Goal: Contribute content: Add original content to the website for others to see

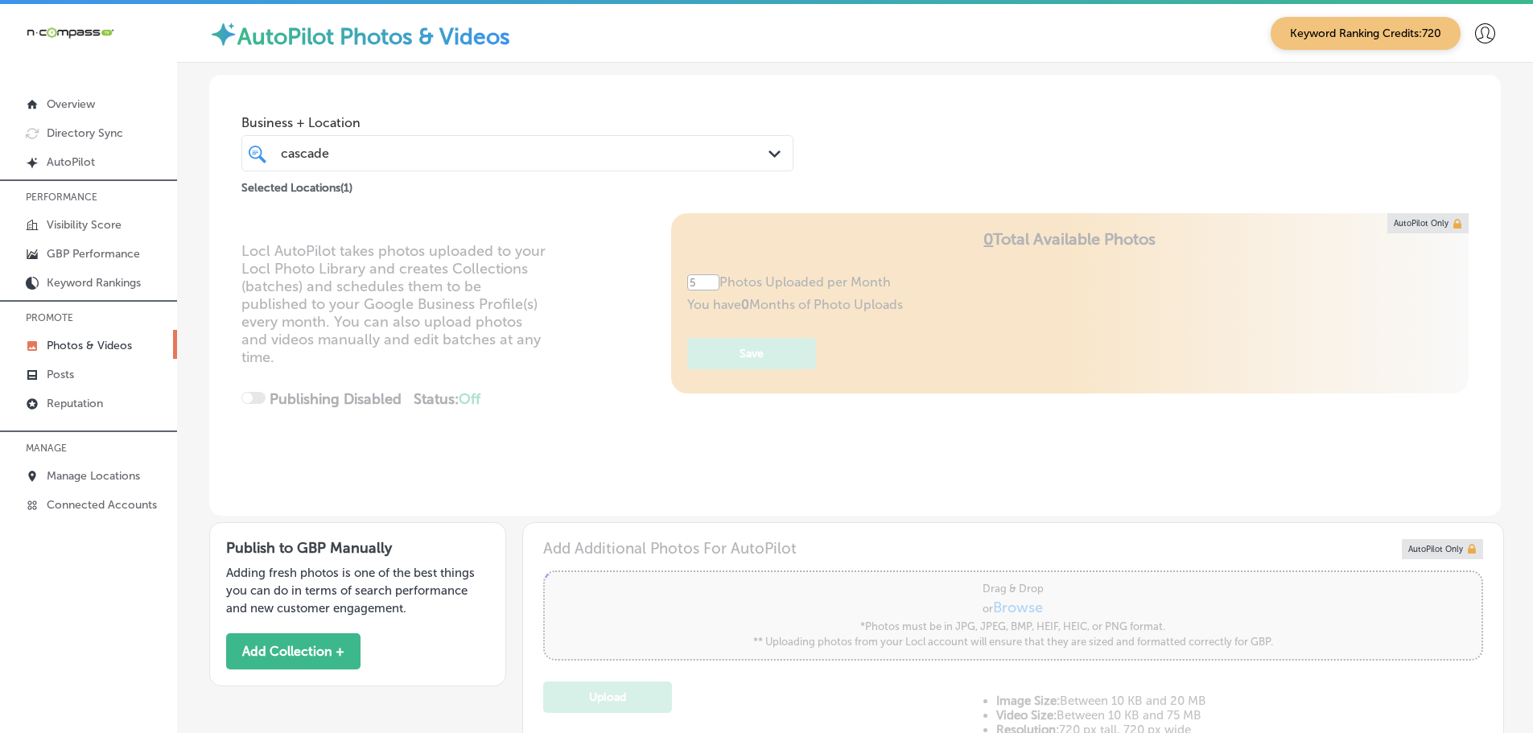
click at [769, 150] on icon "Path Created with Sketch." at bounding box center [775, 153] width 12 height 7
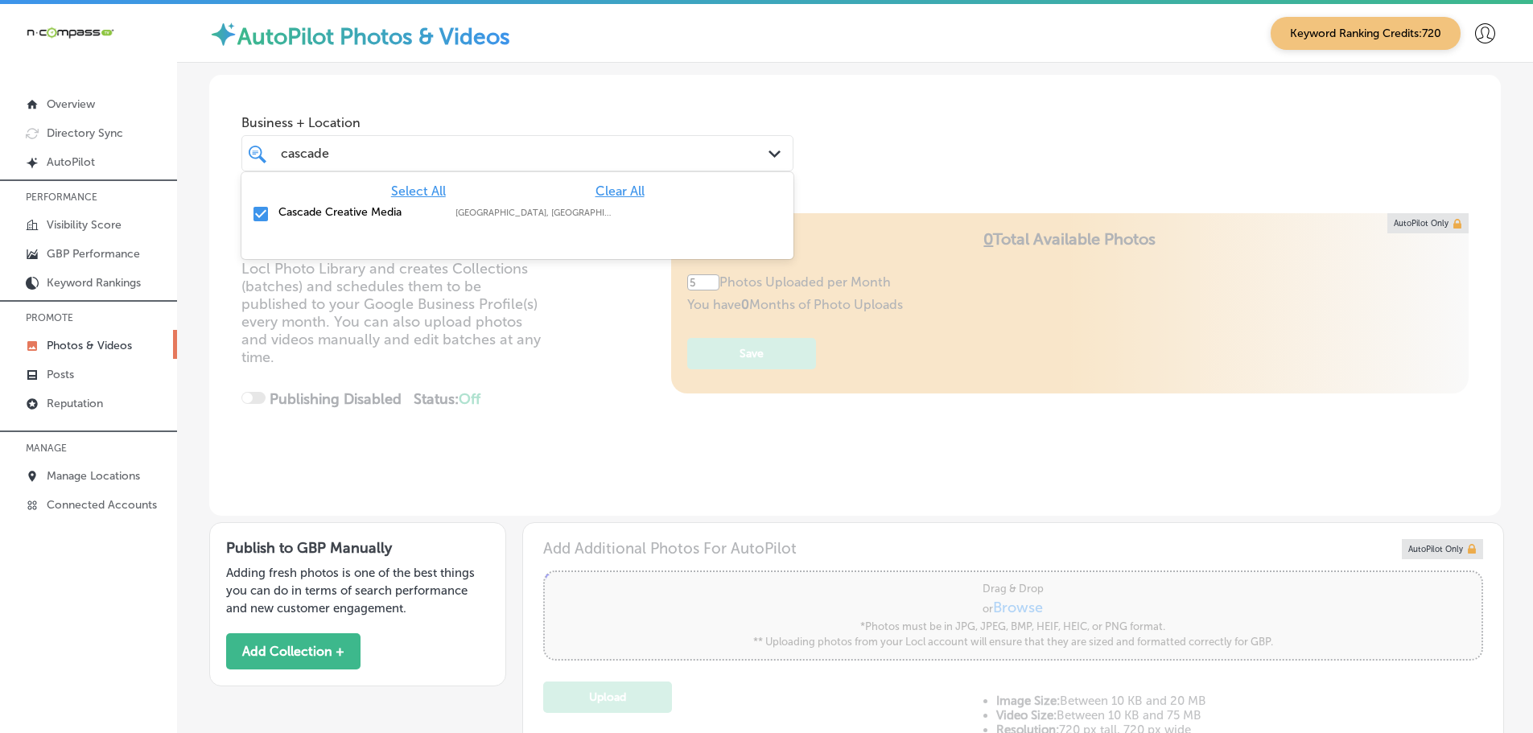
click at [616, 190] on span "Clear All" at bounding box center [620, 190] width 49 height 15
drag, startPoint x: 324, startPoint y: 154, endPoint x: 285, endPoint y: 154, distance: 39.4
click at [285, 154] on input "cascade" at bounding box center [306, 153] width 50 height 15
type input "c"
click at [295, 210] on label "El Mescal Family Mexican Restaurant & Bar - Fruita" at bounding box center [358, 218] width 161 height 27
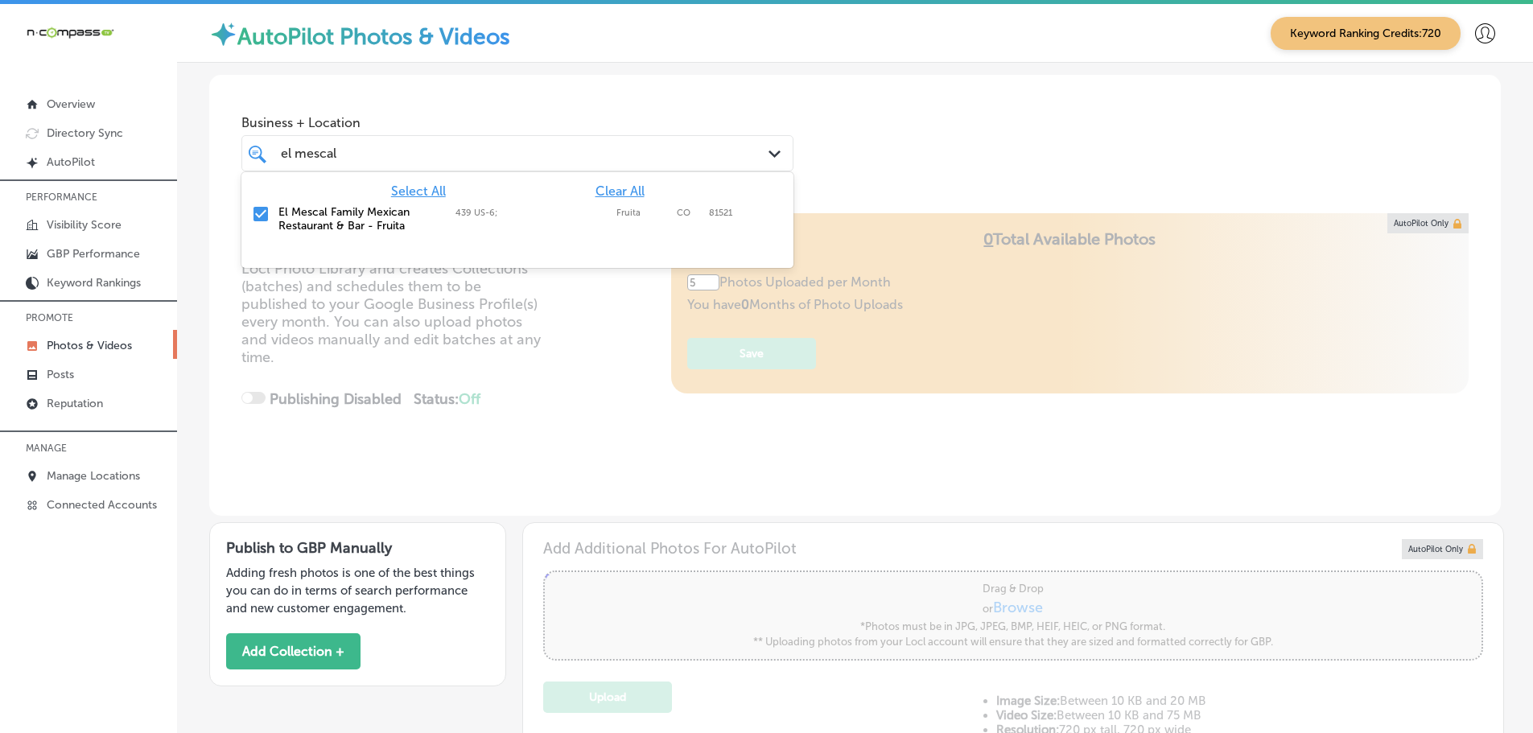
type input "el mescal"
click at [883, 142] on div "Business + Location option 439 US-6; , selected. option 439 US-6; focused, 2 of…" at bounding box center [855, 136] width 1292 height 122
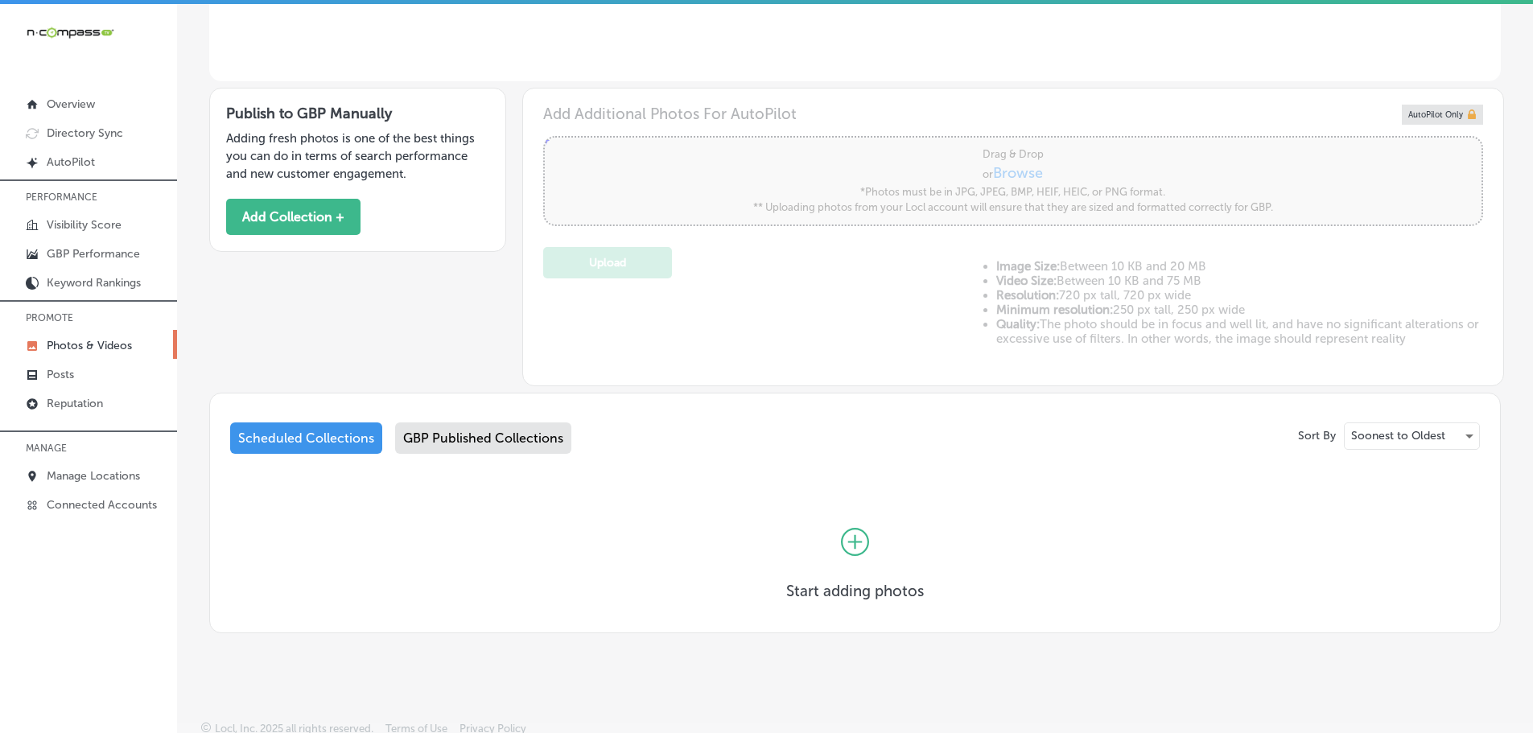
scroll to position [439, 0]
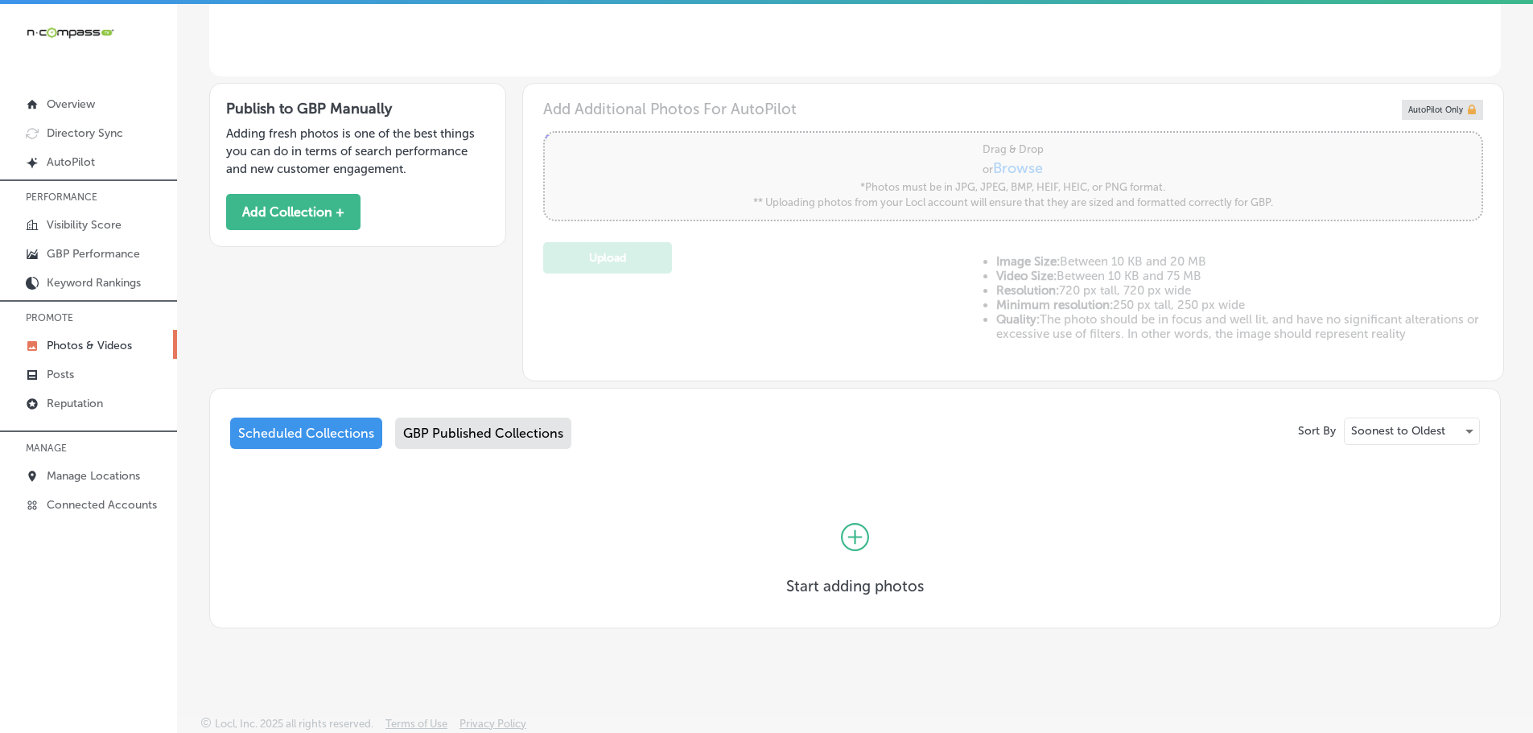
click at [311, 439] on div "Scheduled Collections" at bounding box center [306, 433] width 152 height 31
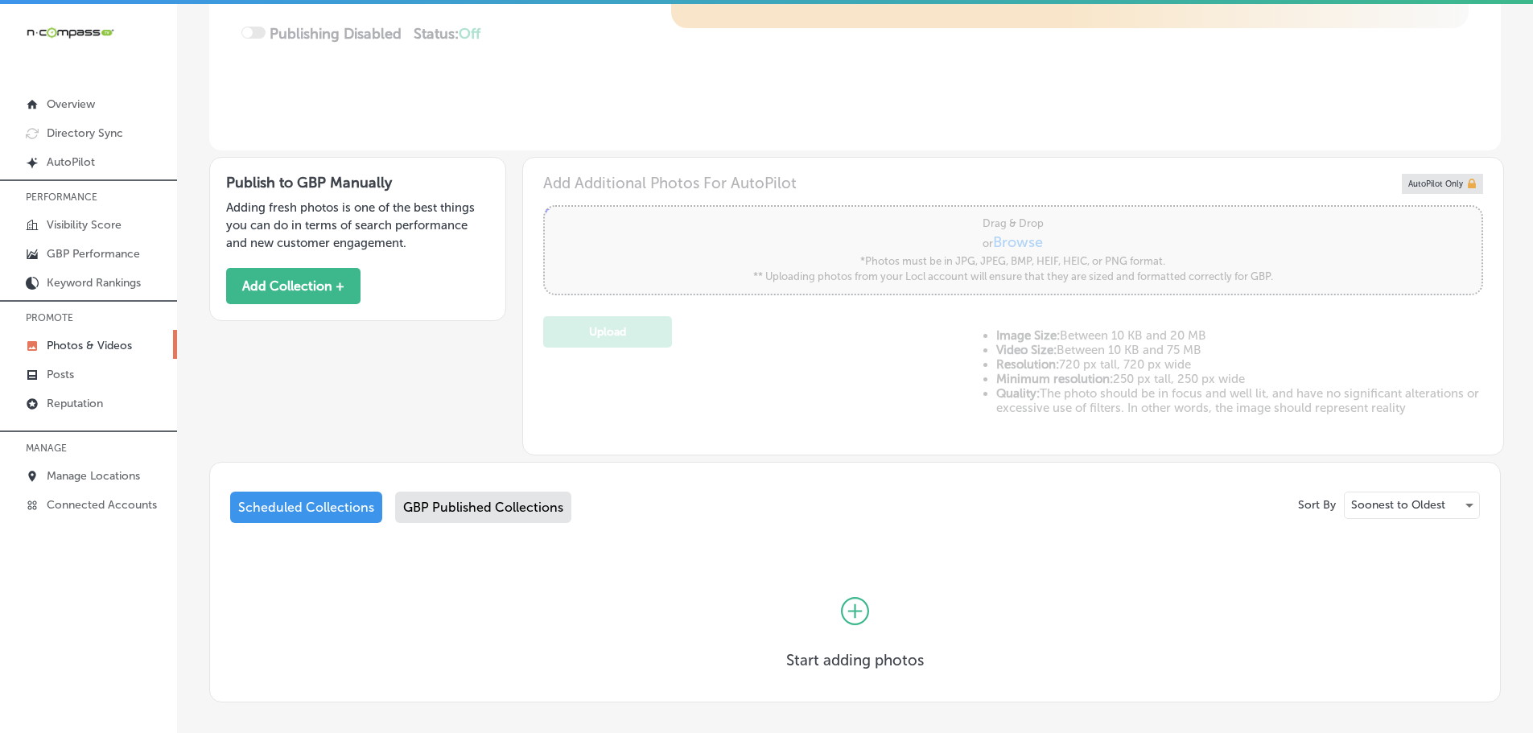
scroll to position [439, 0]
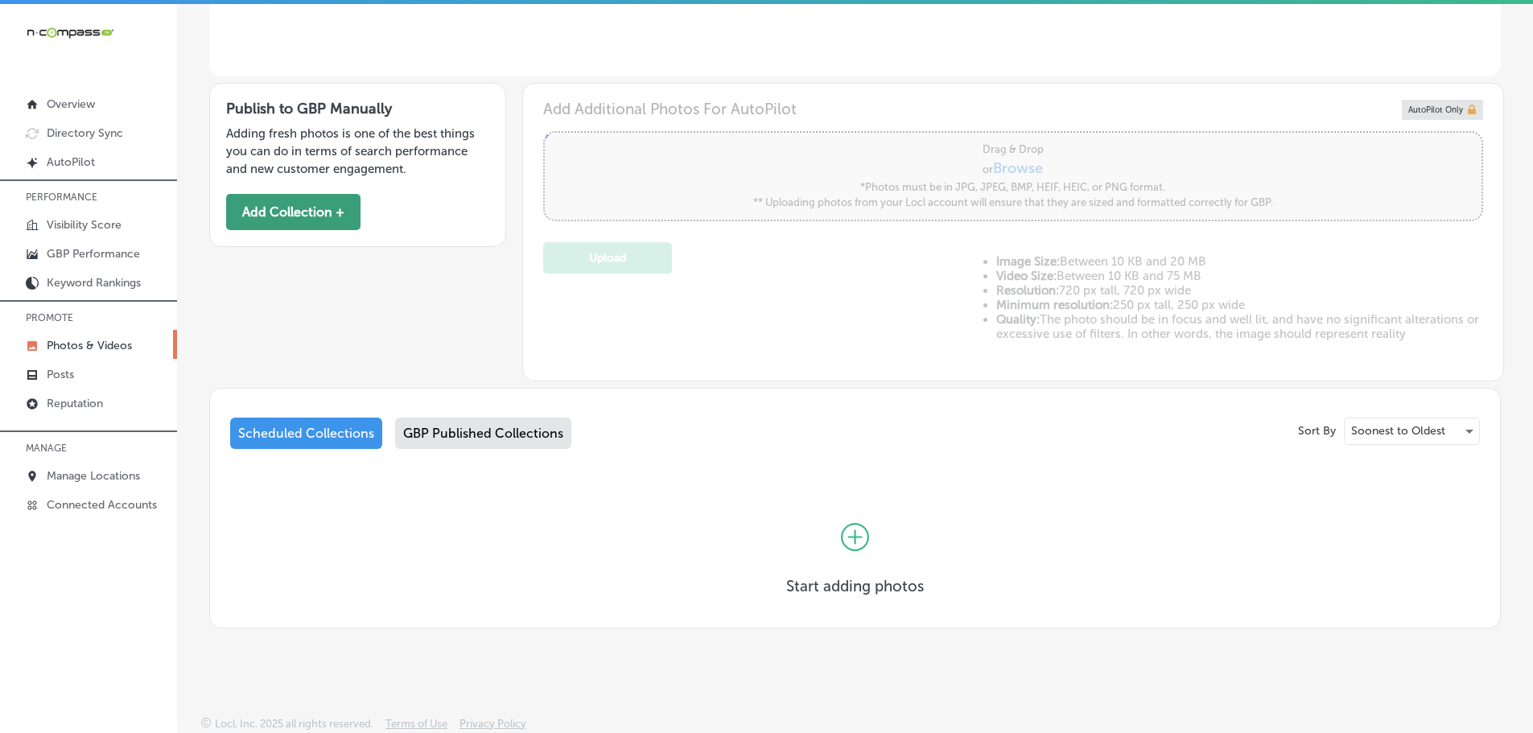
click at [292, 203] on button "Add Collection +" at bounding box center [293, 212] width 134 height 36
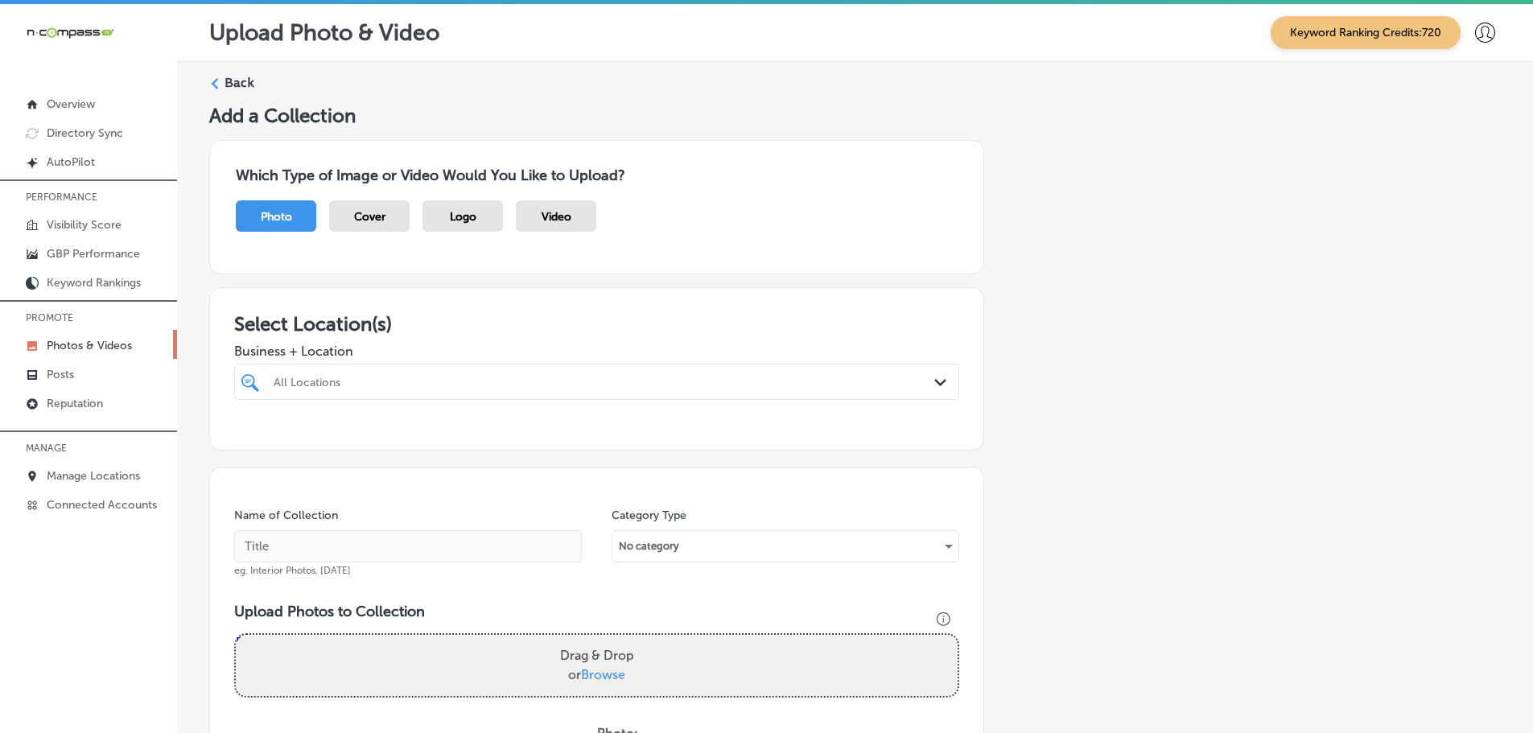
click at [934, 381] on polygon at bounding box center [940, 382] width 12 height 7
click at [304, 432] on div "El Mescal Family Mexican Restaurant & Bar - Fruita 439 US-6;, Fruita, CO, 81521…" at bounding box center [597, 448] width 712 height 34
type input "el mescal"
click at [462, 309] on div "Select Location(s) Business + Location option 439 US-6; , selected. option 439 …" at bounding box center [596, 368] width 775 height 163
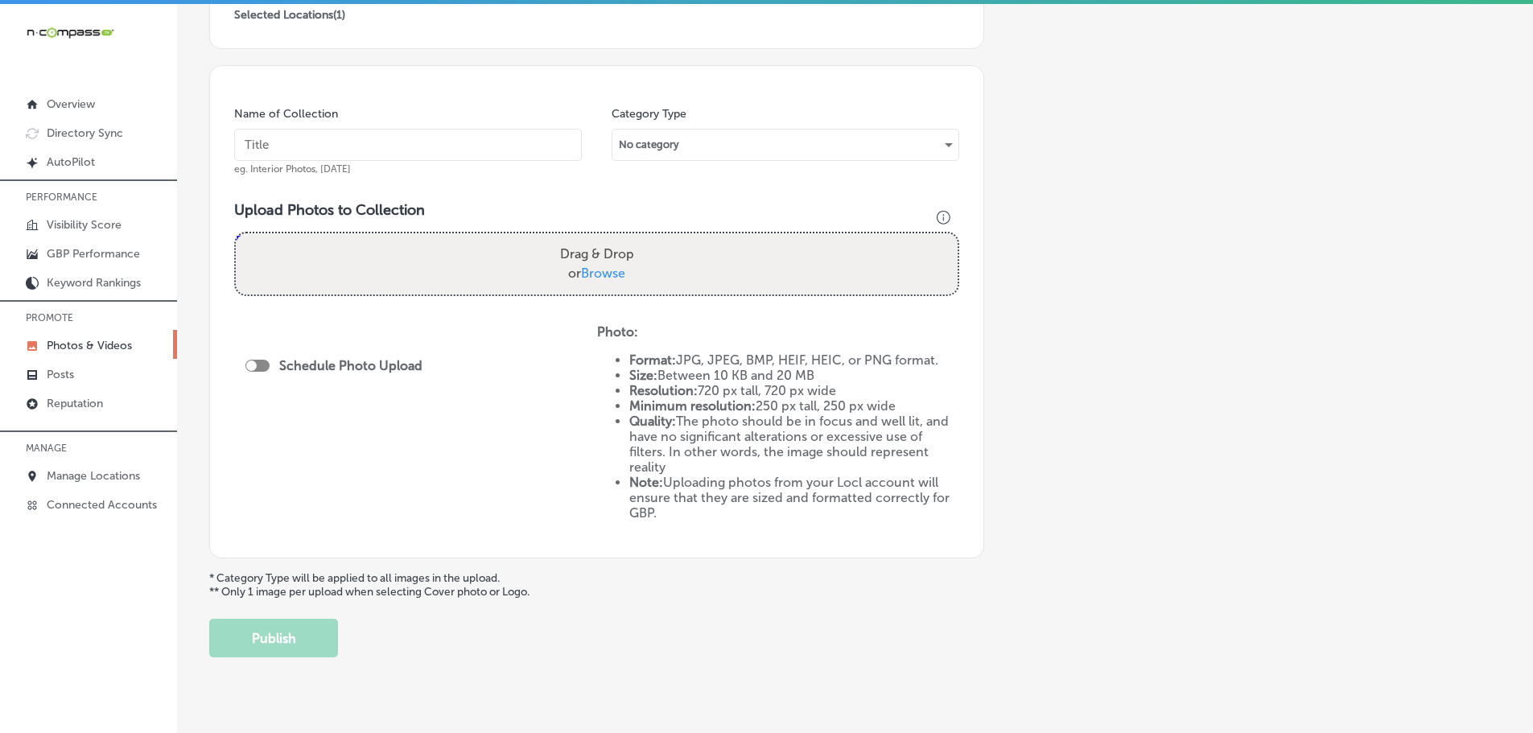
scroll to position [402, 0]
click at [587, 266] on span "Browse" at bounding box center [603, 272] width 44 height 15
click at [587, 237] on input "Drag & Drop or Browse" at bounding box center [597, 235] width 722 height 5
type input "C:\fakepath\imgi_6_drinks-3 (2).png"
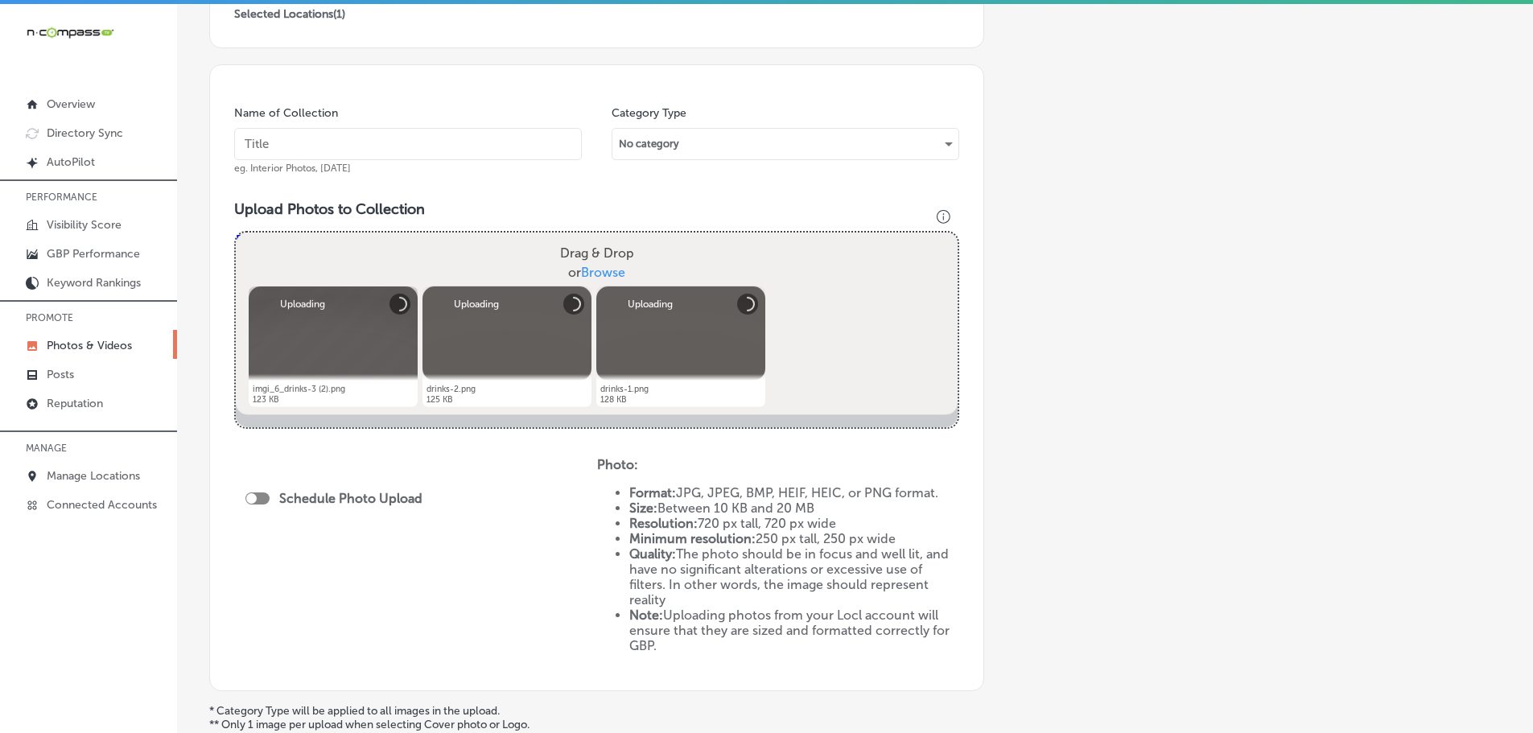
click at [406, 144] on input "text" at bounding box center [408, 144] width 348 height 32
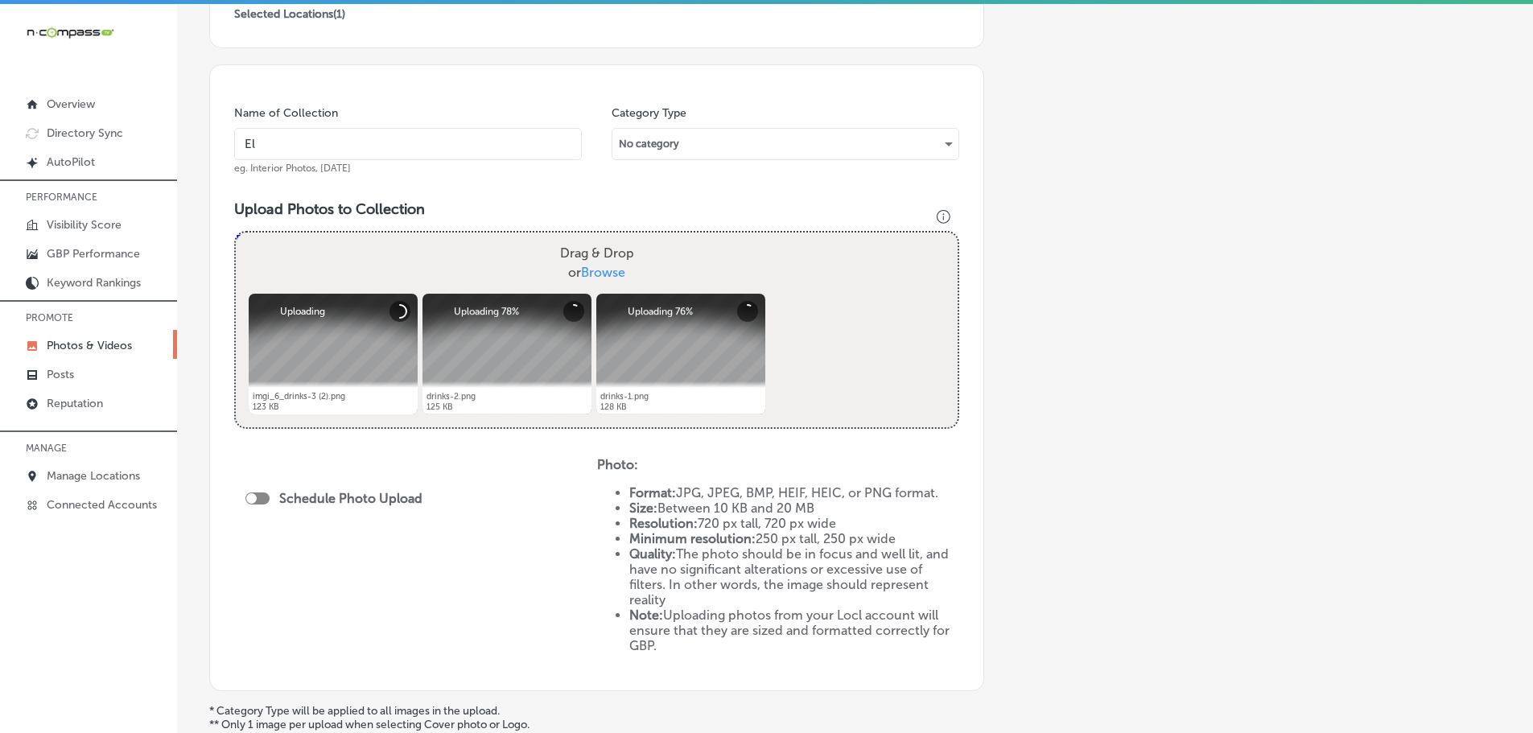
type input "El Mescal Family Mexican Restaurant & Bar - Fruita"
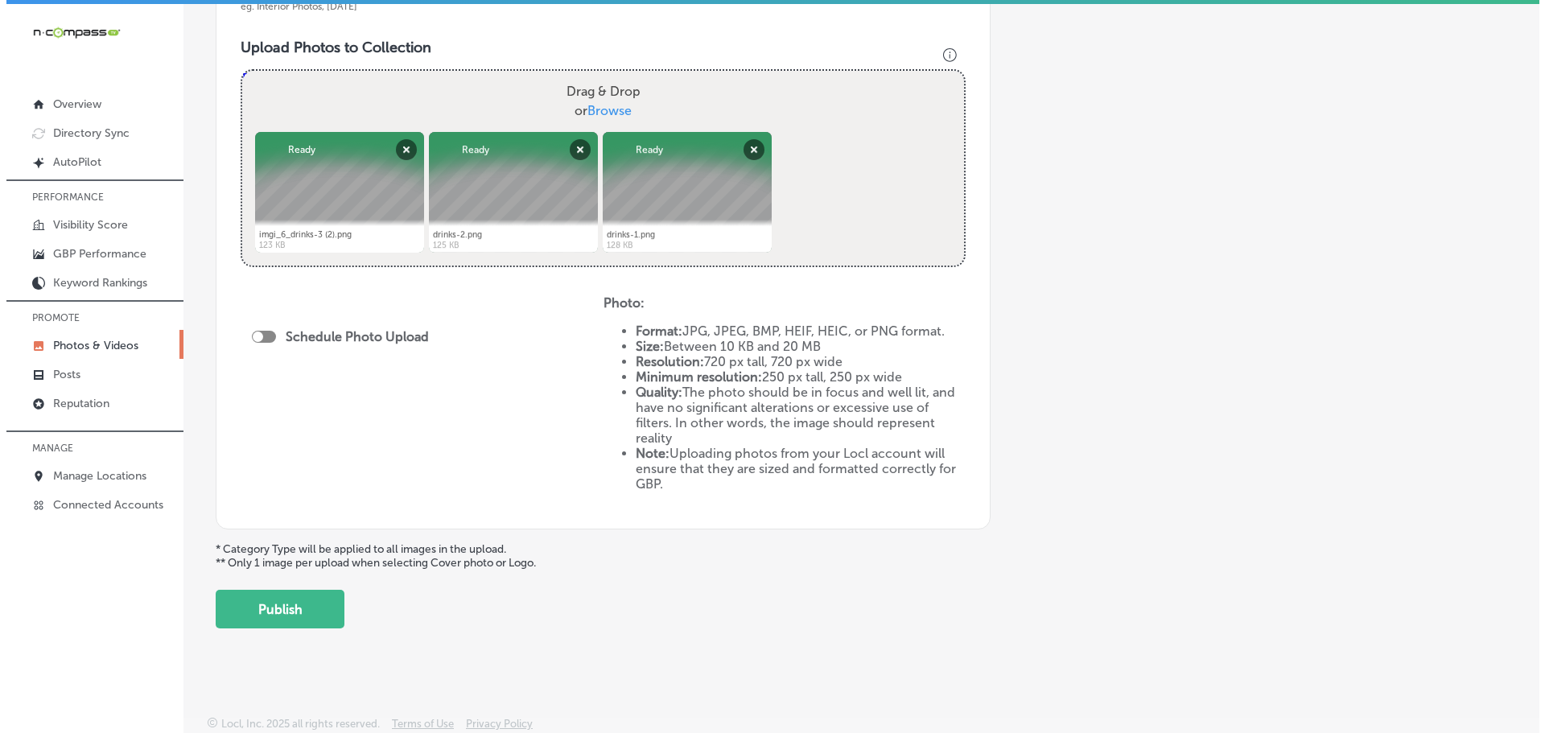
scroll to position [565, 0]
click at [253, 336] on div at bounding box center [251, 336] width 10 height 10
checkbox input "true"
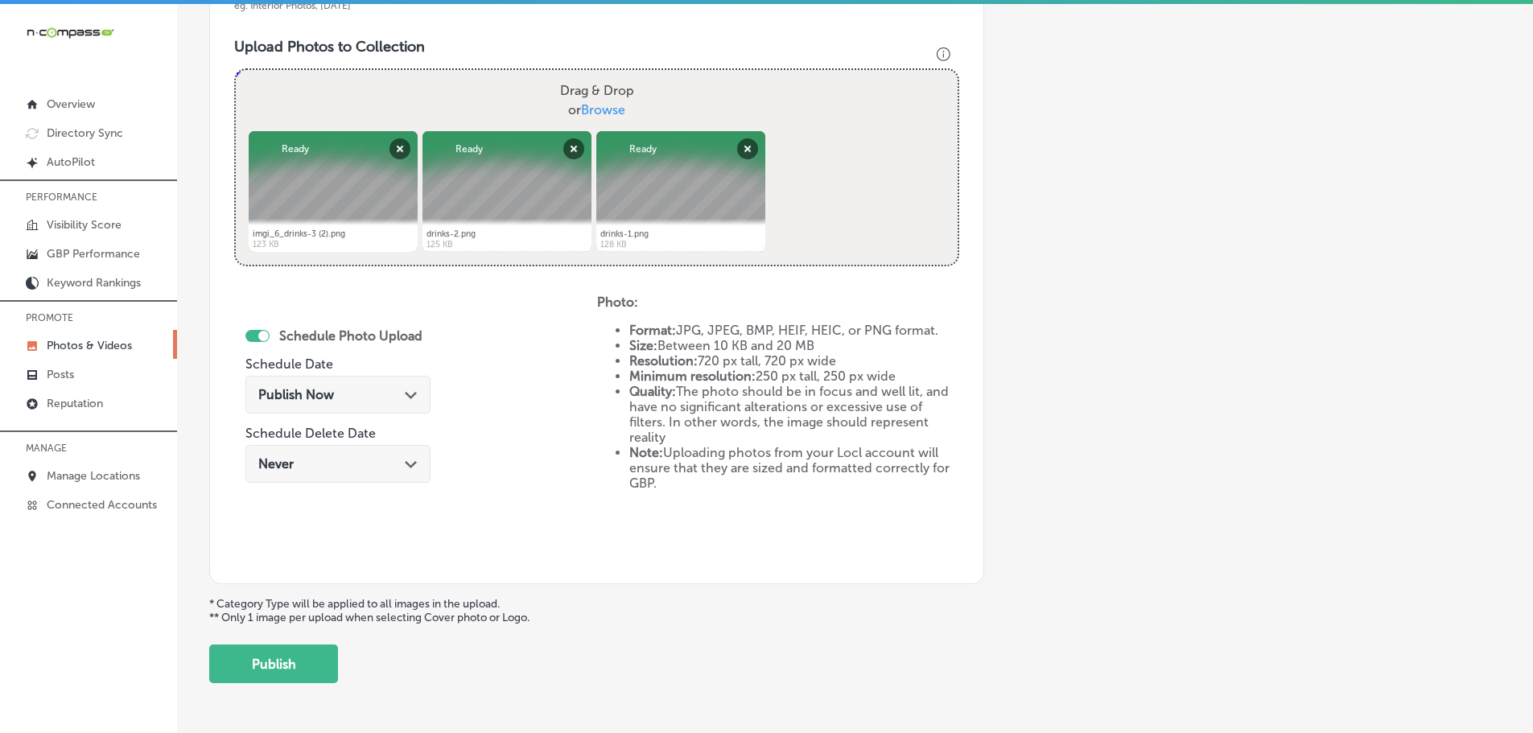
click at [406, 390] on div "Path Created with Sketch." at bounding box center [411, 393] width 13 height 13
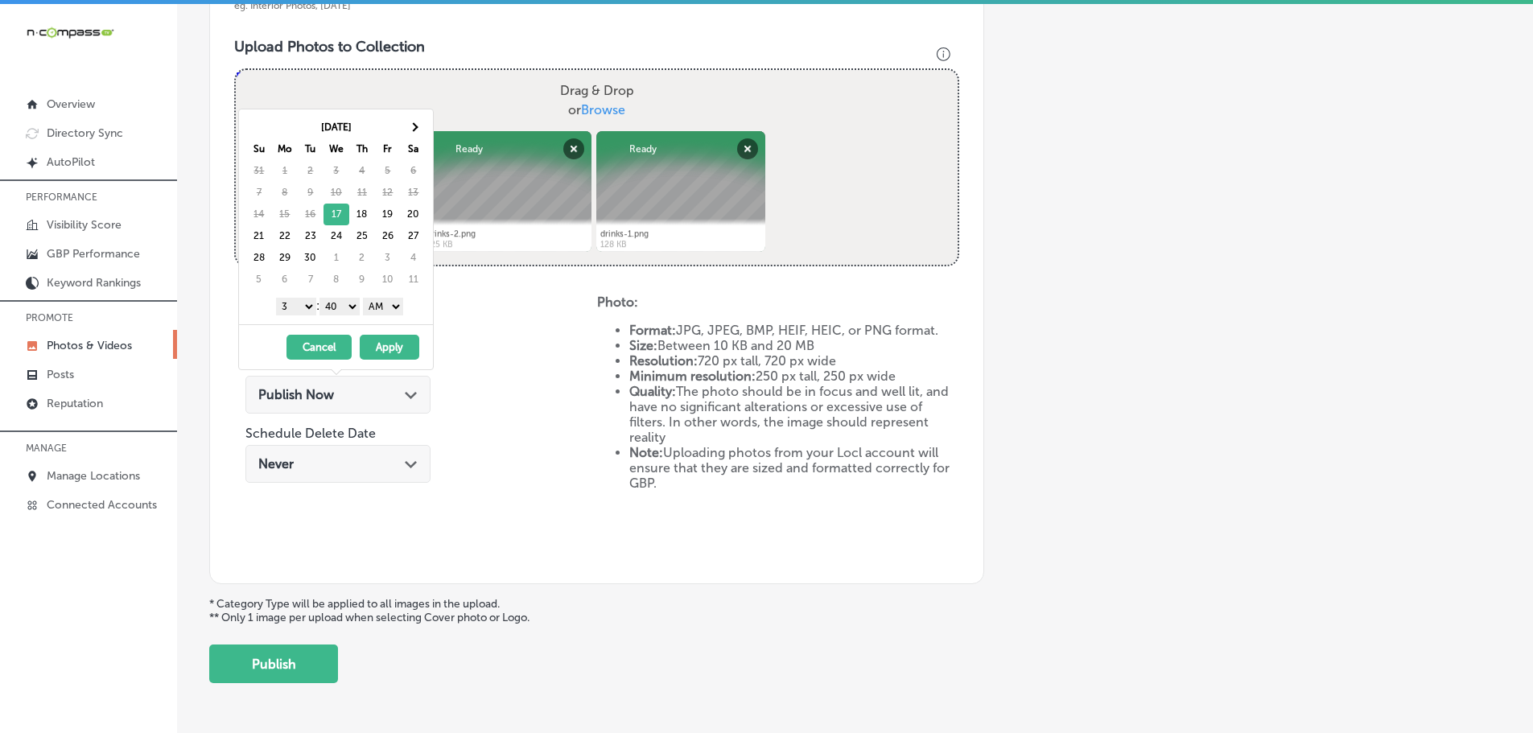
click at [525, 407] on div "Schedule Photo Upload Schedule Date Publish Now Path Created with Sketch. Sched…" at bounding box center [415, 427] width 363 height 265
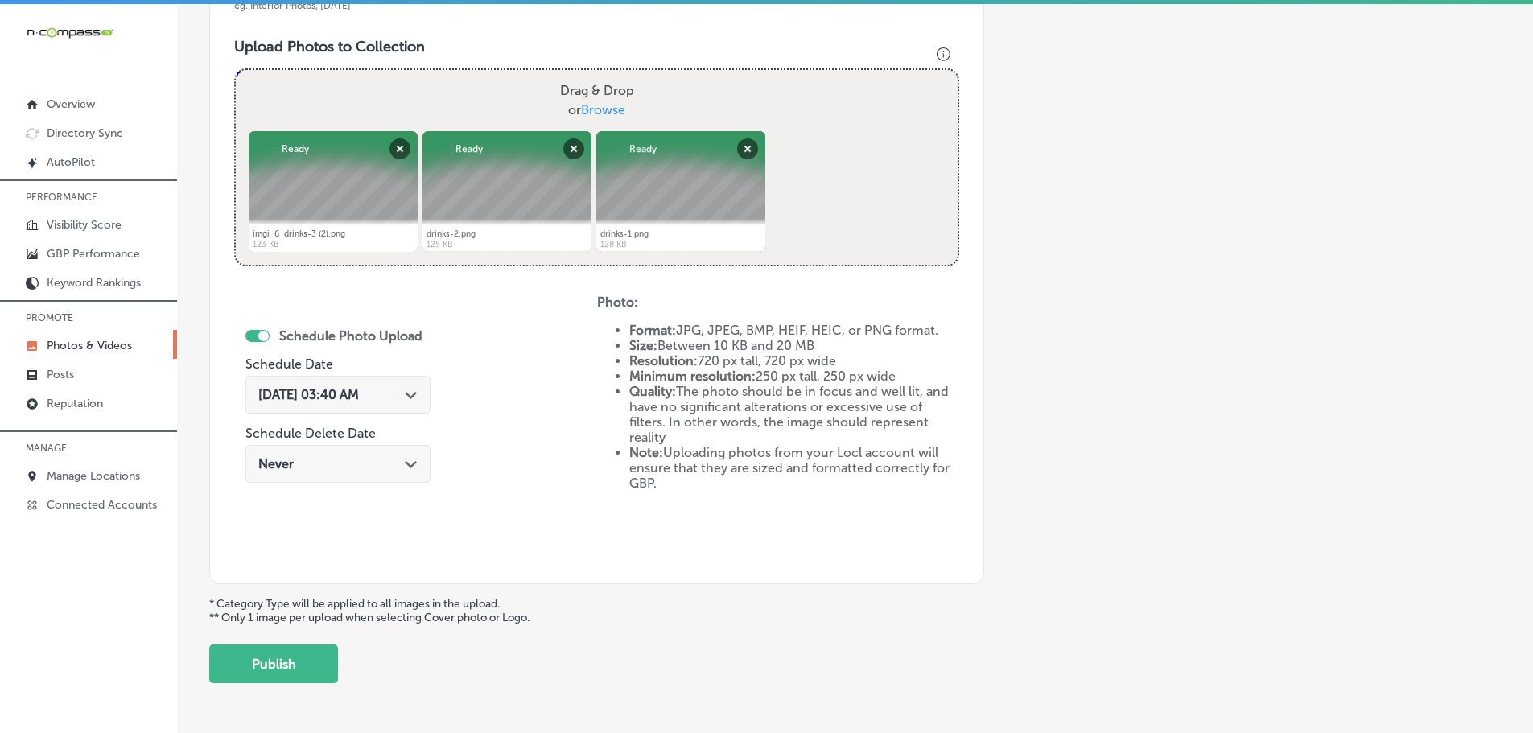
click at [417, 393] on icon "Path Created with Sketch." at bounding box center [411, 395] width 12 height 7
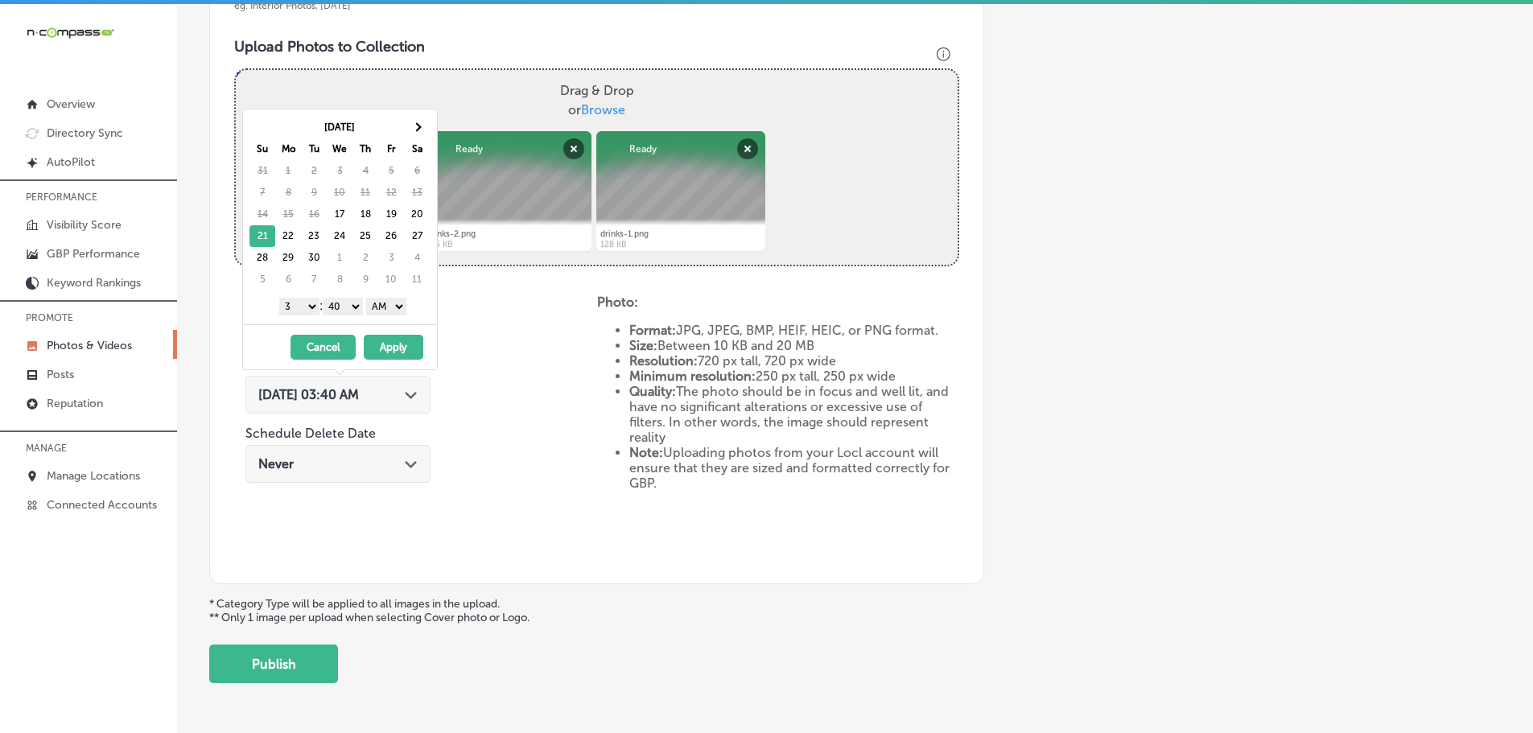
click at [304, 307] on select "1 2 3 4 5 6 7 8 9 10 11 12" at bounding box center [299, 307] width 40 height 18
click at [350, 310] on select "00 10 20 30 40 50" at bounding box center [343, 307] width 40 height 18
click at [384, 307] on select "AM PM" at bounding box center [386, 307] width 40 height 18
click at [396, 344] on button "Apply" at bounding box center [394, 347] width 60 height 25
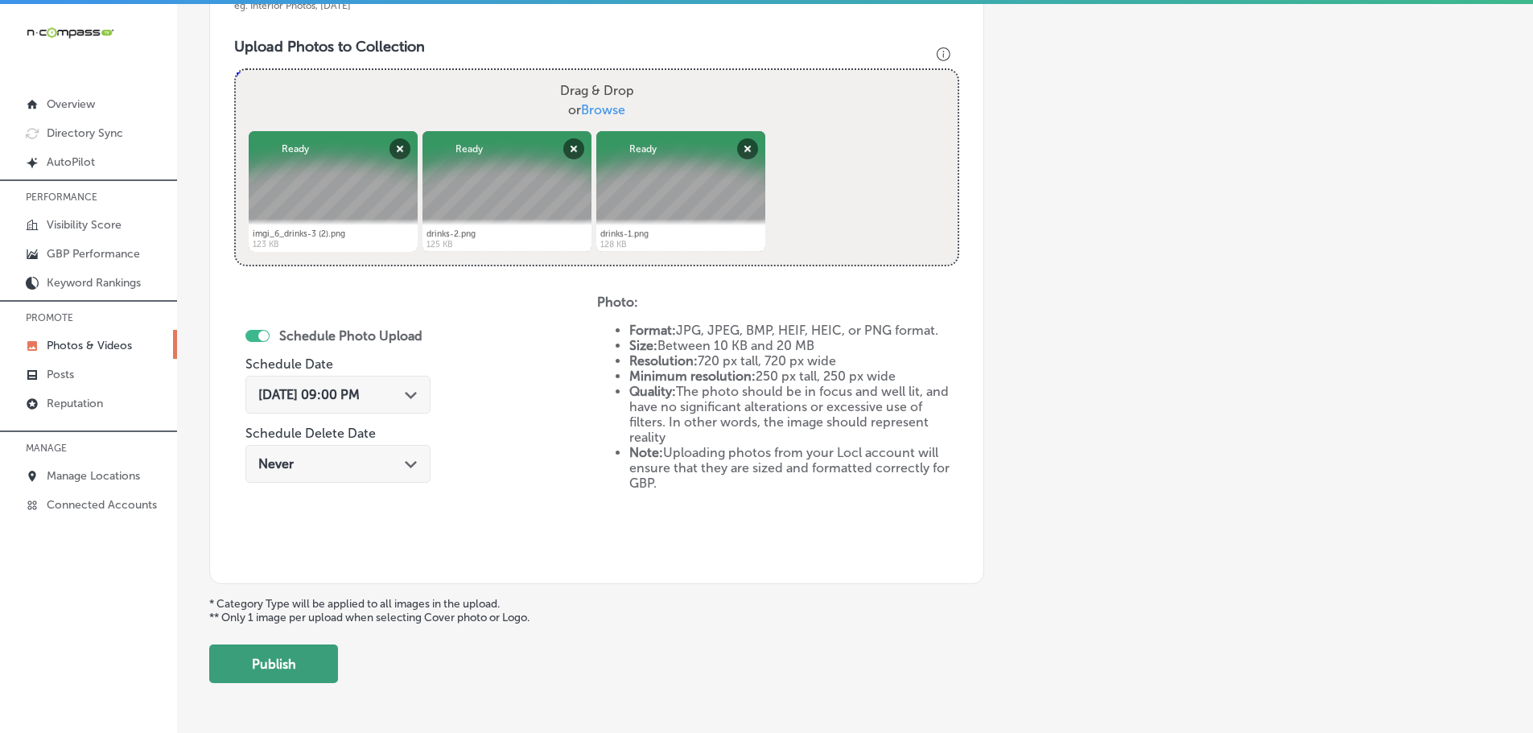
click at [292, 668] on button "Publish" at bounding box center [273, 664] width 129 height 39
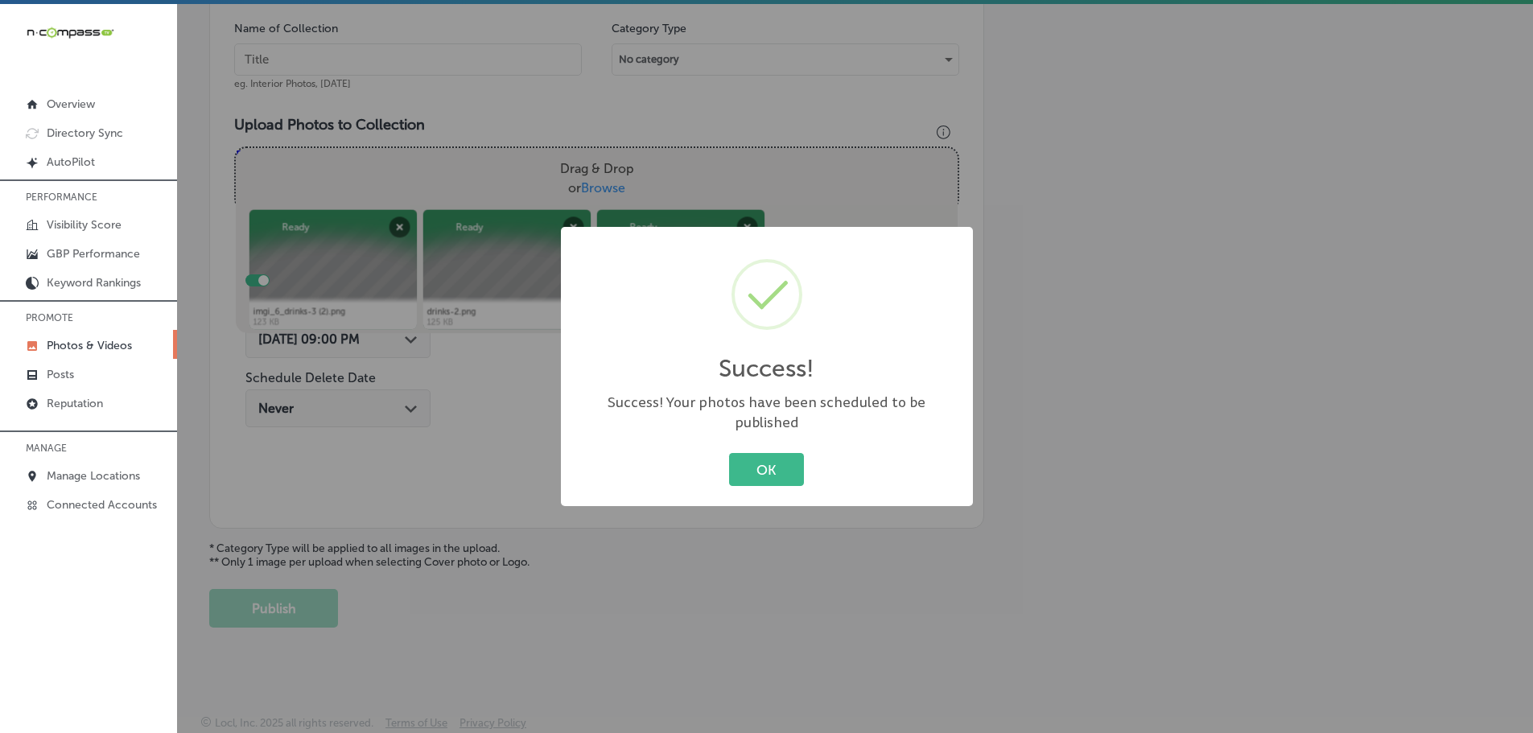
scroll to position [487, 0]
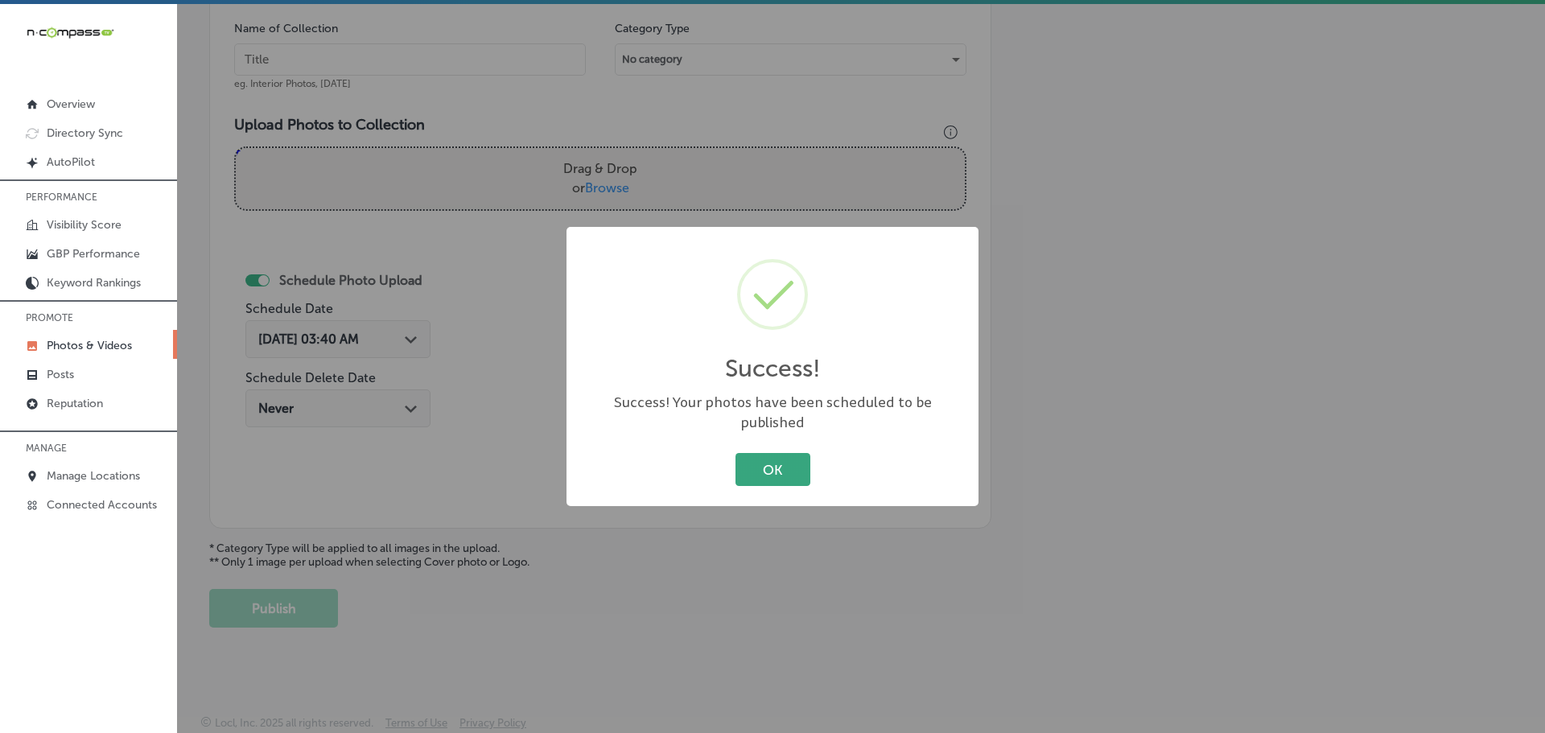
click at [774, 462] on button "OK" at bounding box center [773, 469] width 75 height 33
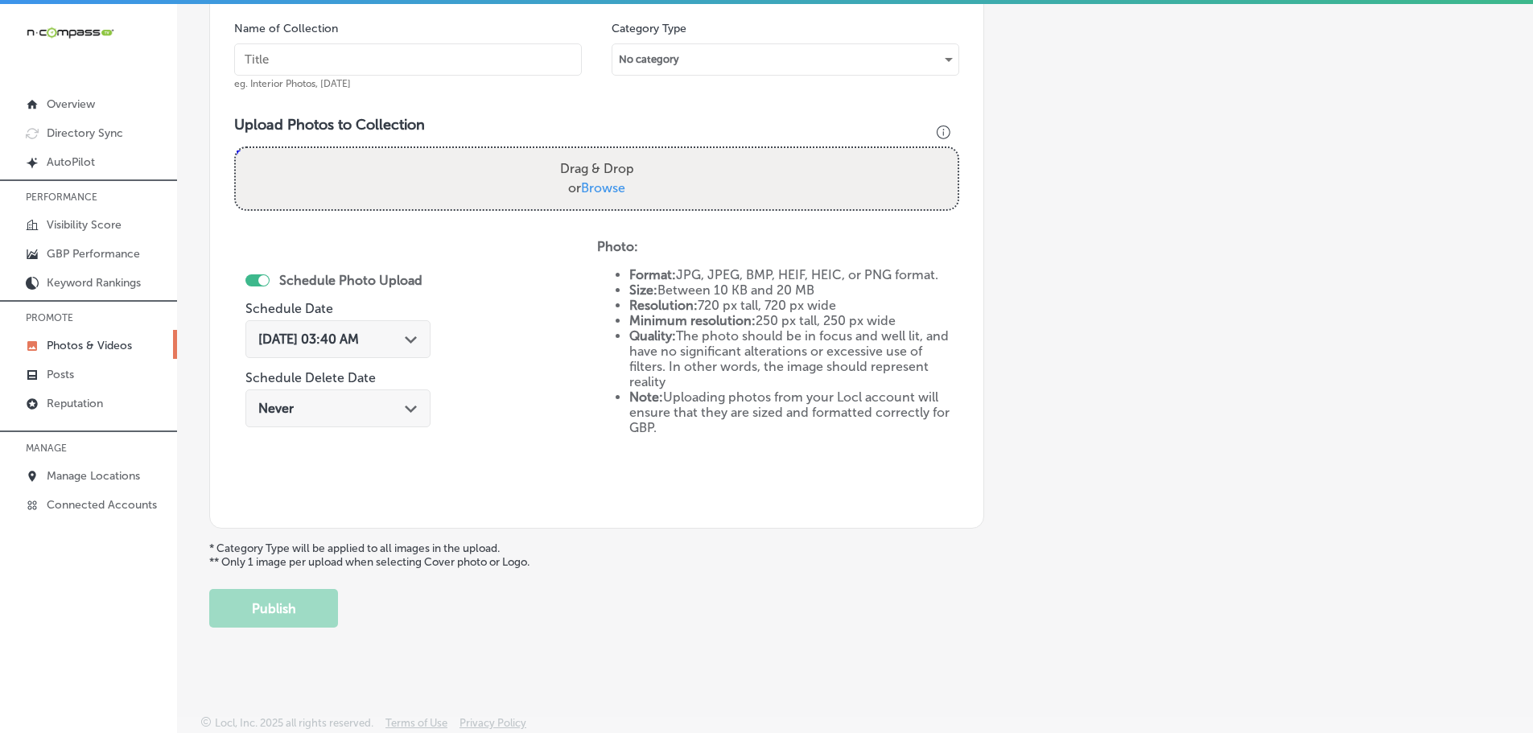
click at [602, 187] on span "Browse" at bounding box center [603, 187] width 44 height 15
click at [602, 153] on input "Drag & Drop or Browse" at bounding box center [597, 150] width 722 height 5
type input "C:\fakepath\camarones-mojo.jpeg"
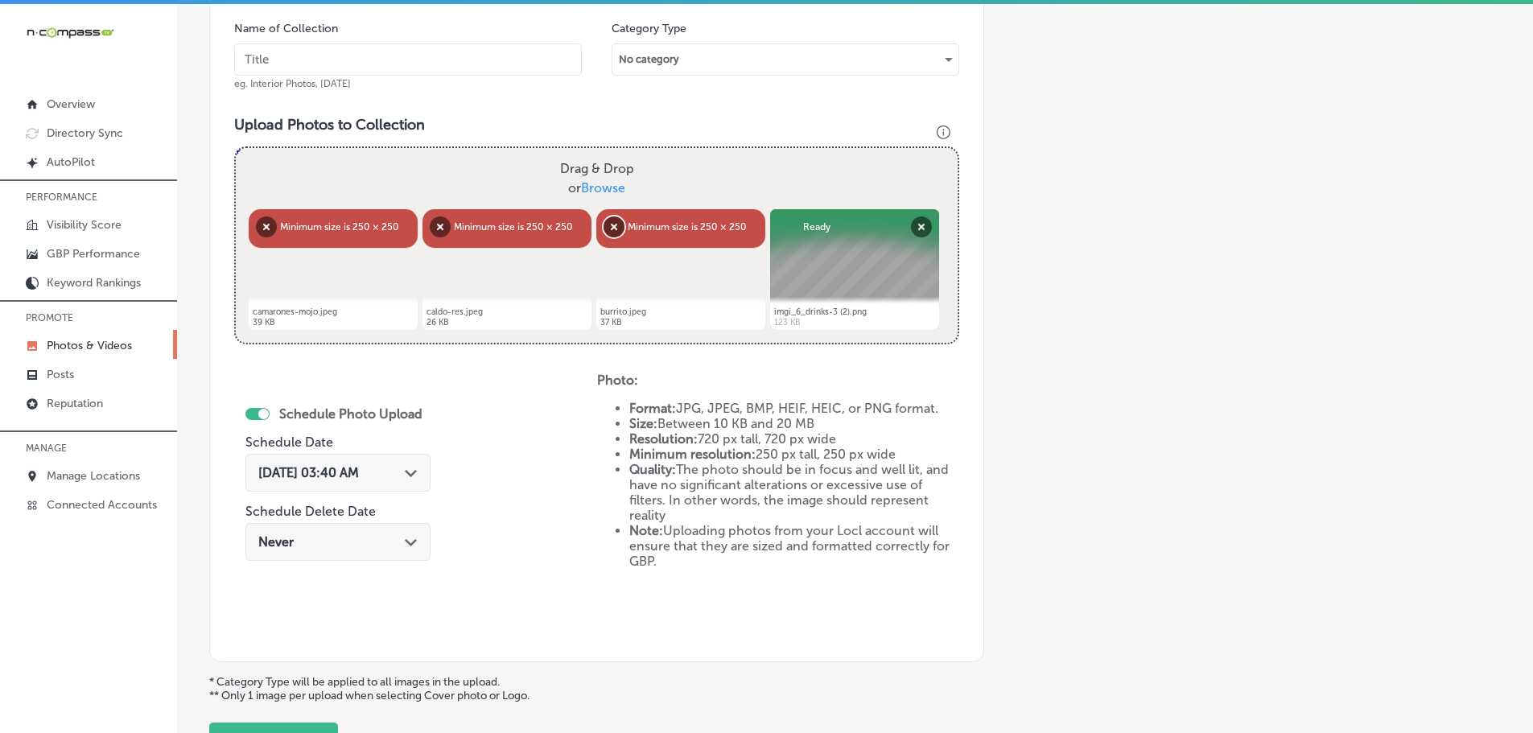
click at [621, 227] on button "Remove" at bounding box center [614, 226] width 21 height 21
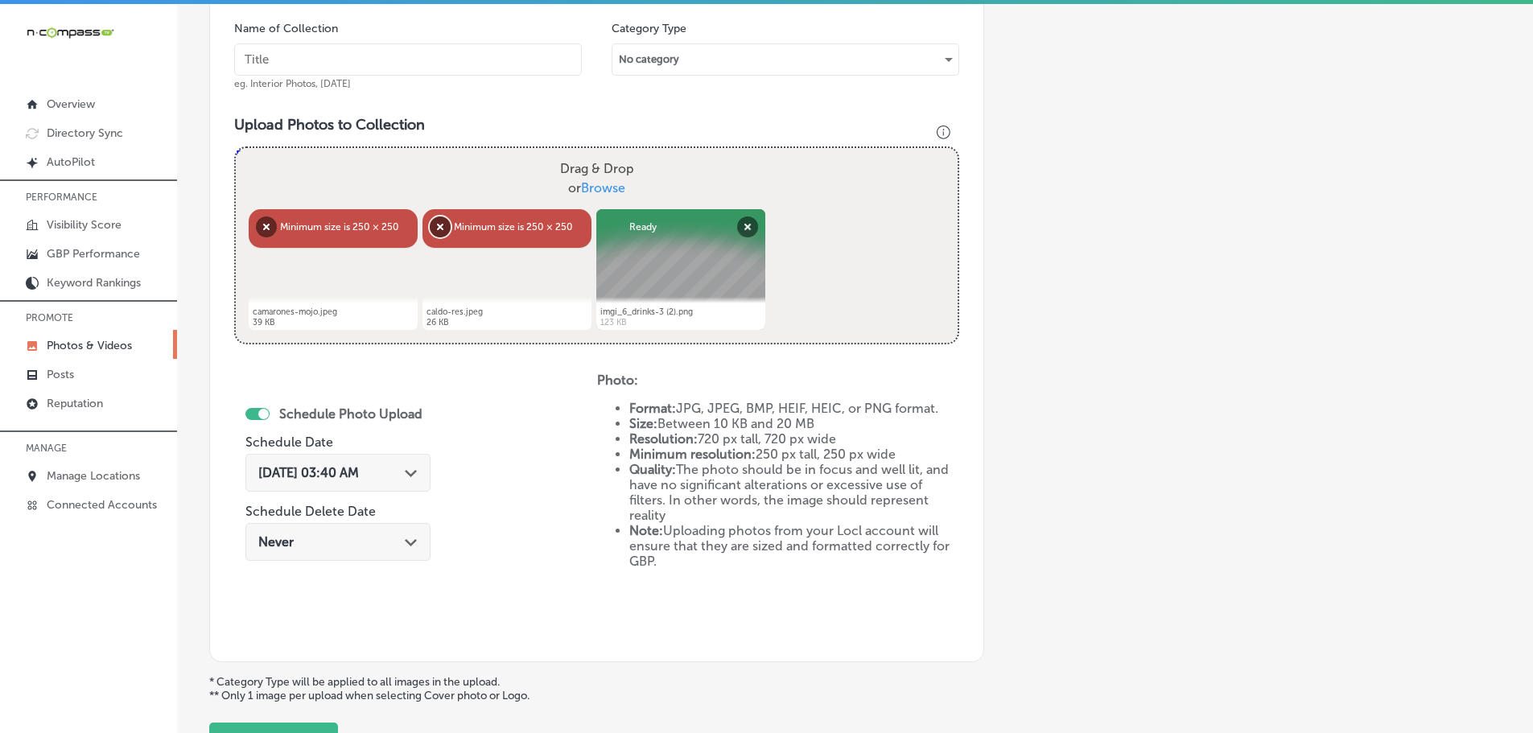
click at [435, 225] on button "Remove" at bounding box center [440, 226] width 21 height 21
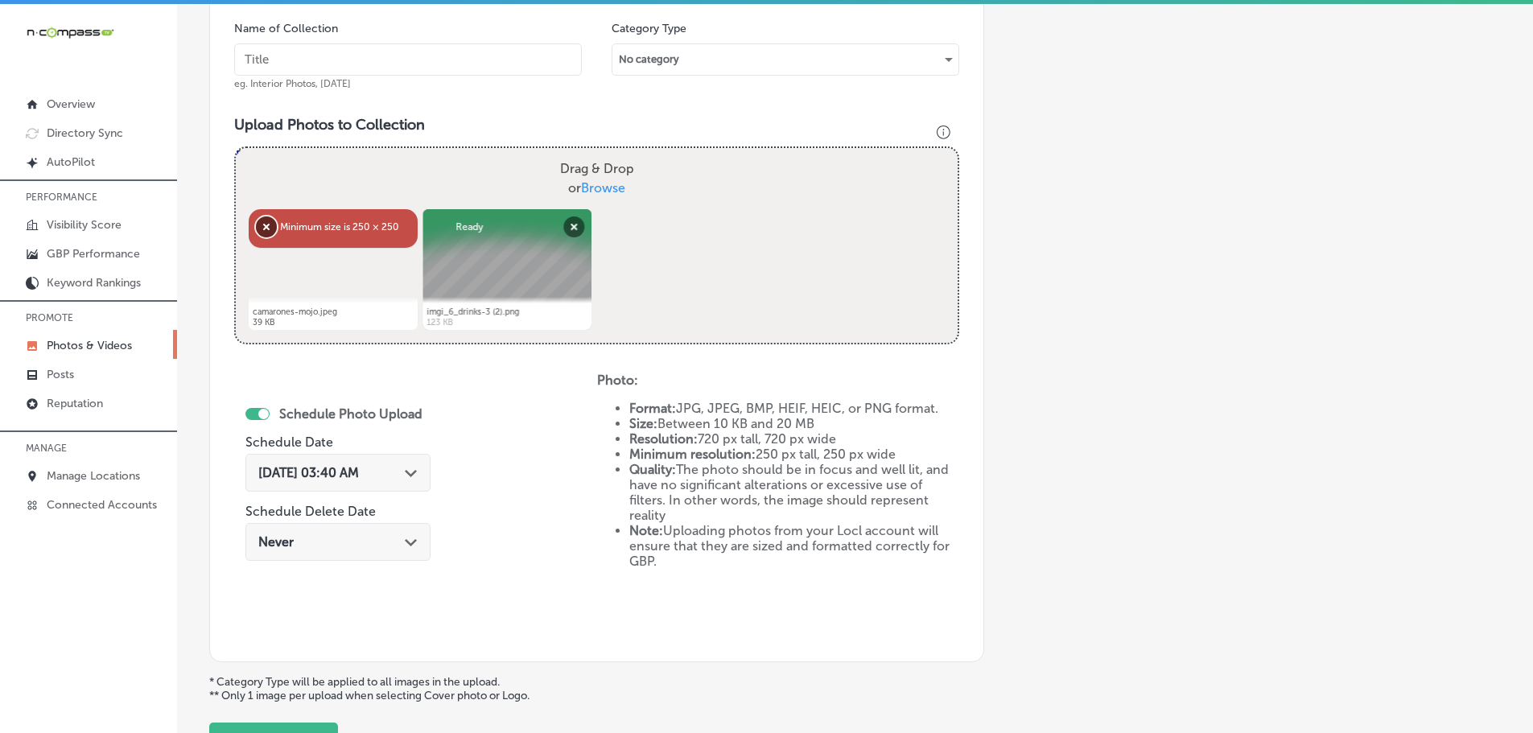
click at [259, 225] on button "Remove" at bounding box center [266, 226] width 21 height 21
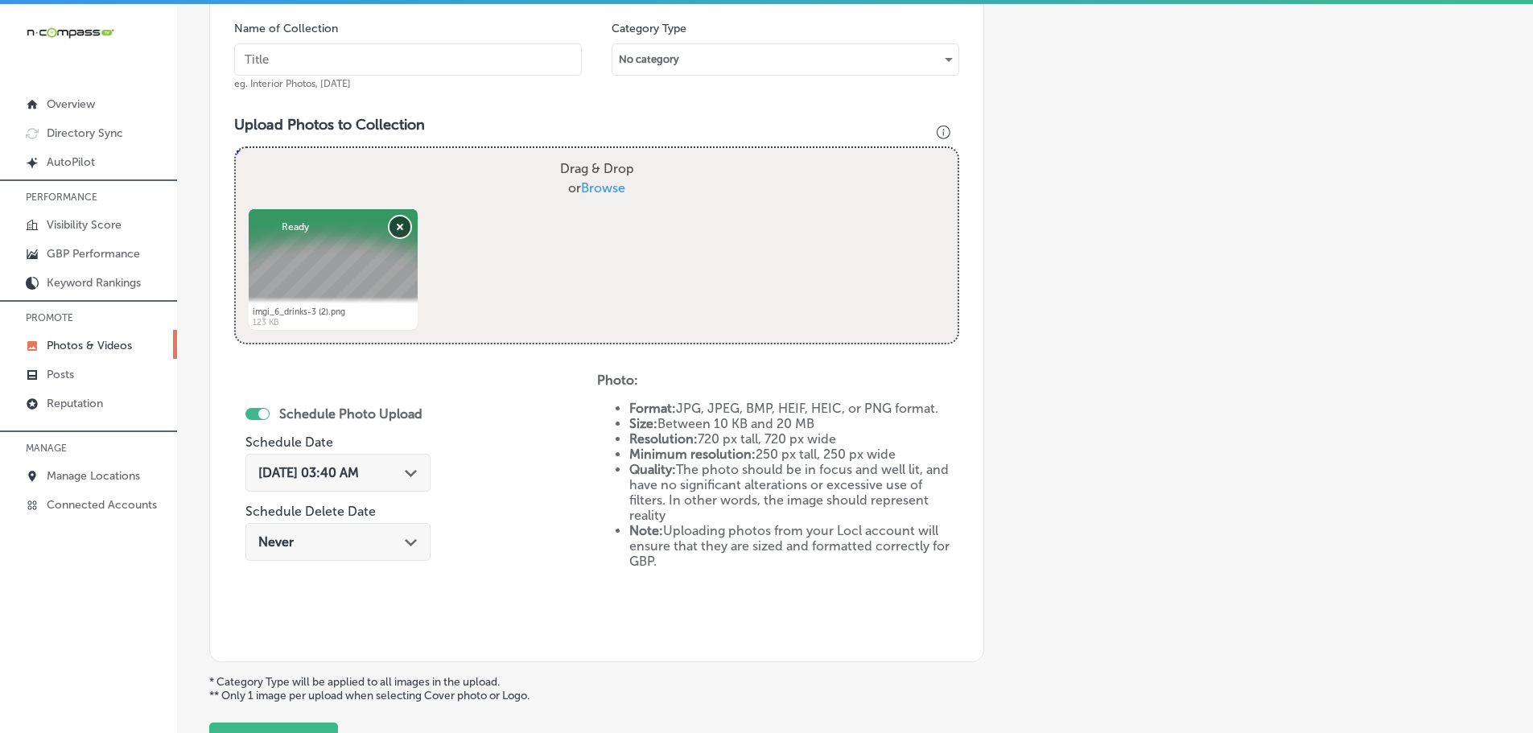
click at [398, 225] on button "Remove" at bounding box center [400, 226] width 21 height 21
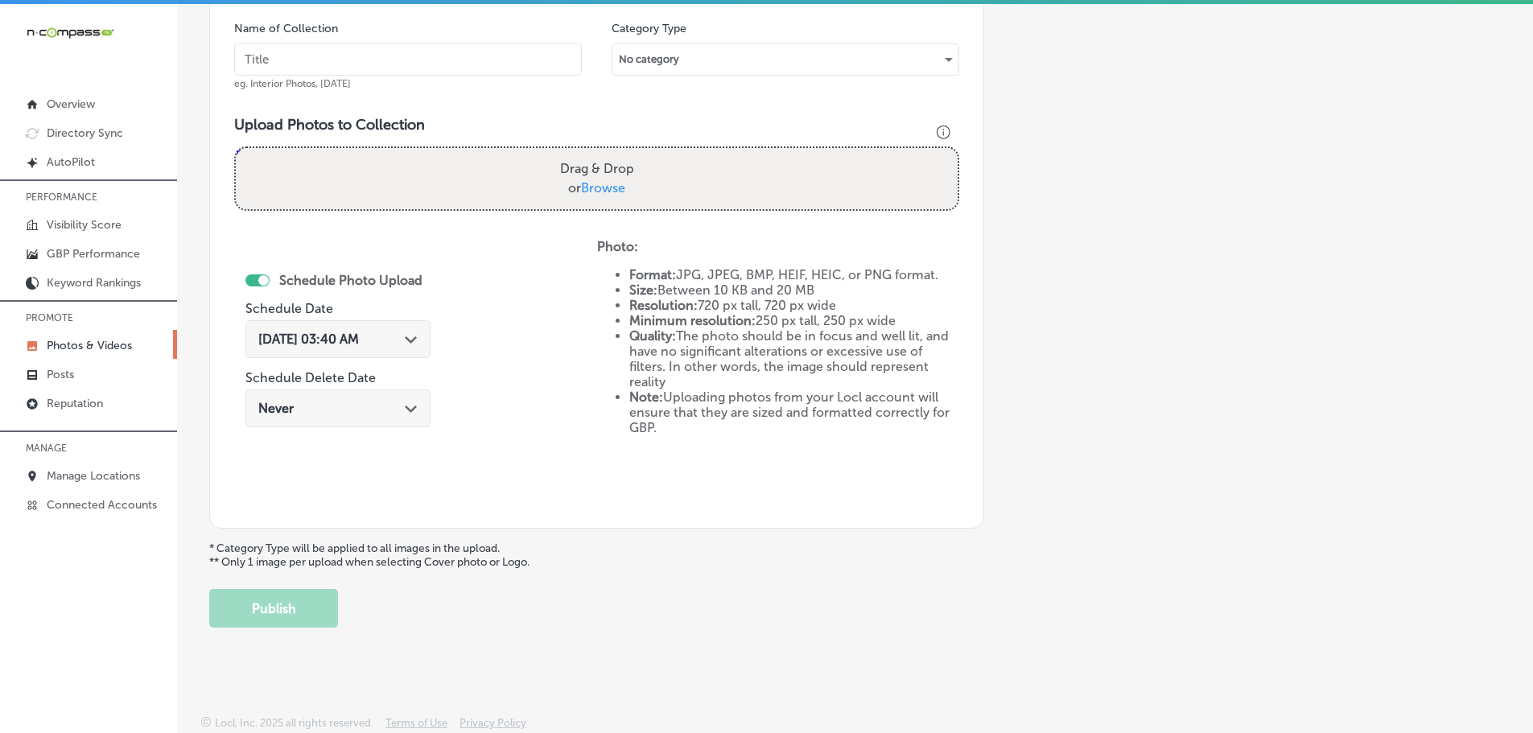
click at [606, 191] on span "Browse" at bounding box center [603, 187] width 44 height 15
click at [606, 153] on input "Drag & Drop or Browse" at bounding box center [597, 150] width 722 height 5
type input "C:\fakepath\camarones-mojo-7x5.jpg"
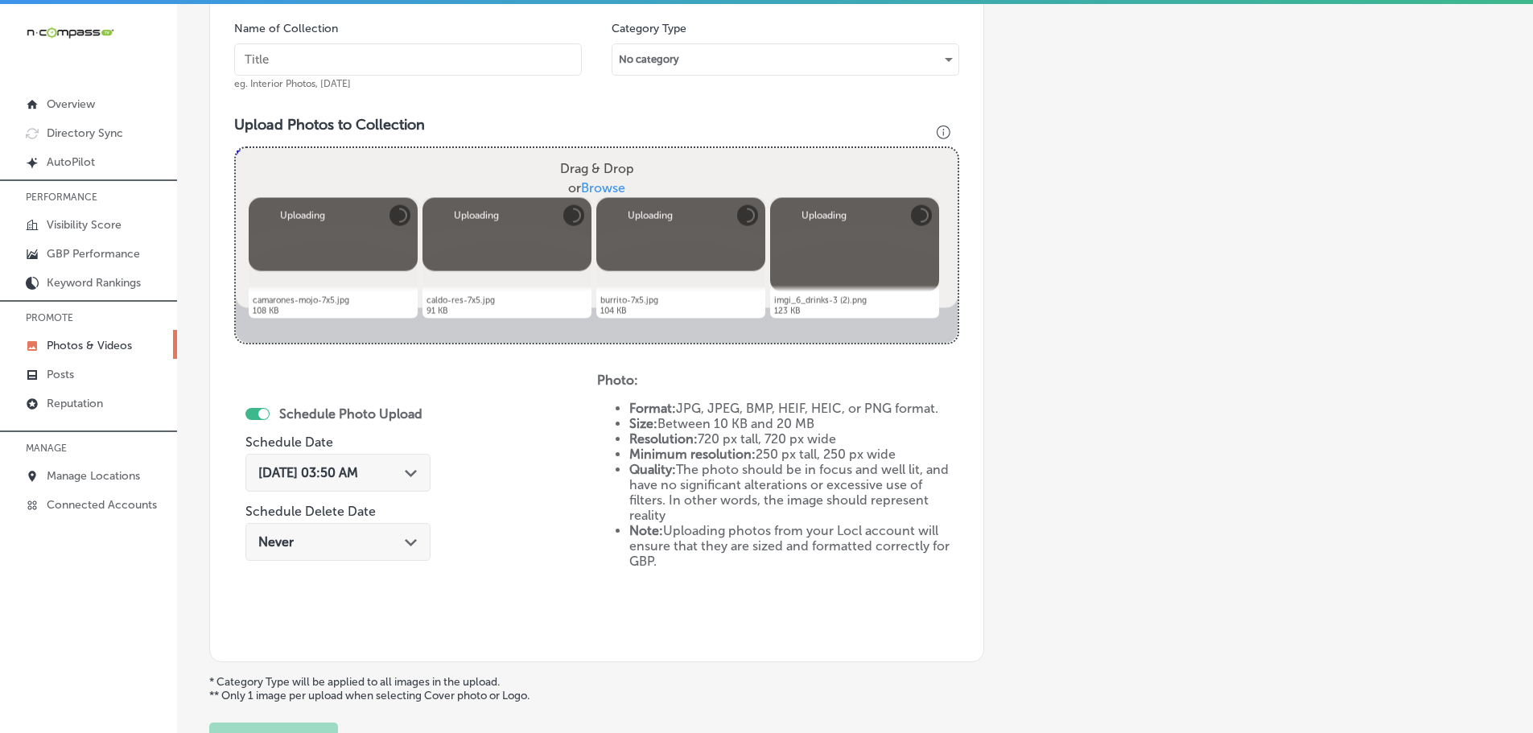
click at [453, 59] on input "text" at bounding box center [408, 59] width 348 height 32
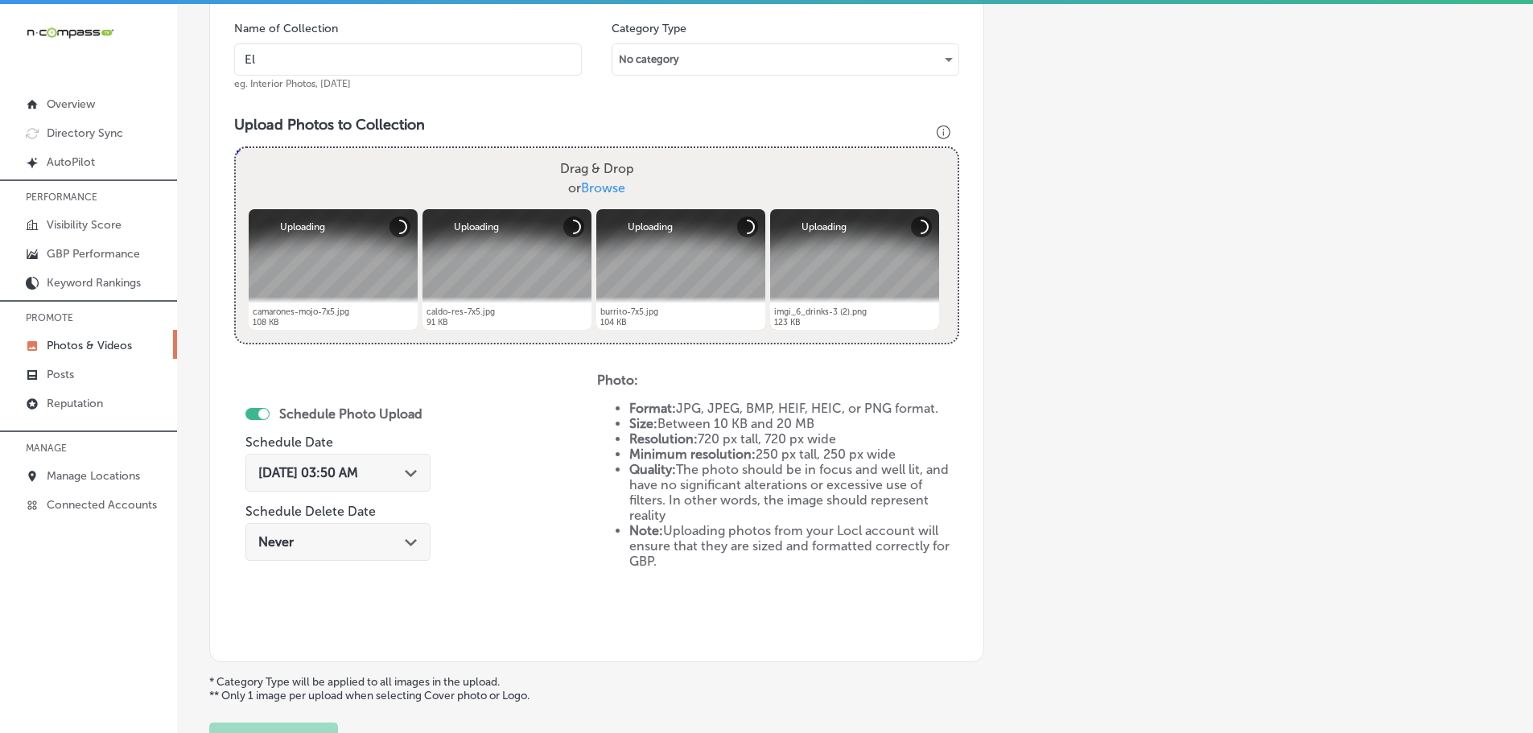
type input "El Mescal Family Mexican Restaurant & Bar - Fruita"
click at [416, 478] on div "Path Created with Sketch." at bounding box center [411, 471] width 13 height 13
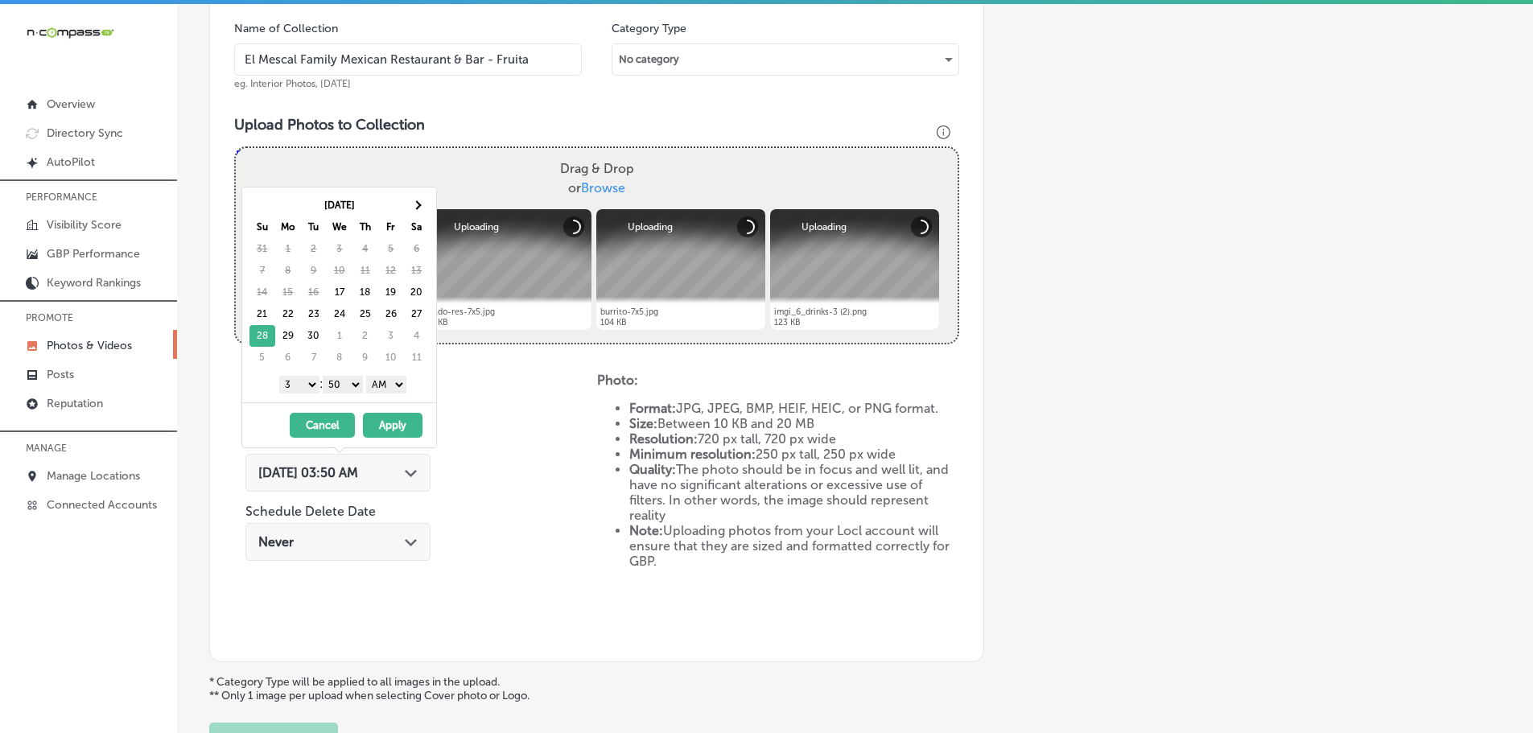
click at [310, 382] on select "1 2 3 4 5 6 7 8 9 10 11 12" at bounding box center [299, 385] width 40 height 18
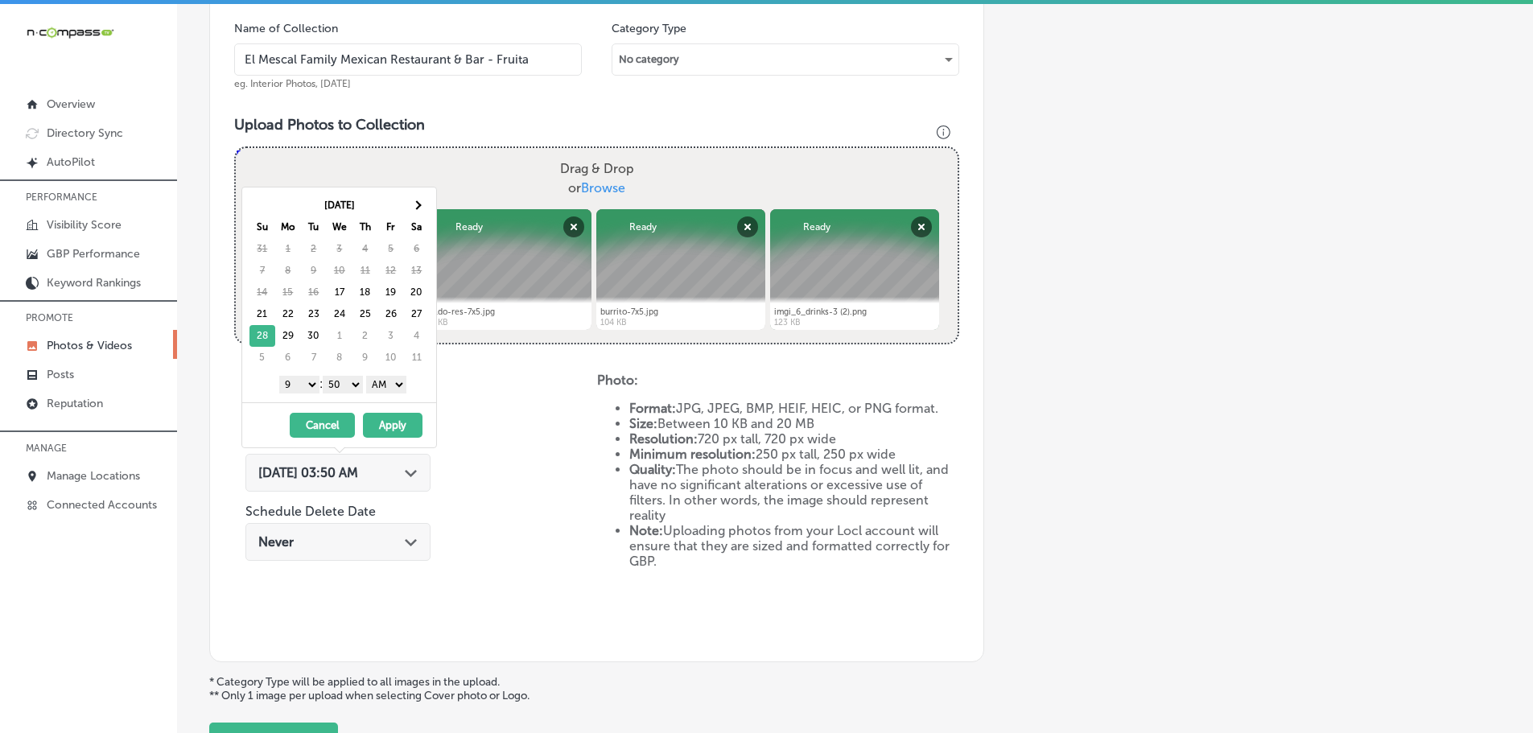
click at [344, 377] on select "00 10 20 30 40 50" at bounding box center [343, 385] width 40 height 18
click at [385, 381] on select "AM PM" at bounding box center [386, 385] width 40 height 18
click at [390, 423] on button "Apply" at bounding box center [393, 425] width 60 height 25
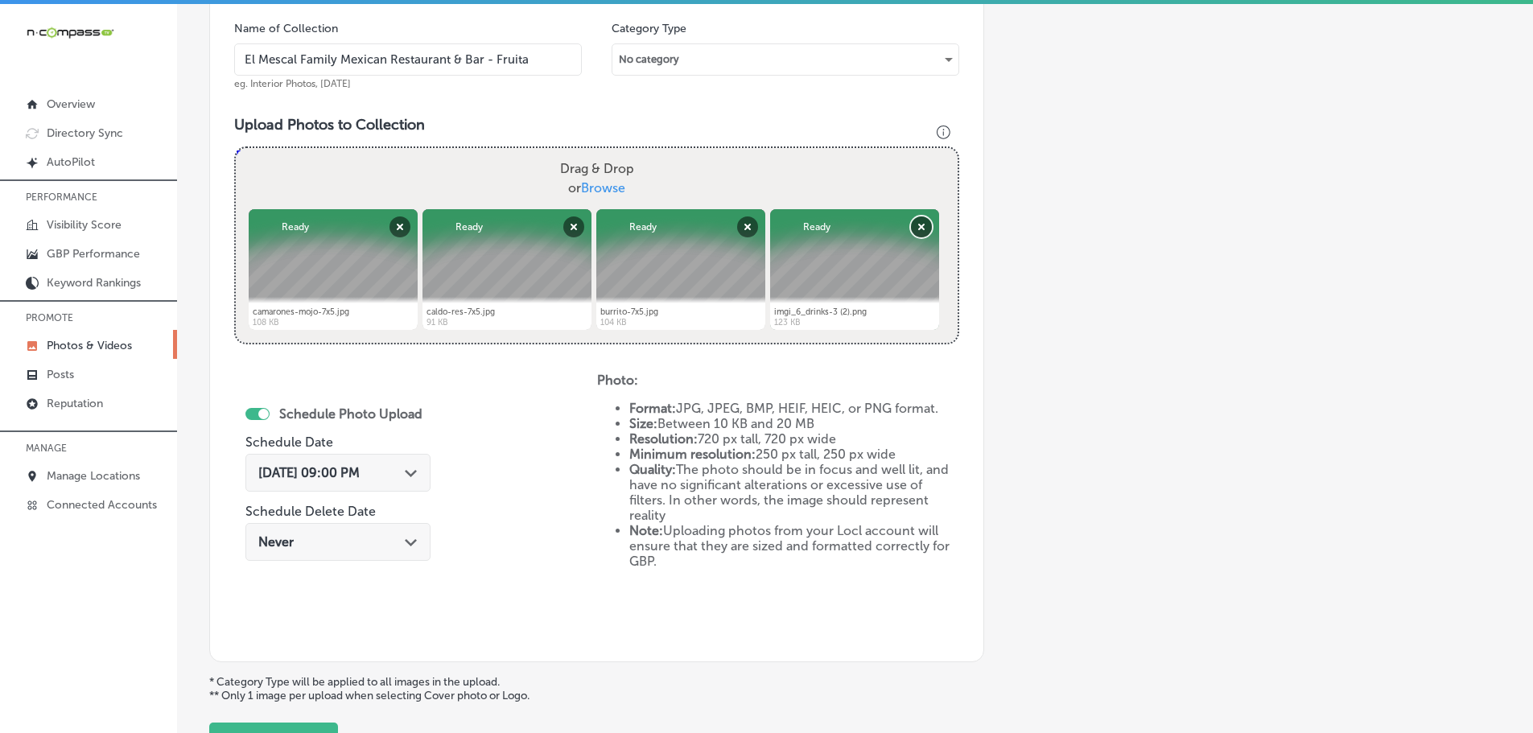
click at [917, 225] on button "Remove" at bounding box center [921, 226] width 21 height 21
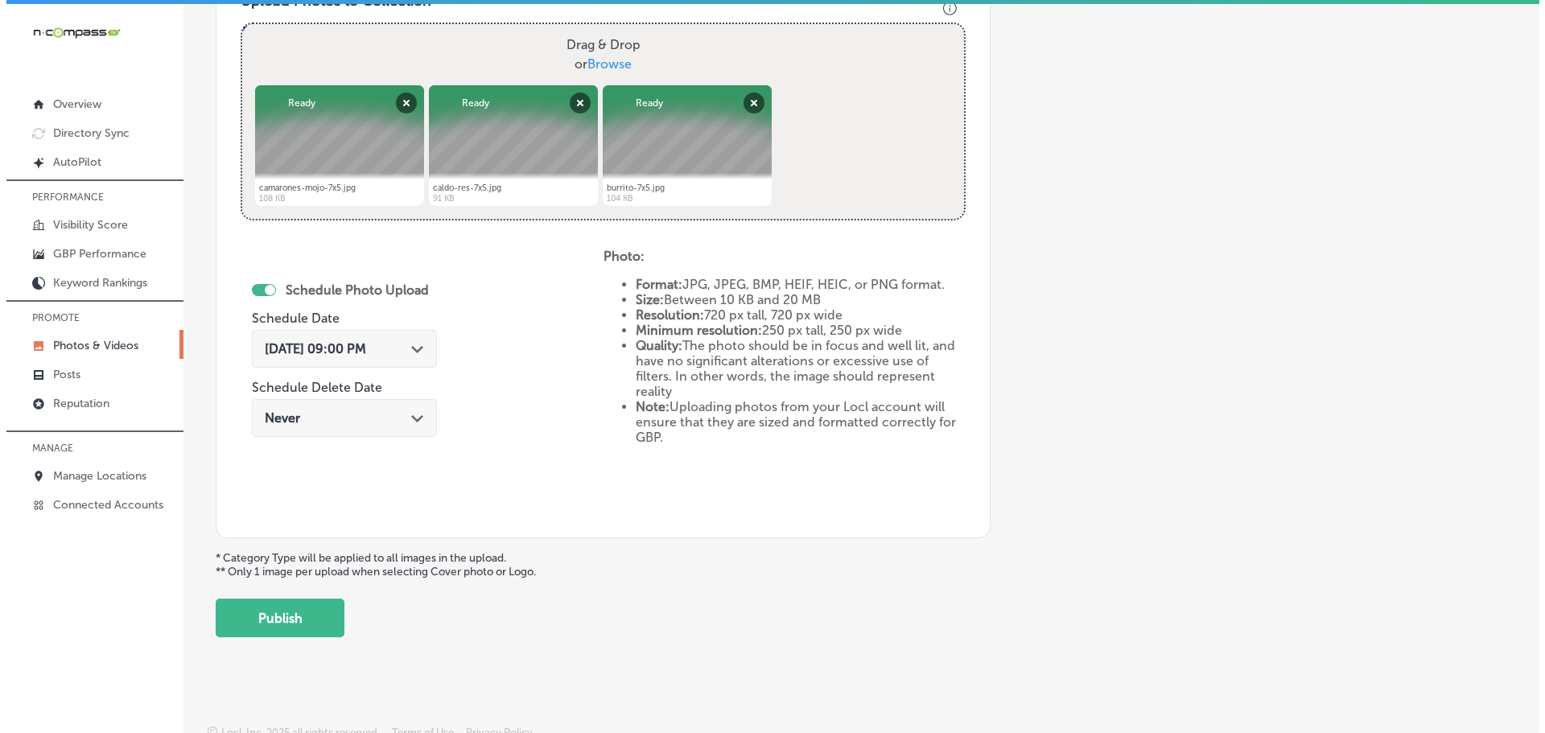
scroll to position [620, 0]
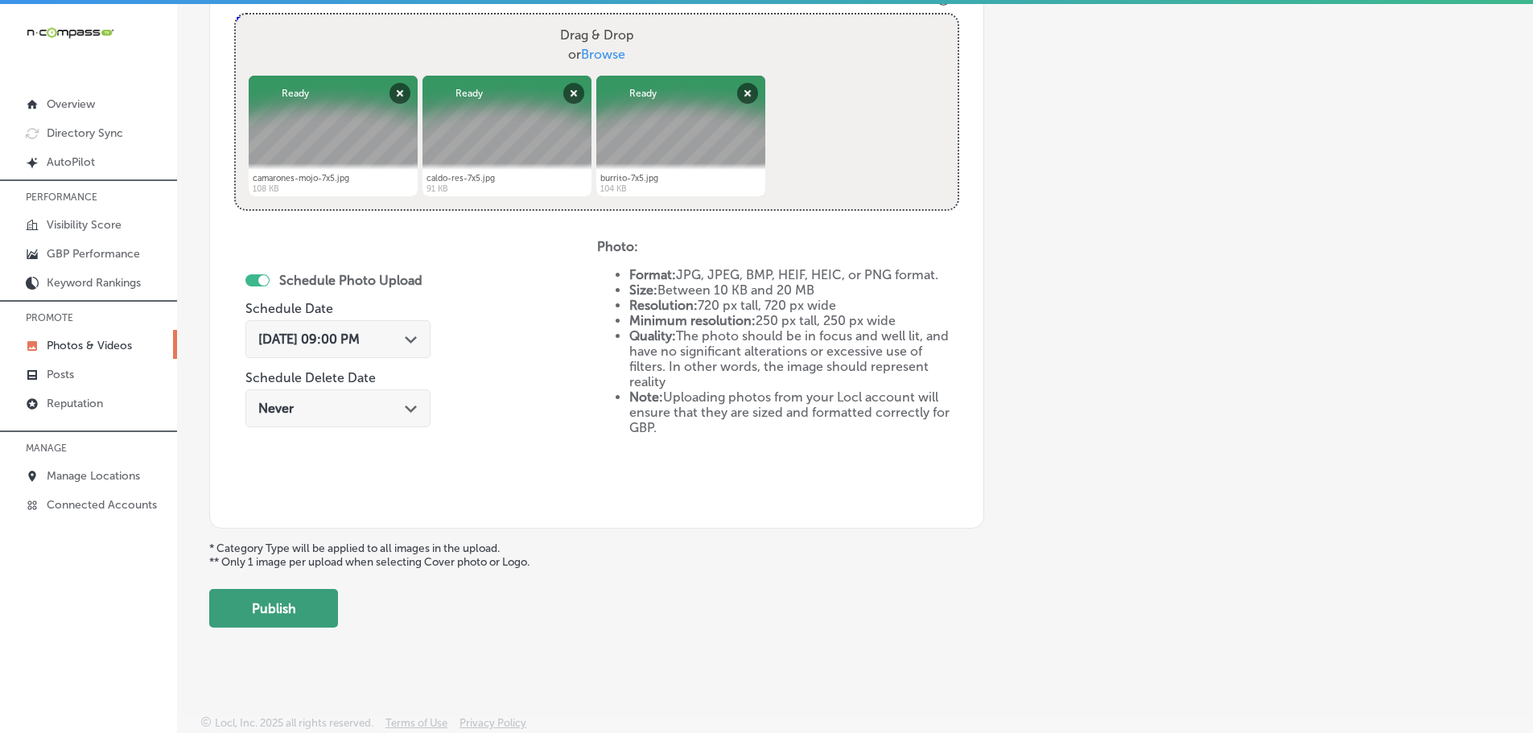
click at [303, 611] on button "Publish" at bounding box center [273, 608] width 129 height 39
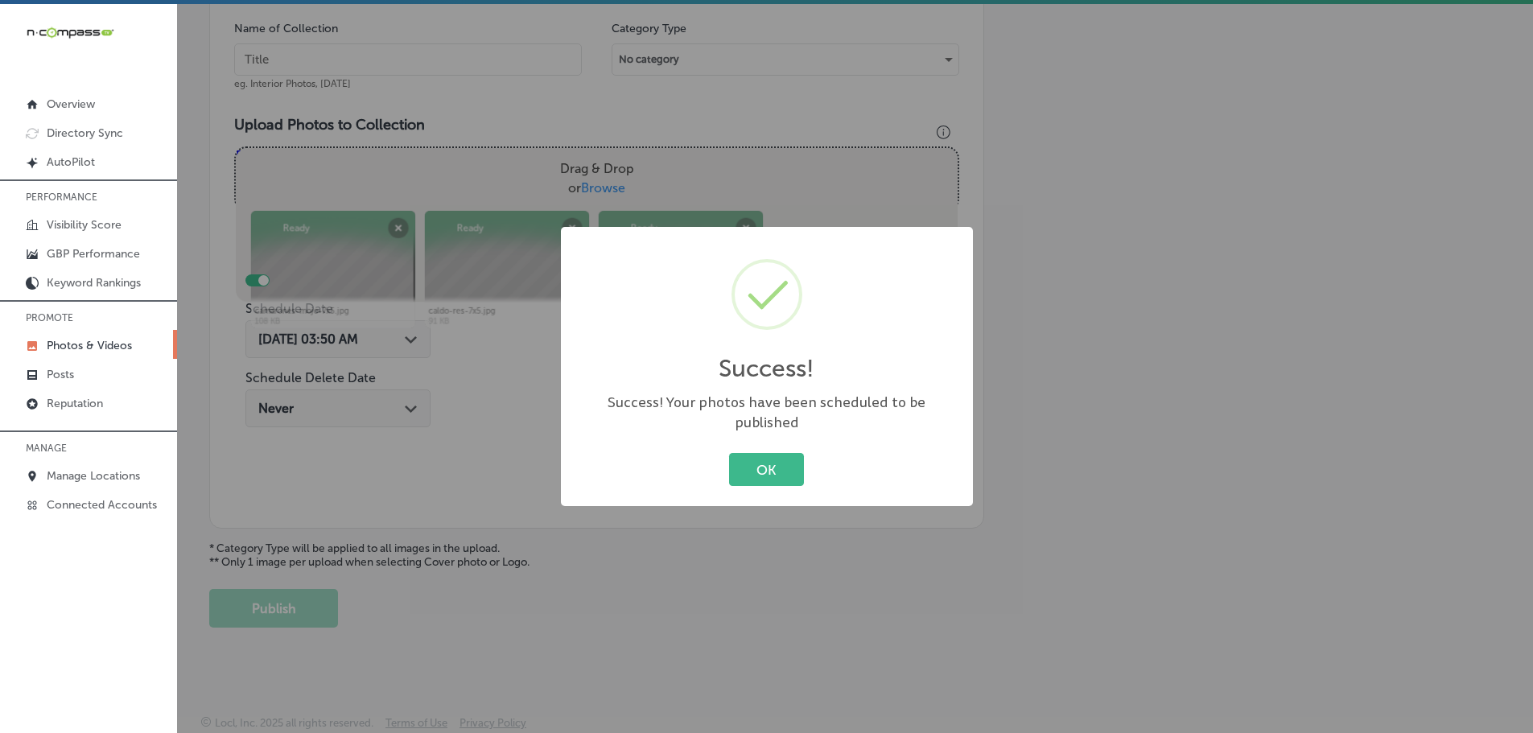
scroll to position [487, 0]
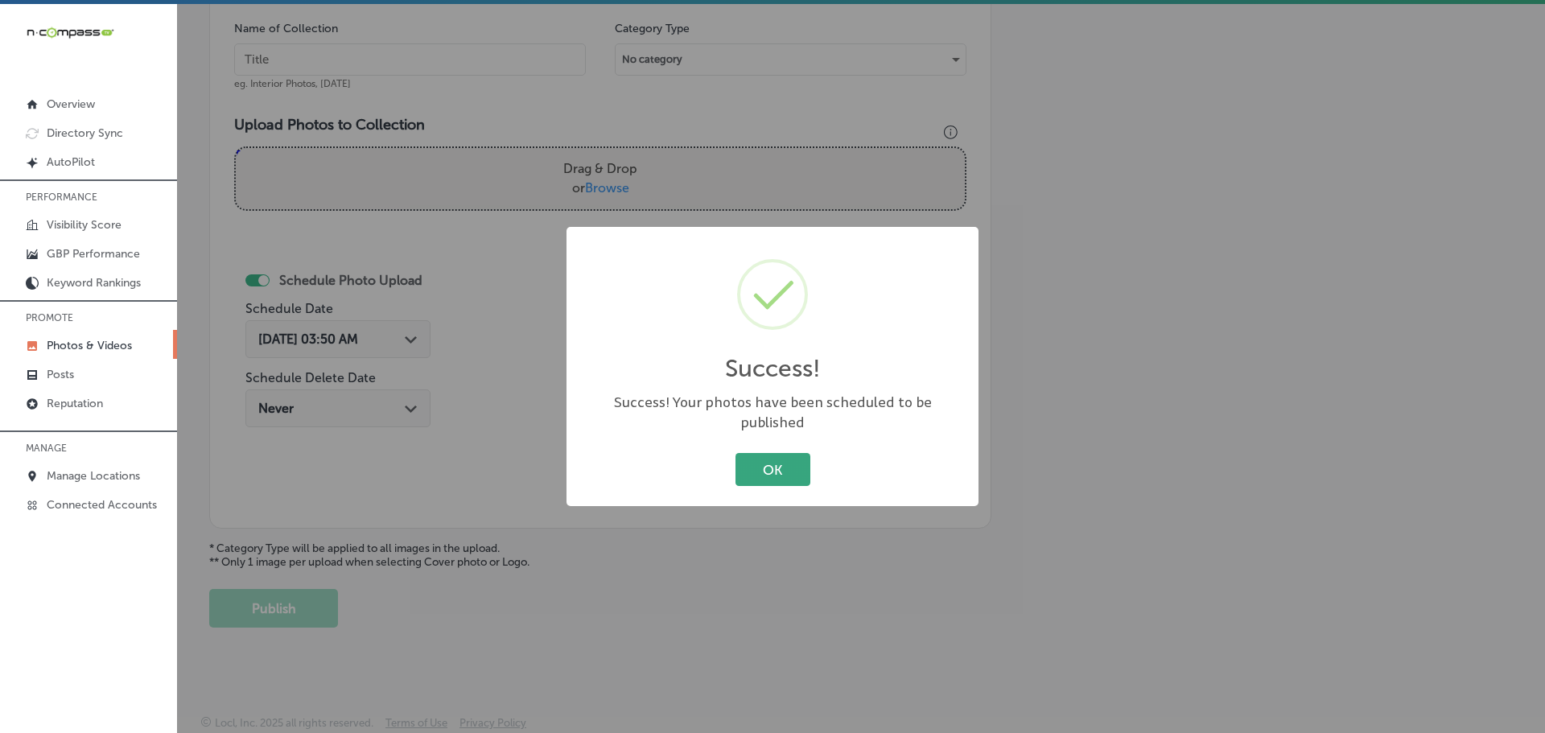
drag, startPoint x: 765, startPoint y: 467, endPoint x: 782, endPoint y: 476, distance: 19.5
click at [765, 466] on button "OK" at bounding box center [773, 469] width 75 height 33
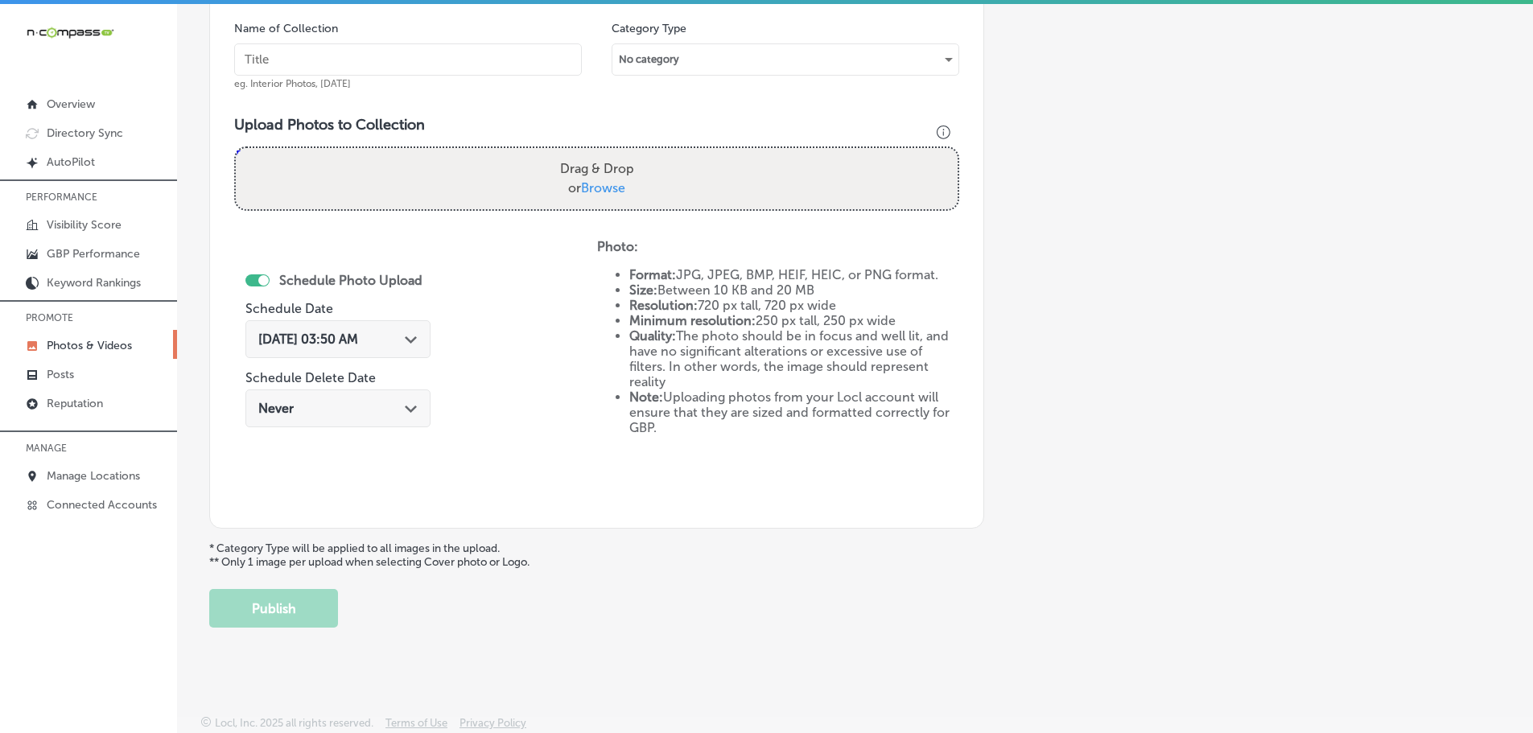
click at [596, 186] on span "Browse" at bounding box center [603, 187] width 44 height 15
click at [596, 153] on input "Drag & Drop or Browse" at bounding box center [597, 150] width 722 height 5
type input "C:\fakepath\mescal-special-7x5.jpg"
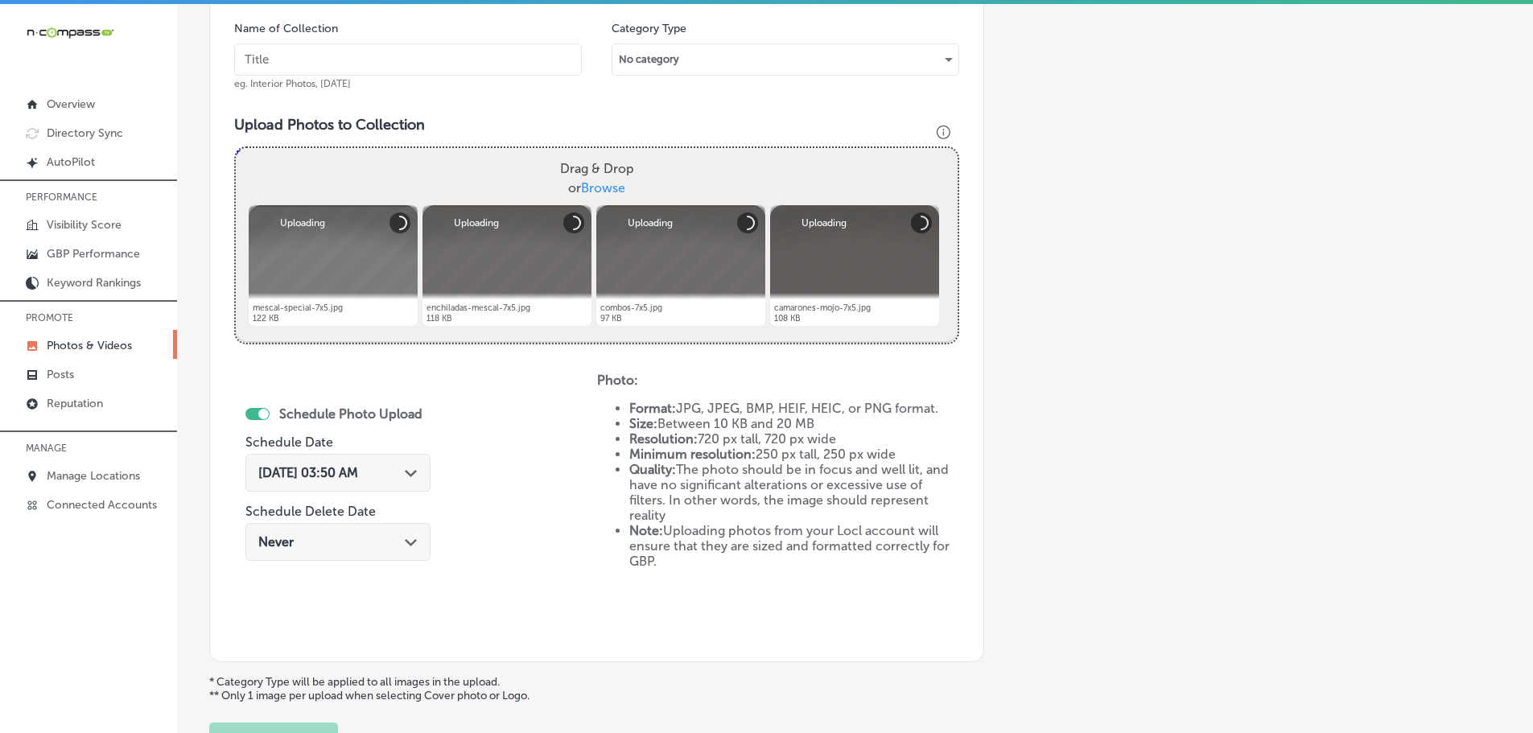
click at [497, 62] on input "text" at bounding box center [408, 59] width 348 height 32
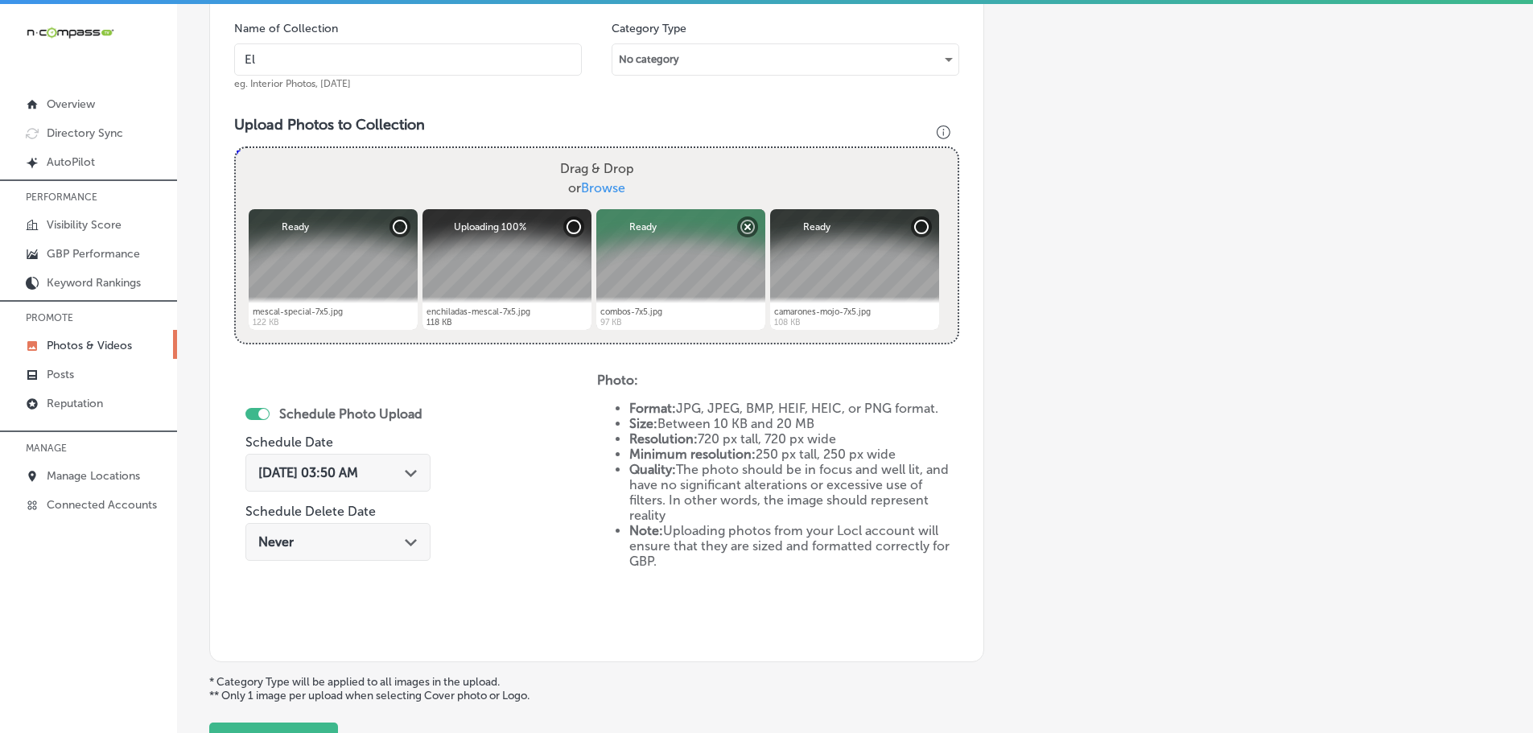
type input "El Mescal Family Mexican Restaurant & Bar - Fruita"
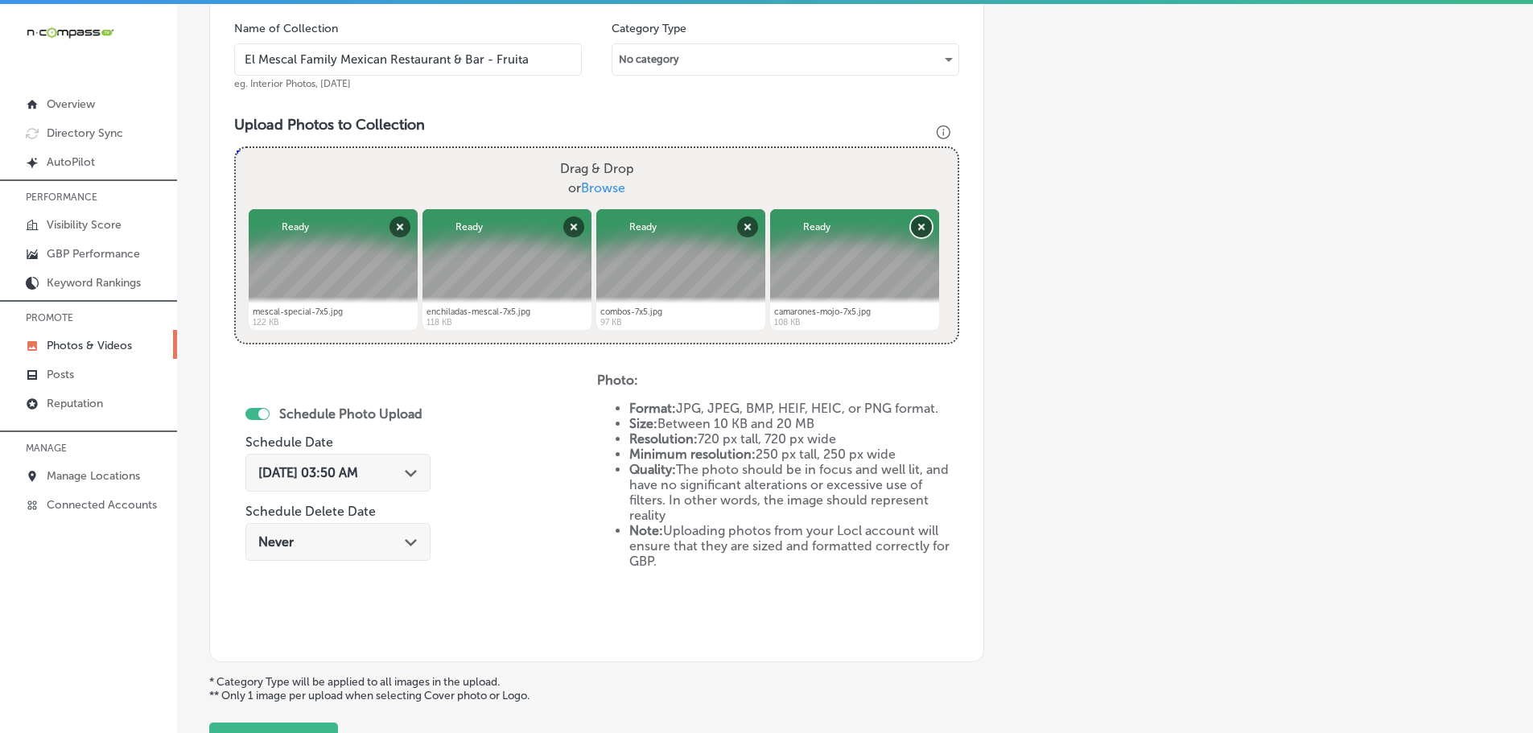
click at [919, 227] on button "Remove" at bounding box center [921, 226] width 21 height 21
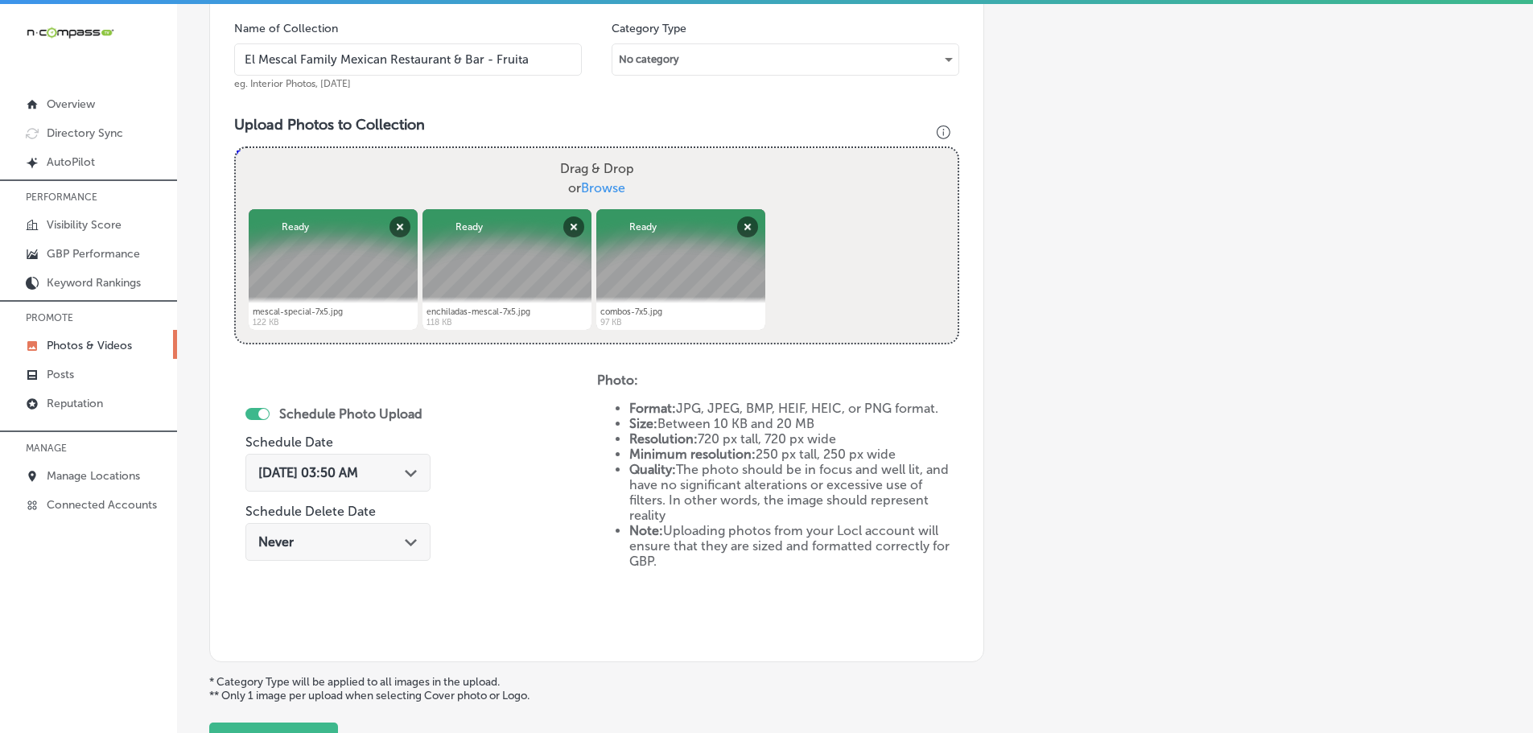
click at [410, 472] on polygon at bounding box center [411, 473] width 12 height 7
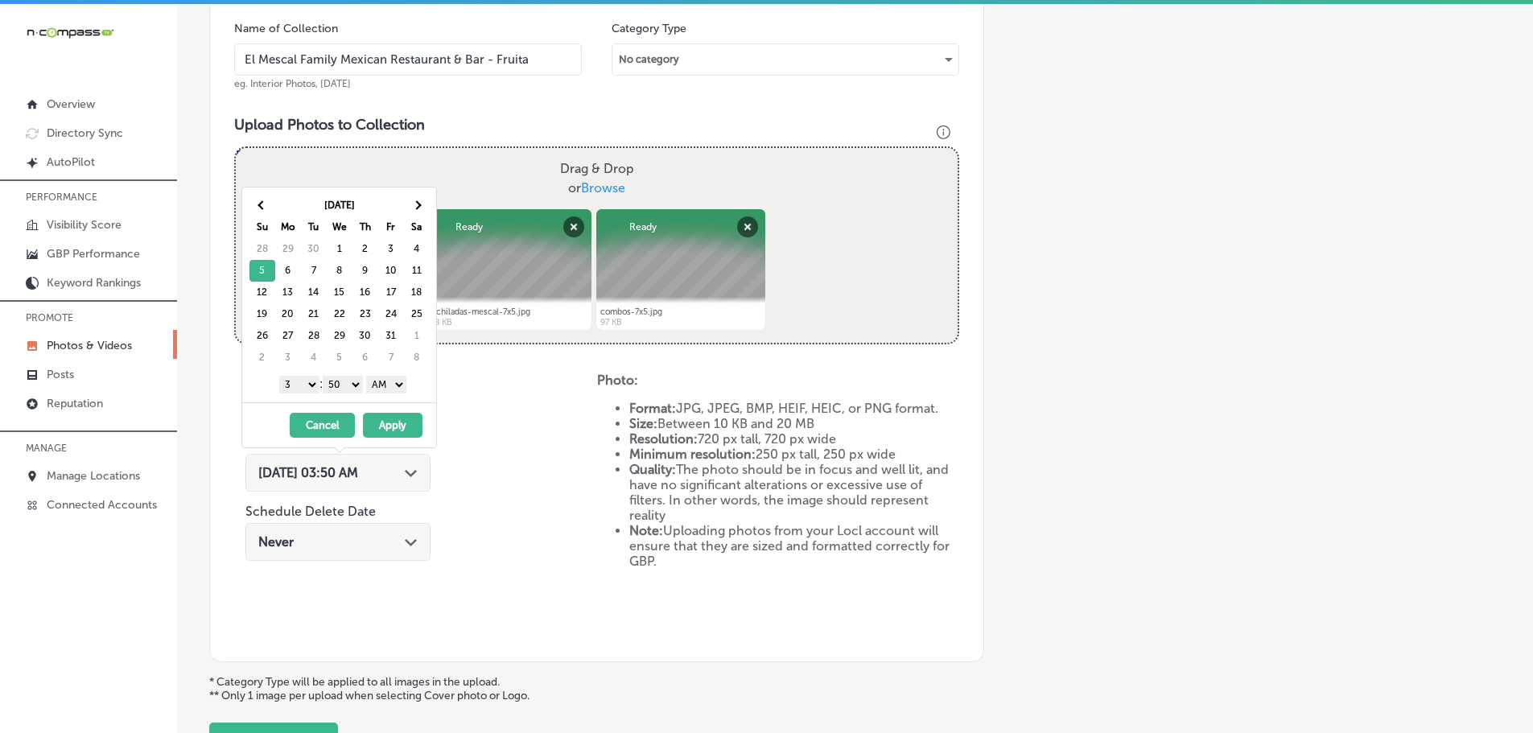
click at [303, 386] on select "1 2 3 4 5 6 7 8 9 10 11 12" at bounding box center [299, 385] width 40 height 18
click at [333, 383] on select "00 10 20 30 40 50" at bounding box center [343, 385] width 40 height 18
click at [385, 382] on select "AM PM" at bounding box center [386, 385] width 40 height 18
click at [387, 421] on button "Apply" at bounding box center [393, 425] width 60 height 25
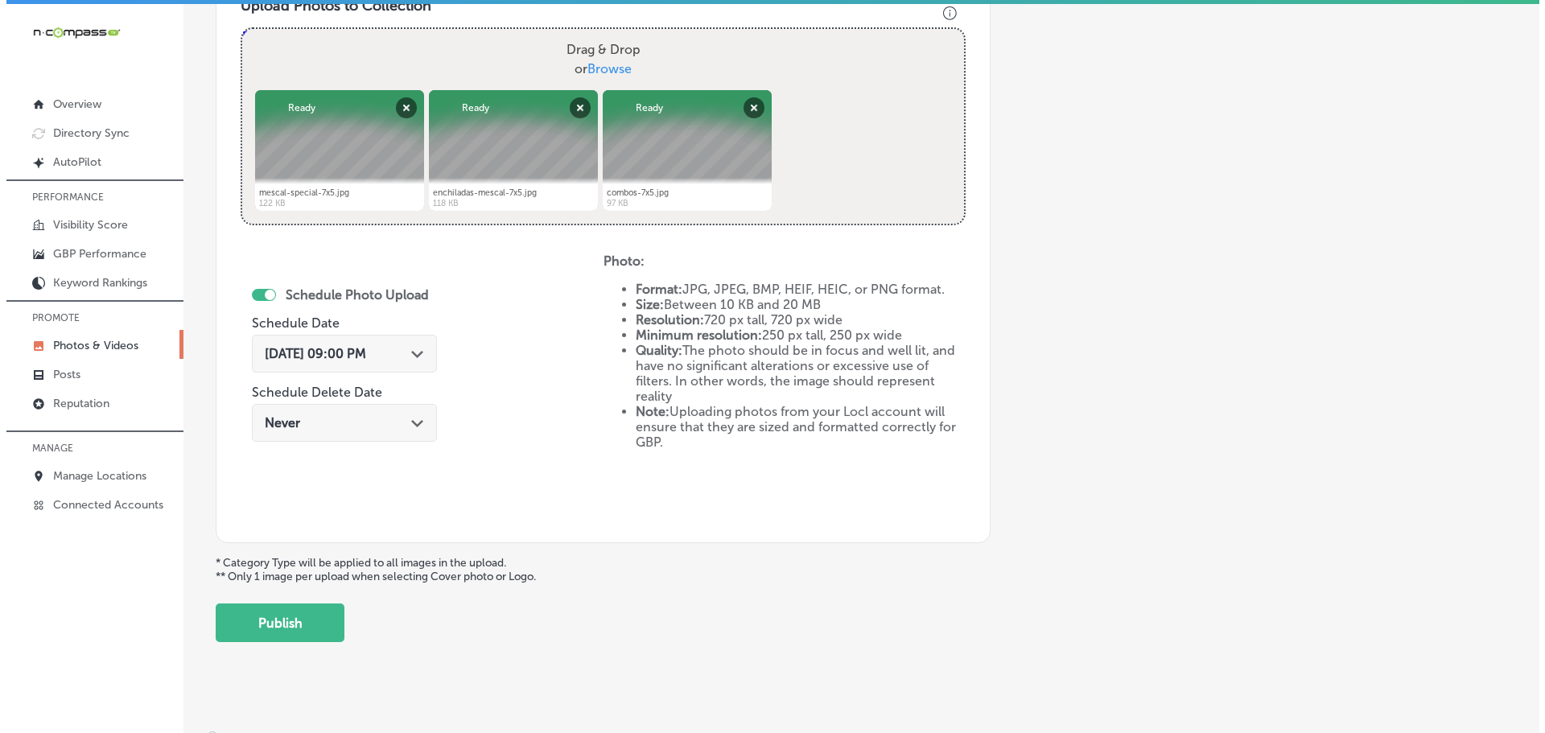
scroll to position [620, 0]
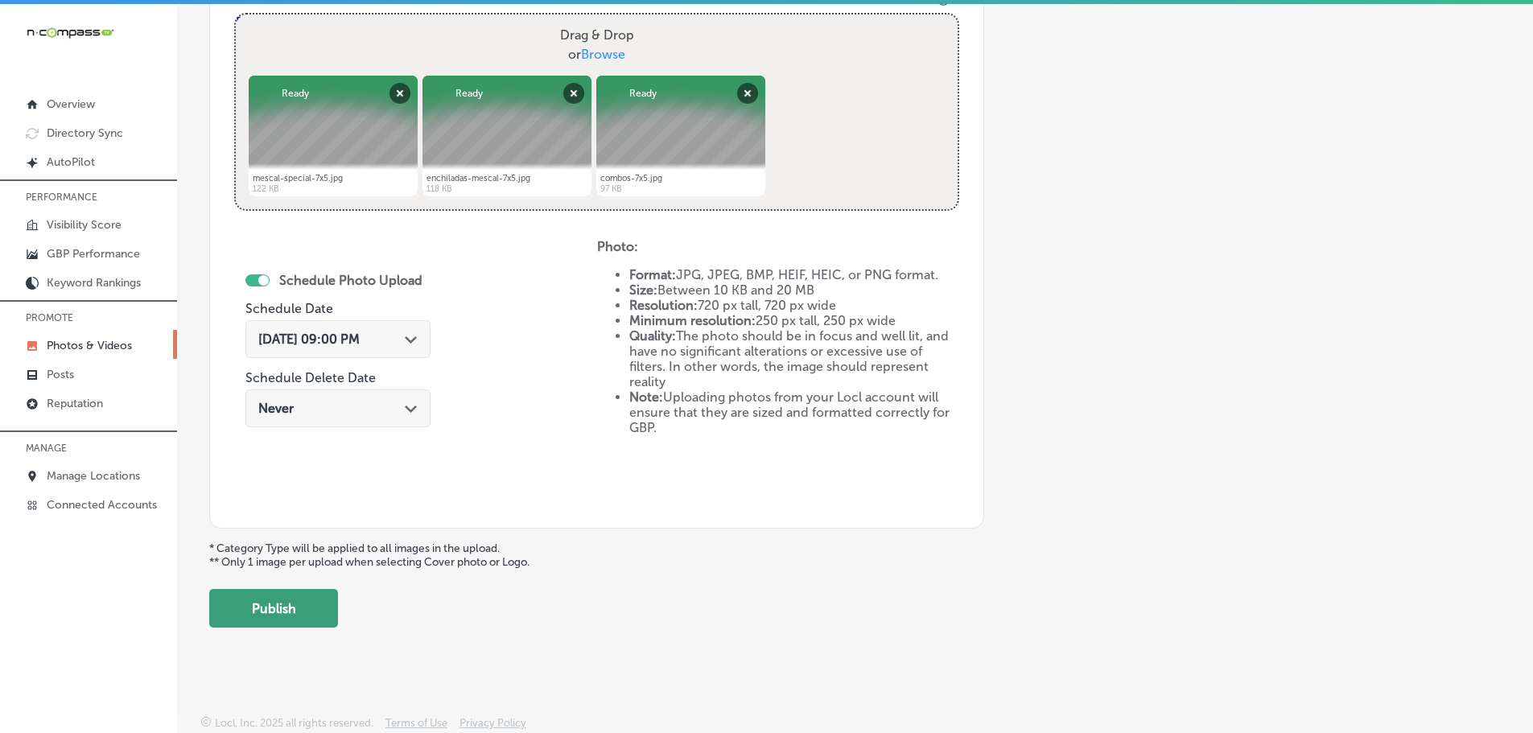
click at [280, 603] on button "Publish" at bounding box center [273, 608] width 129 height 39
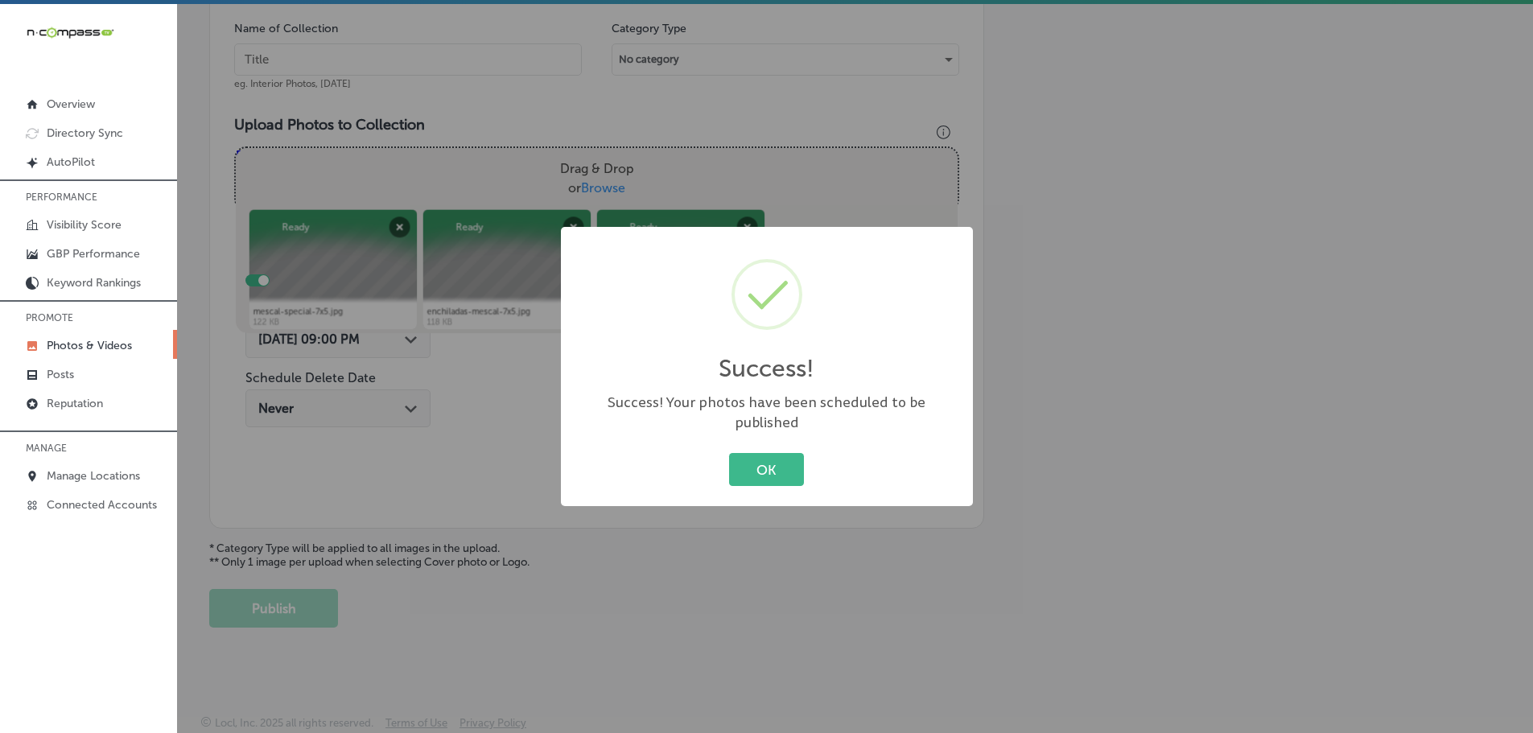
scroll to position [487, 0]
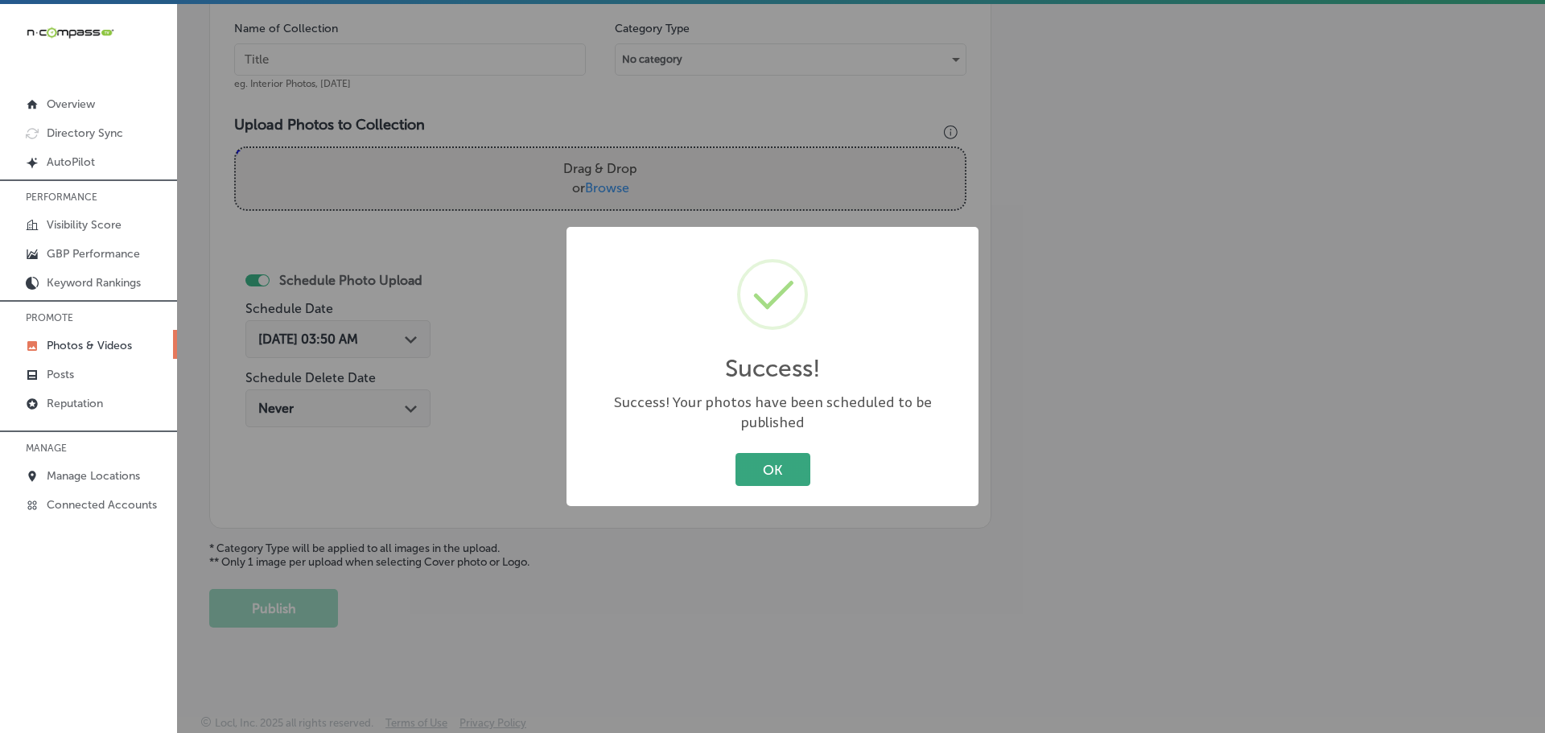
click at [774, 460] on button "OK" at bounding box center [773, 469] width 75 height 33
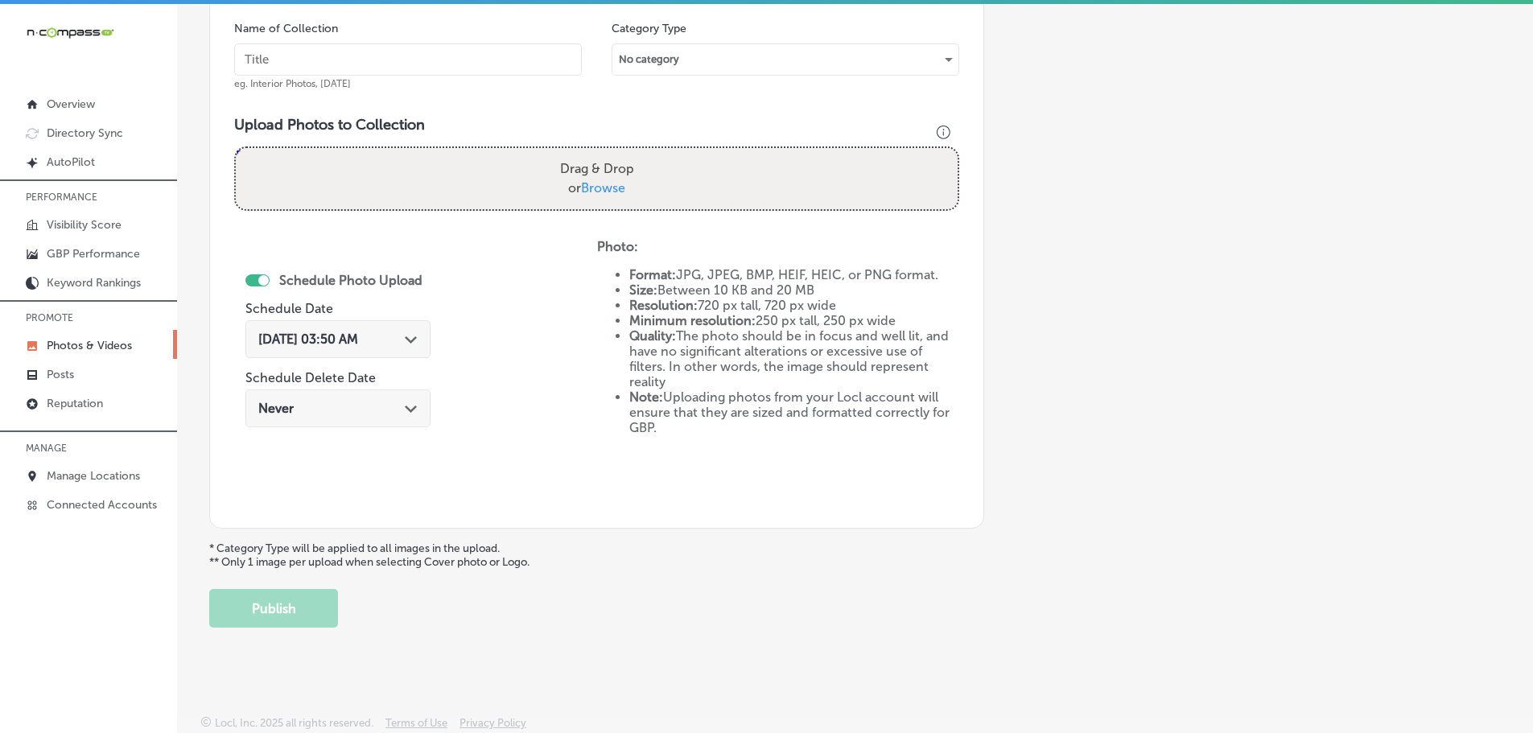
click at [611, 192] on span "Browse" at bounding box center [603, 187] width 44 height 15
click at [611, 153] on input "Drag & Drop or Browse" at bounding box center [597, 150] width 722 height 5
type input "C:\fakepath\tacos-7x5.jpg"
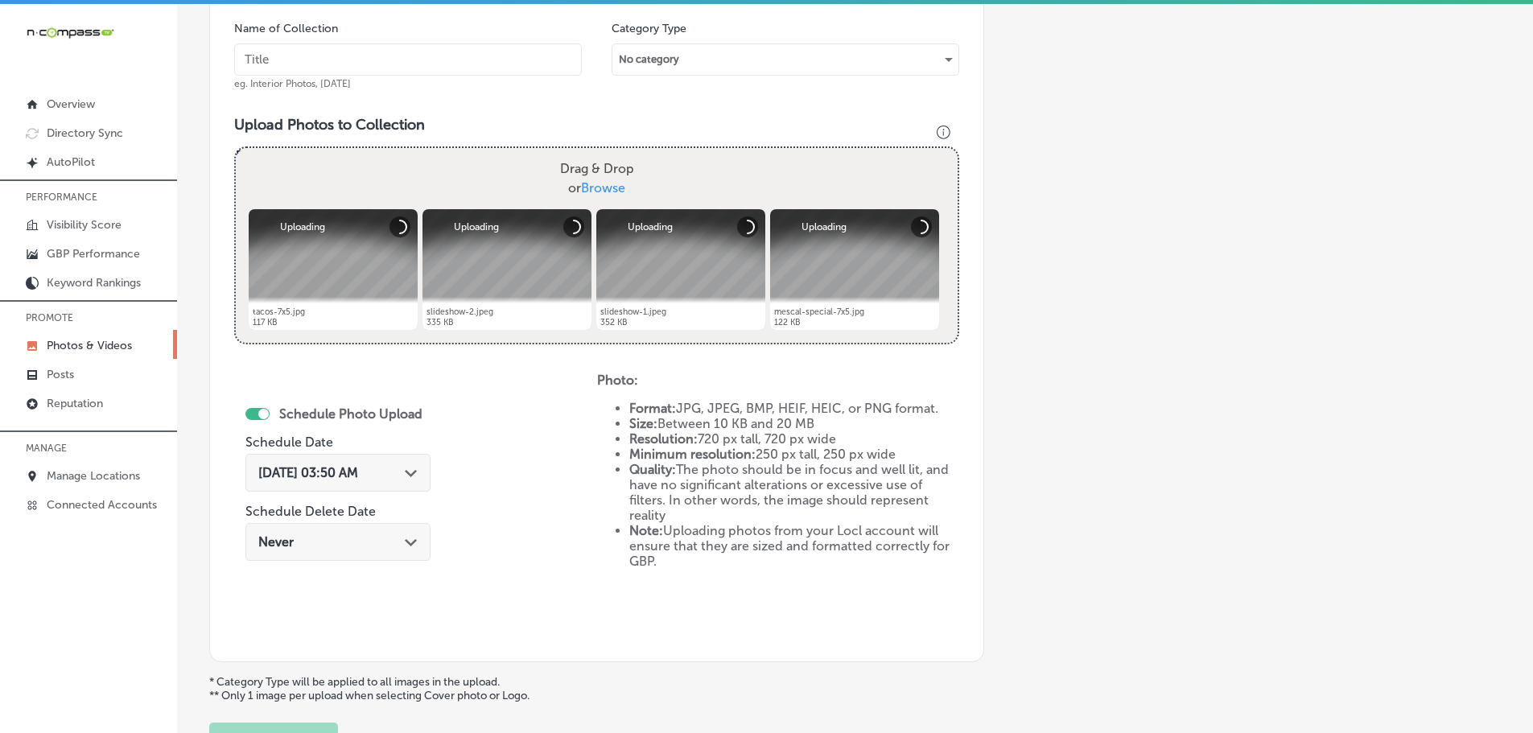
click at [404, 64] on input "text" at bounding box center [408, 59] width 348 height 32
type input "El Mescal Family Mexican Restaurant & Bar - Fruita"
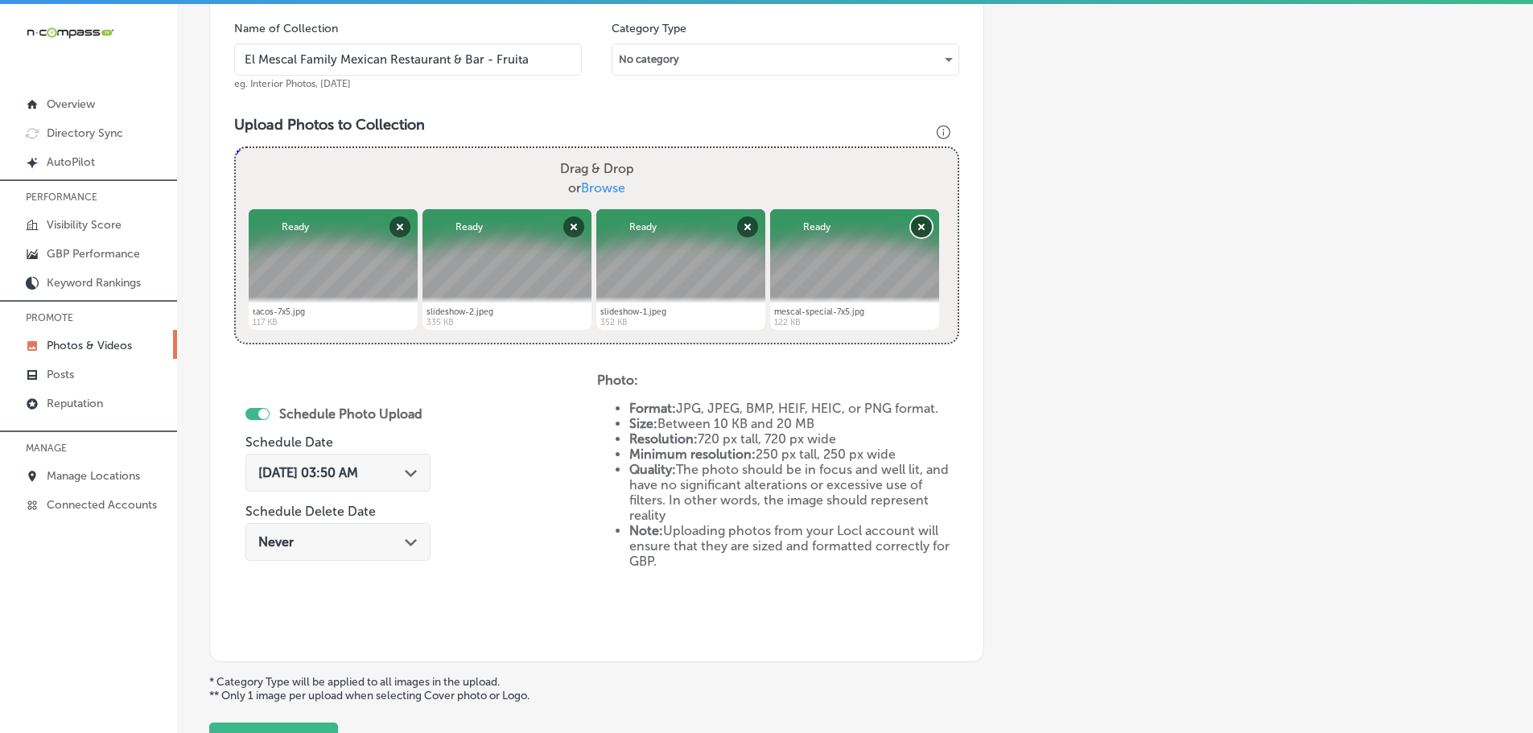
click at [920, 229] on button "Remove" at bounding box center [921, 226] width 21 height 21
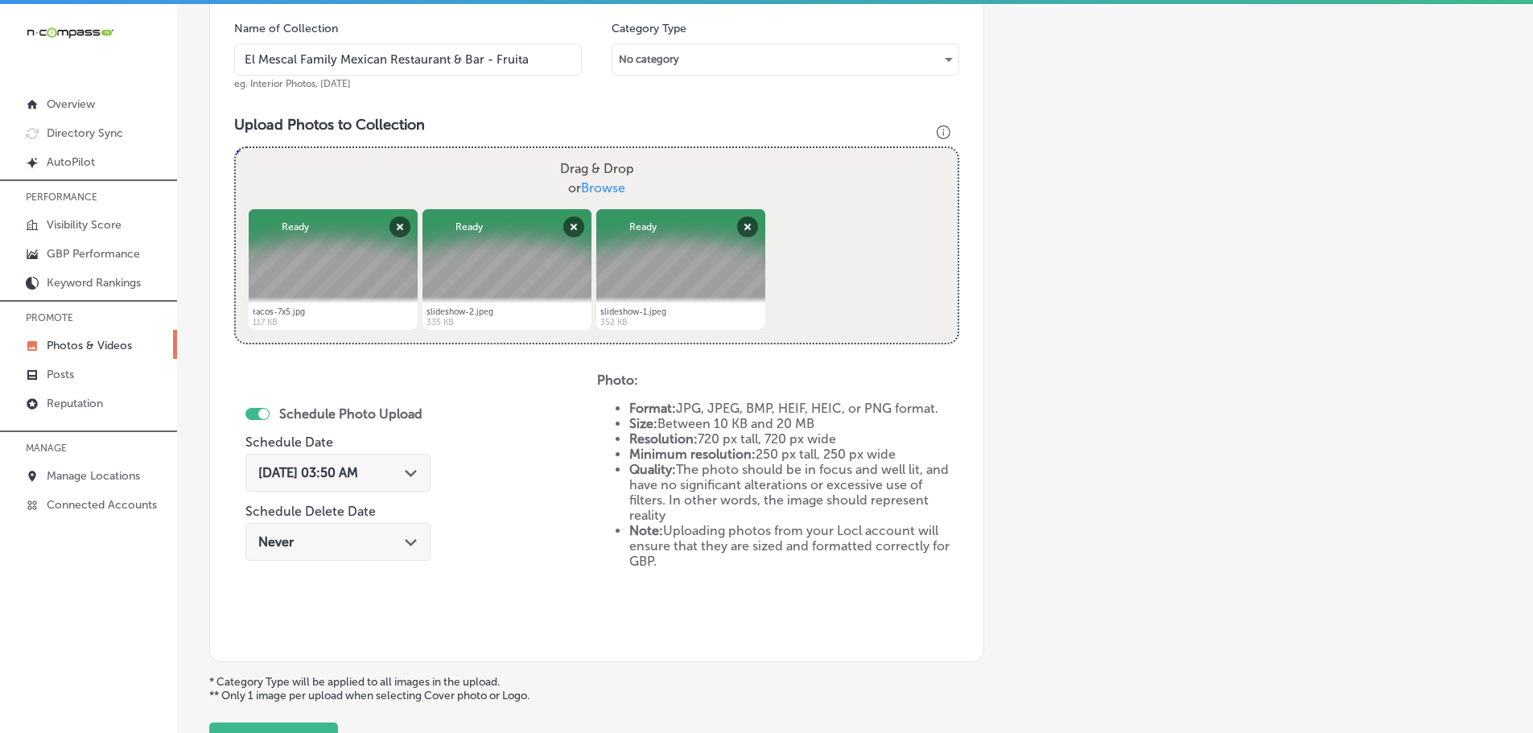
click at [411, 472] on polygon at bounding box center [411, 473] width 12 height 7
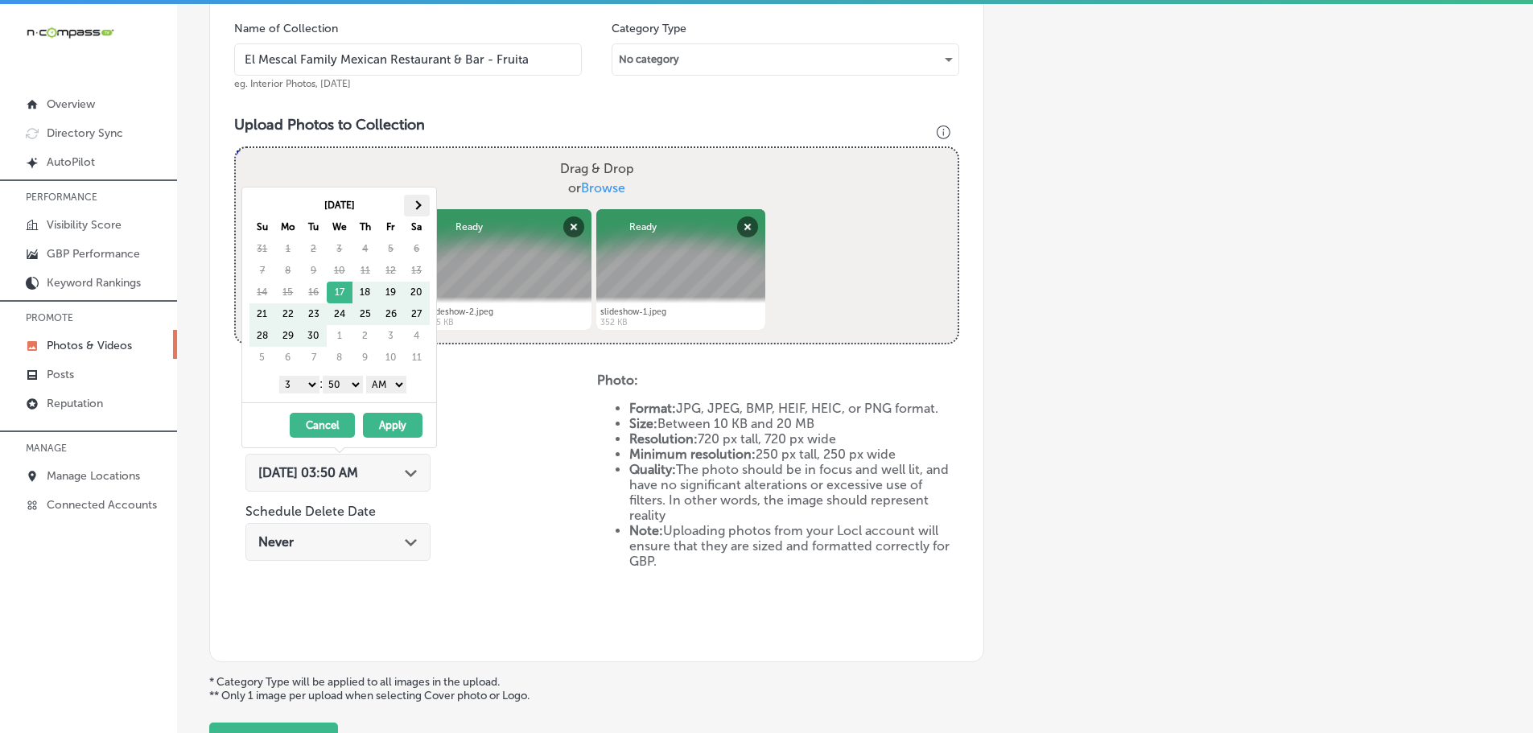
click at [422, 198] on th at bounding box center [417, 206] width 26 height 22
click at [303, 384] on select "1 2 3 4 5 6 7 8 9 10 11 12" at bounding box center [299, 385] width 40 height 18
click at [343, 377] on select "00 10 20 30 40 50" at bounding box center [343, 385] width 40 height 18
click at [393, 385] on select "AM PM" at bounding box center [386, 385] width 40 height 18
click at [402, 418] on button "Apply" at bounding box center [393, 425] width 60 height 25
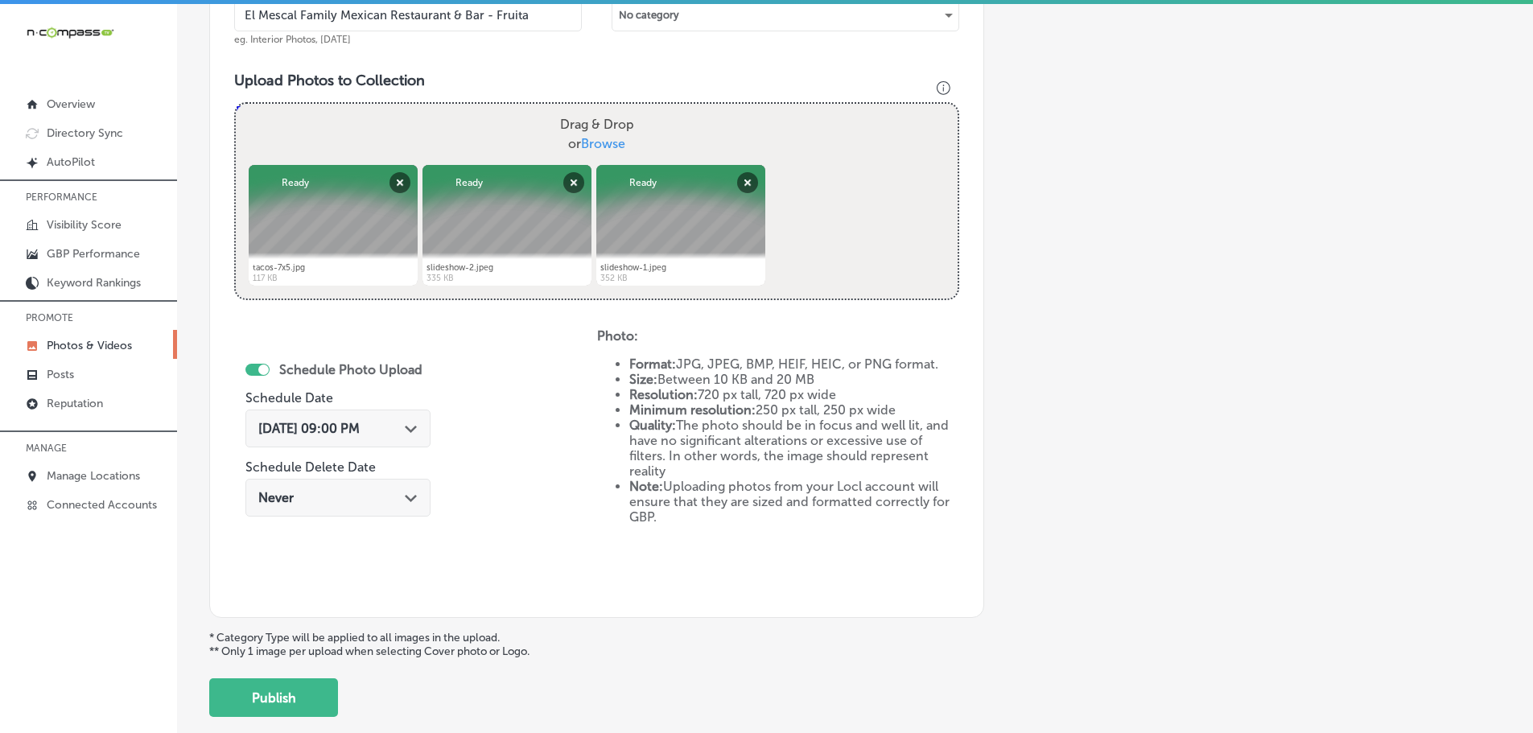
scroll to position [567, 0]
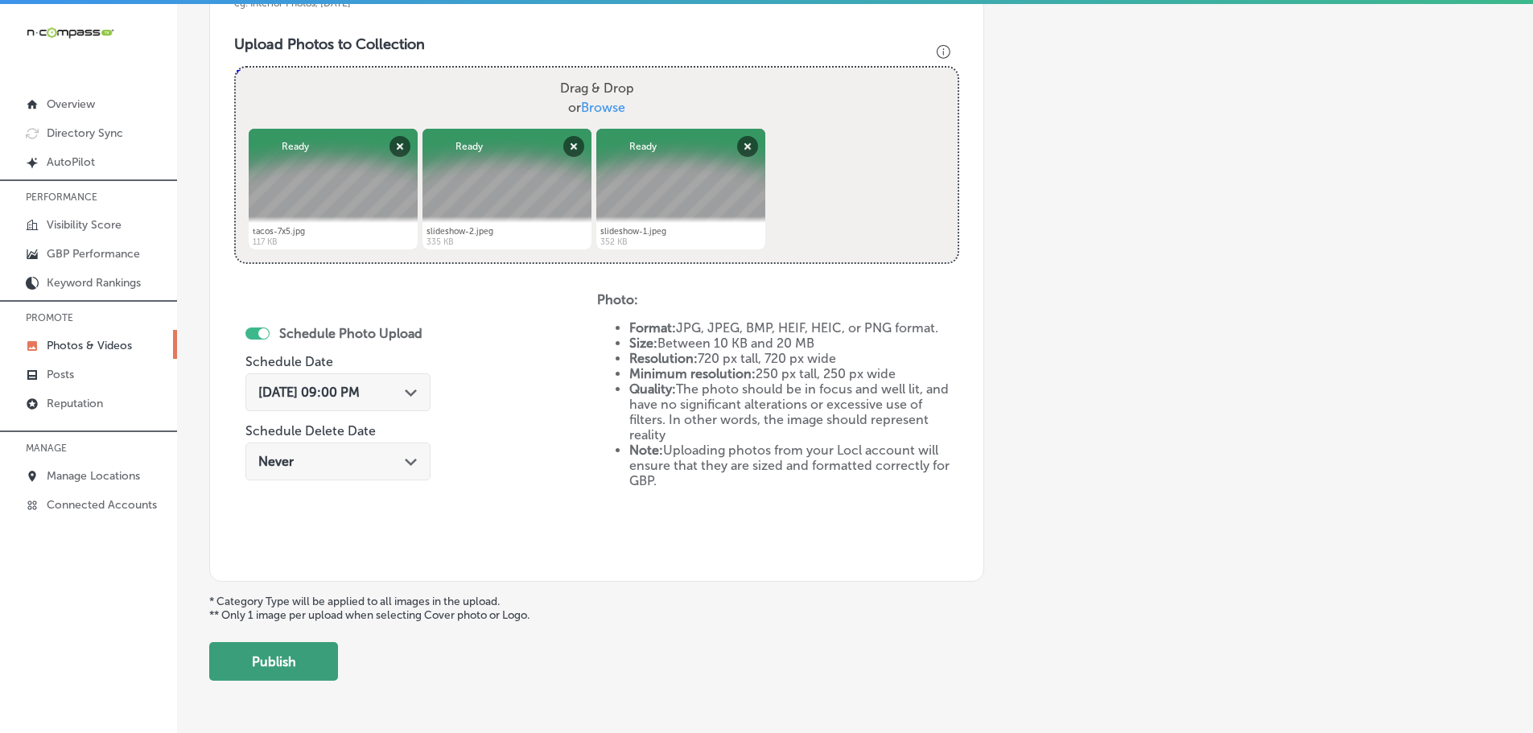
click at [277, 666] on button "Publish" at bounding box center [273, 661] width 129 height 39
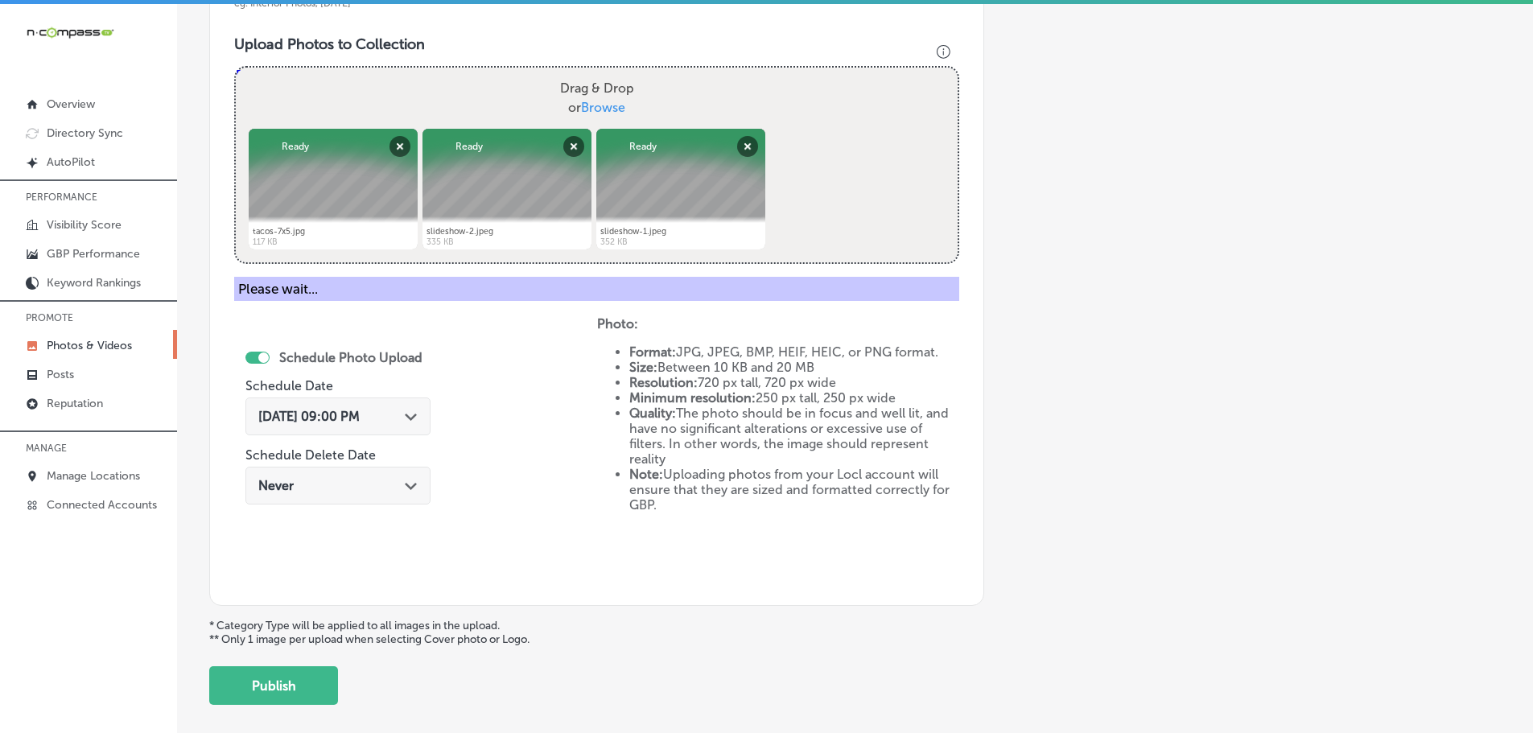
scroll to position [487, 0]
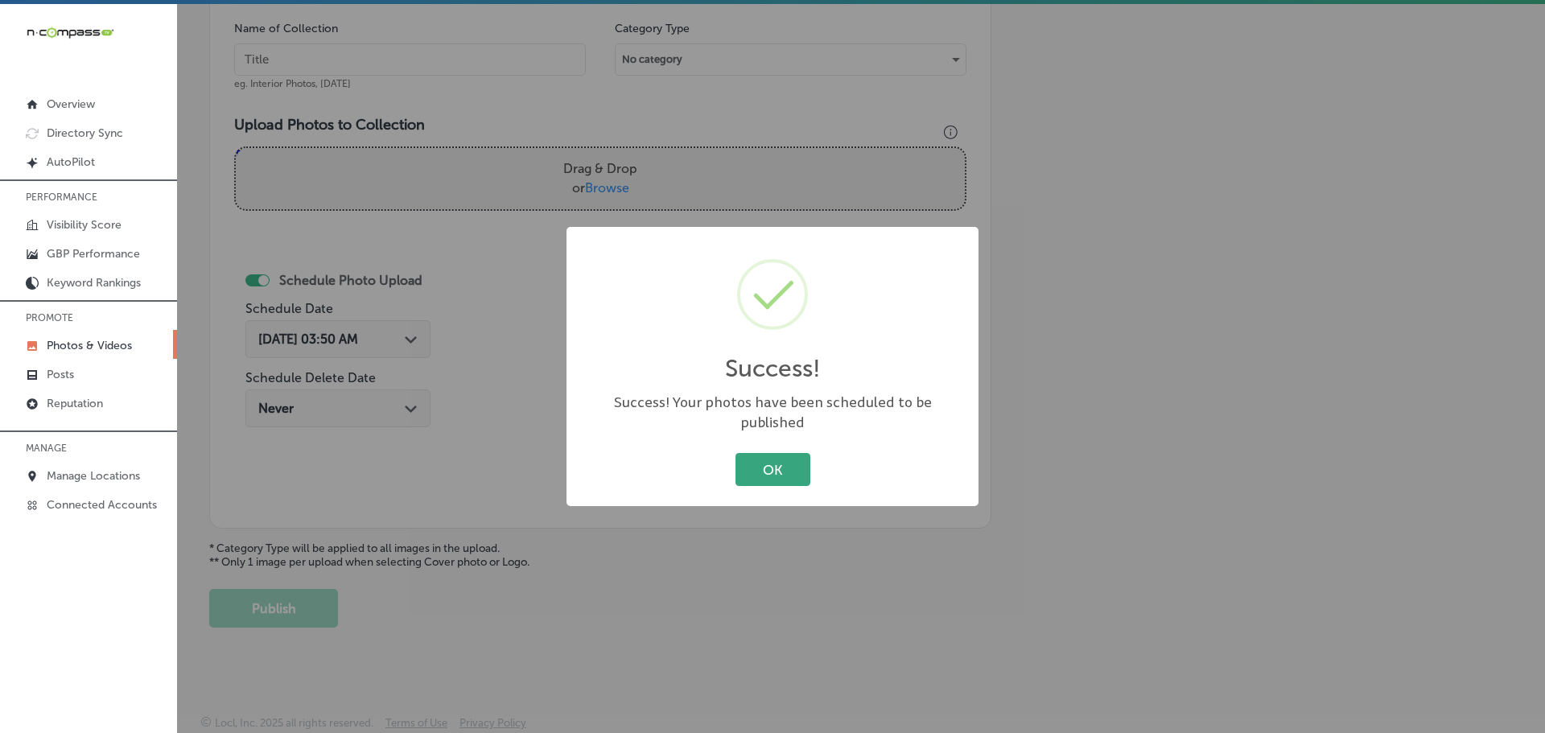
click at [752, 471] on button "OK" at bounding box center [773, 469] width 75 height 33
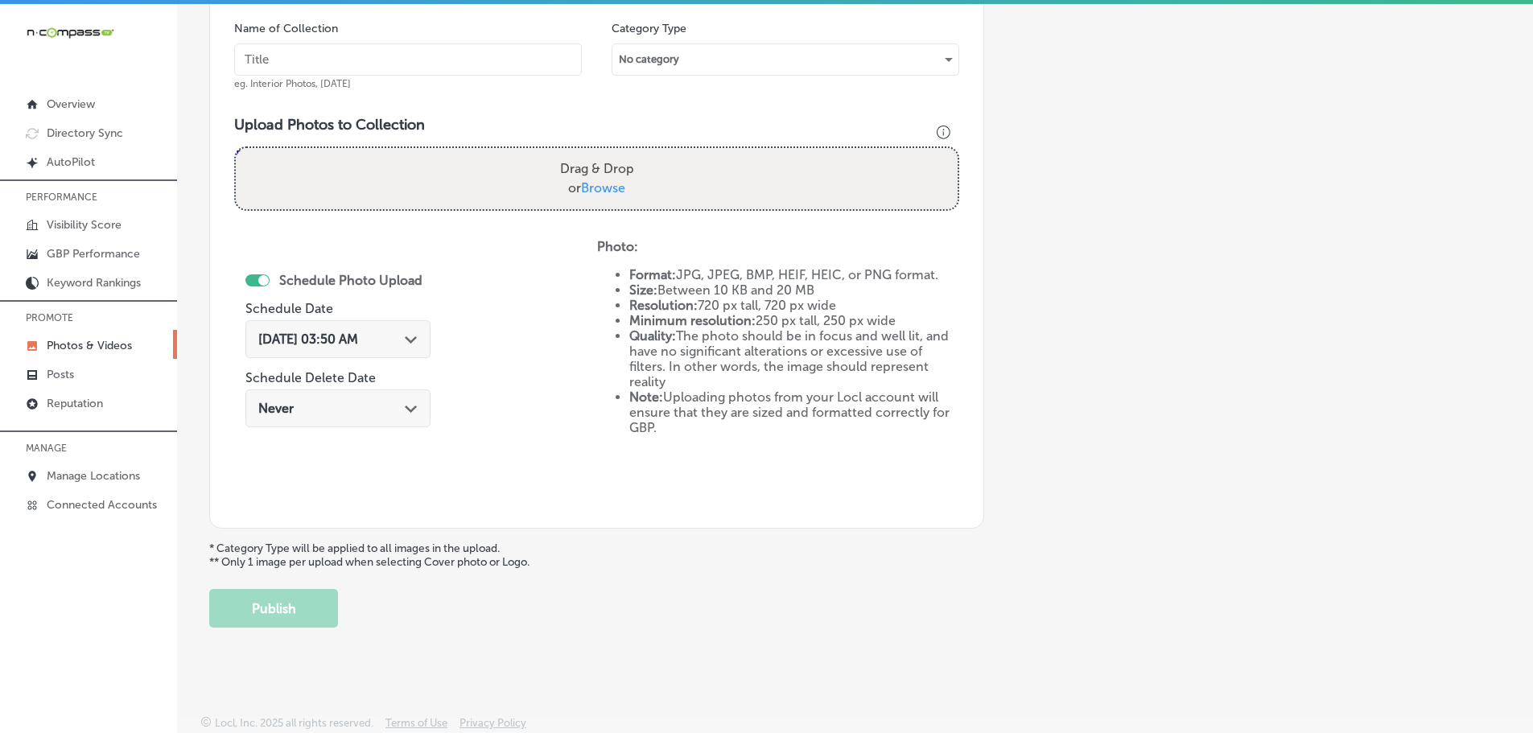
click at [435, 59] on input "text" at bounding box center [408, 59] width 348 height 32
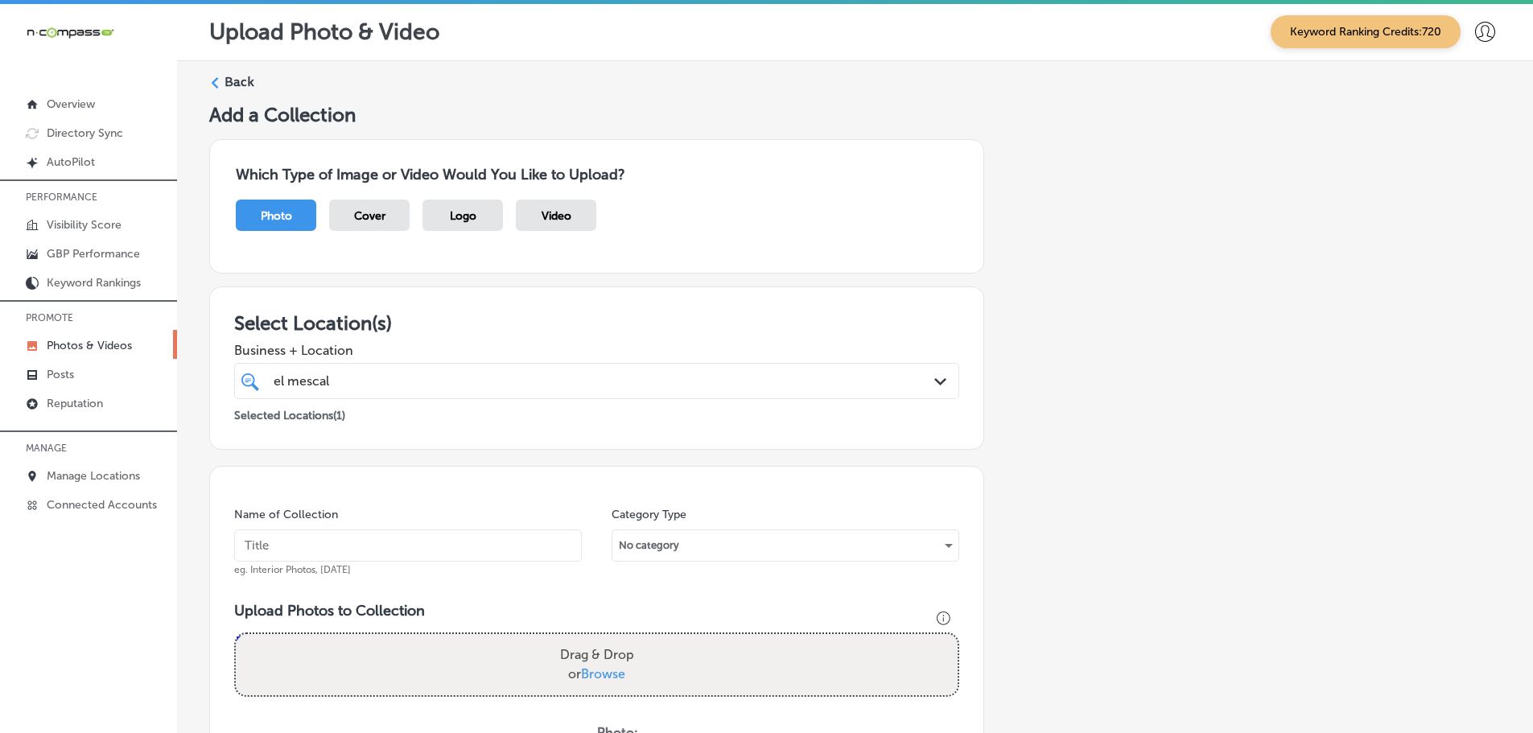
scroll to position [0, 0]
click at [213, 83] on polygon at bounding box center [215, 83] width 7 height 11
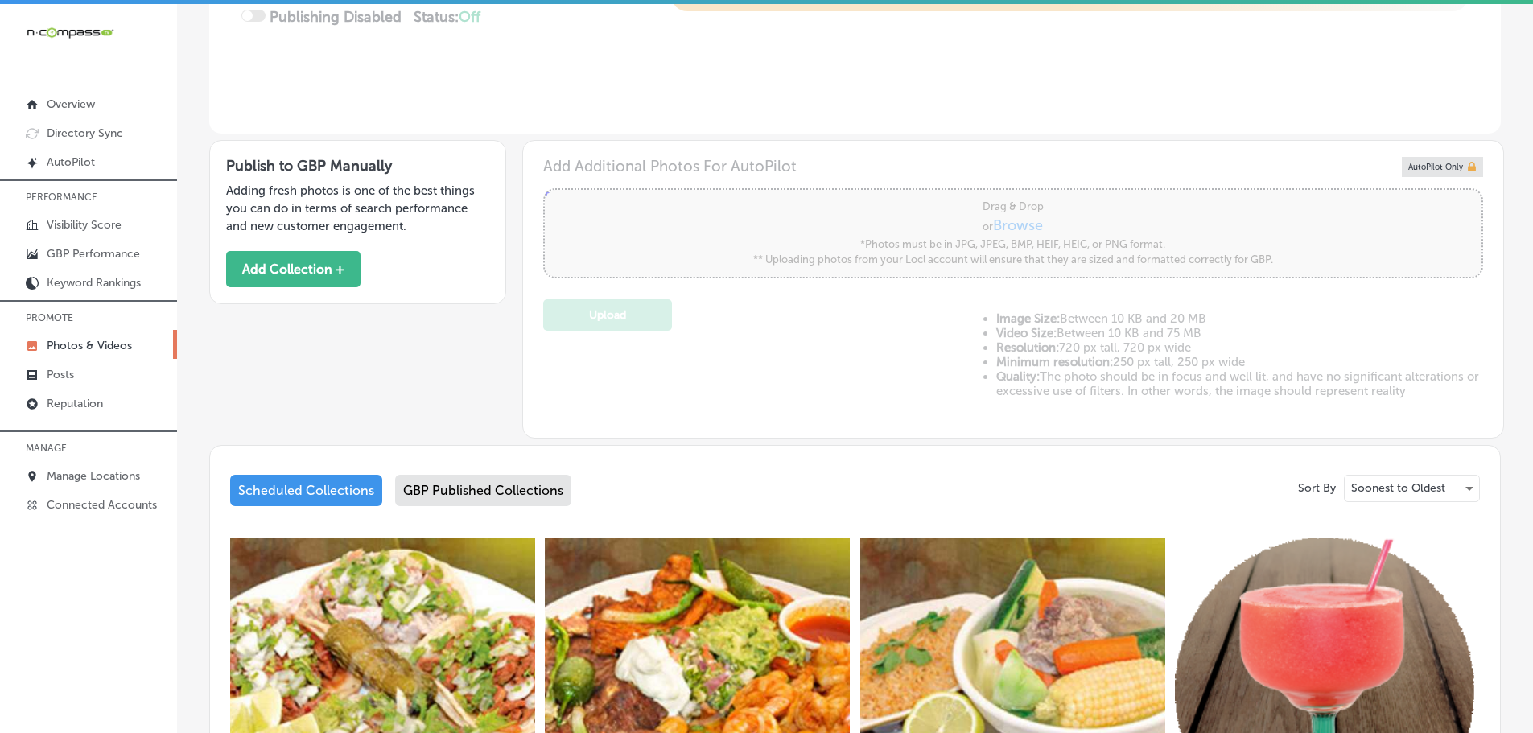
scroll to position [402, 0]
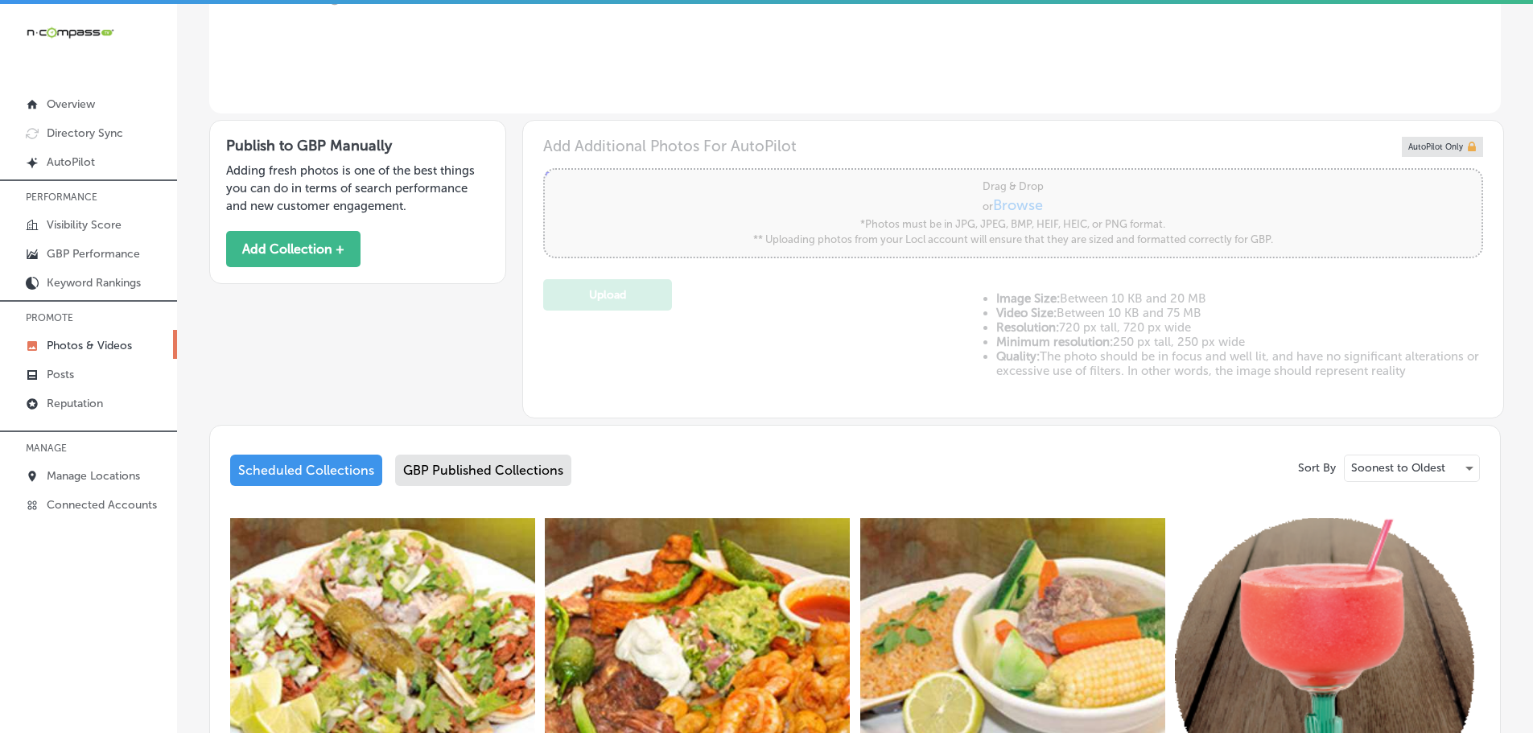
type input "0"
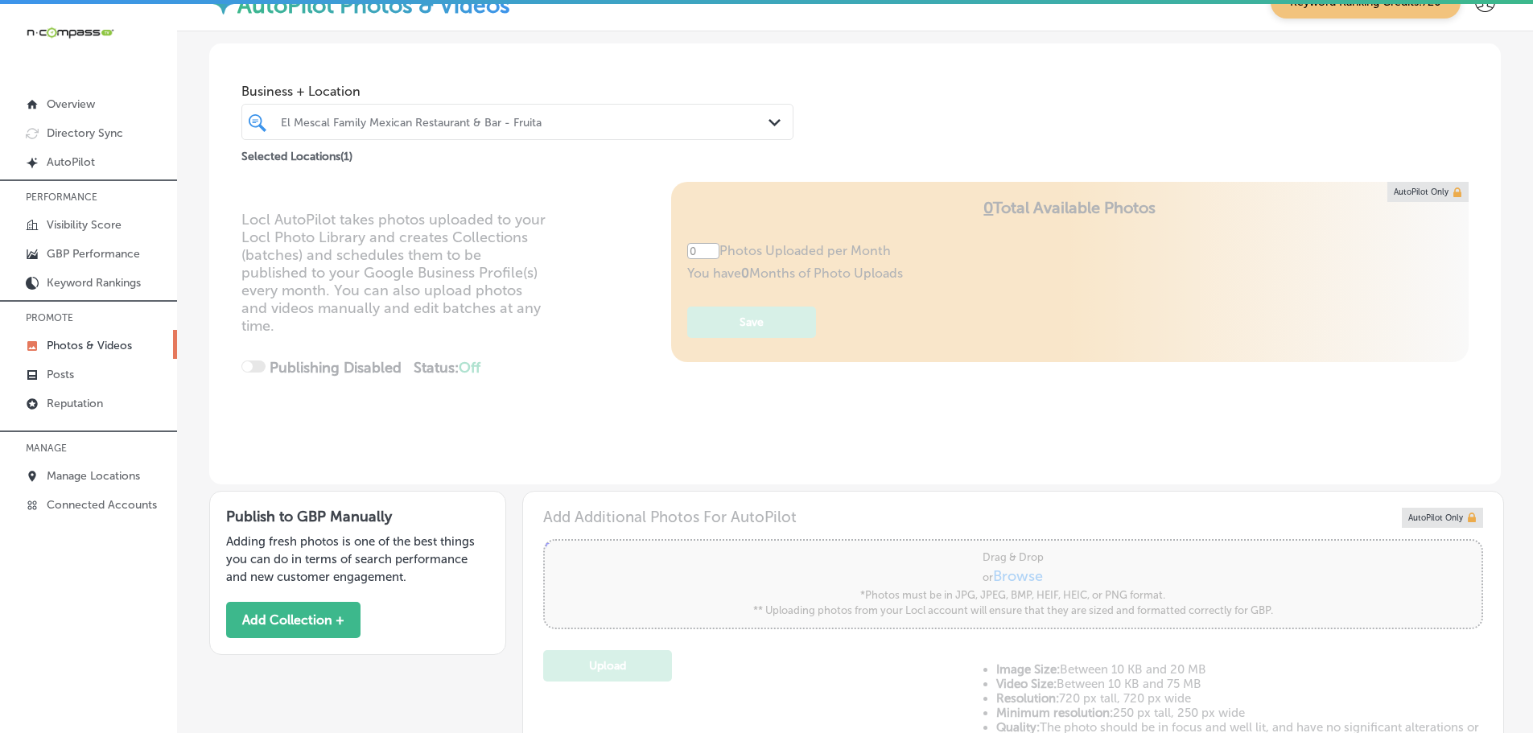
scroll to position [28, 0]
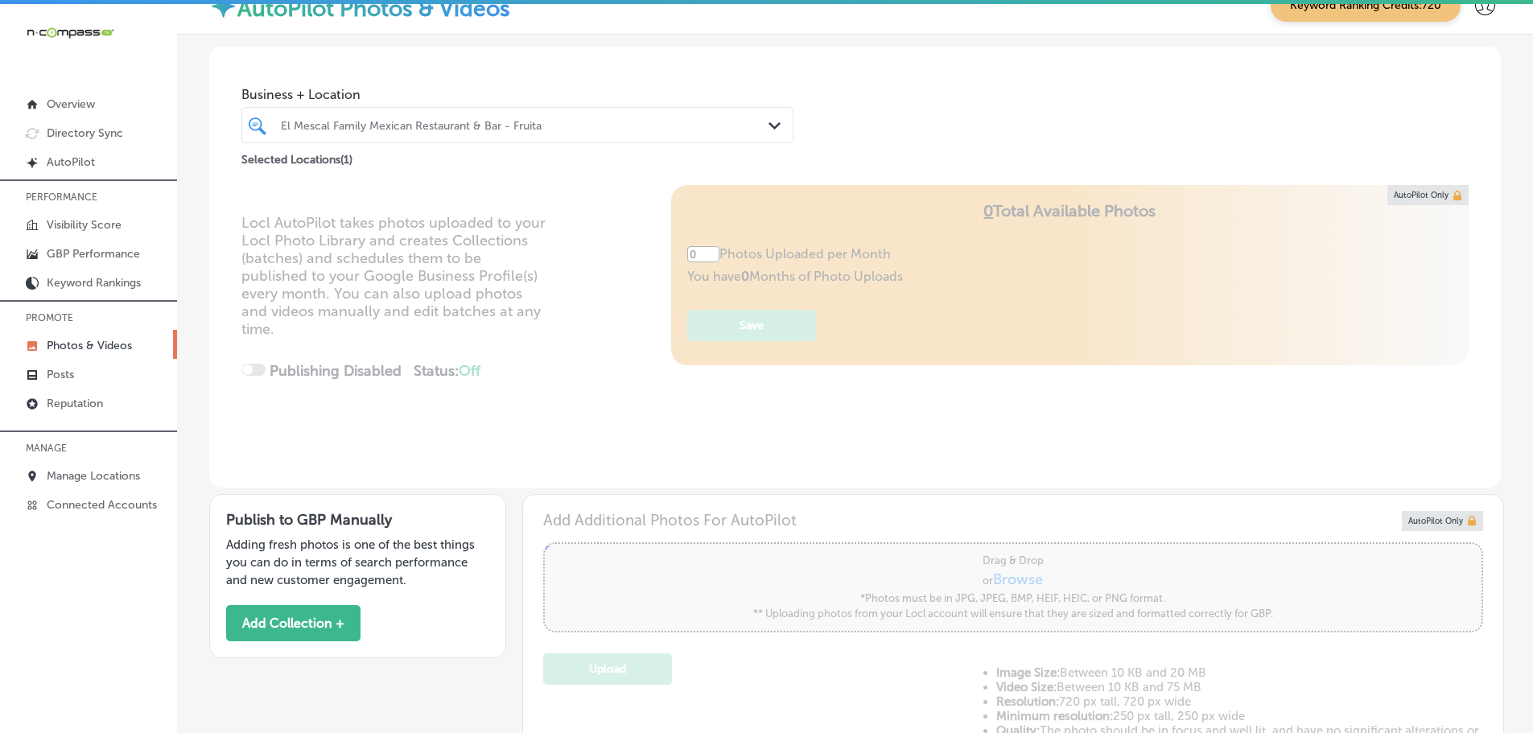
click at [779, 120] on div "Path Created with Sketch." at bounding box center [778, 126] width 18 height 18
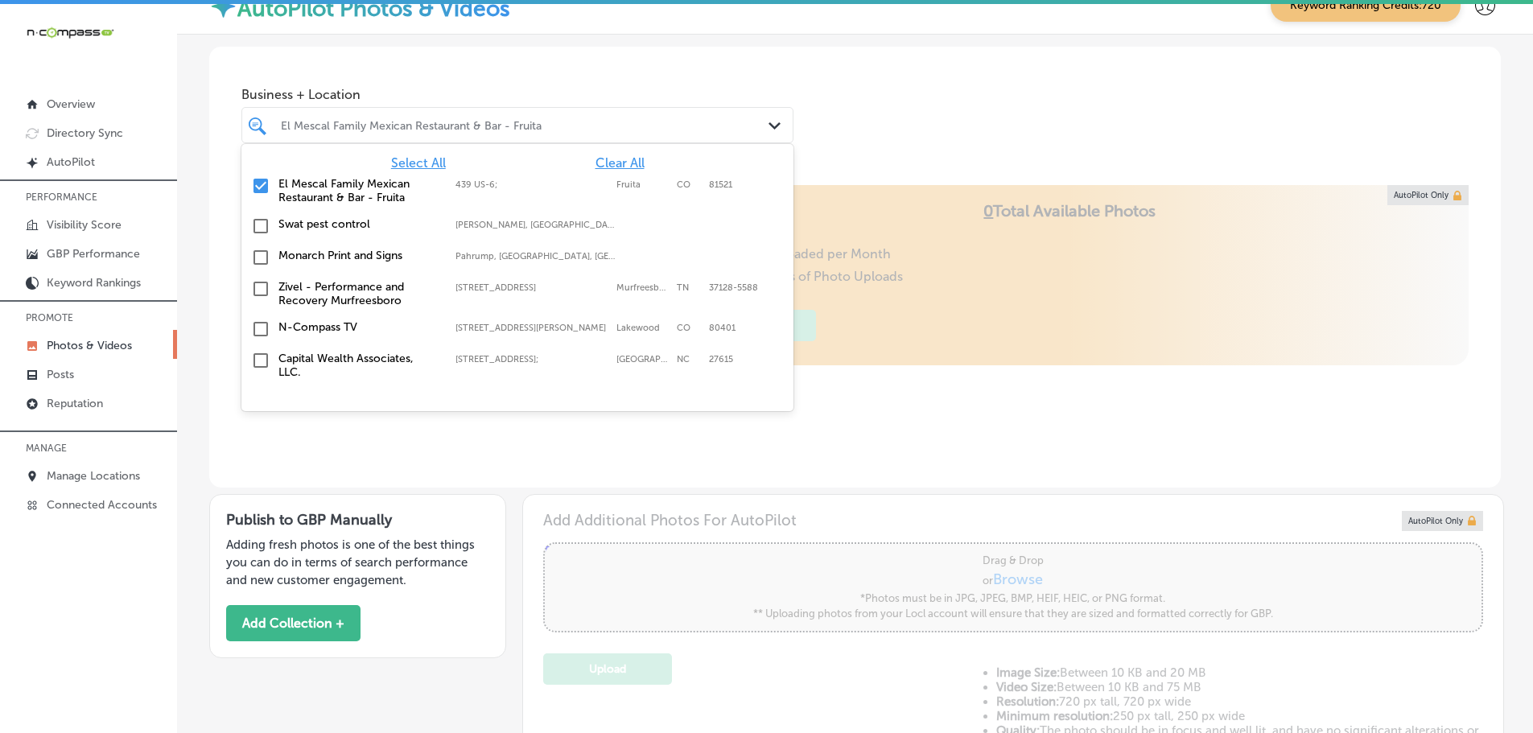
click at [612, 162] on span "Clear All" at bounding box center [620, 162] width 49 height 15
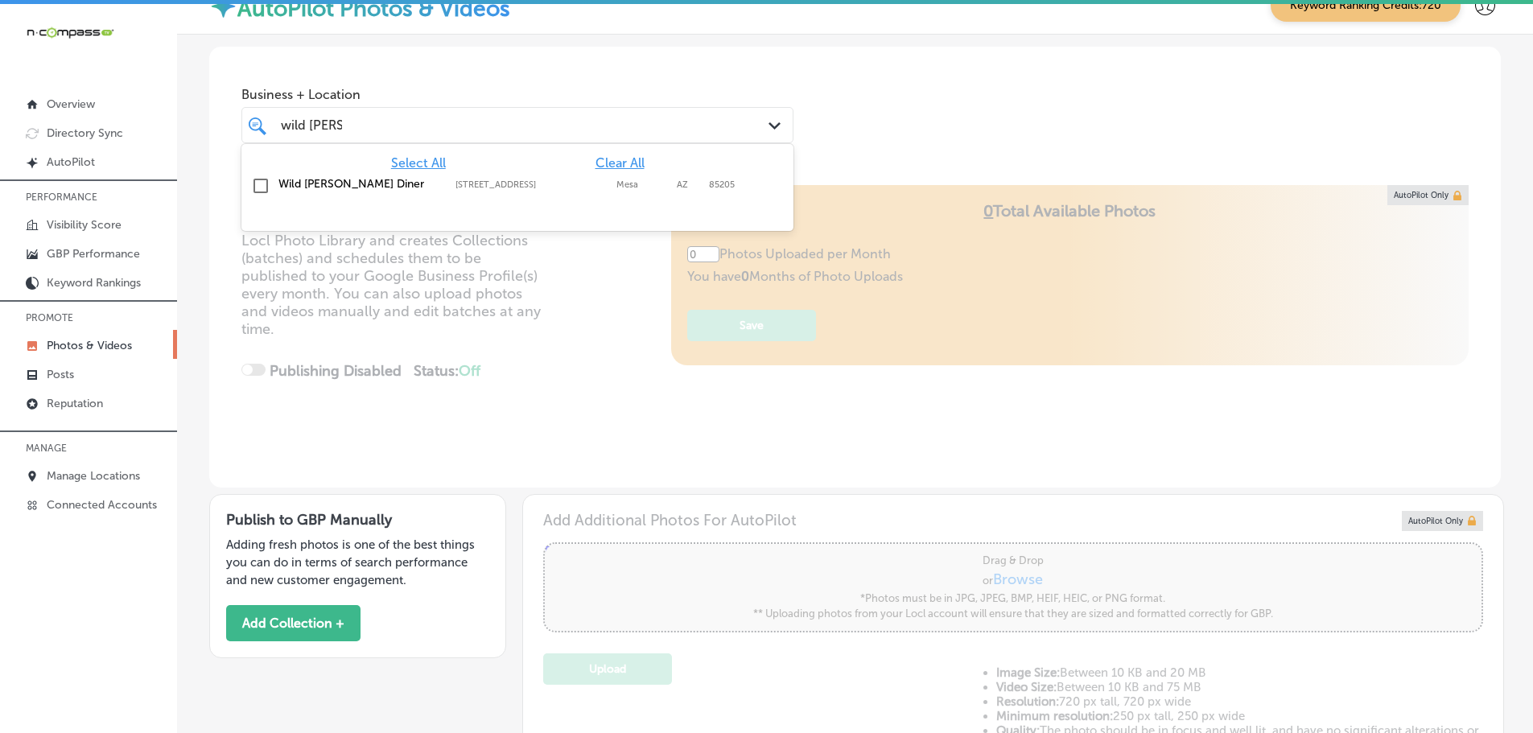
click at [336, 190] on label "Wild [PERSON_NAME] Diner" at bounding box center [358, 184] width 161 height 14
type input "wild [PERSON_NAME]"
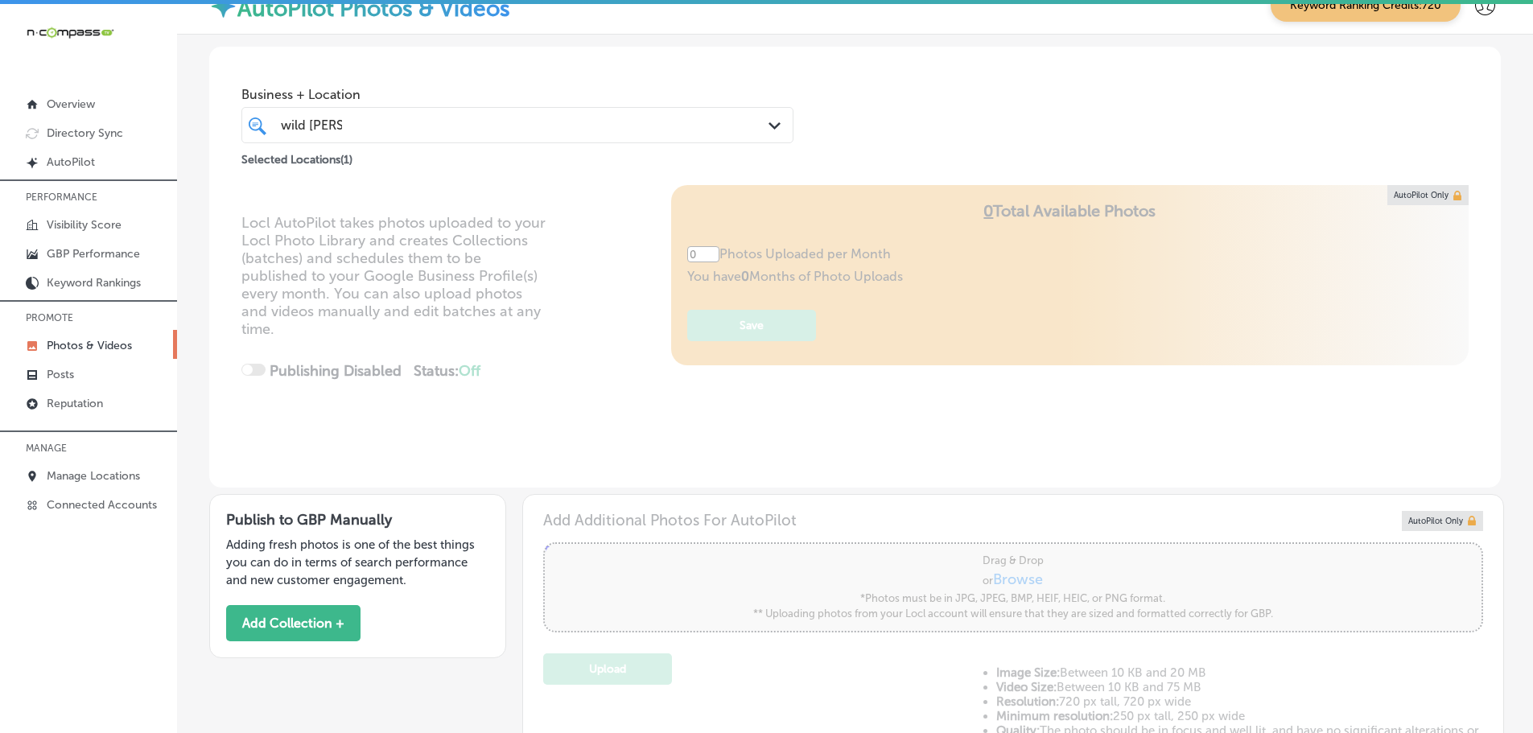
click at [894, 119] on div "Business + Location wild [PERSON_NAME] wild [PERSON_NAME] Path Created with Ske…" at bounding box center [855, 108] width 1292 height 122
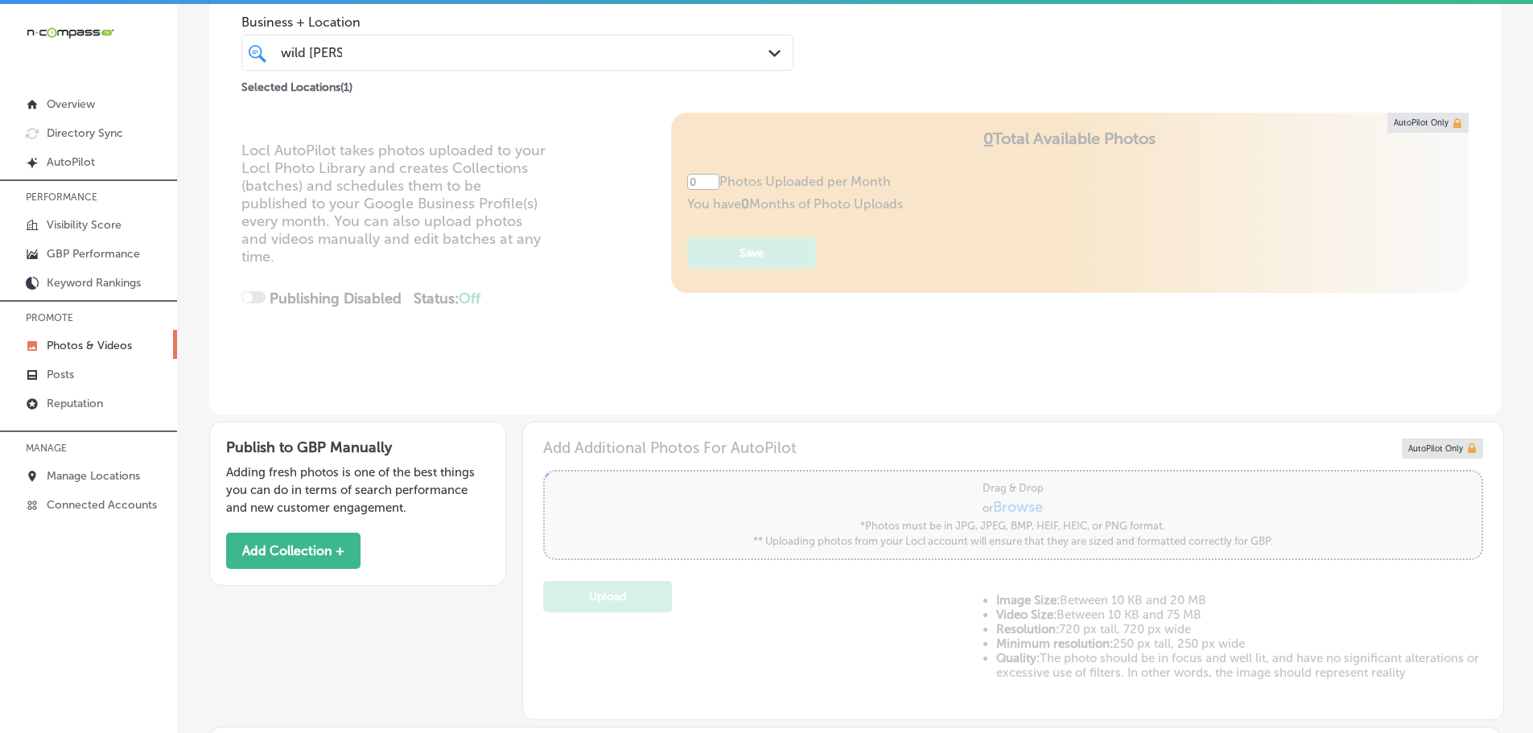
scroll to position [350, 0]
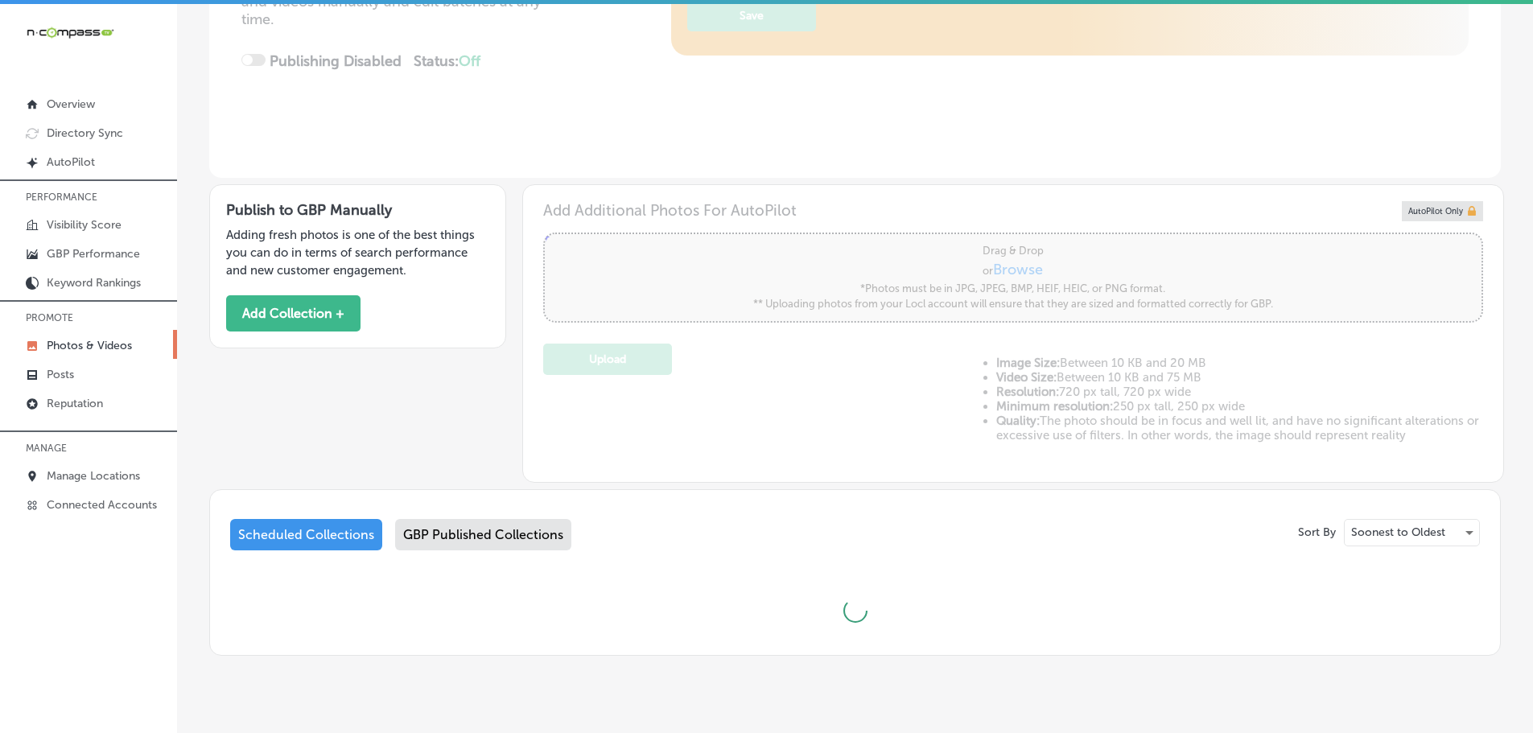
type input "5"
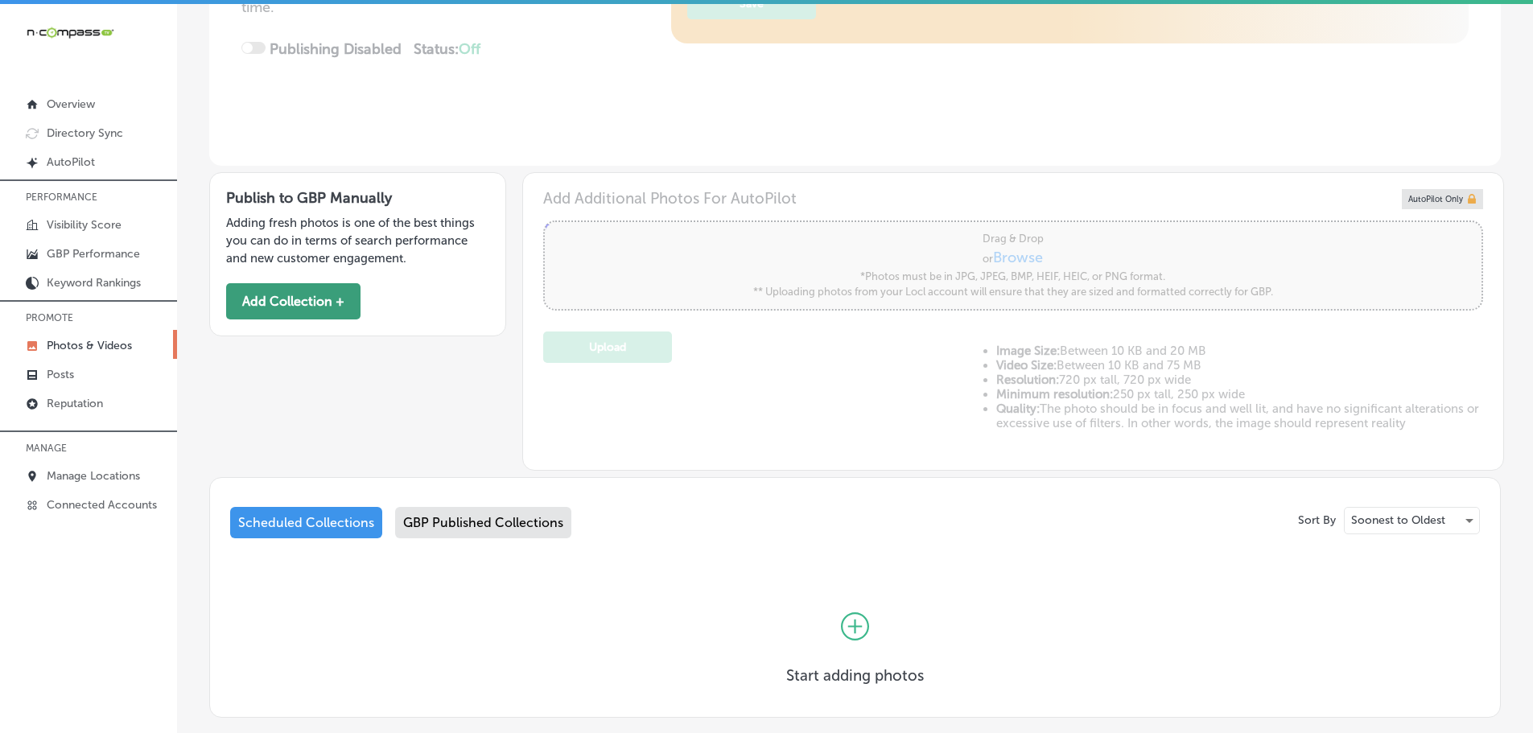
click at [350, 303] on button "Add Collection +" at bounding box center [293, 301] width 134 height 36
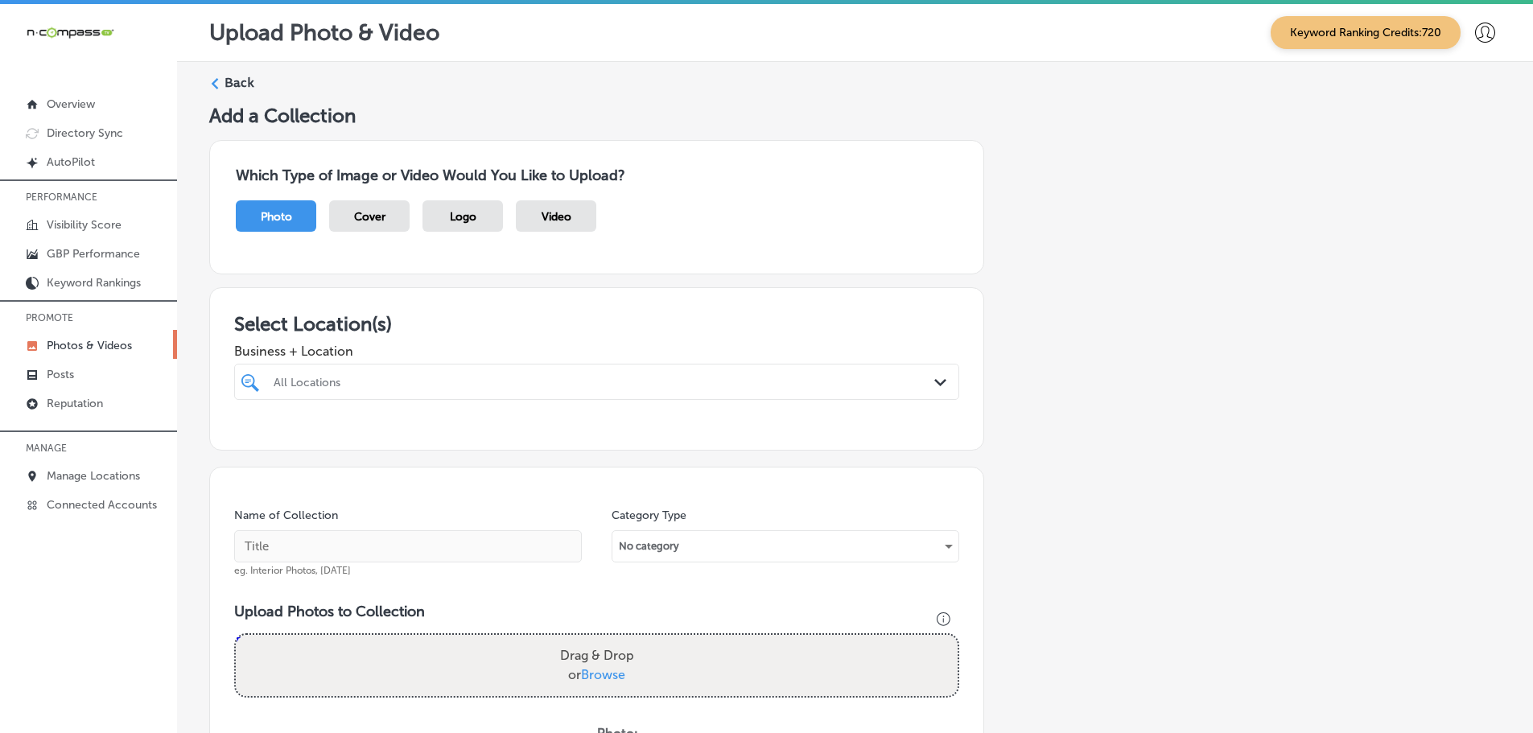
click at [789, 385] on div "All Locations" at bounding box center [605, 382] width 662 height 14
click at [313, 450] on div "Wild [PERSON_NAME] Diner [STREET_ADDRESS][GEOGRAPHIC_DATA][STREET_ADDRESS]" at bounding box center [597, 443] width 712 height 25
type input "wild ber"
click at [508, 296] on div "Select Location(s) Business + Location wild ber wild ber Path Created with Sket…" at bounding box center [596, 368] width 775 height 163
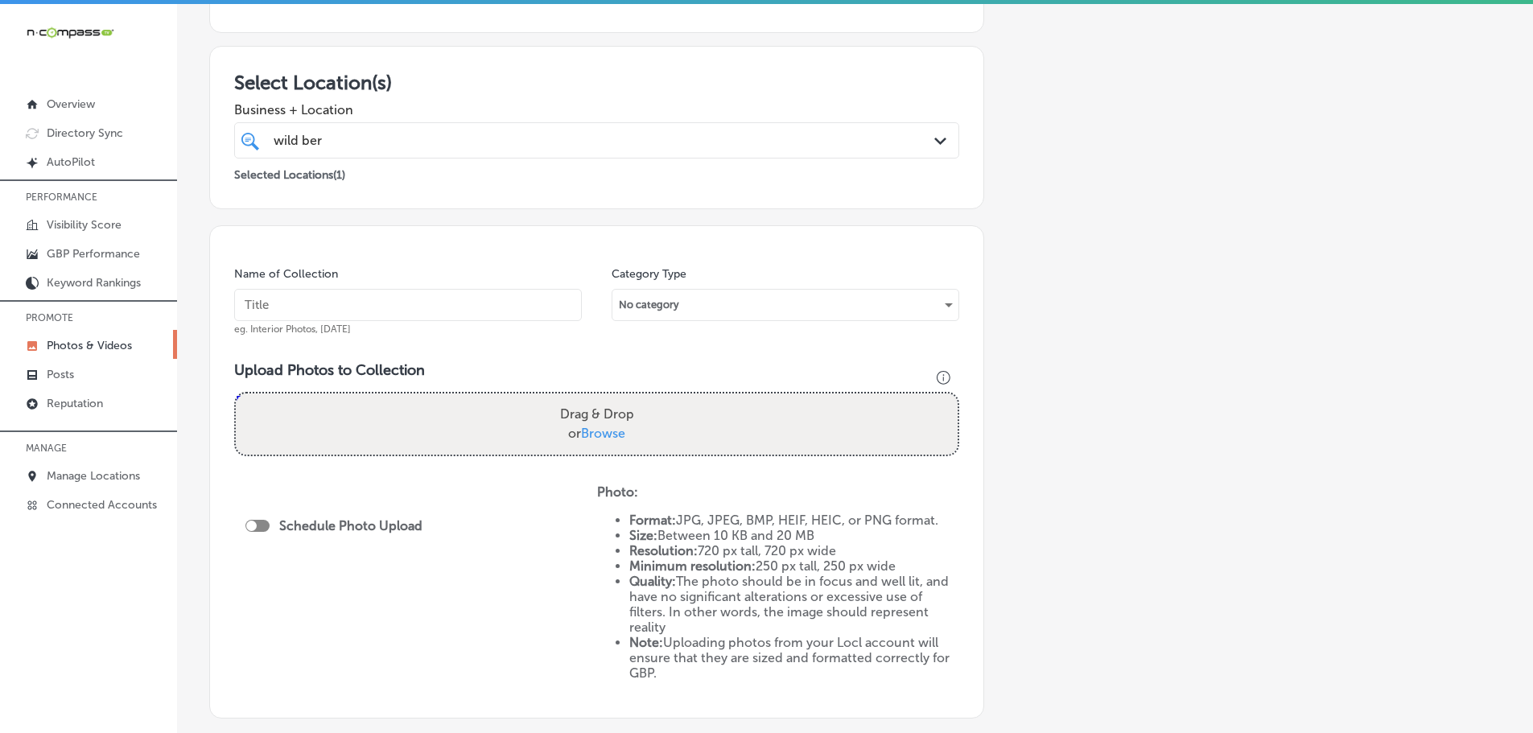
click at [609, 438] on span "Browse" at bounding box center [603, 433] width 44 height 15
click at [609, 398] on input "Drag & Drop or Browse" at bounding box center [597, 396] width 722 height 5
type input "C:\fakepath\Screenshot [DATE] 012912.png"
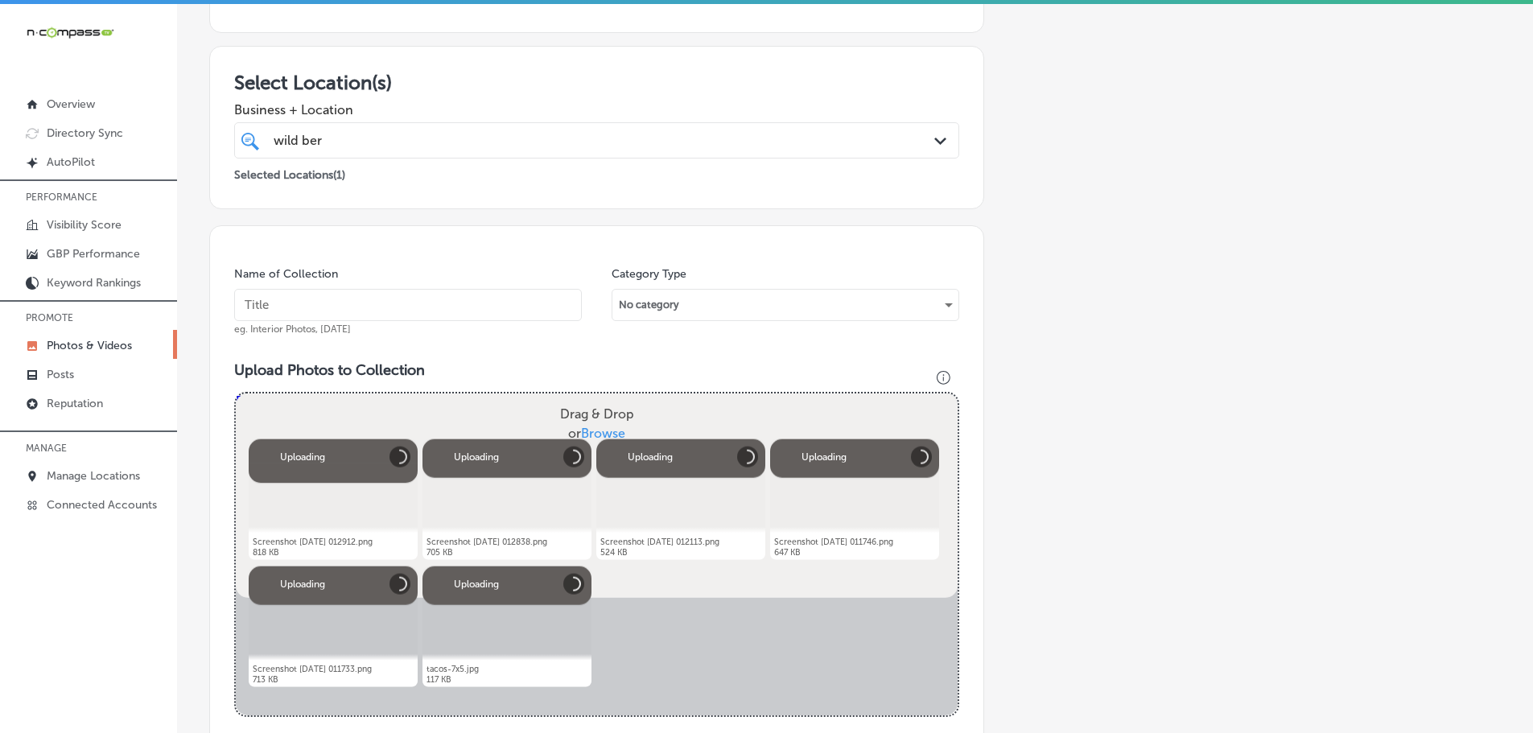
click at [432, 307] on input "text" at bounding box center [408, 305] width 348 height 32
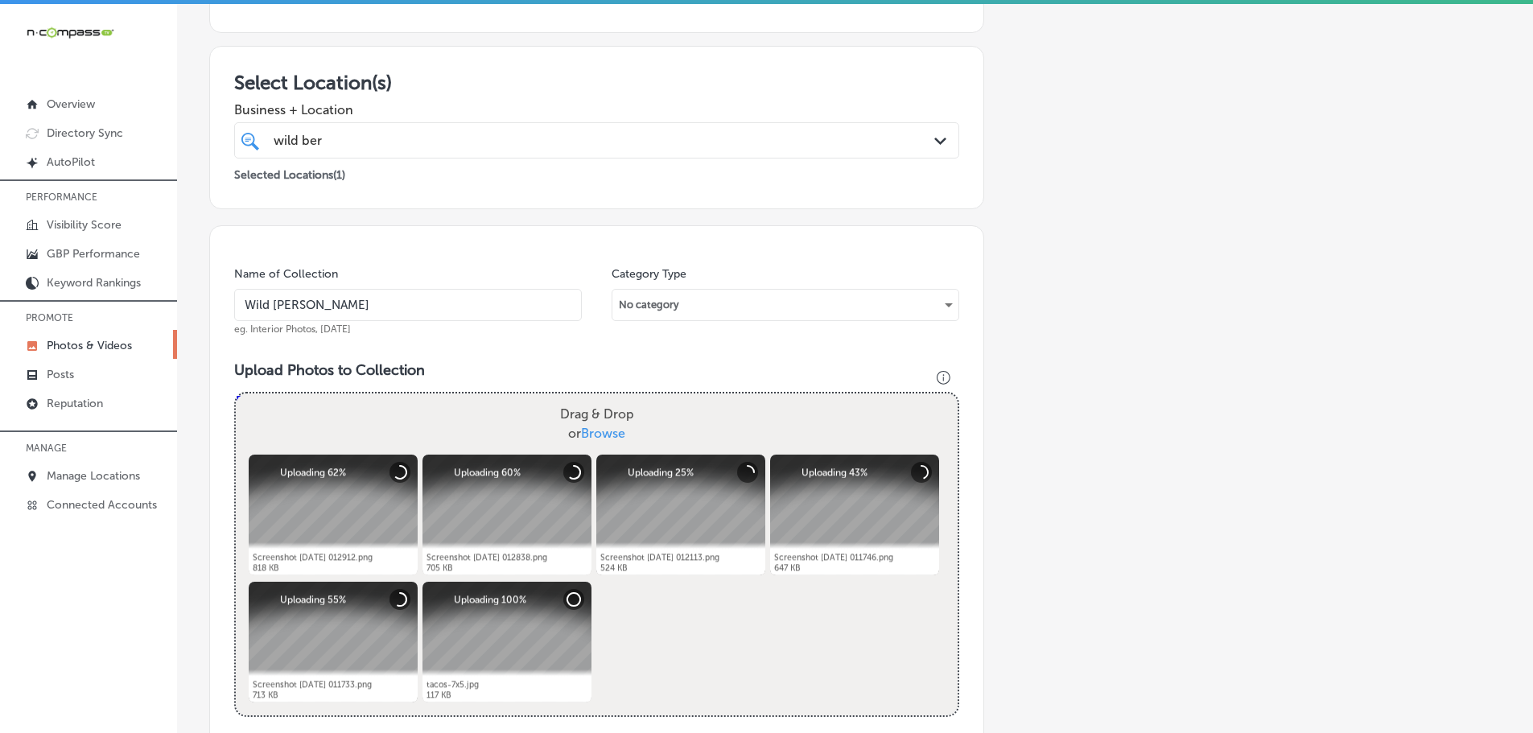
type input "Wild [PERSON_NAME] Diner"
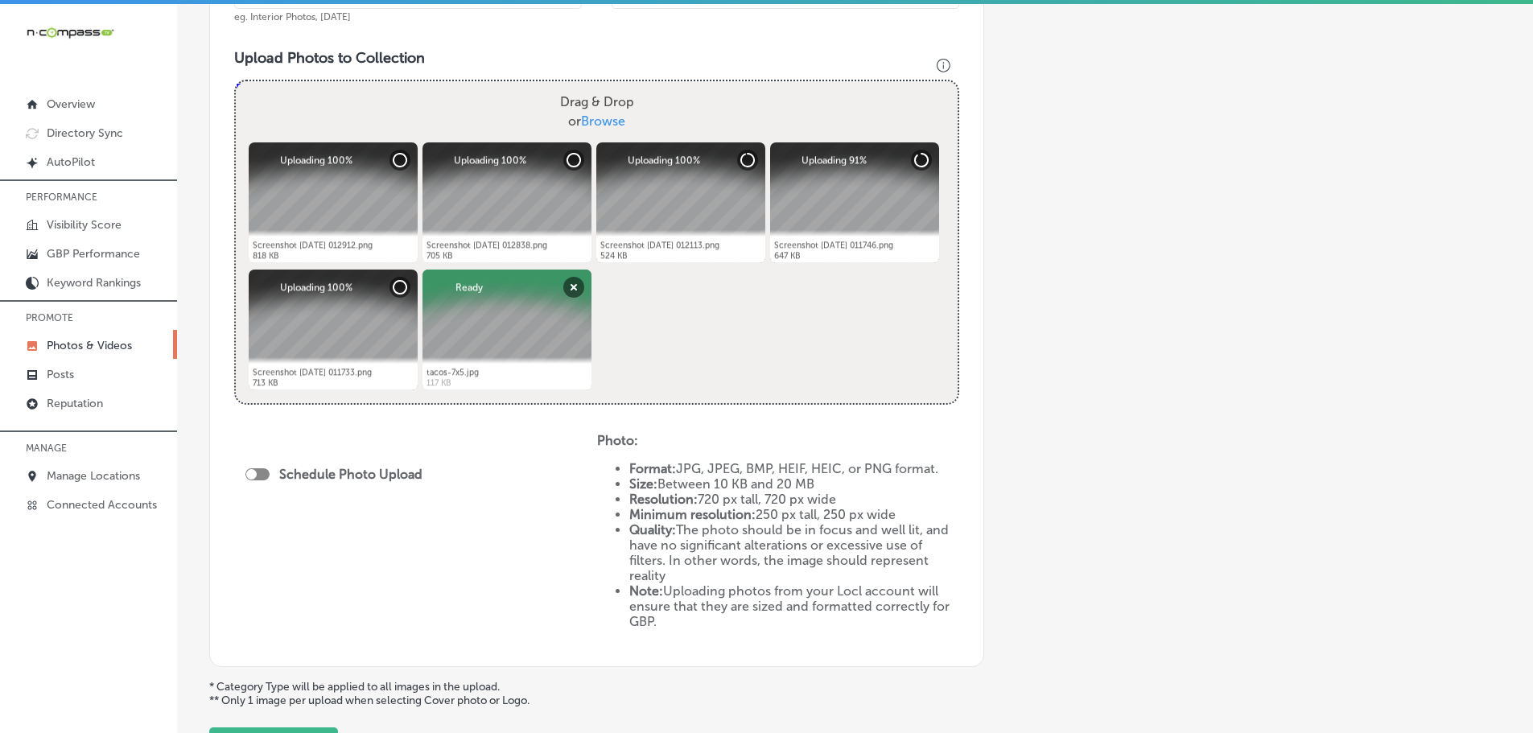
scroll to position [563, 0]
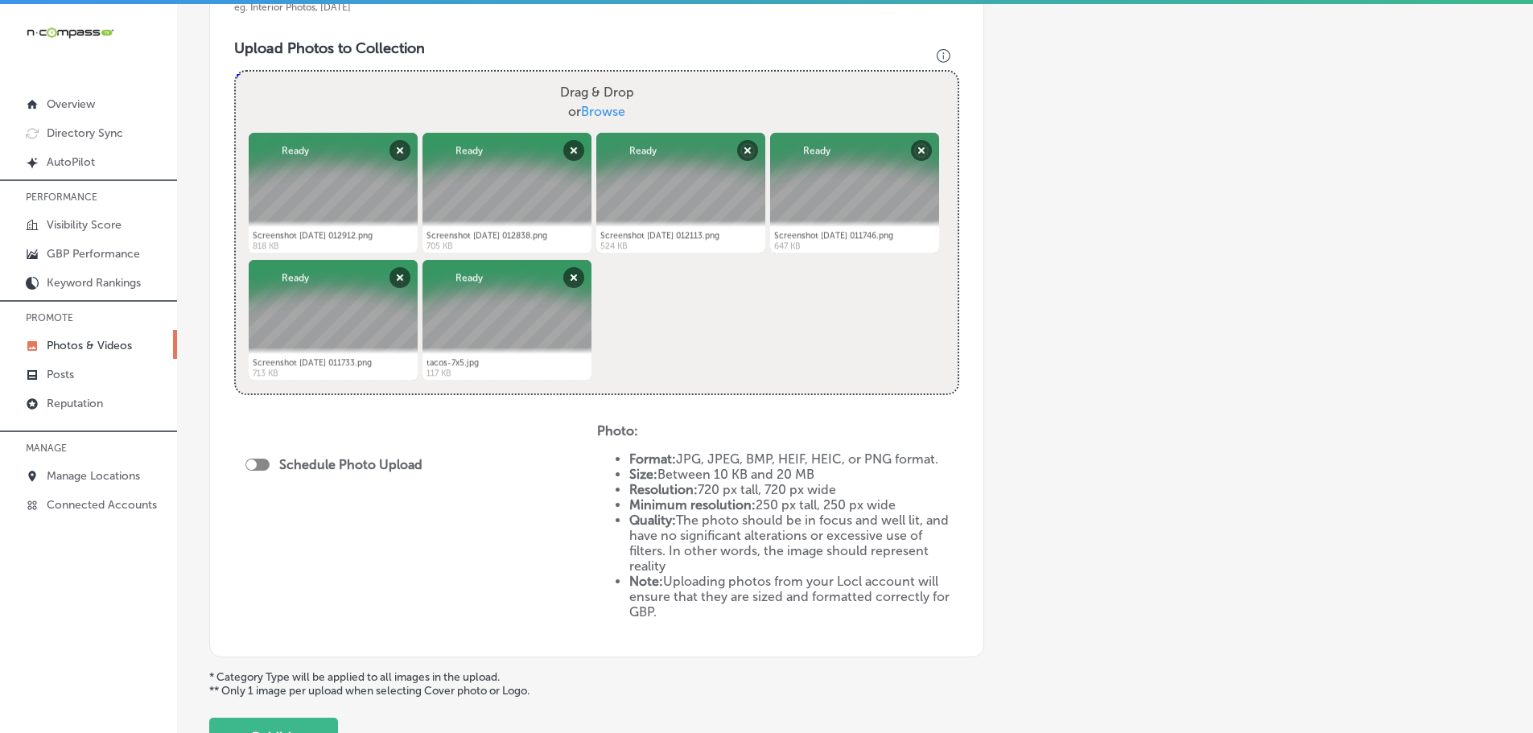
click at [255, 461] on div at bounding box center [251, 465] width 10 height 10
checkbox input "true"
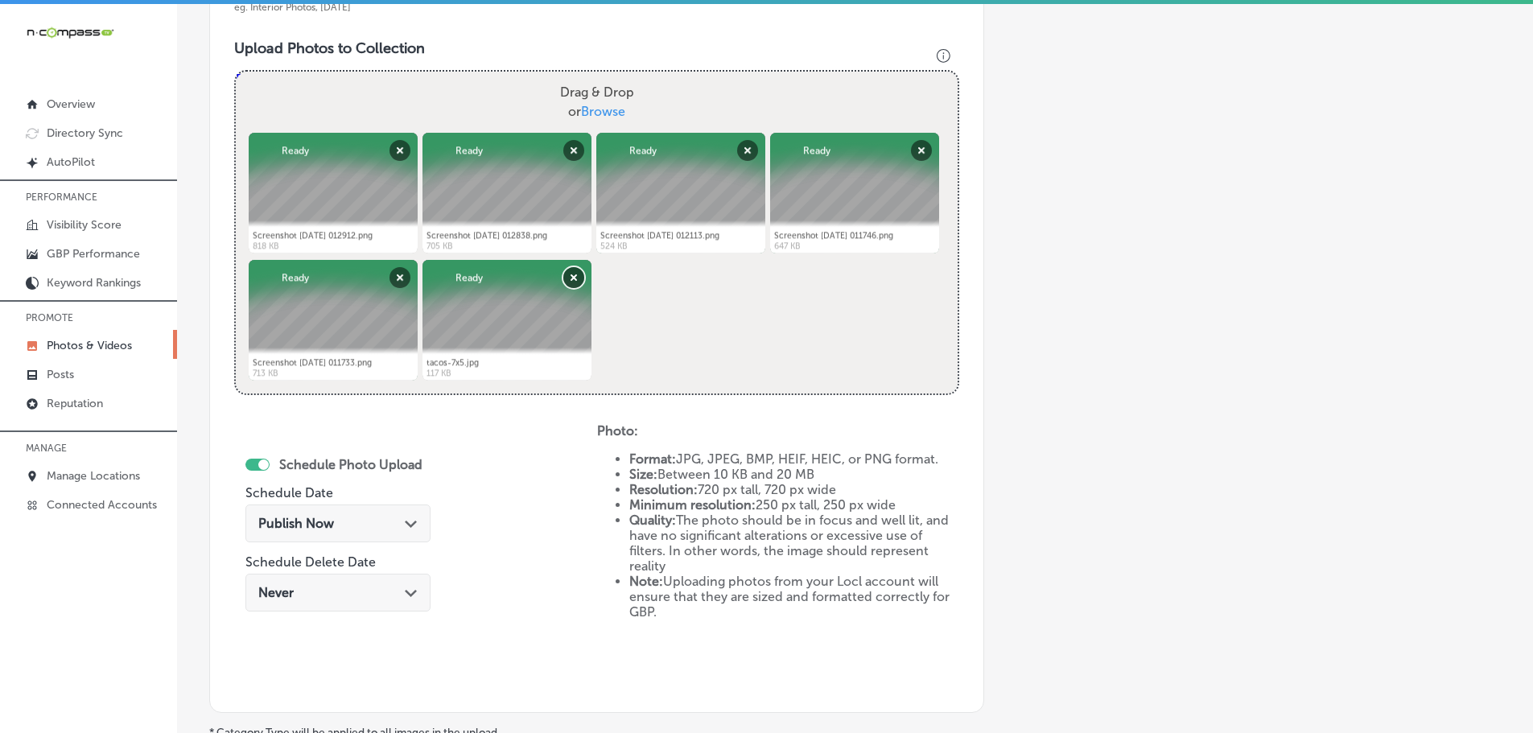
click at [571, 274] on button "Remove" at bounding box center [573, 277] width 21 height 21
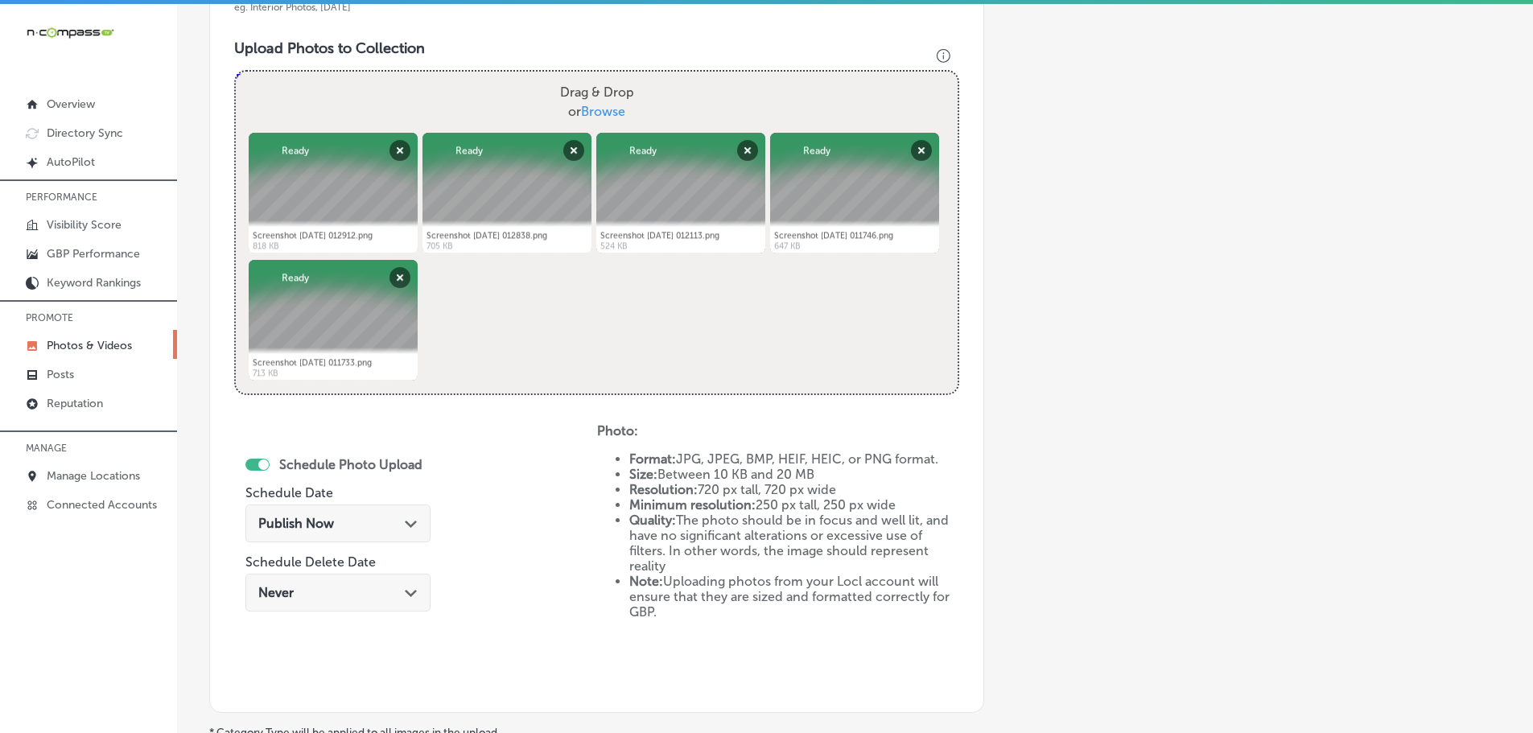
click at [408, 521] on icon "Path Created with Sketch." at bounding box center [411, 524] width 12 height 7
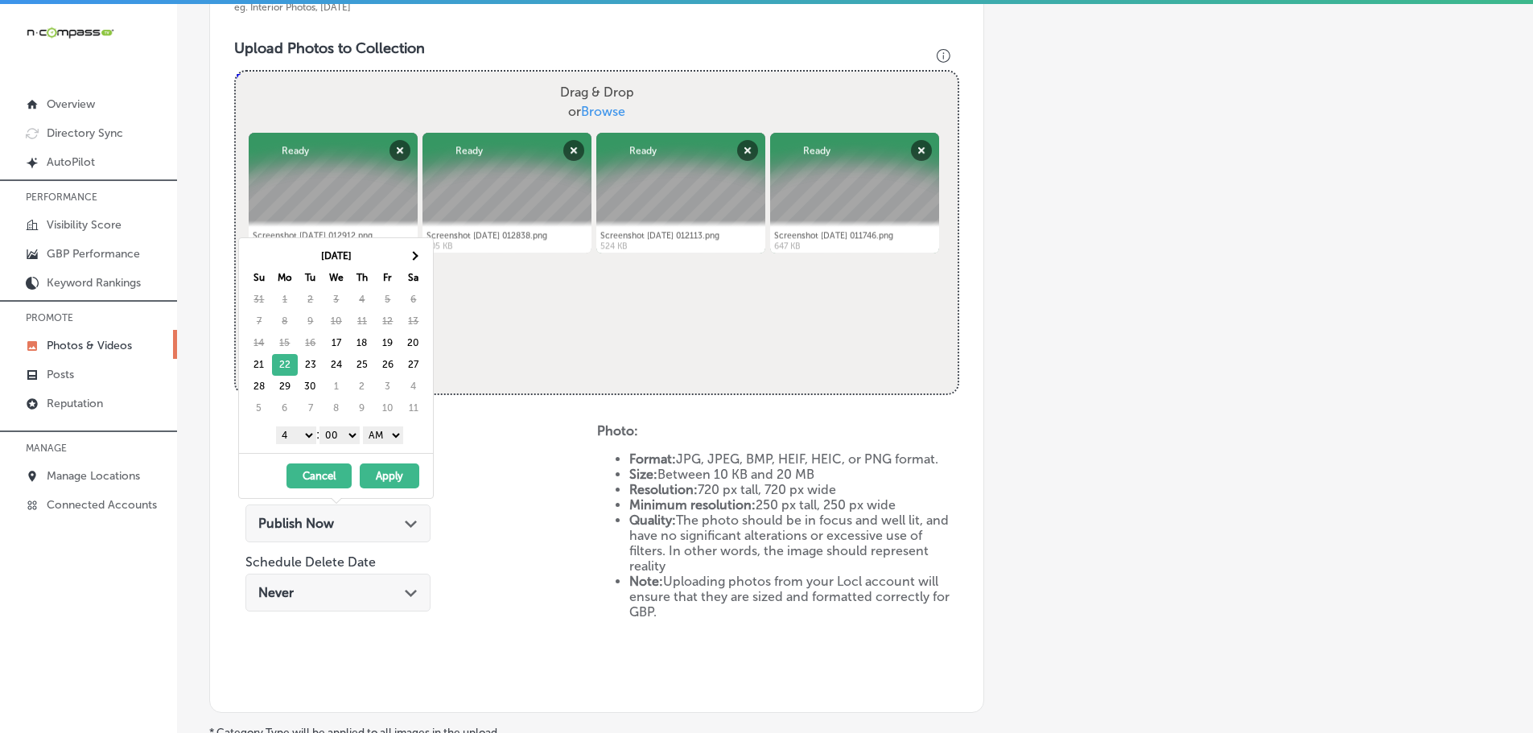
click at [304, 432] on select "1 2 3 4 5 6 7 8 9 10 11 12" at bounding box center [296, 436] width 40 height 18
click at [386, 438] on select "AM PM" at bounding box center [383, 436] width 40 height 18
click at [397, 472] on button "Apply" at bounding box center [390, 476] width 60 height 25
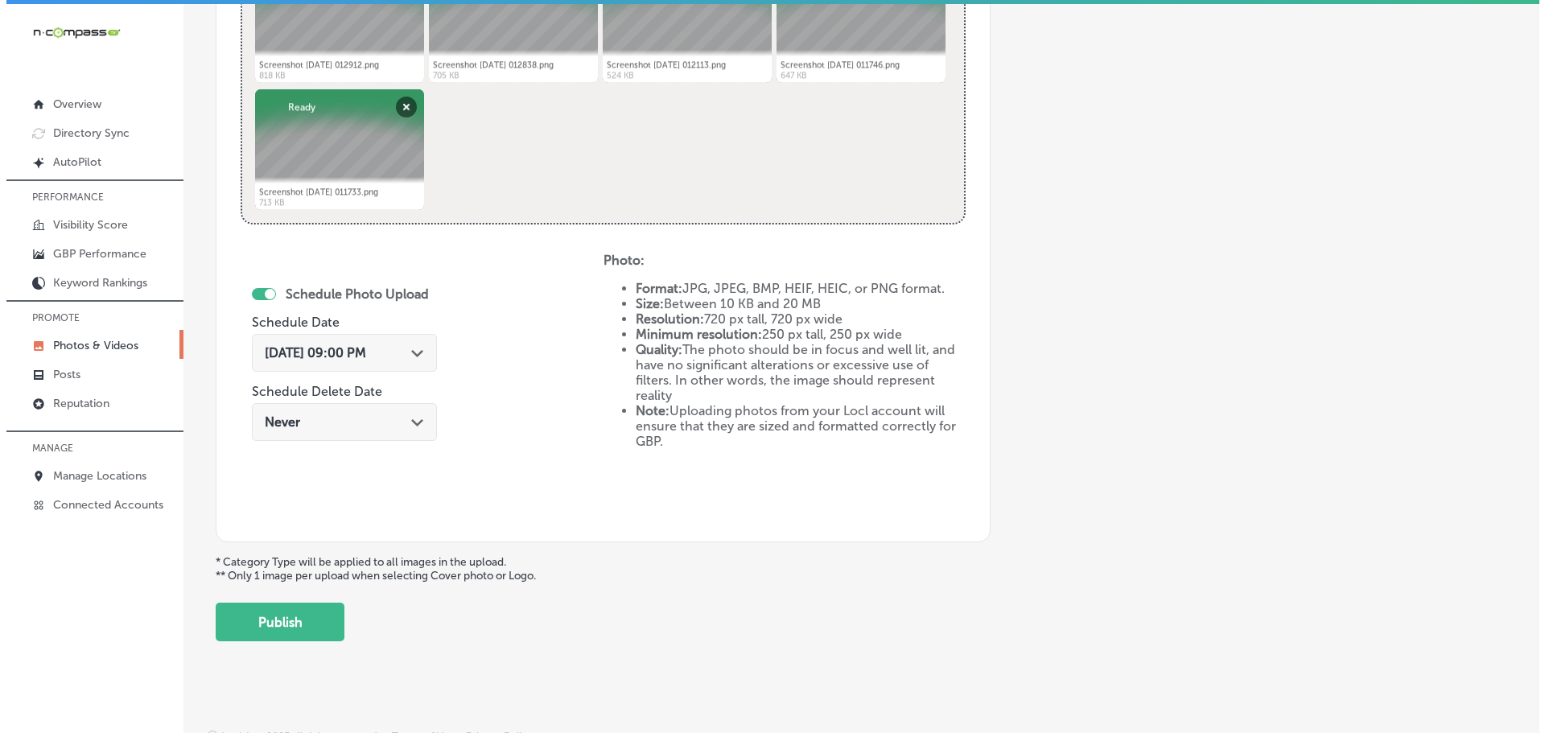
scroll to position [748, 0]
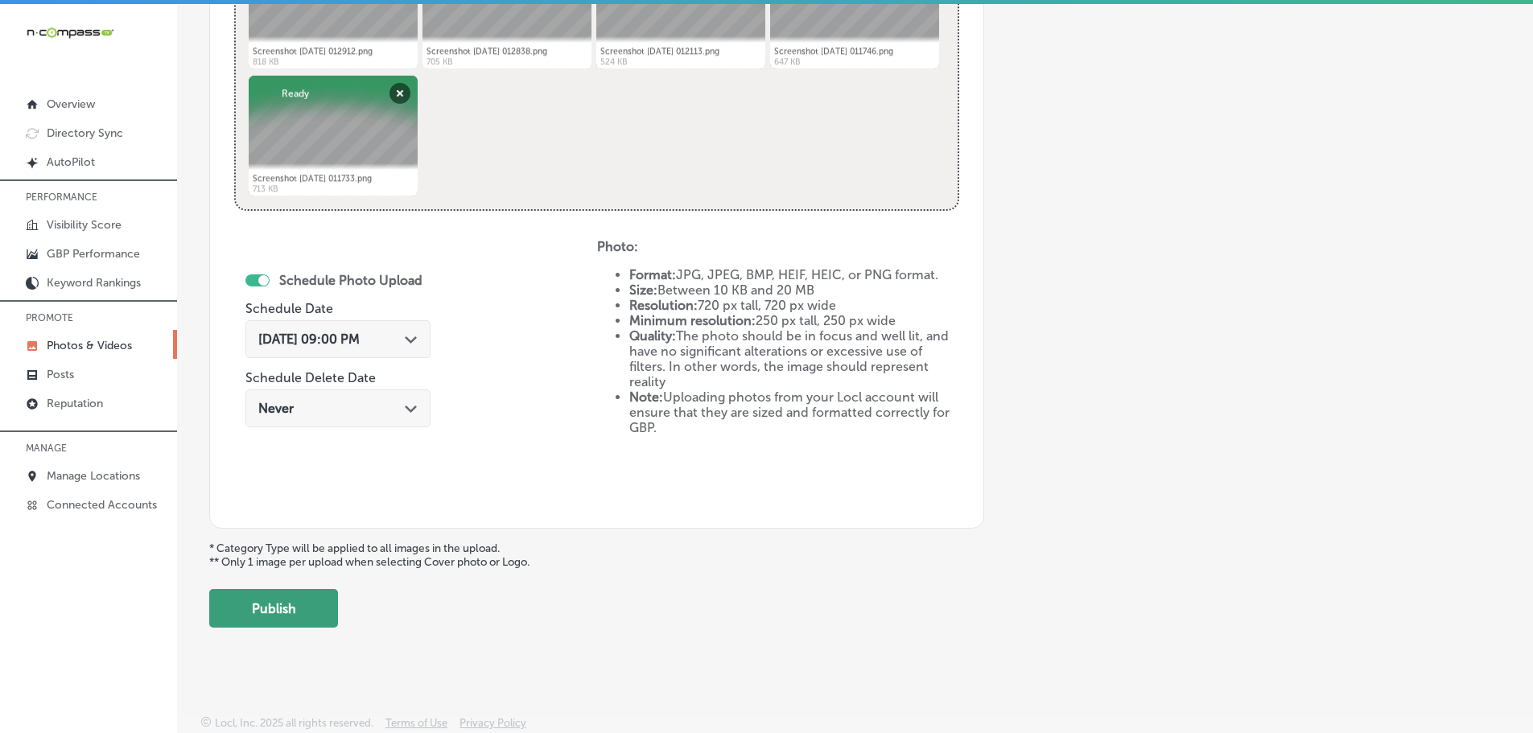
click at [287, 604] on button "Publish" at bounding box center [273, 608] width 129 height 39
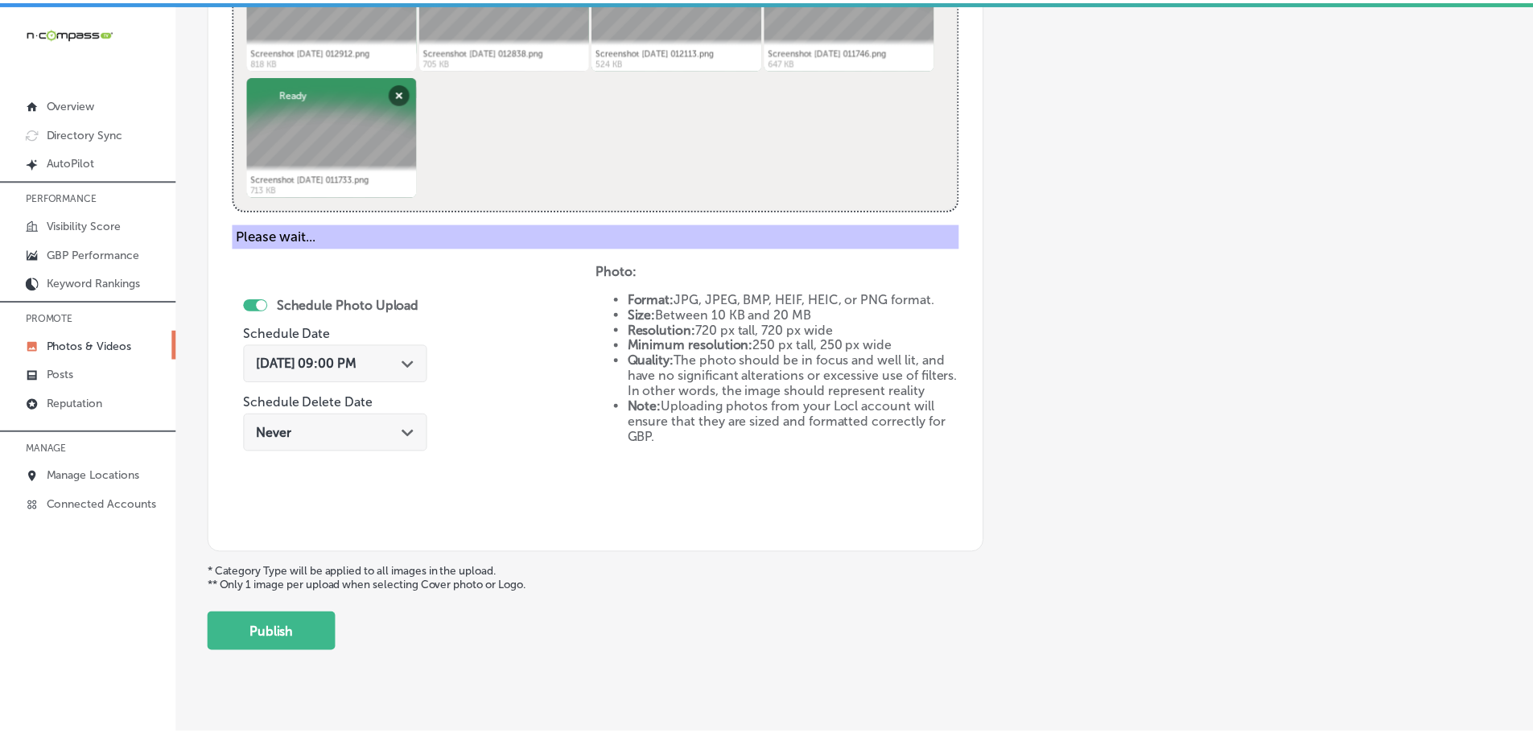
scroll to position [487, 0]
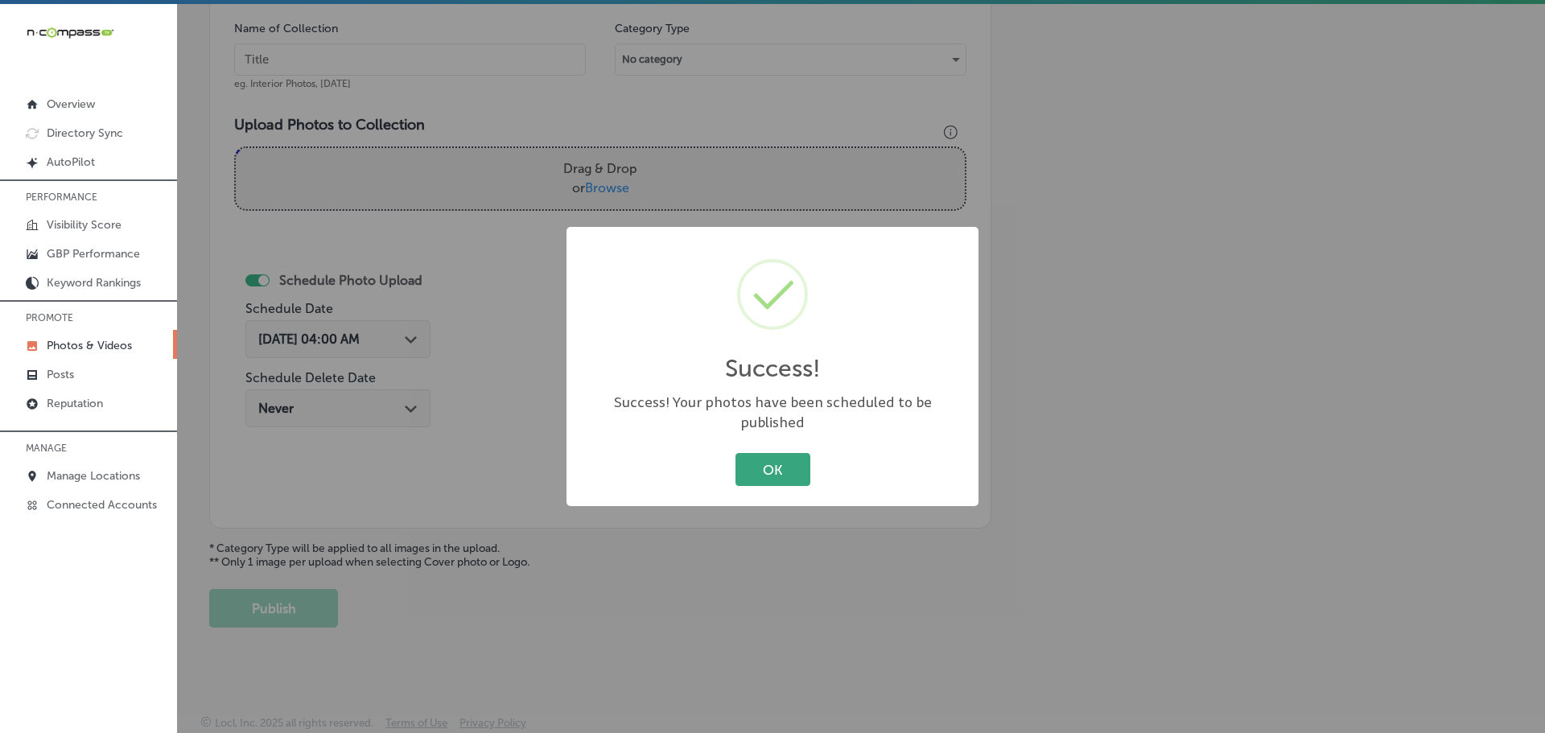
click at [786, 464] on button "OK" at bounding box center [773, 469] width 75 height 33
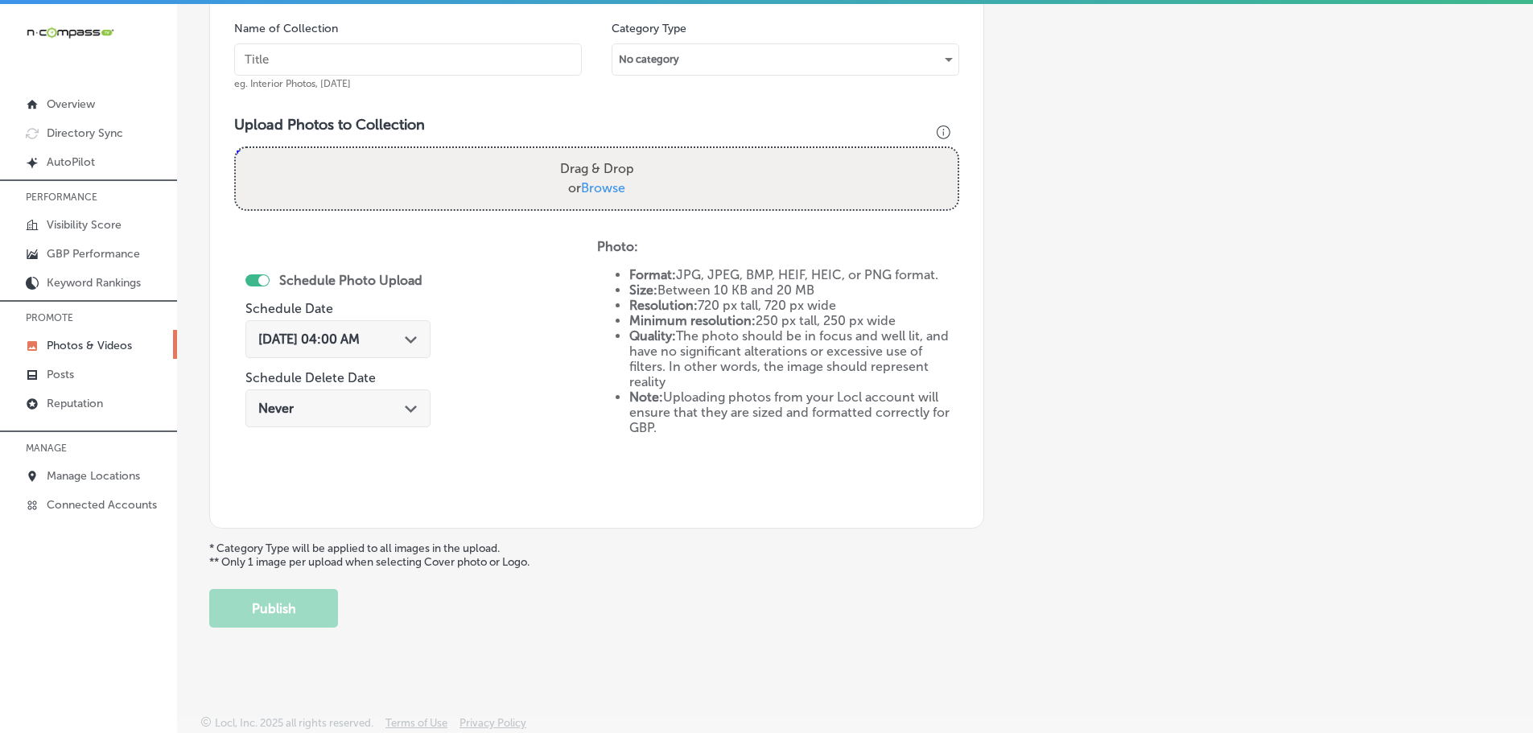
click at [612, 199] on label "Drag & Drop or Browse" at bounding box center [597, 179] width 87 height 52
click at [612, 153] on input "Drag & Drop or Browse" at bounding box center [597, 150] width 722 height 5
type input "C:\fakepath\Screenshot [DATE] 013433.png"
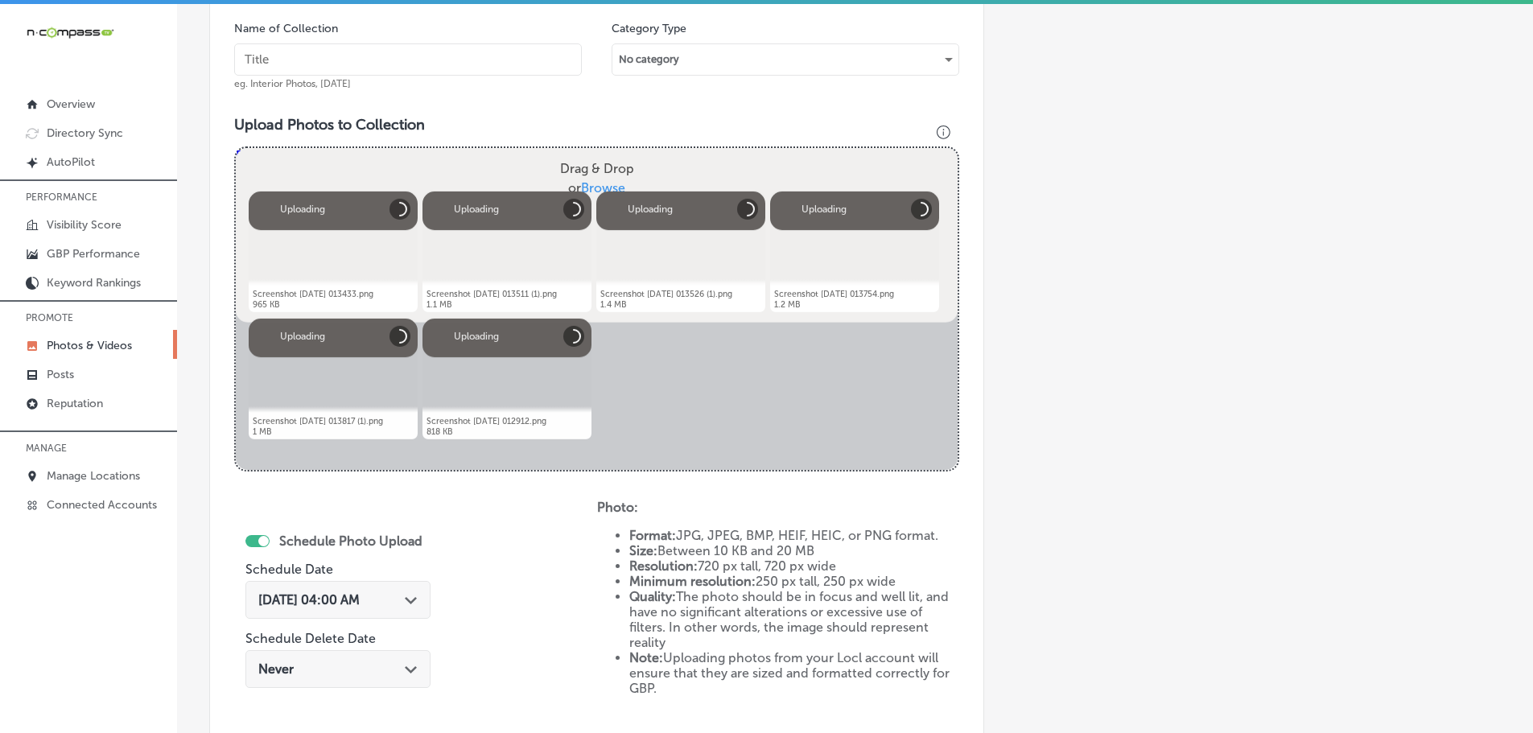
click at [387, 57] on input "text" at bounding box center [408, 59] width 348 height 32
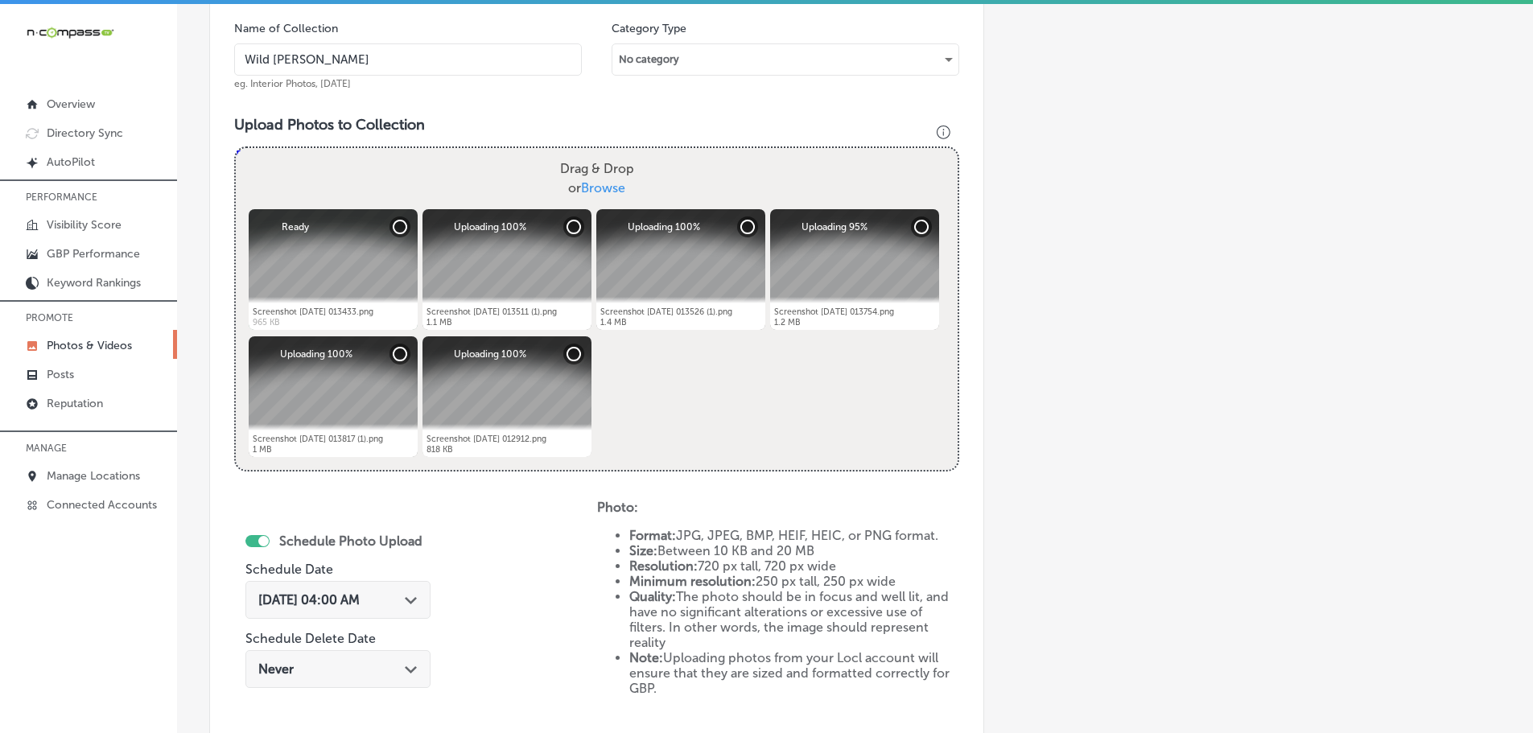
type input "Wild [PERSON_NAME] Diner"
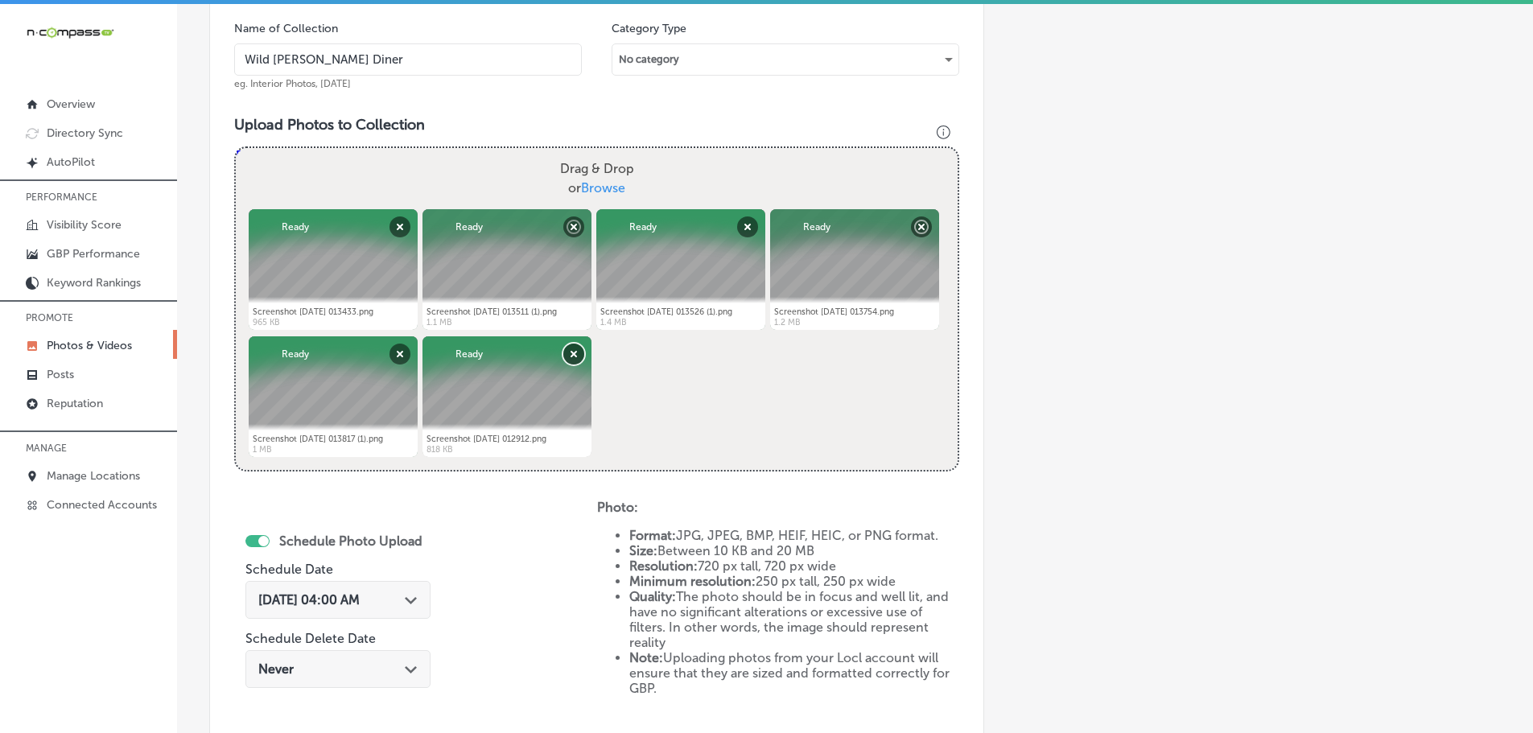
click at [568, 360] on button "Remove" at bounding box center [573, 354] width 21 height 21
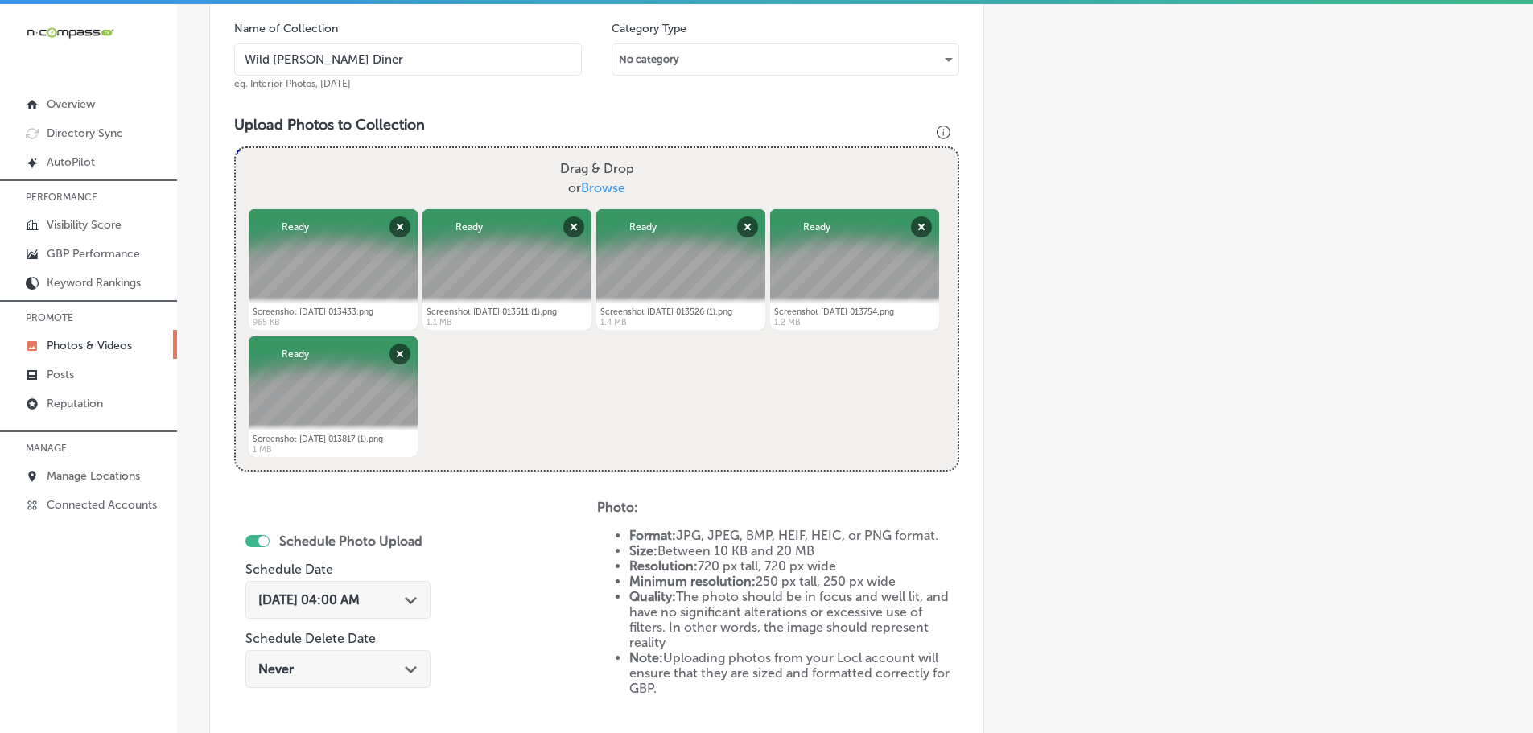
click at [413, 596] on div "Path Created with Sketch." at bounding box center [411, 598] width 13 height 13
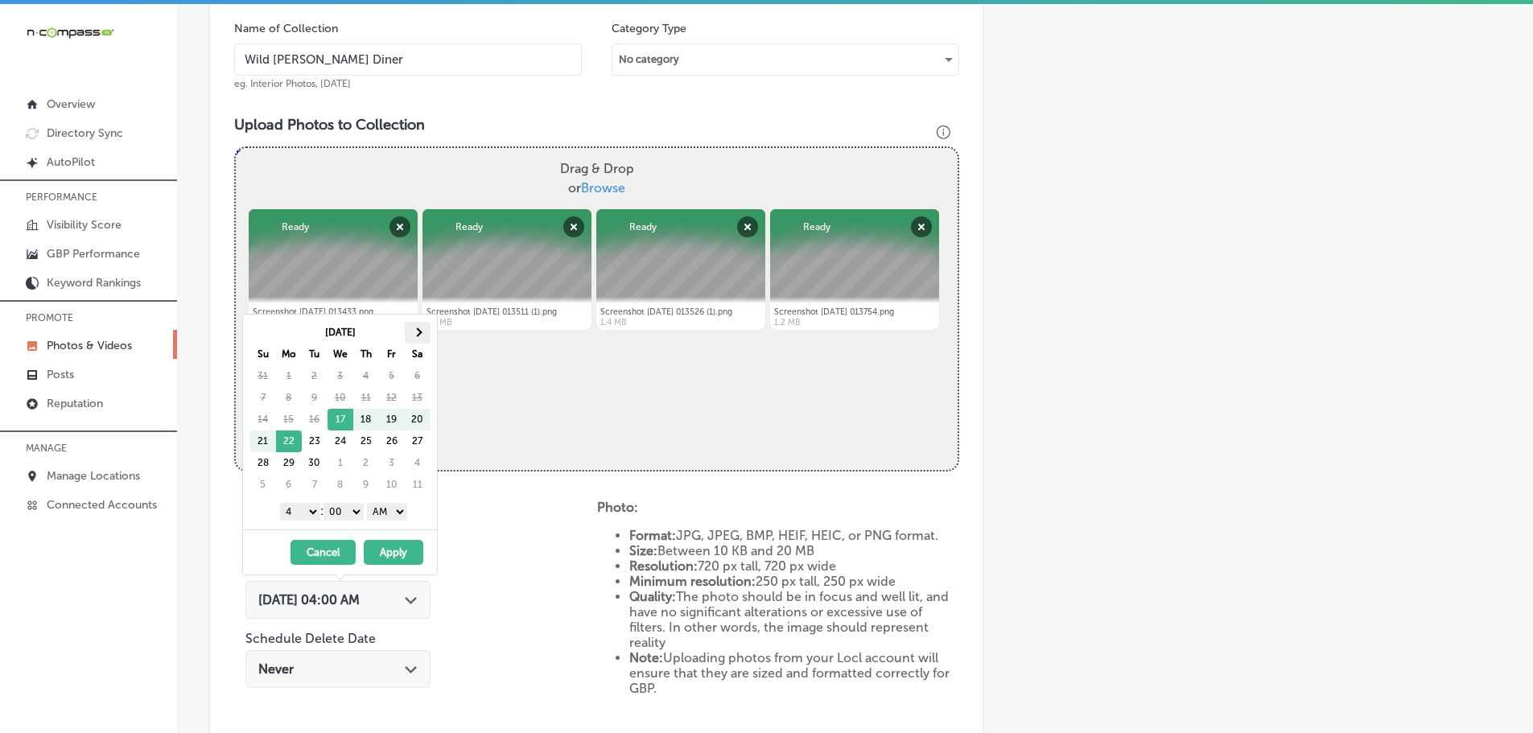
click at [414, 332] on span at bounding box center [417, 332] width 9 height 9
click at [271, 330] on th at bounding box center [263, 333] width 26 height 22
click at [284, 508] on select "1 2 3 4 5 6 7 8 9 10 11 12" at bounding box center [300, 512] width 40 height 18
click at [390, 512] on select "AM PM" at bounding box center [387, 512] width 40 height 18
click at [397, 547] on button "Apply" at bounding box center [394, 552] width 60 height 25
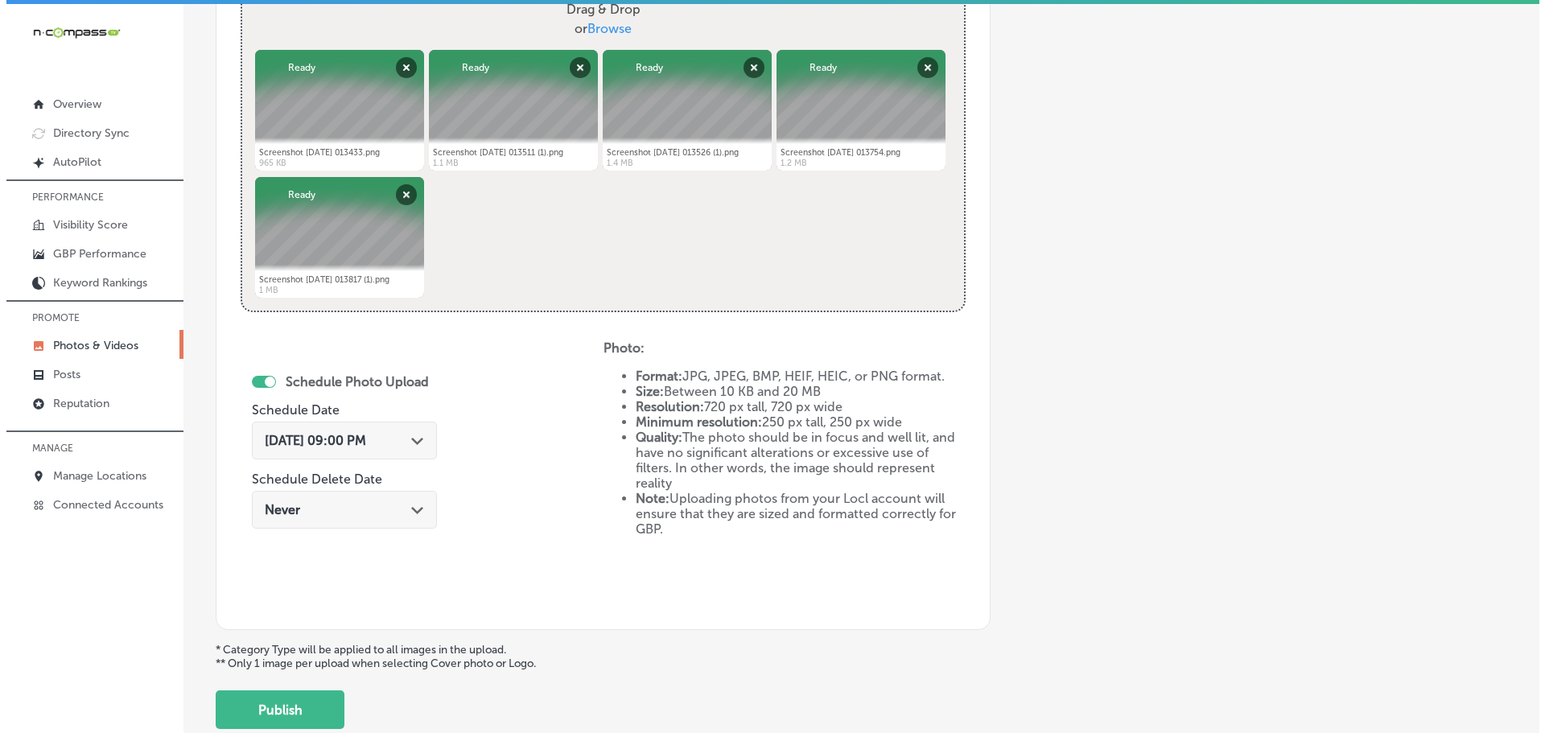
scroll to position [648, 0]
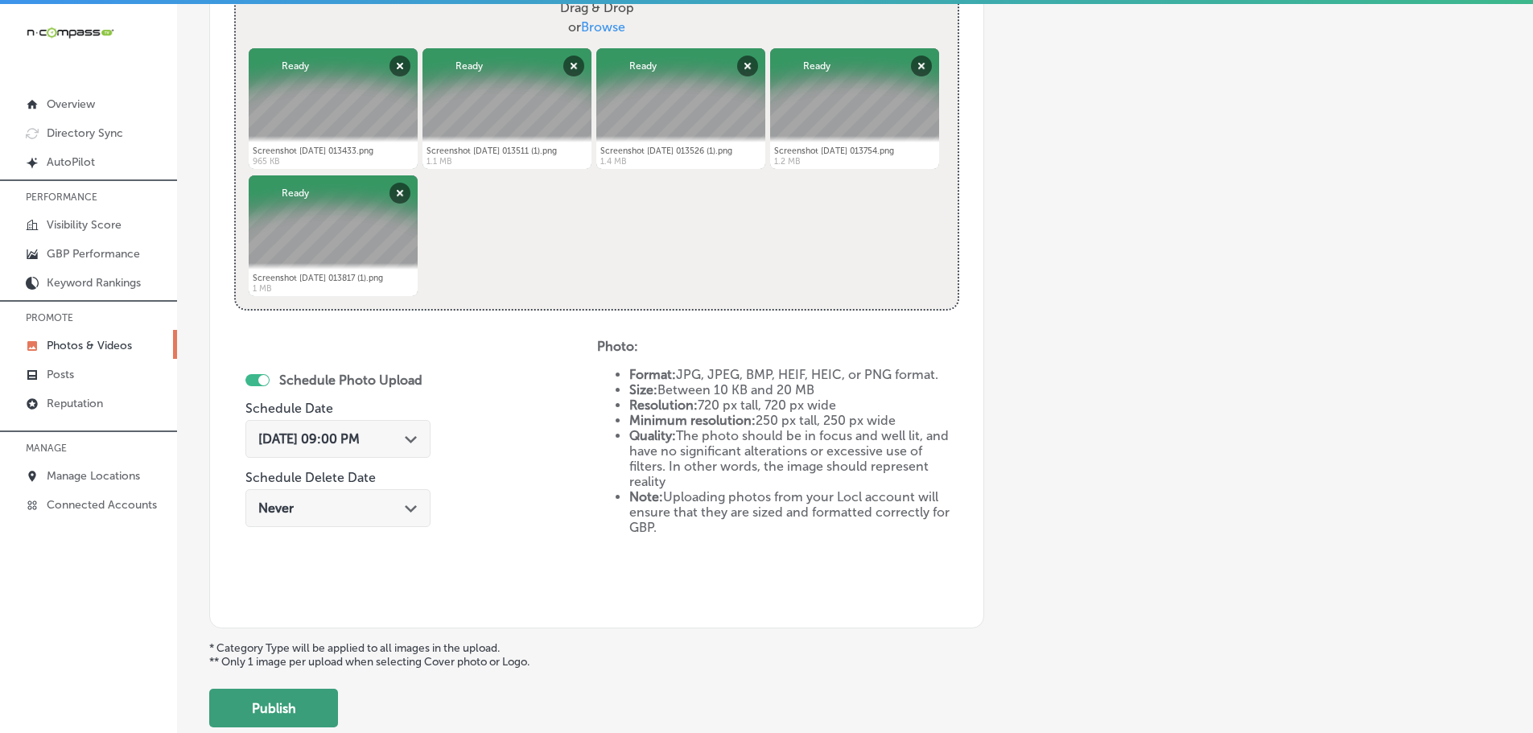
click at [279, 699] on button "Publish" at bounding box center [273, 708] width 129 height 39
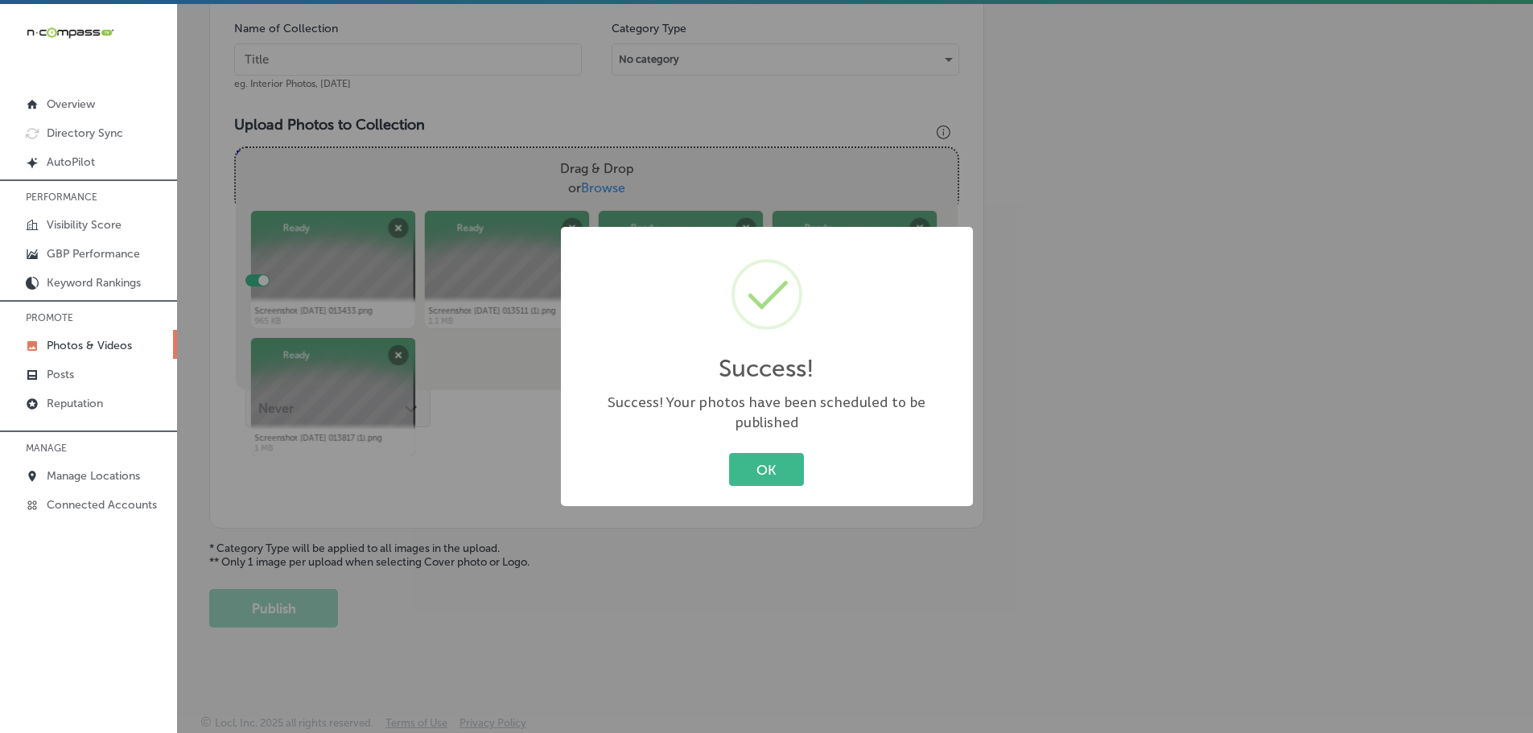
scroll to position [487, 0]
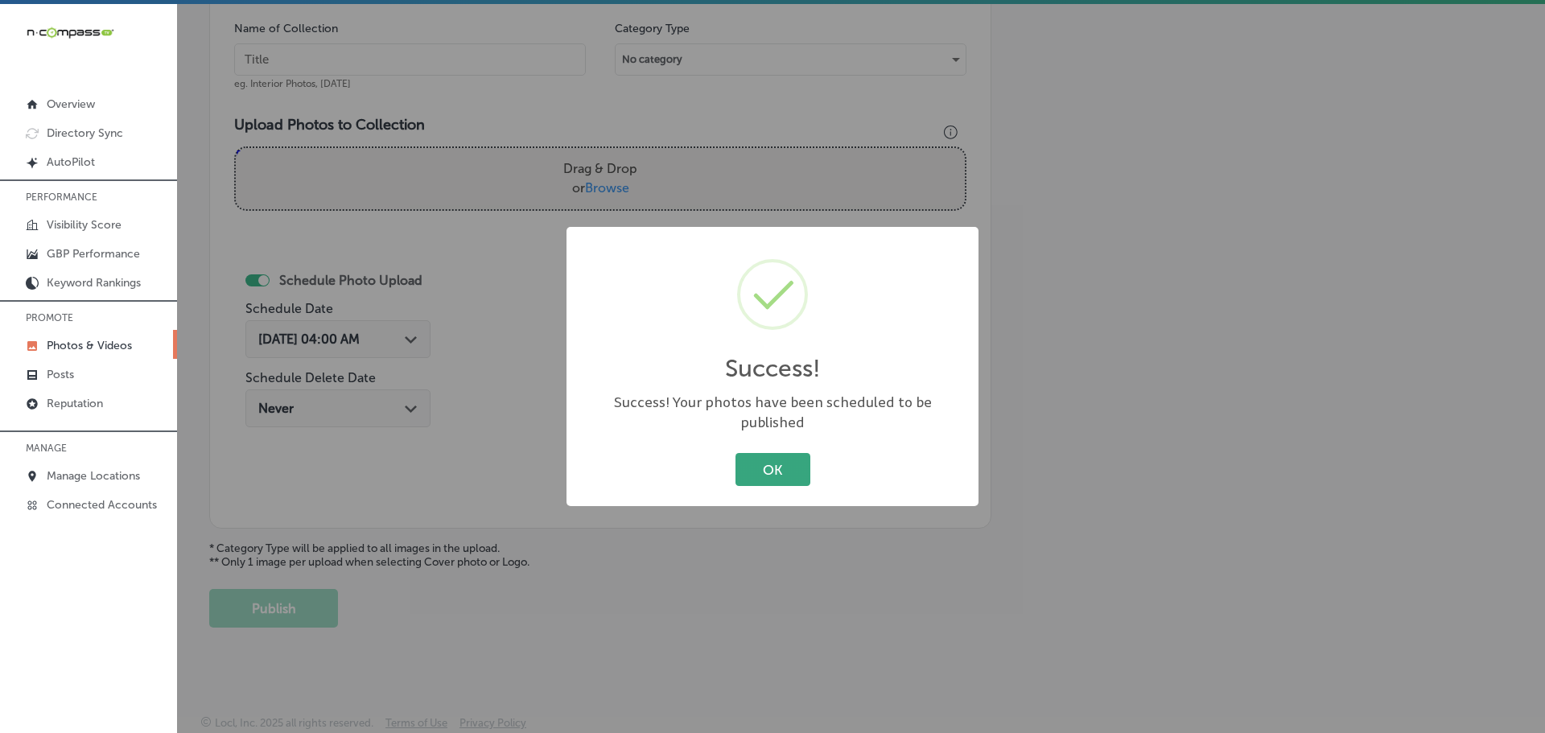
click at [755, 463] on button "OK" at bounding box center [773, 469] width 75 height 33
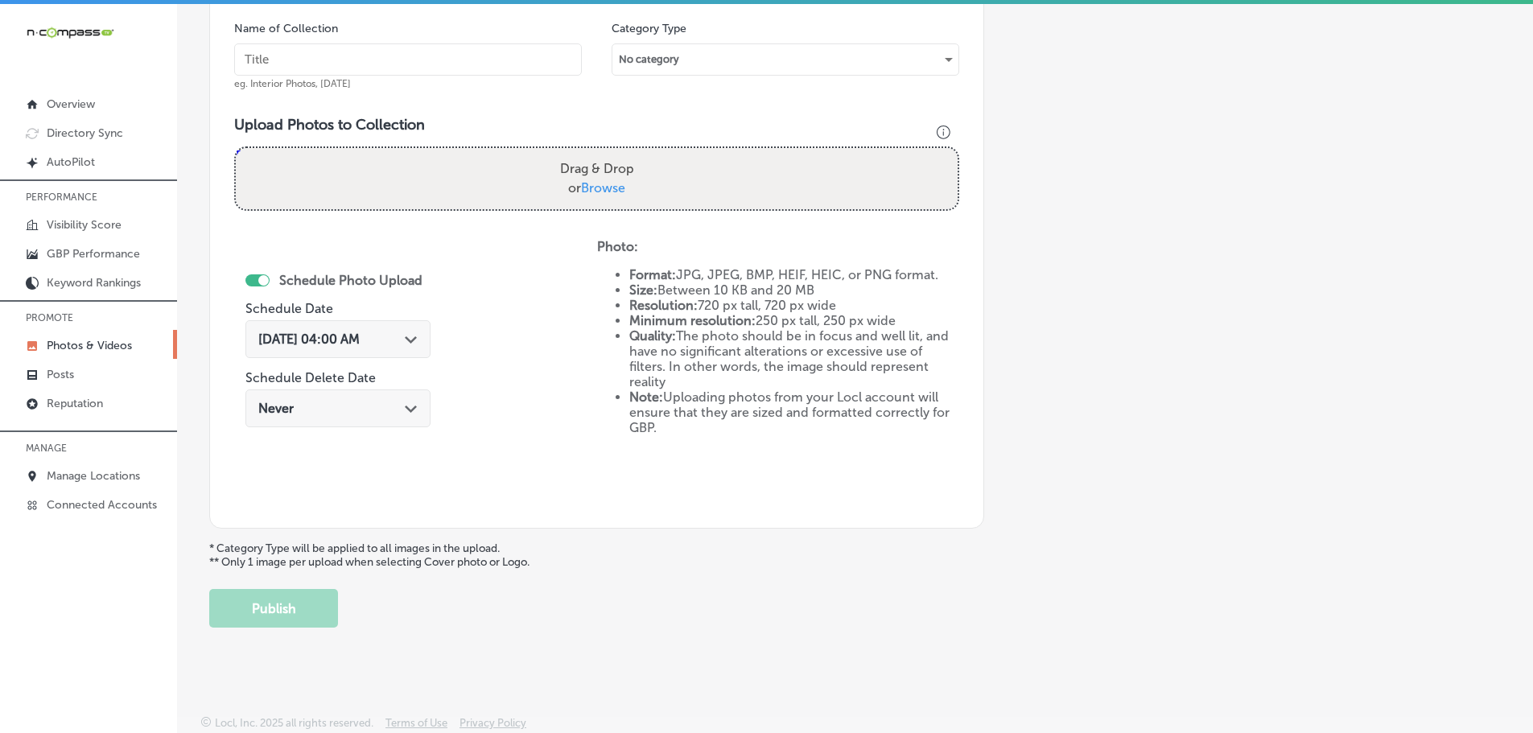
click at [590, 189] on span "Browse" at bounding box center [603, 187] width 44 height 15
click at [590, 153] on input "Drag & Drop or Browse" at bounding box center [597, 150] width 722 height 5
type input "C:\fakepath\Screenshot [DATE] 013346.png"
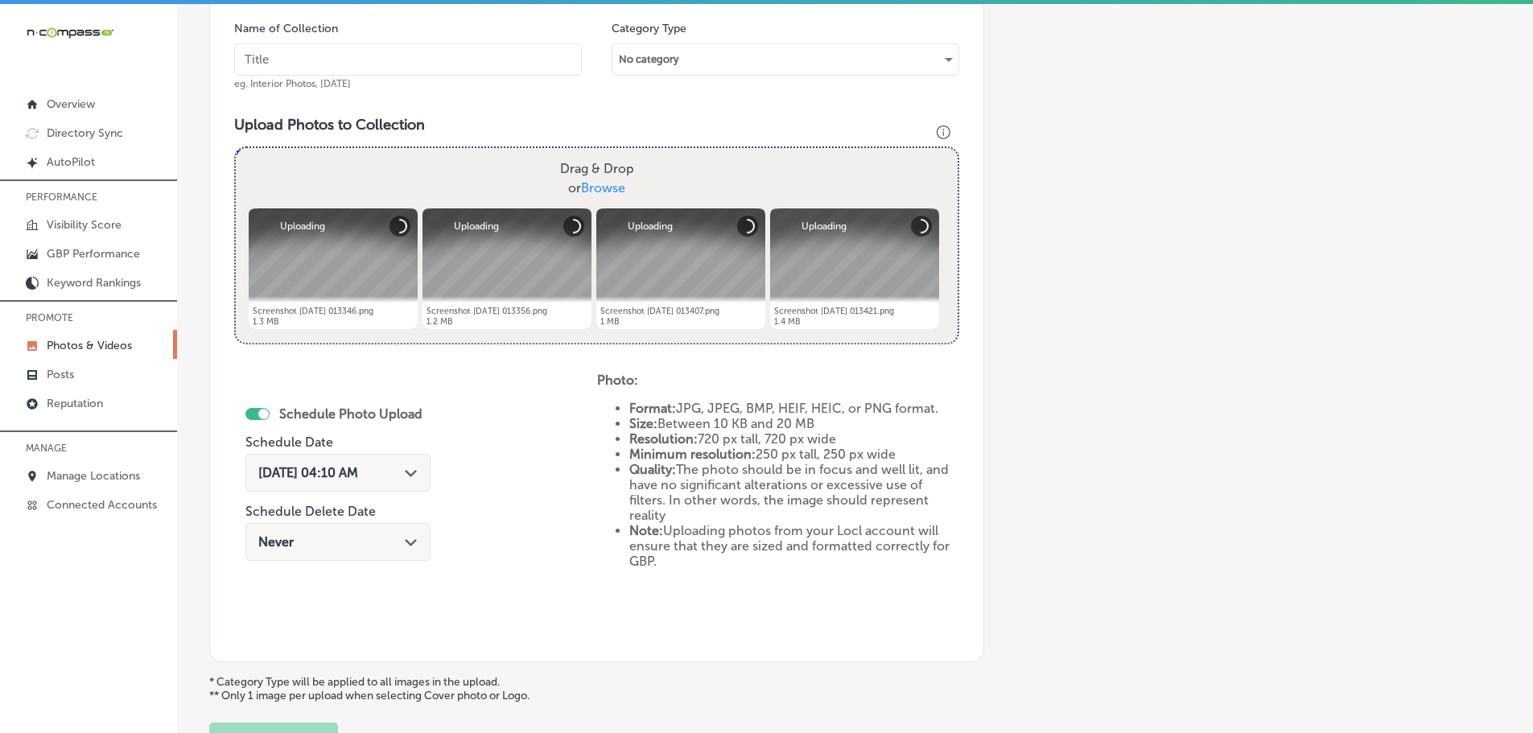
click at [345, 56] on input "text" at bounding box center [408, 59] width 348 height 32
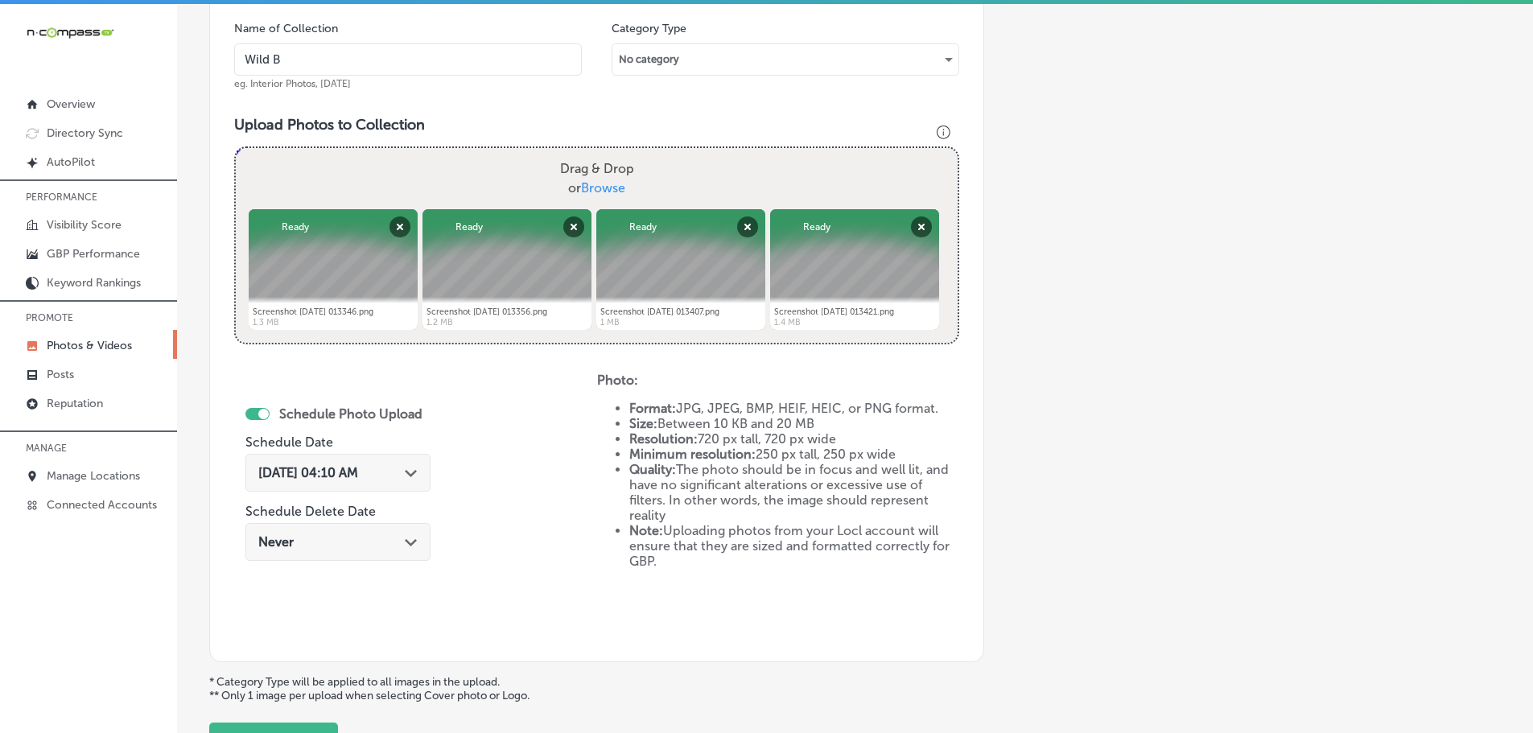
type input "Wild [PERSON_NAME] Diner"
click at [418, 469] on div "Path Created with Sketch." at bounding box center [411, 471] width 13 height 13
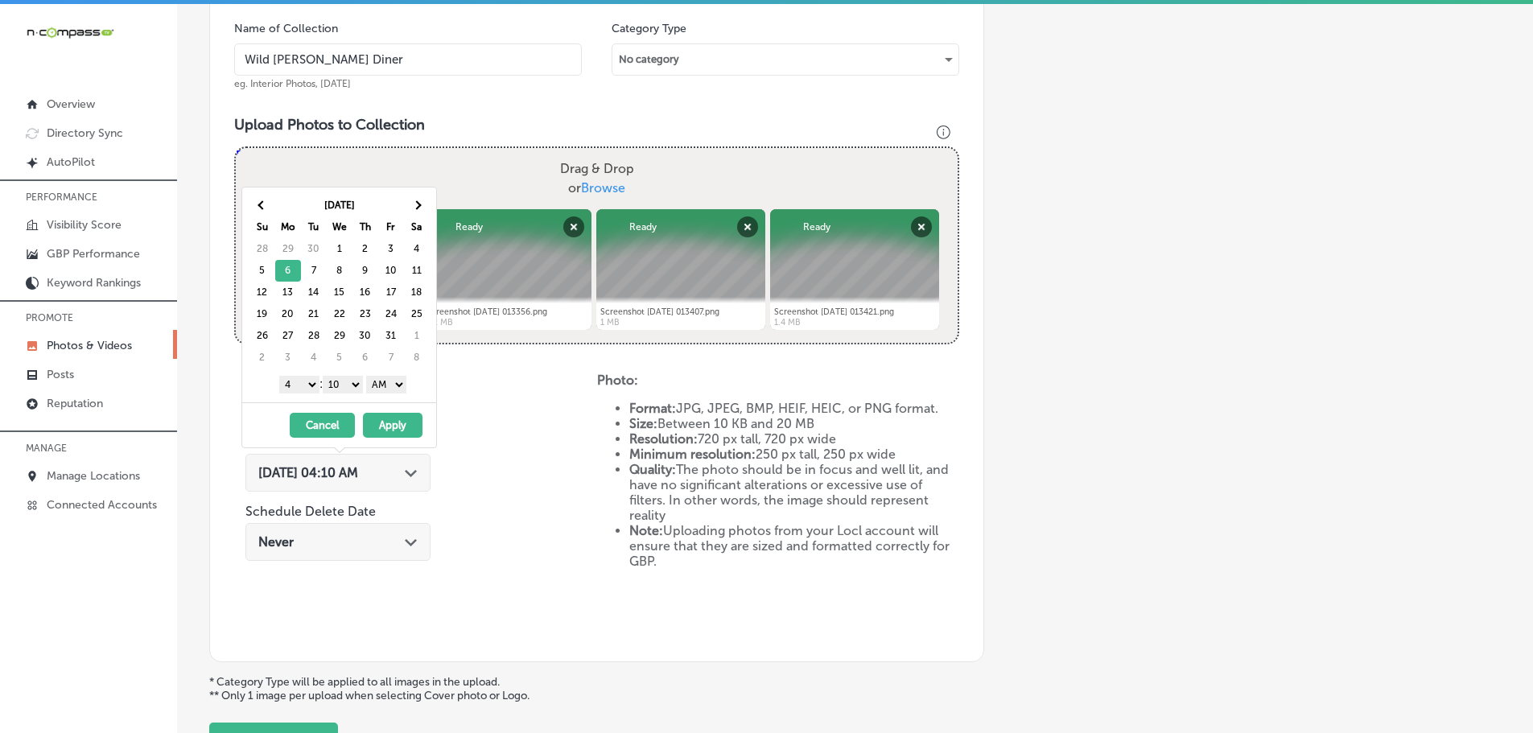
click at [317, 385] on div "1 2 3 4 5 6 7 8 9 10 11 12 : 00 10 20 30 40 50 AM PM" at bounding box center [343, 384] width 188 height 24
click at [299, 385] on select "1 2 3 4 5 6 7 8 9 10 11 12" at bounding box center [299, 385] width 40 height 18
click at [352, 389] on select "00 10 20 30 40 50" at bounding box center [343, 385] width 40 height 18
click at [385, 385] on select "AM PM" at bounding box center [386, 385] width 40 height 18
click at [387, 422] on button "Apply" at bounding box center [393, 425] width 60 height 25
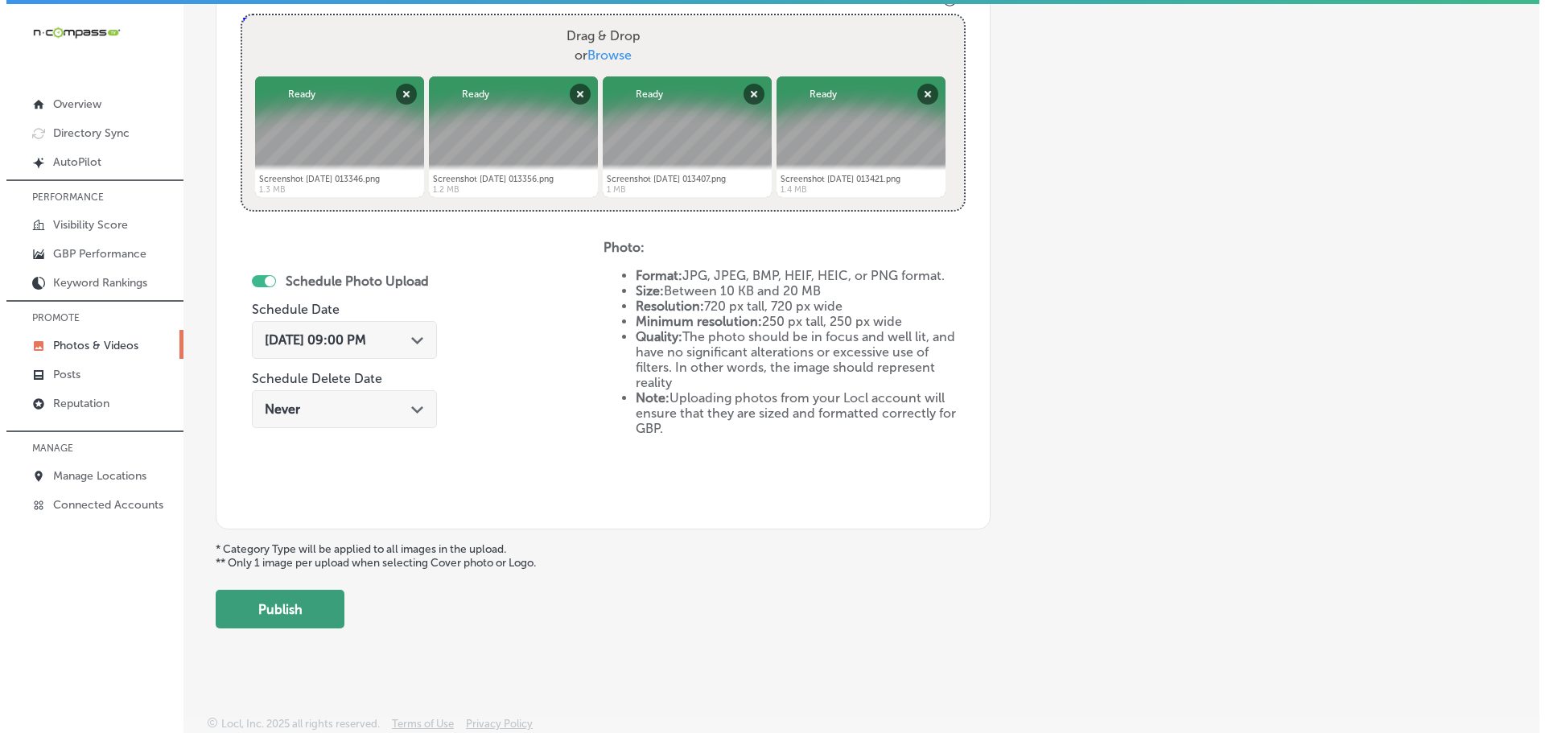
scroll to position [620, 0]
click at [276, 603] on button "Publish" at bounding box center [273, 608] width 129 height 39
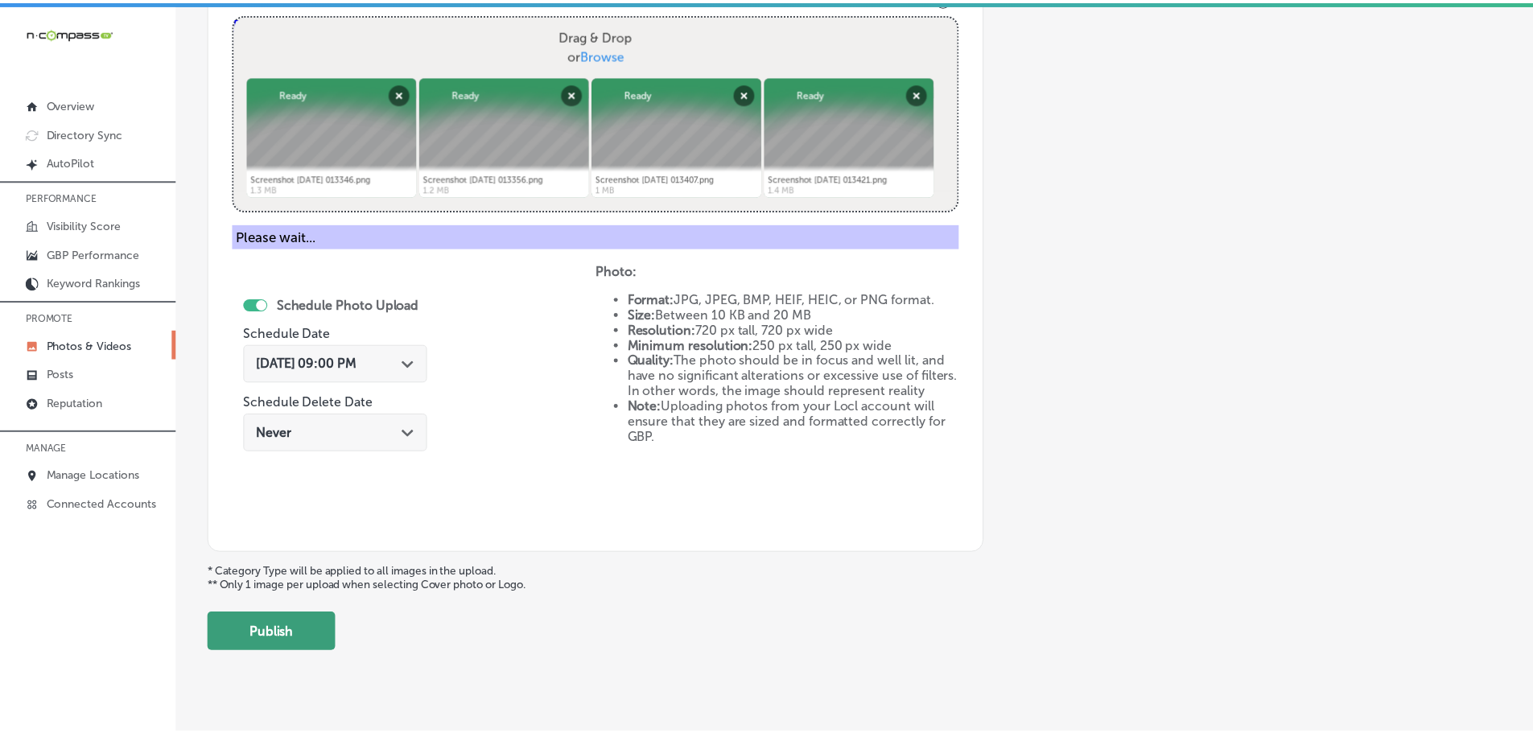
scroll to position [487, 0]
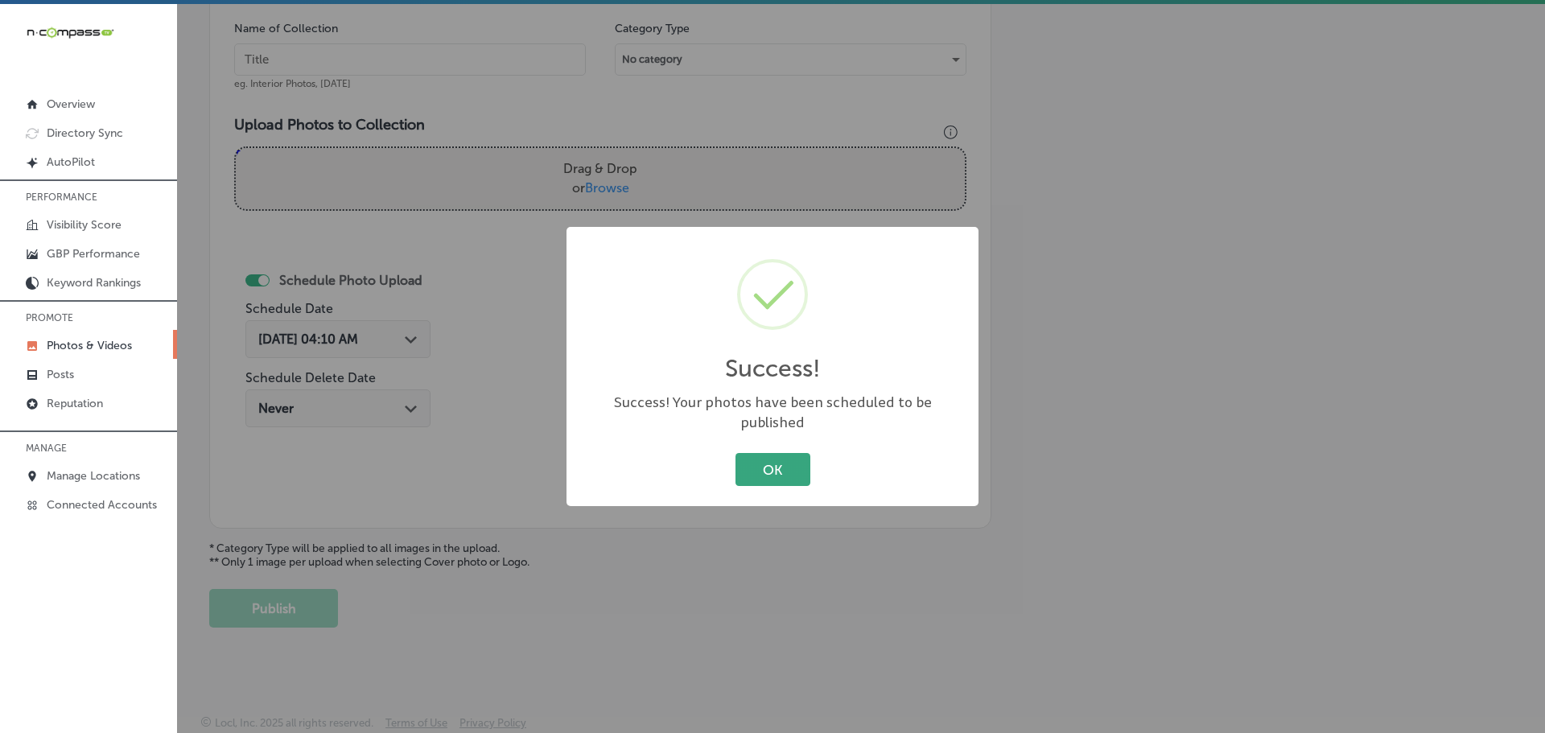
click at [765, 461] on button "OK" at bounding box center [773, 469] width 75 height 33
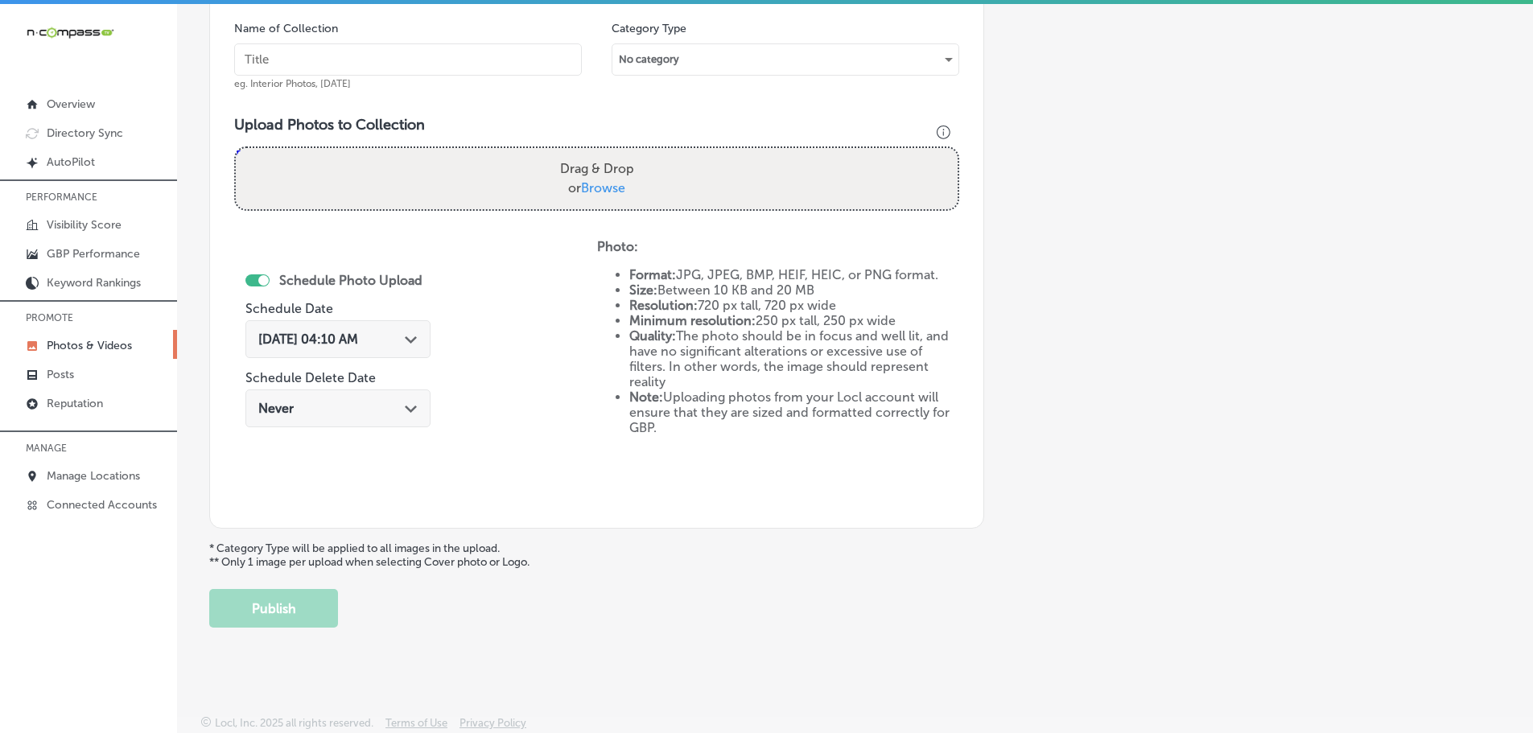
click at [600, 185] on span "Browse" at bounding box center [603, 187] width 44 height 15
click at [600, 153] on input "Drag & Drop or Browse" at bounding box center [597, 150] width 722 height 5
type input "C:\fakepath\Screenshot [DATE] 013242.png"
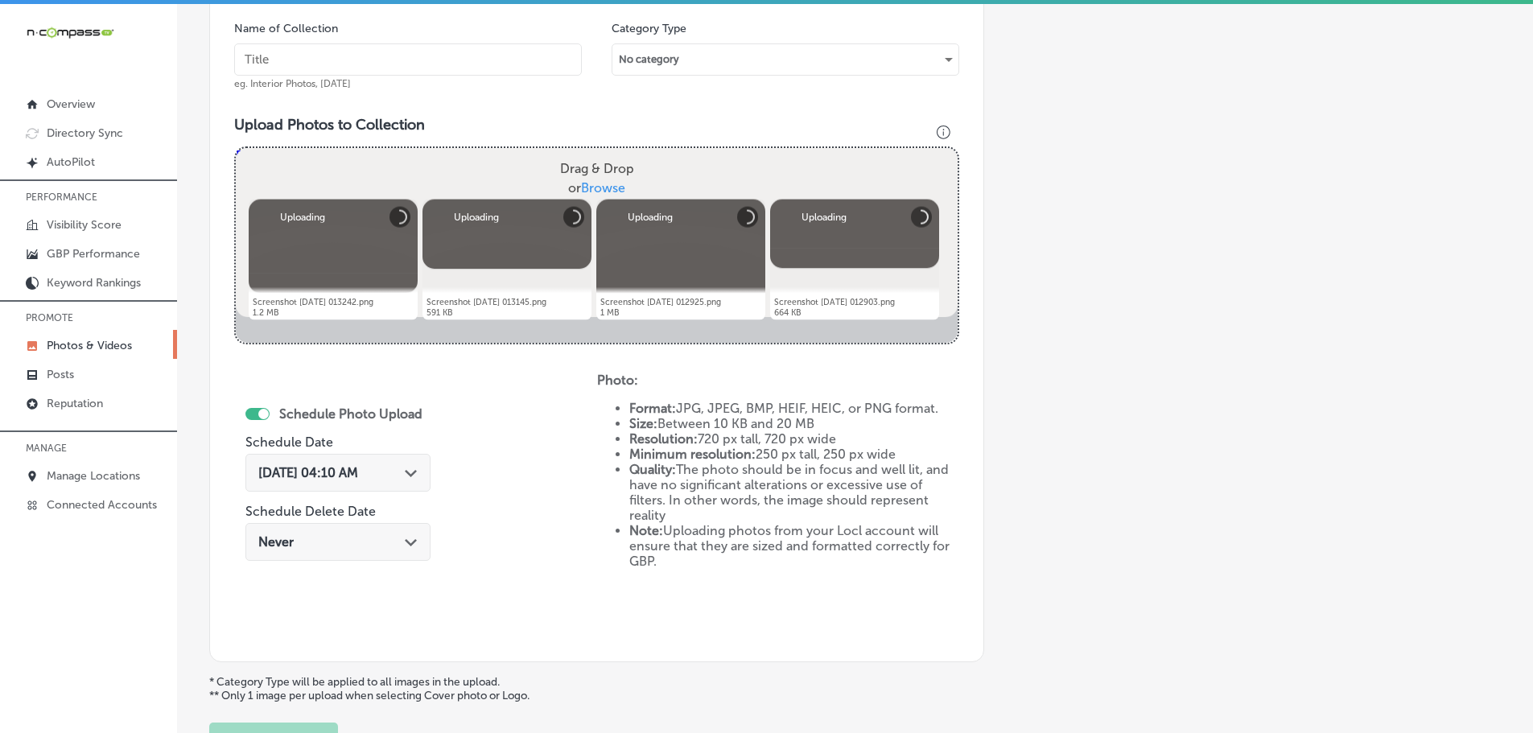
click at [361, 54] on input "text" at bounding box center [408, 59] width 348 height 32
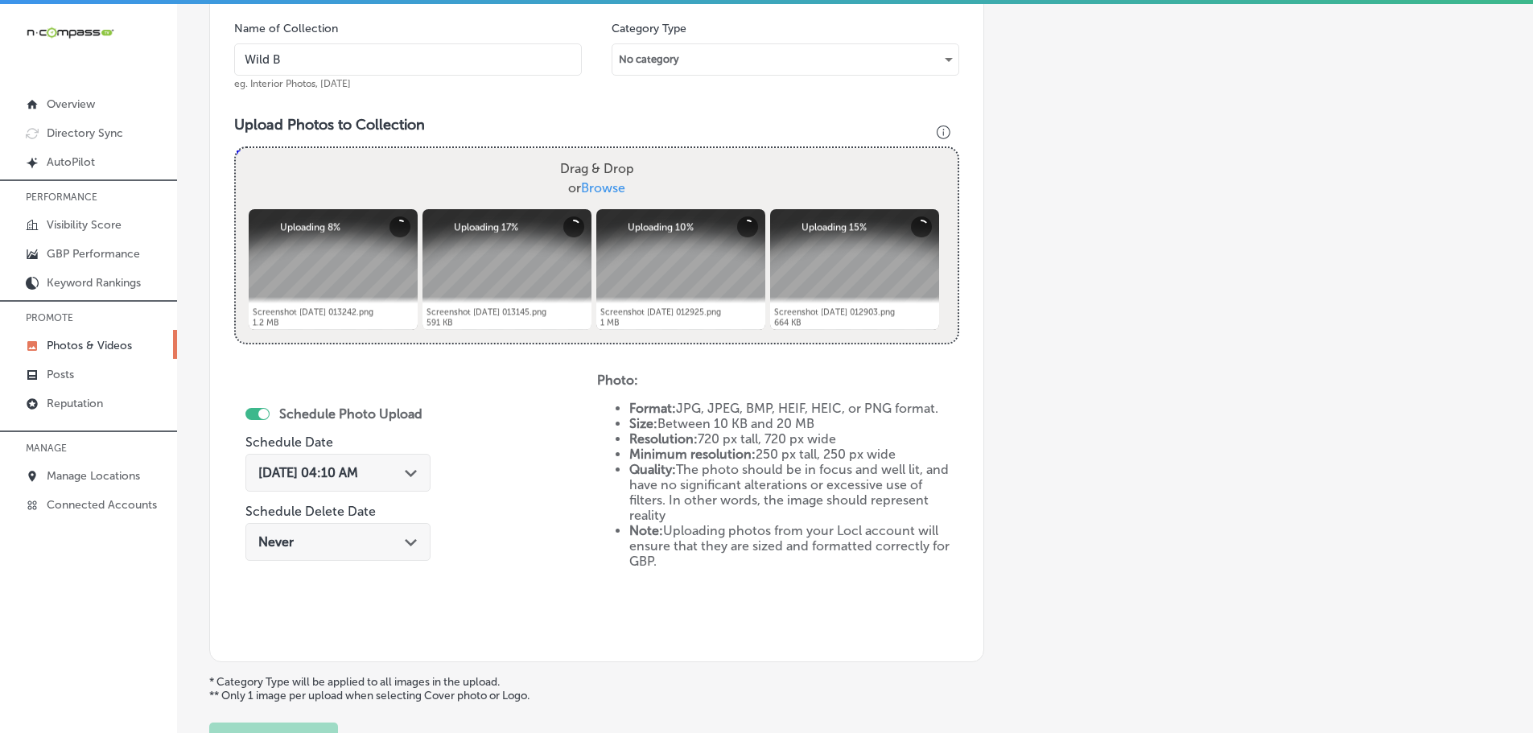
type input "Wild [PERSON_NAME] Diner"
click at [417, 475] on icon "Path Created with Sketch." at bounding box center [411, 473] width 12 height 7
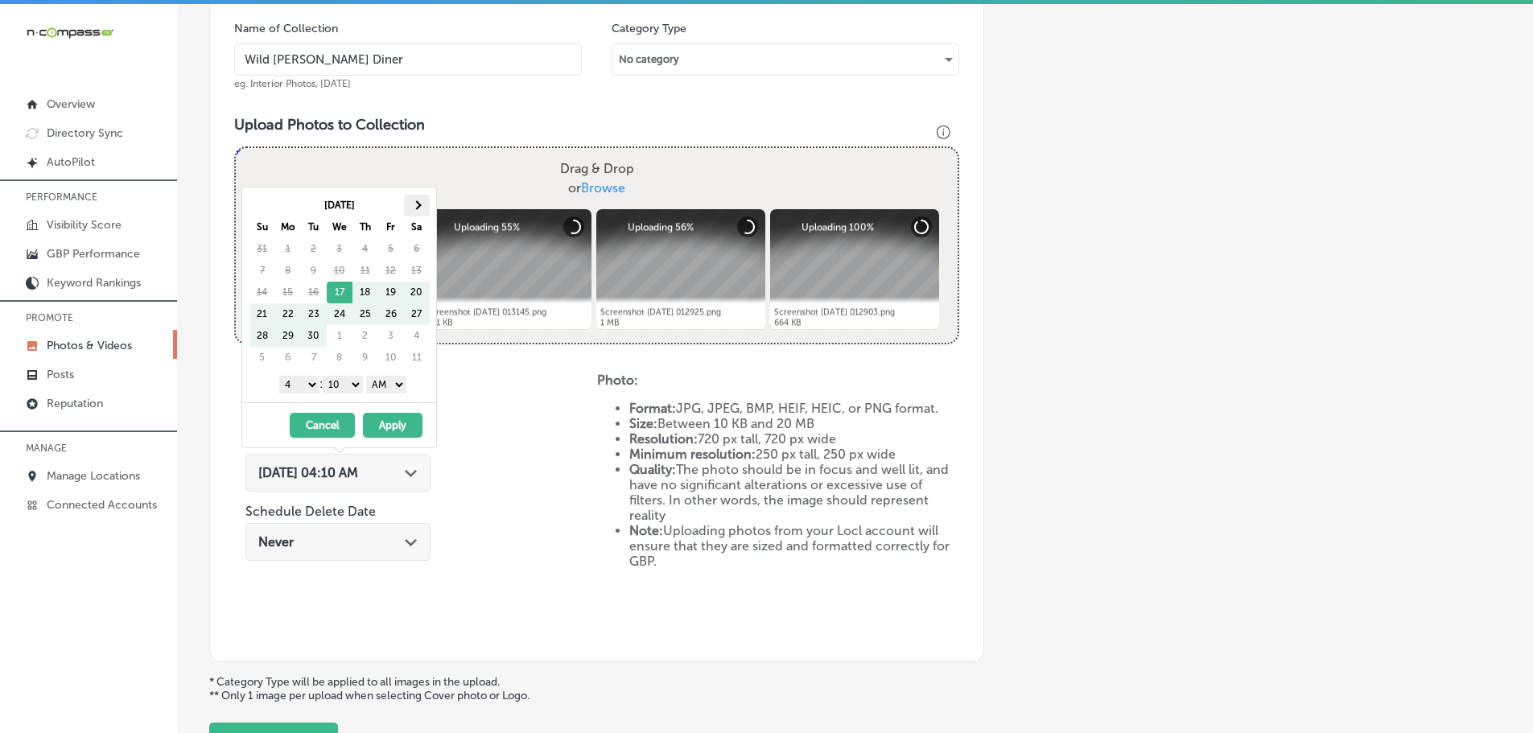
click at [418, 200] on th at bounding box center [417, 206] width 26 height 22
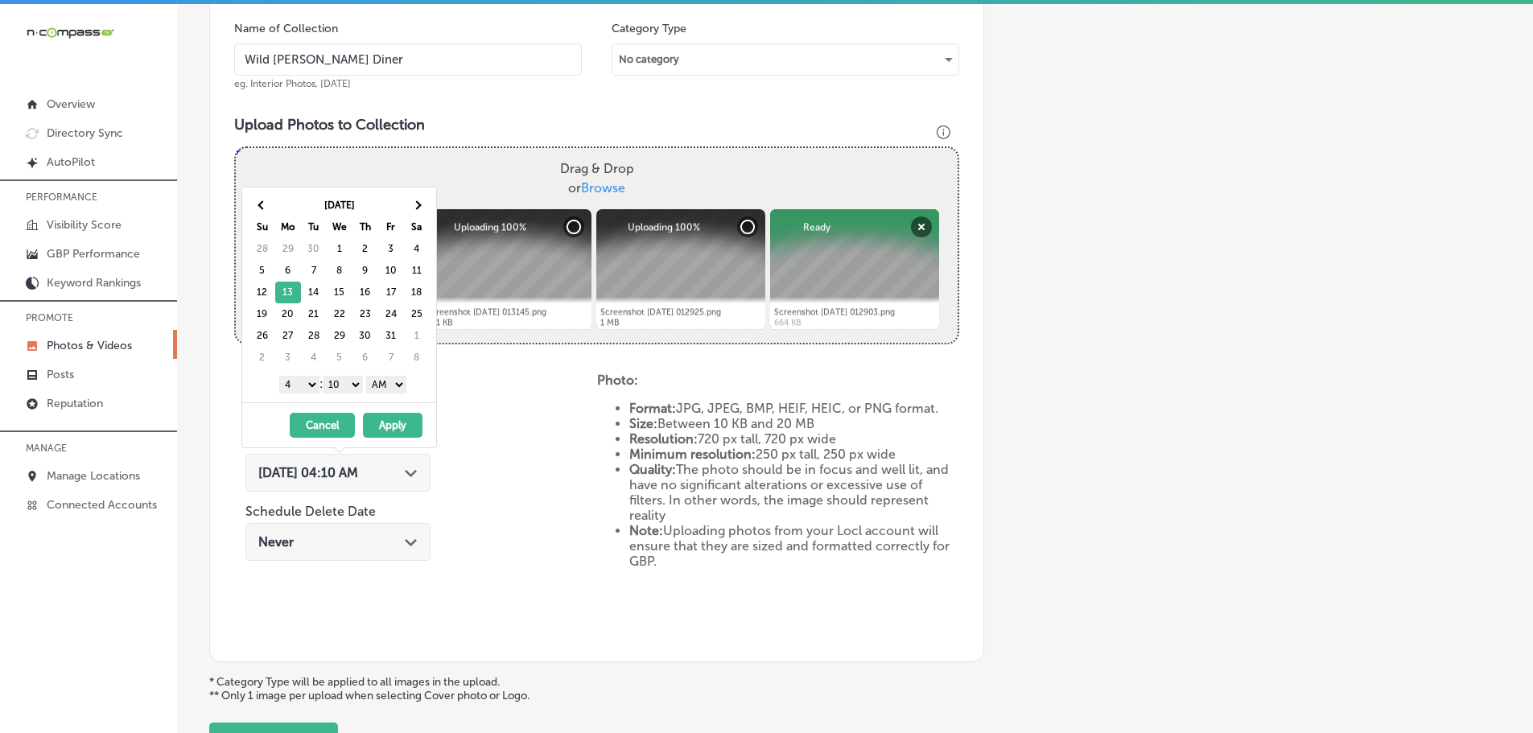
click at [308, 382] on select "1 2 3 4 5 6 7 8 9 10 11 12" at bounding box center [299, 385] width 40 height 18
click at [340, 381] on select "00 10 20 30 40 50" at bounding box center [343, 385] width 40 height 18
click at [386, 385] on select "AM PM" at bounding box center [386, 385] width 40 height 18
click at [397, 425] on button "Apply" at bounding box center [393, 425] width 60 height 25
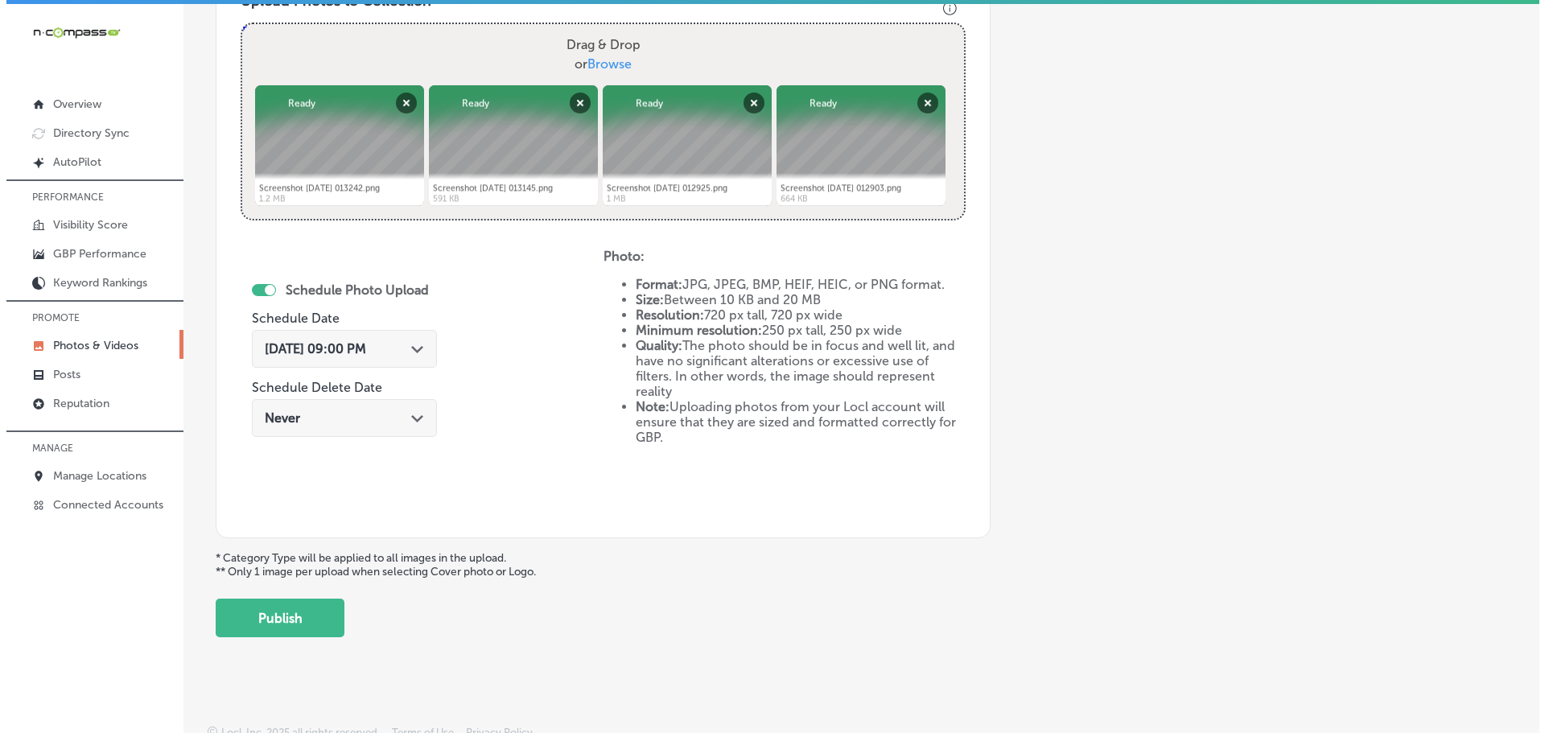
scroll to position [620, 0]
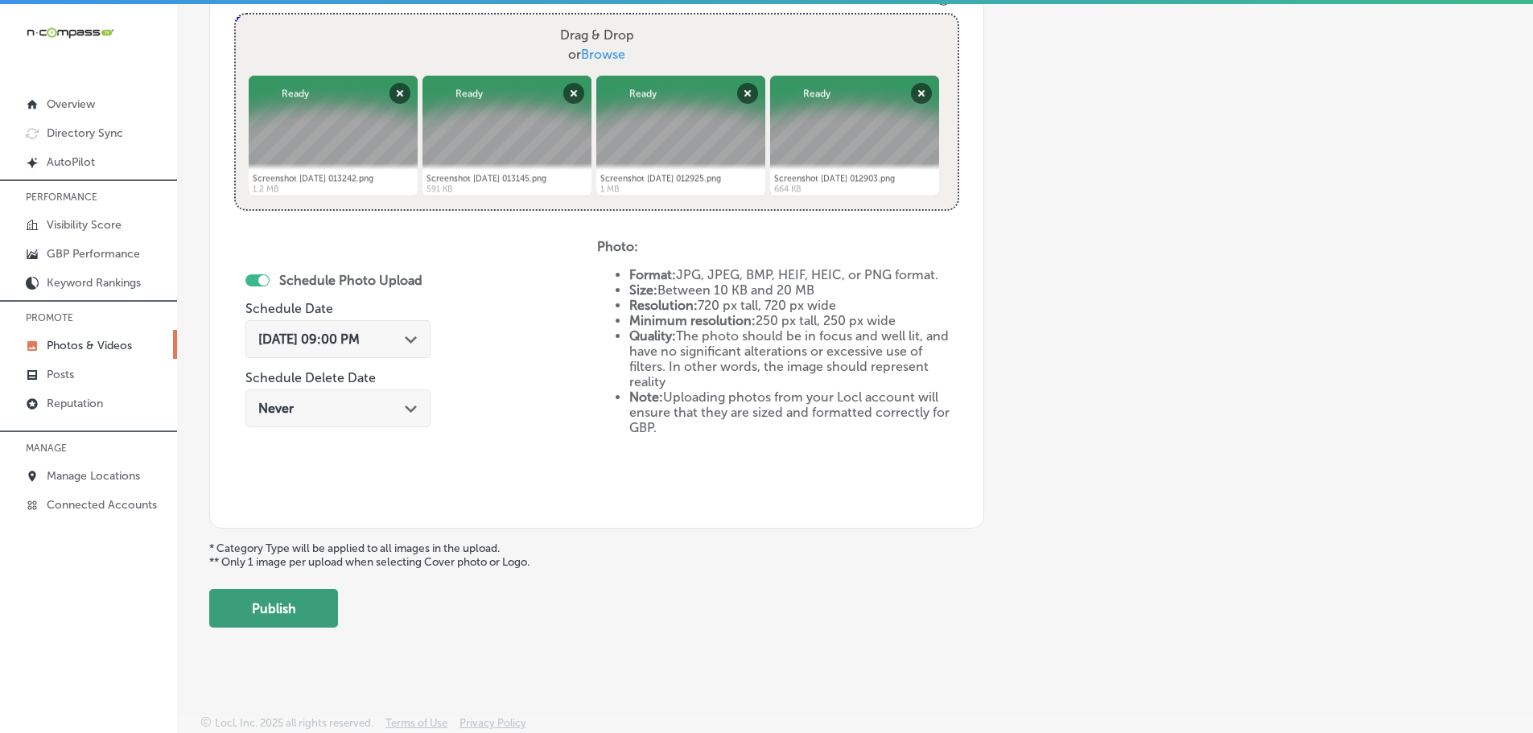
click at [289, 604] on button "Publish" at bounding box center [273, 608] width 129 height 39
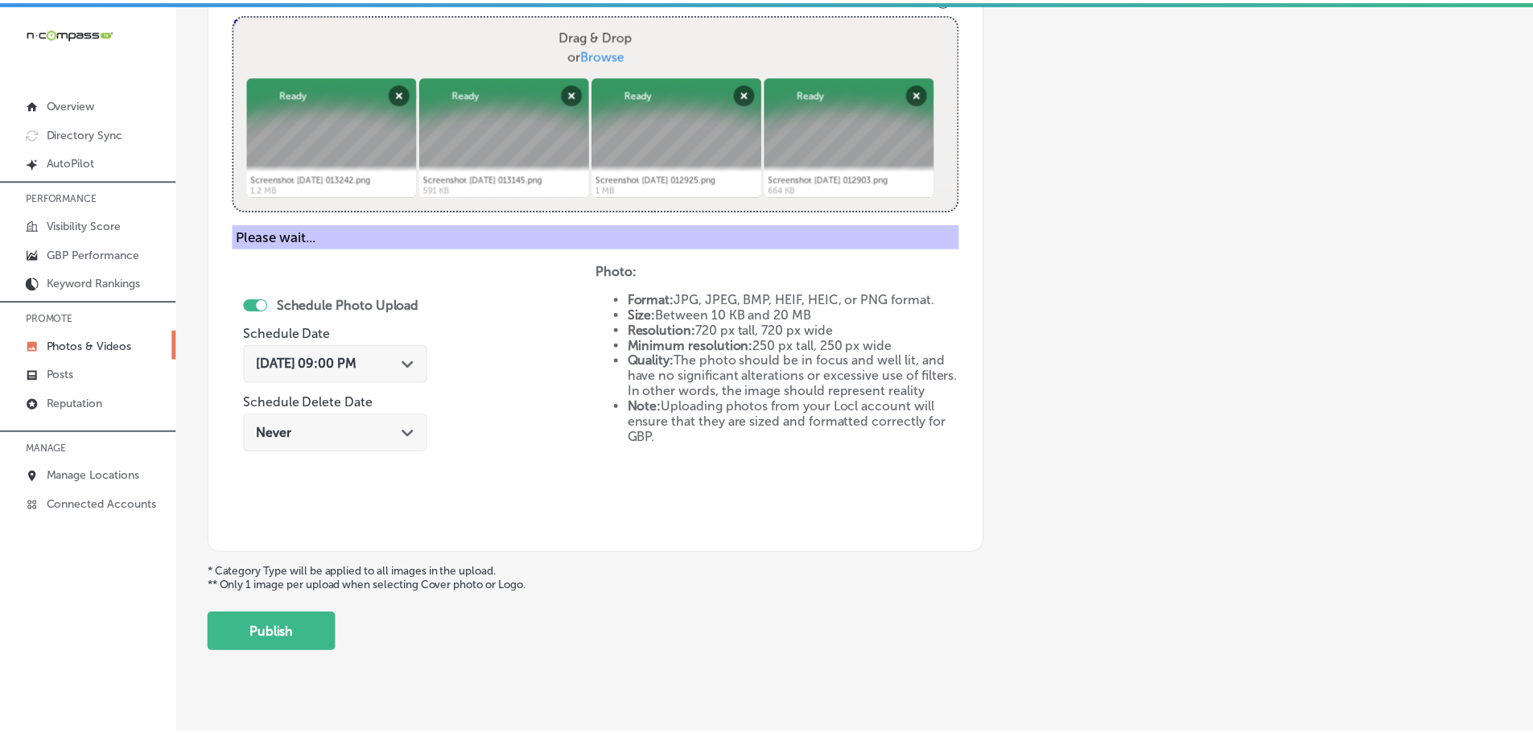
scroll to position [487, 0]
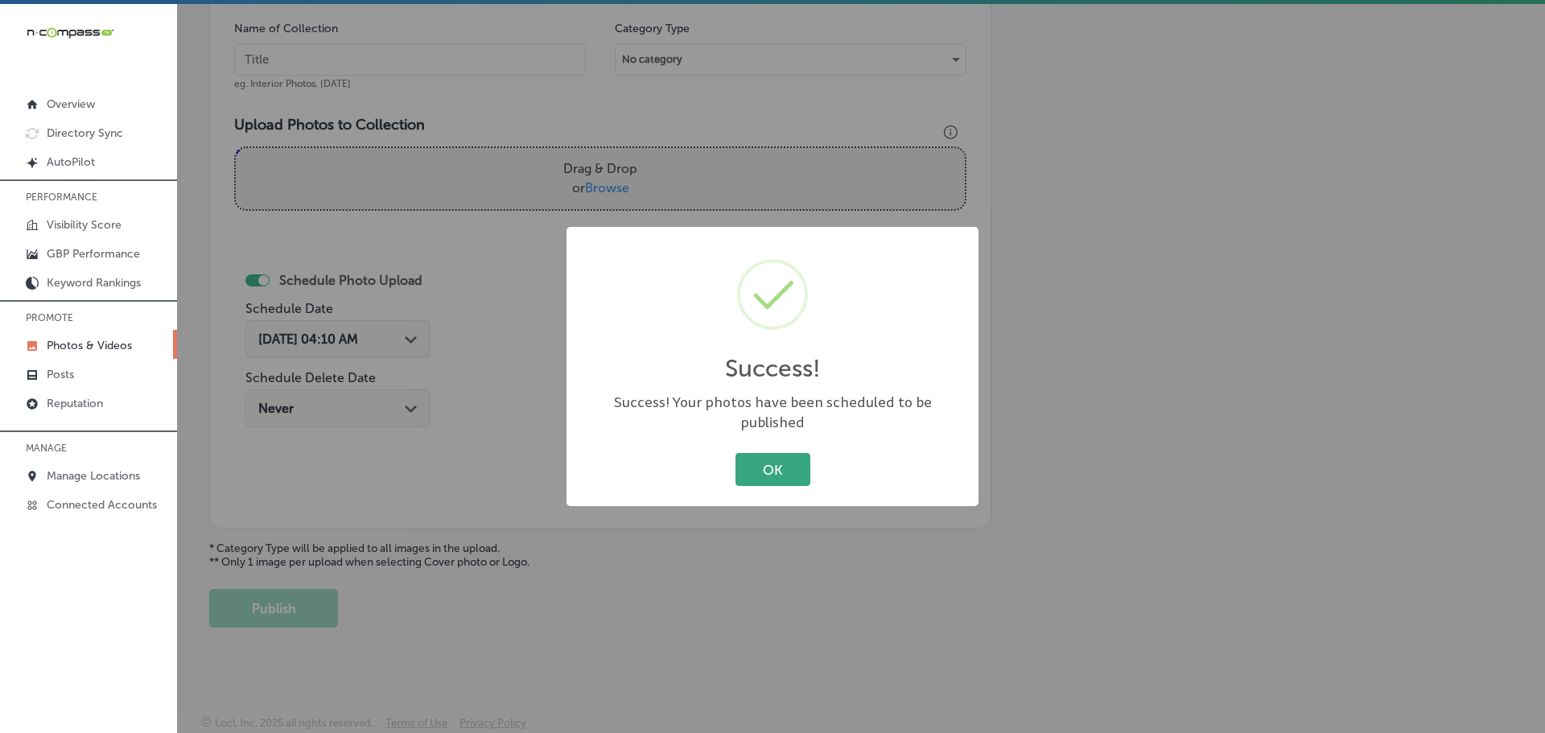
click at [791, 470] on button "OK" at bounding box center [773, 469] width 75 height 33
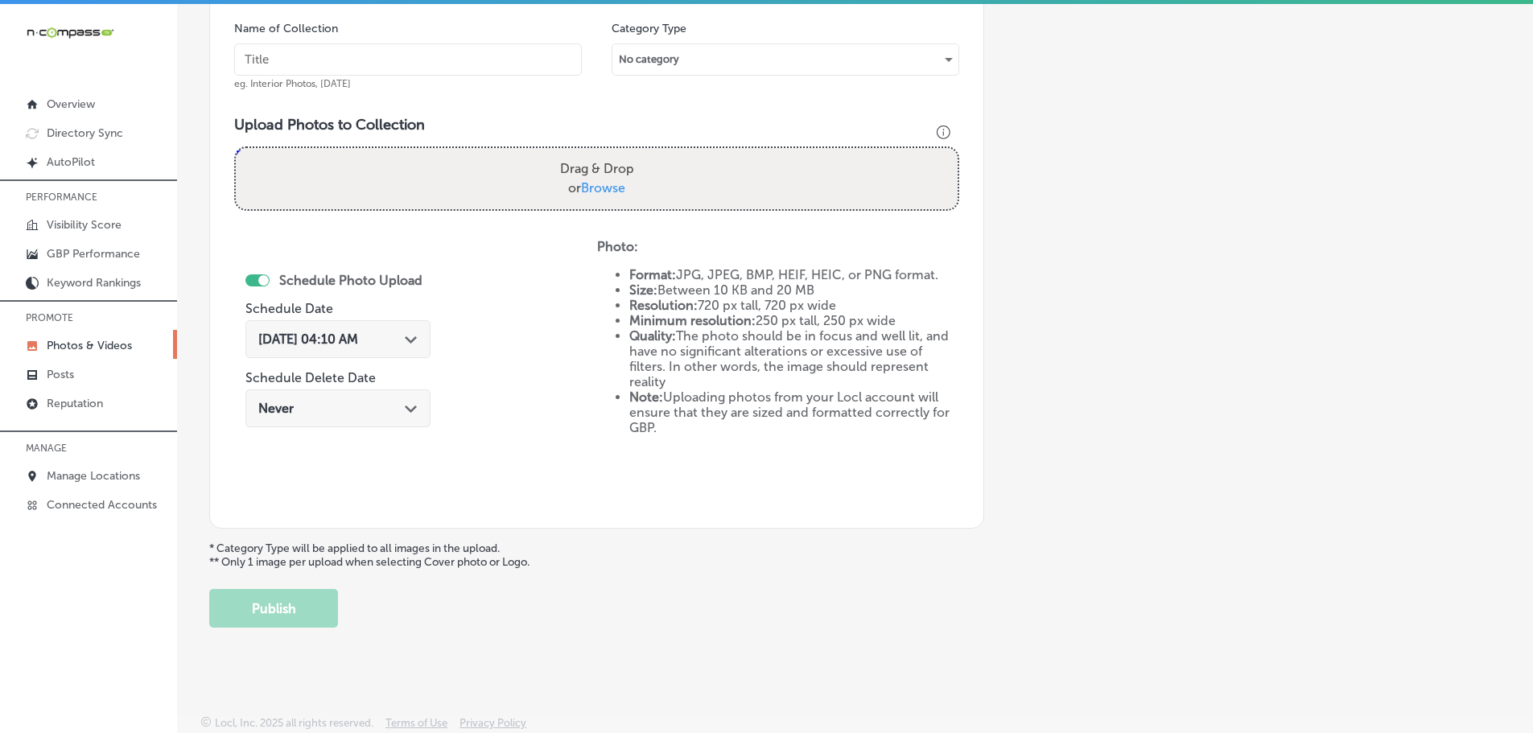
click at [593, 193] on span "Browse" at bounding box center [603, 187] width 44 height 15
click at [593, 153] on input "Drag & Drop or Browse" at bounding box center [597, 150] width 722 height 5
type input "C:\fakepath\Screenshot [DATE] 013050.png"
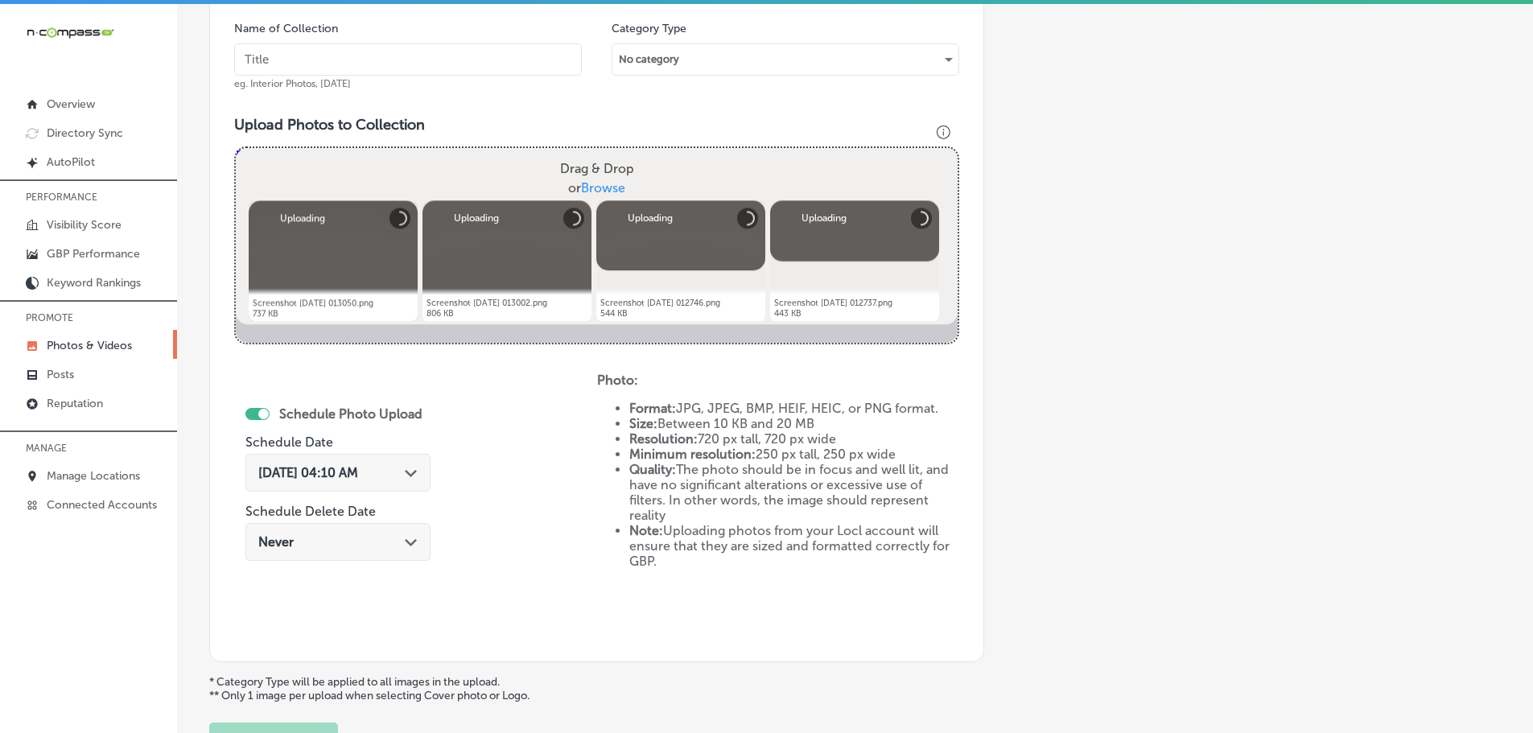
click at [324, 52] on input "text" at bounding box center [408, 59] width 348 height 32
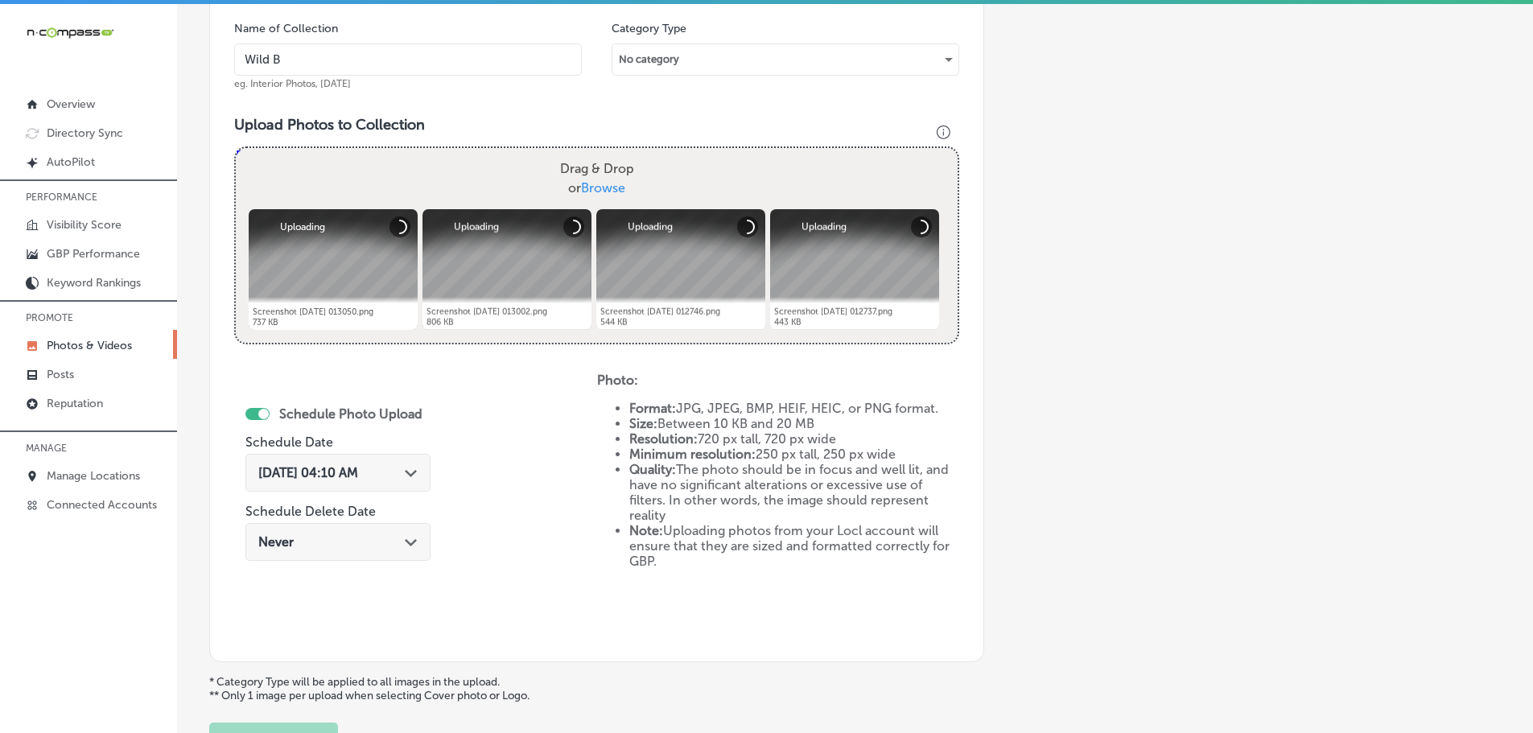
type input "Wild [PERSON_NAME] Diner"
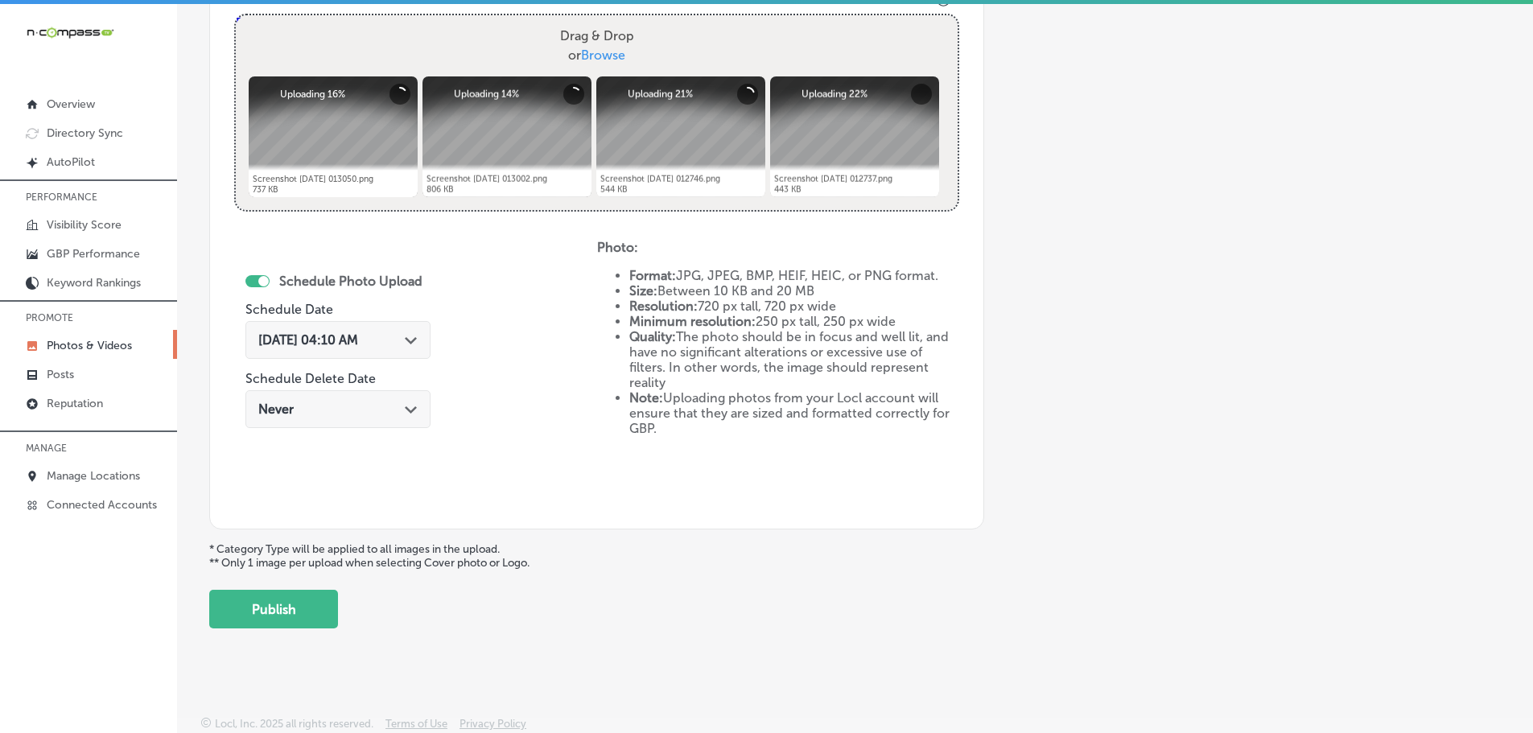
scroll to position [620, 0]
click at [418, 349] on div "[DATE] 04:10 AM Path Created with Sketch." at bounding box center [337, 339] width 185 height 38
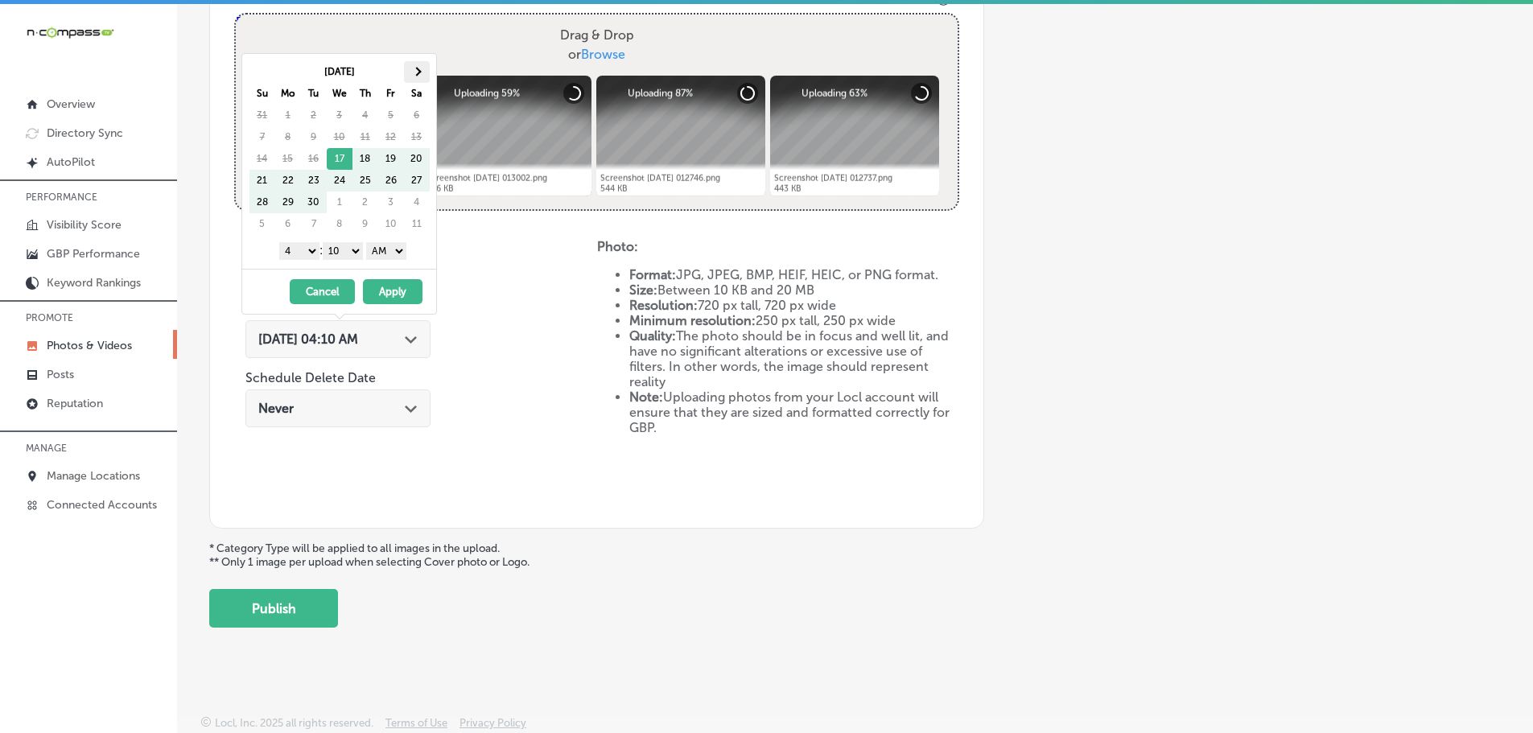
click at [414, 61] on th at bounding box center [417, 72] width 26 height 22
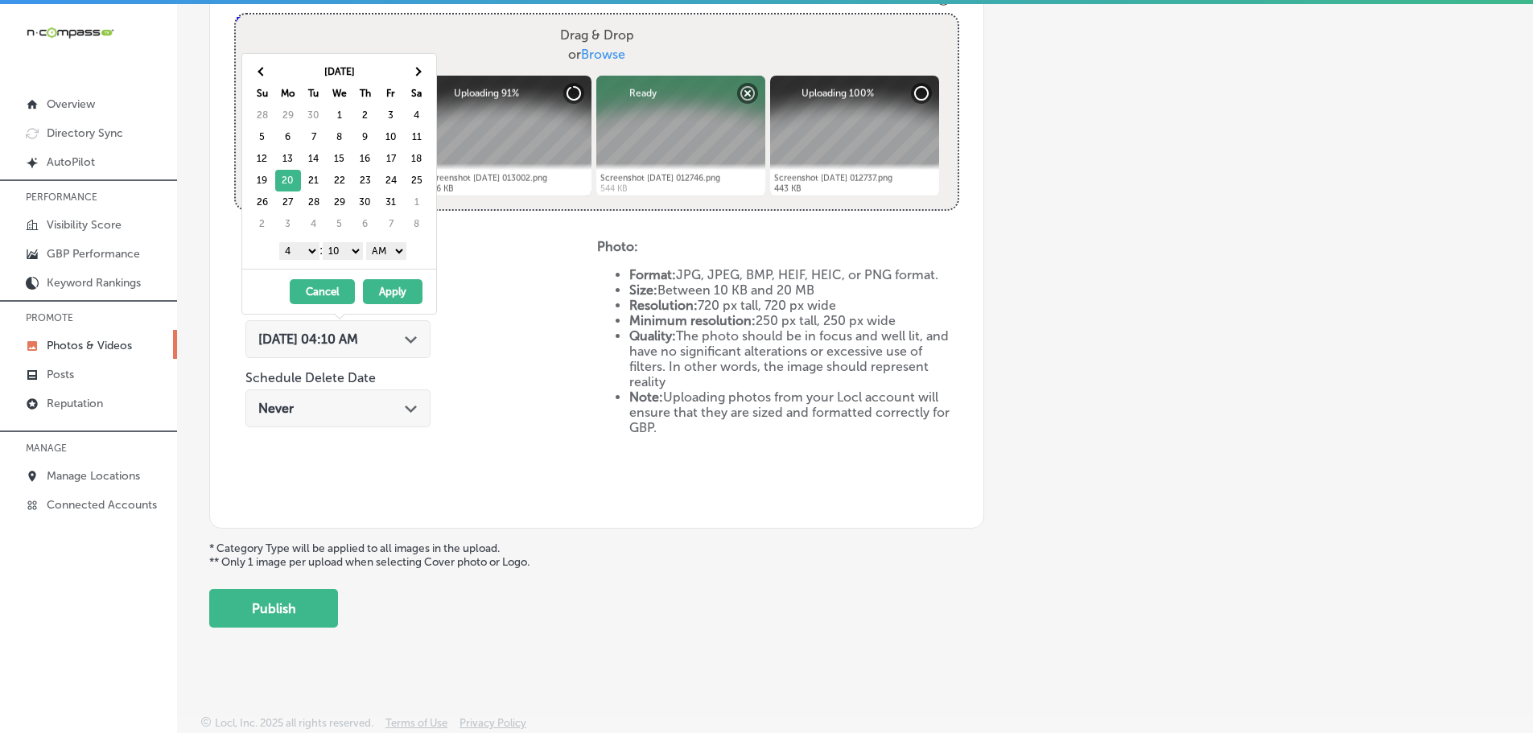
click at [295, 250] on select "1 2 3 4 5 6 7 8 9 10 11 12" at bounding box center [299, 251] width 40 height 18
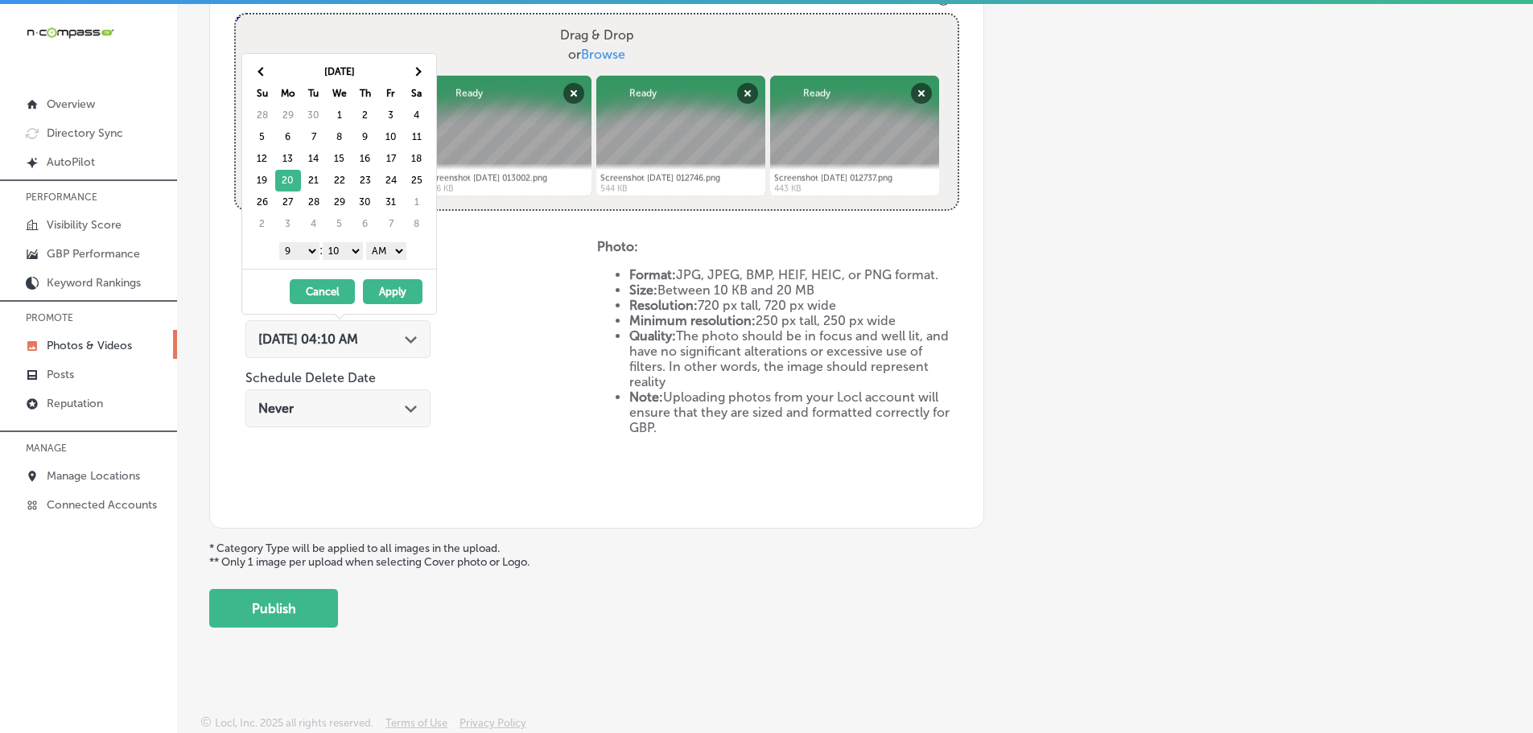
click at [335, 246] on select "00 10 20 30 40 50" at bounding box center [343, 251] width 40 height 18
click at [387, 252] on select "AM PM" at bounding box center [386, 251] width 40 height 18
click at [398, 288] on button "Apply" at bounding box center [393, 291] width 60 height 25
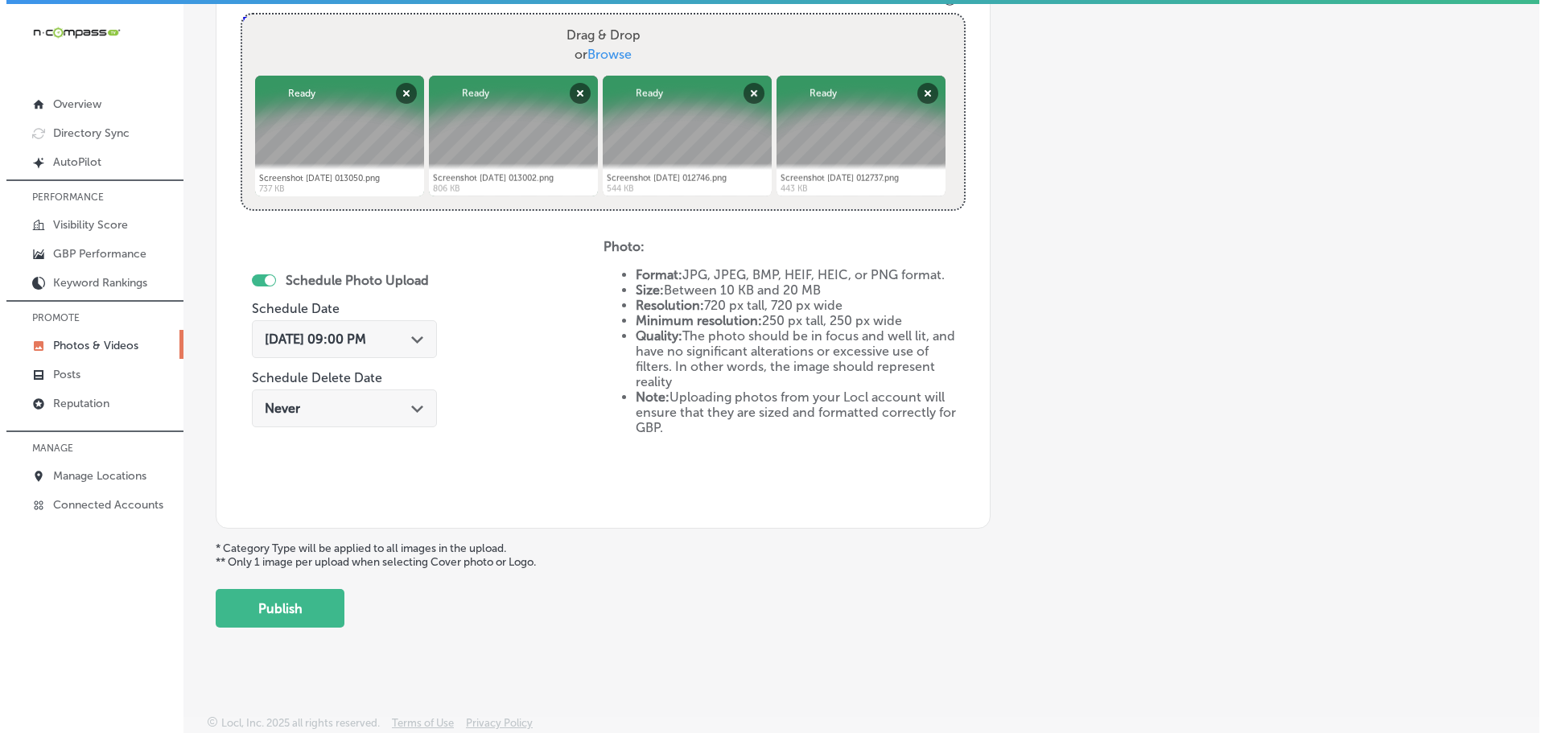
scroll to position [4, 0]
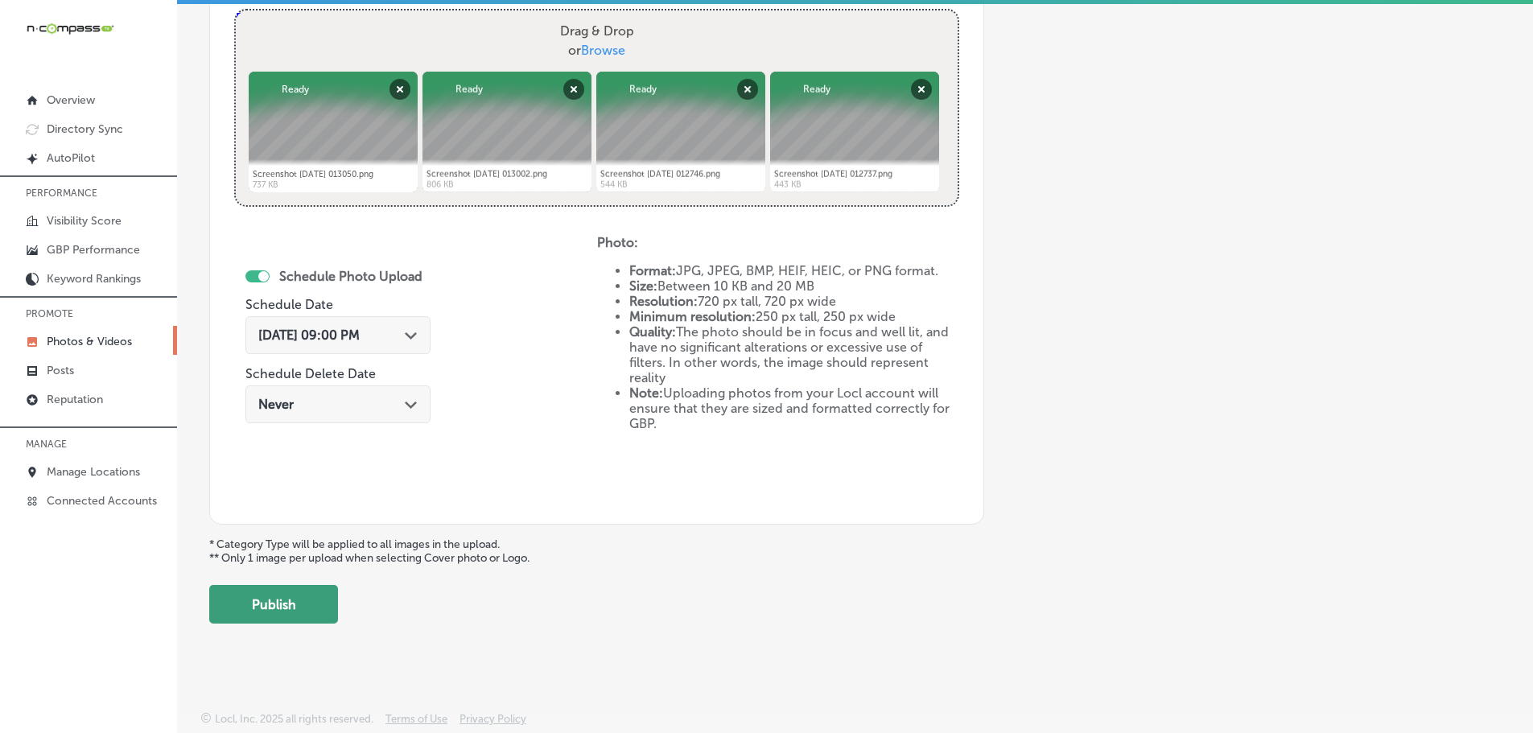
click at [292, 612] on button "Publish" at bounding box center [273, 604] width 129 height 39
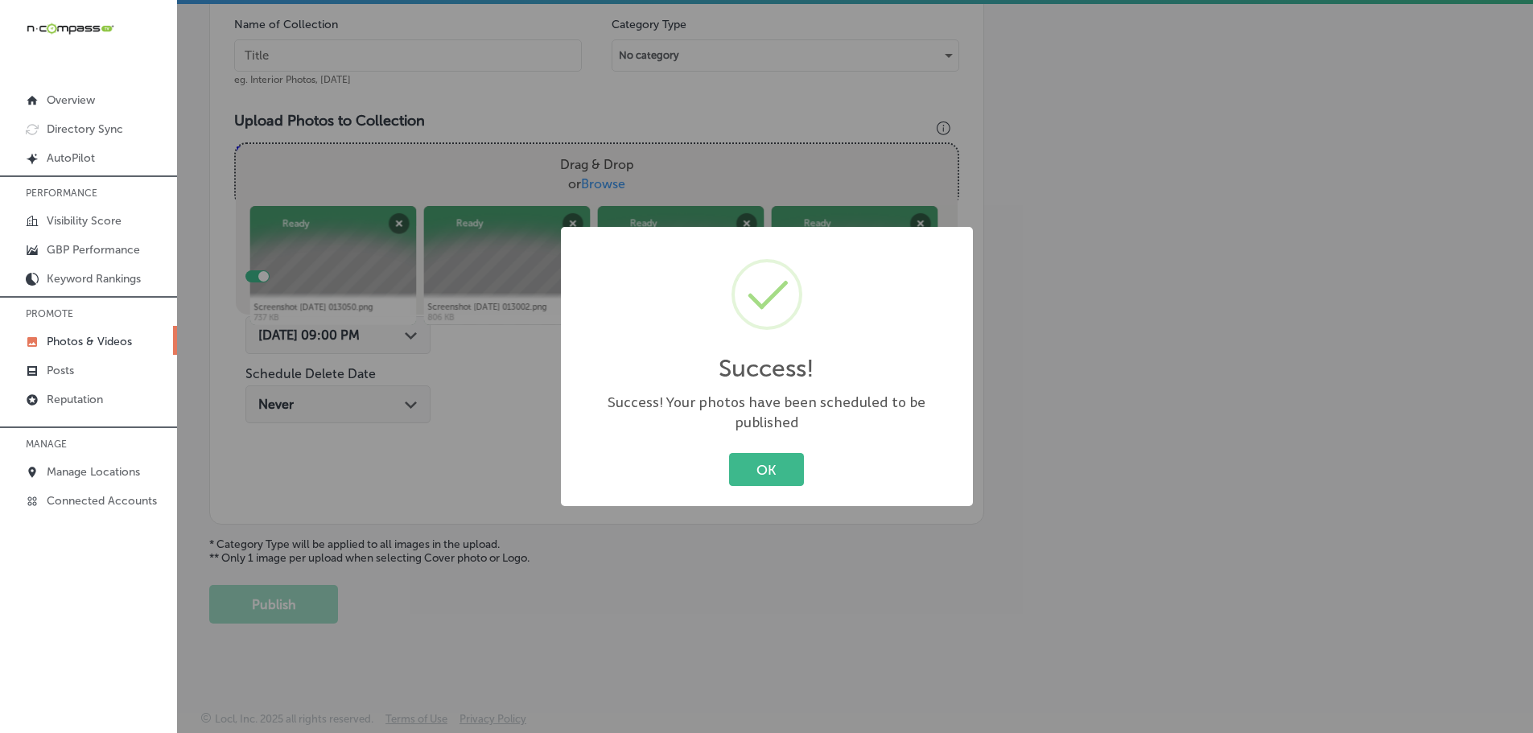
scroll to position [487, 0]
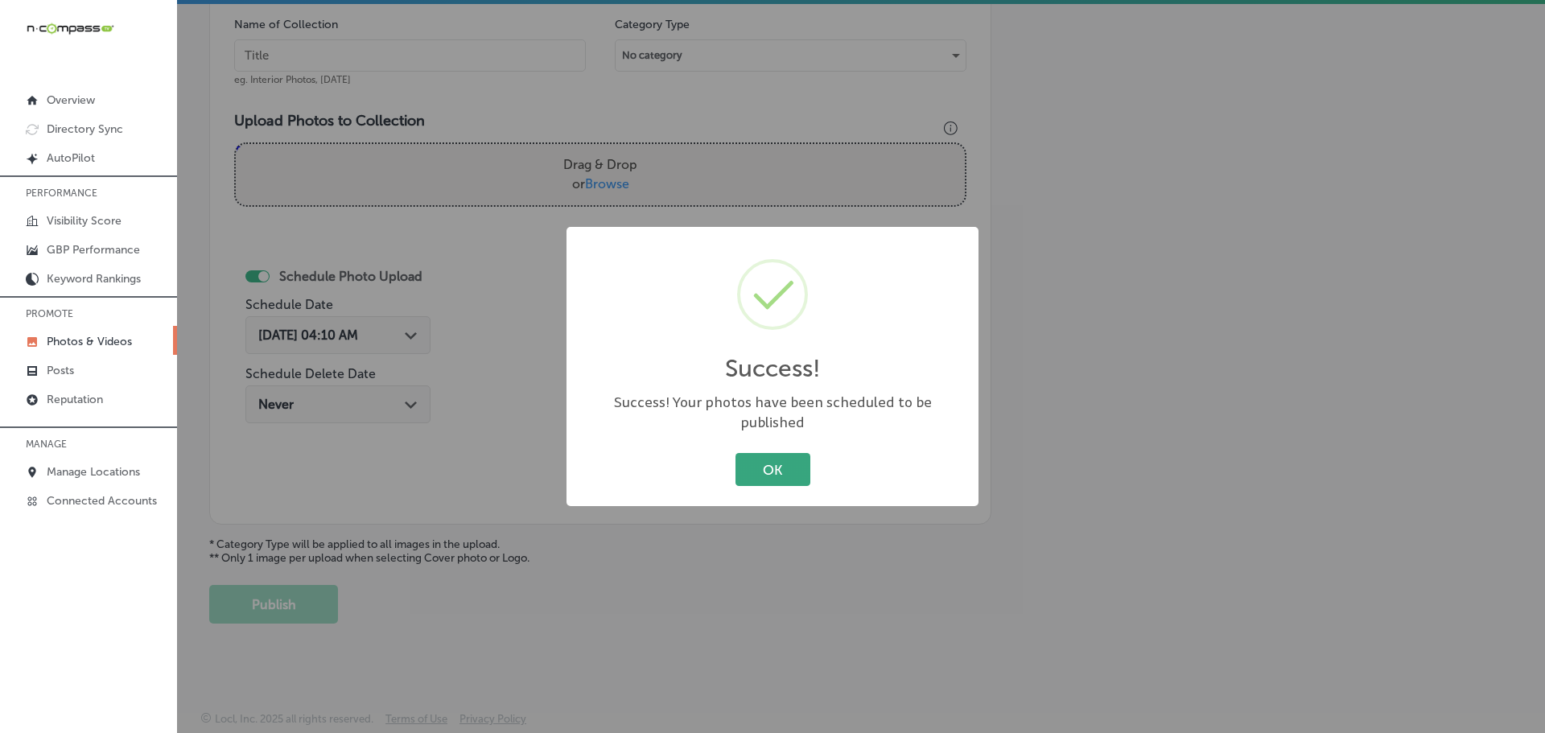
click at [759, 455] on button "OK" at bounding box center [773, 469] width 75 height 33
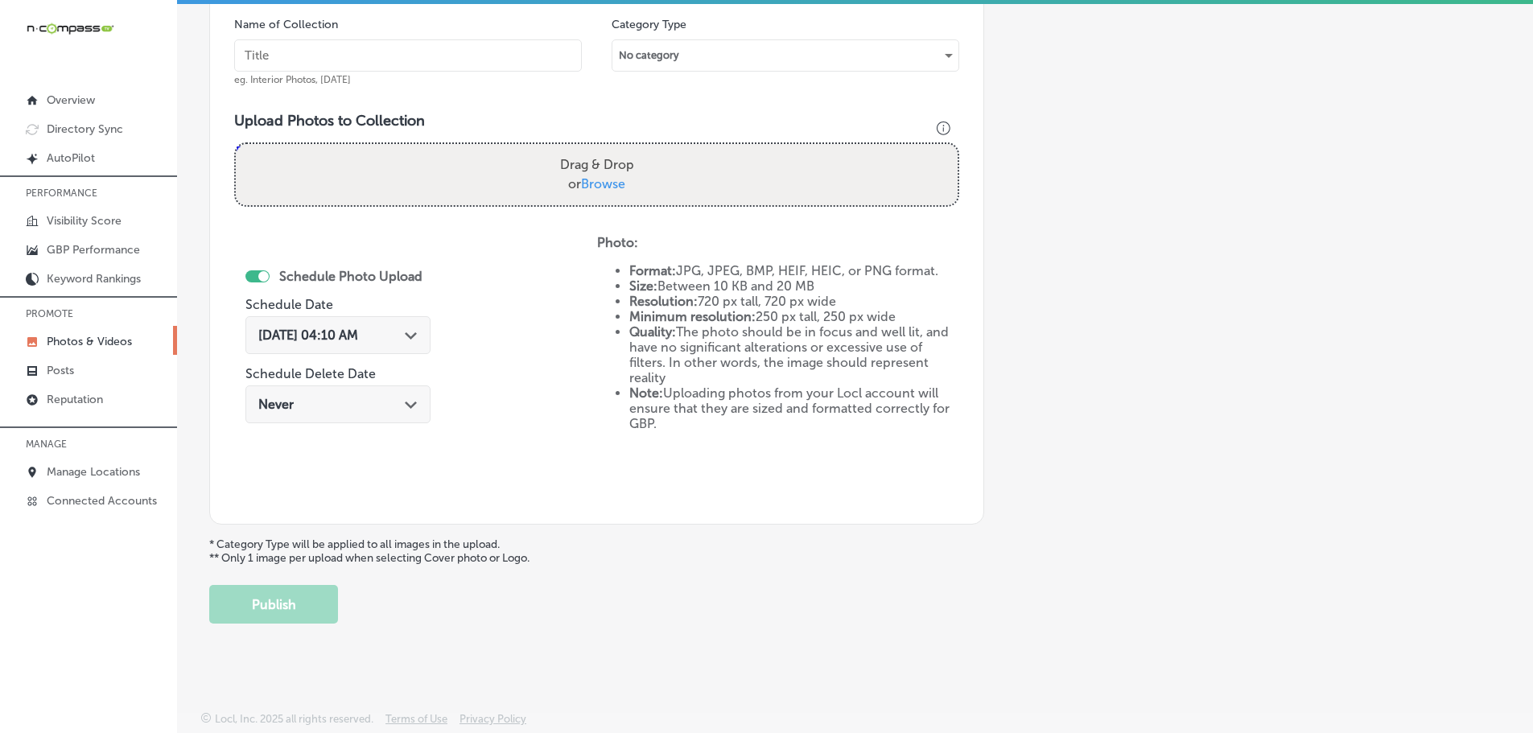
click at [592, 177] on span "Browse" at bounding box center [603, 183] width 44 height 15
click at [592, 149] on input "Drag & Drop or Browse" at bounding box center [597, 146] width 722 height 5
type input "C:\fakepath\Screenshot [DATE] 013315.png"
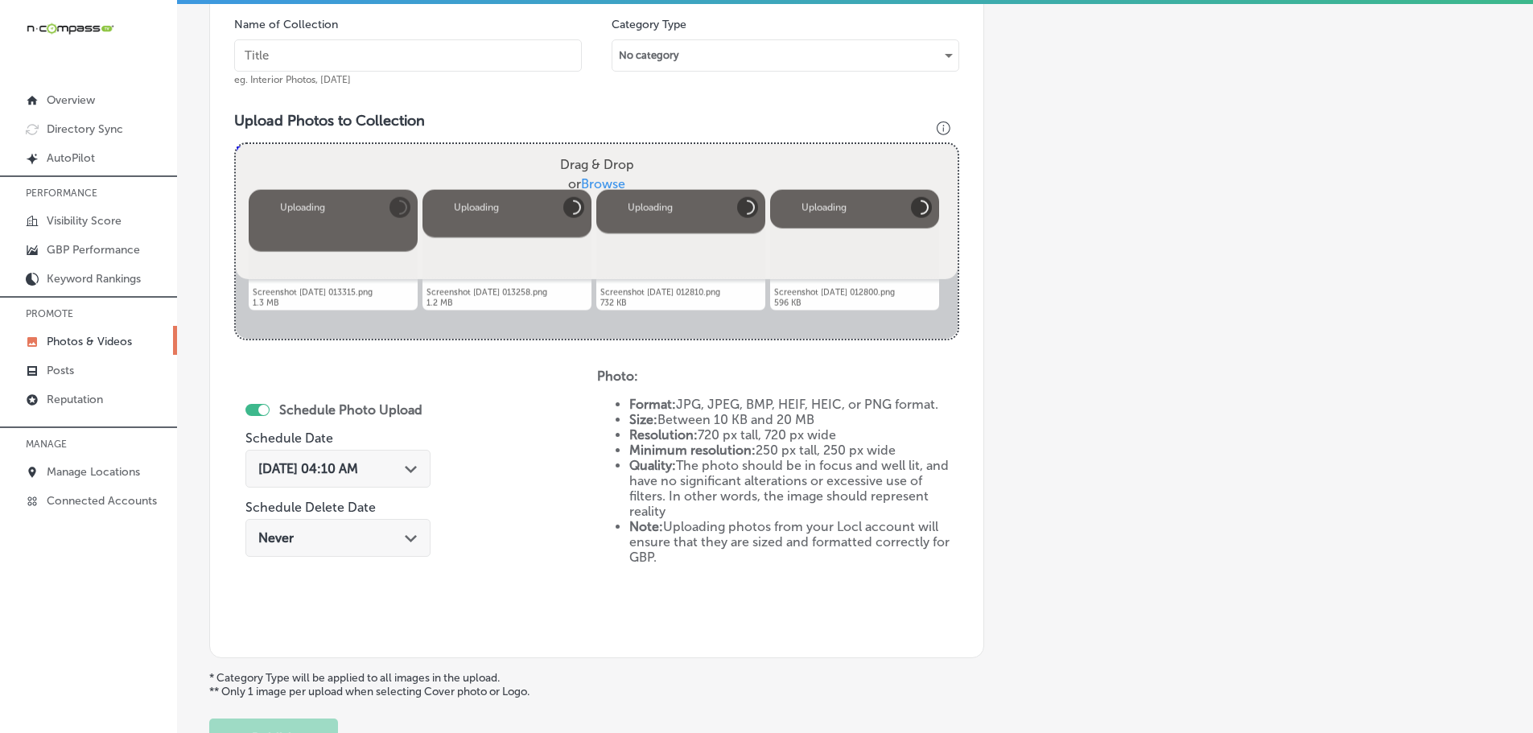
click at [390, 53] on input "text" at bounding box center [408, 55] width 348 height 32
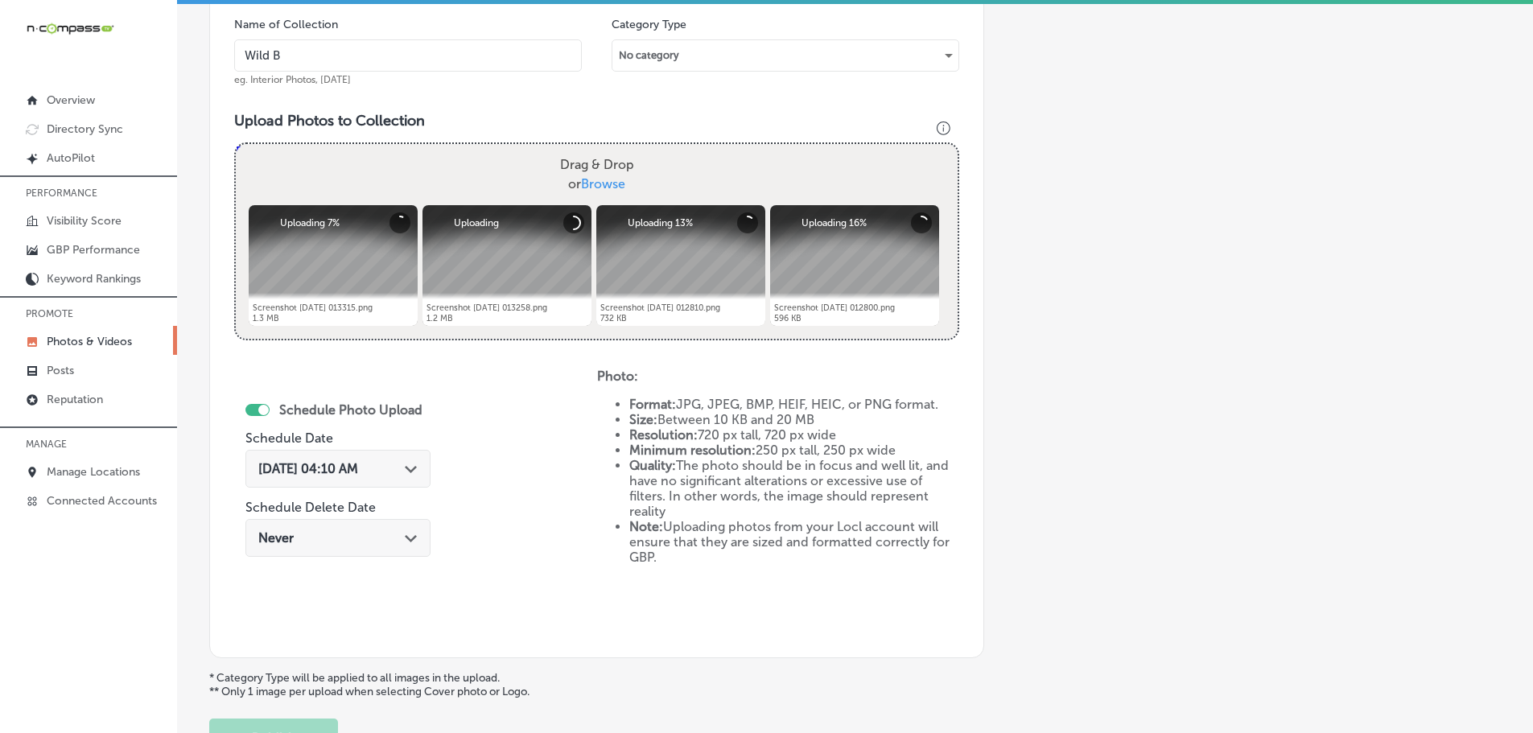
type input "Wild [PERSON_NAME] Diner"
click at [412, 470] on polygon at bounding box center [411, 469] width 12 height 7
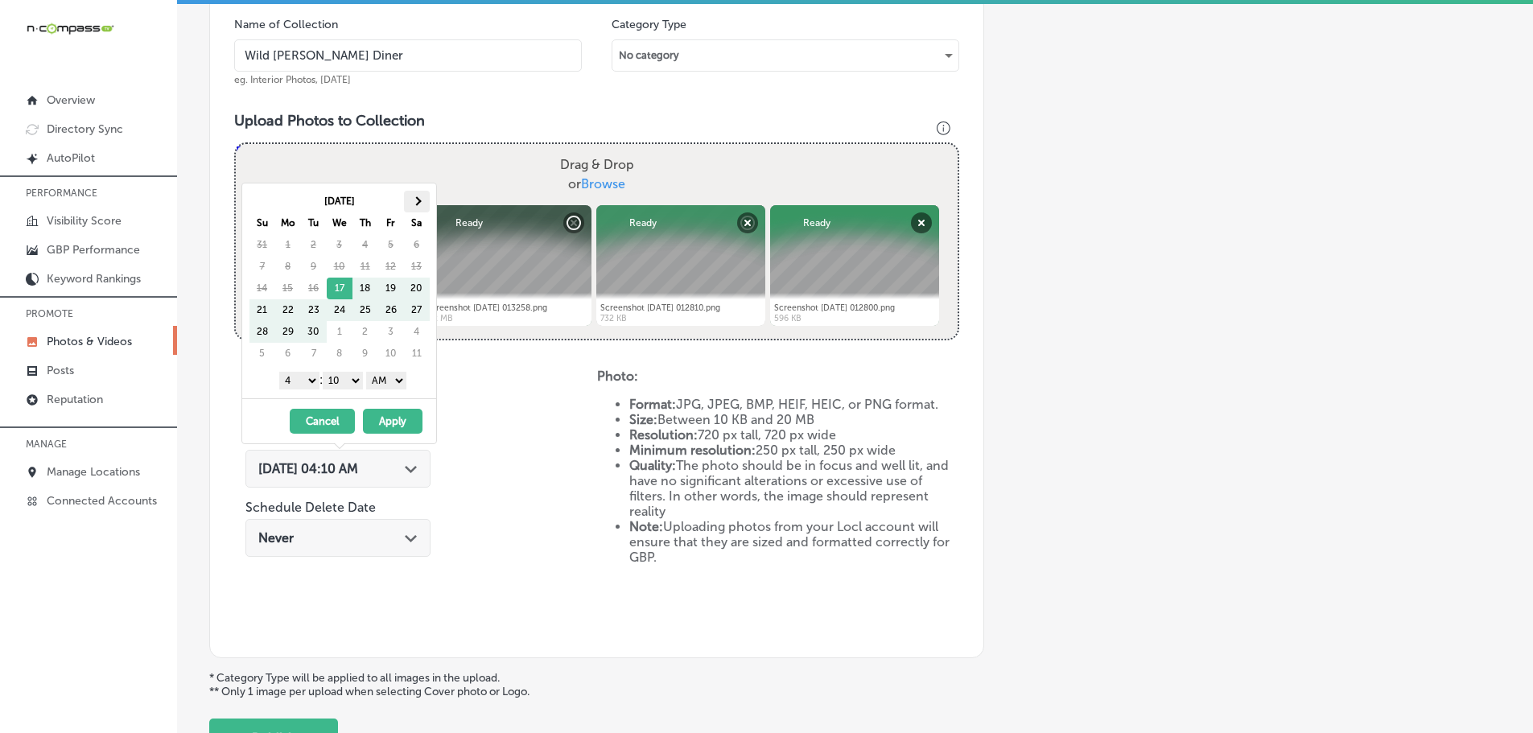
click at [418, 200] on span at bounding box center [416, 200] width 9 height 9
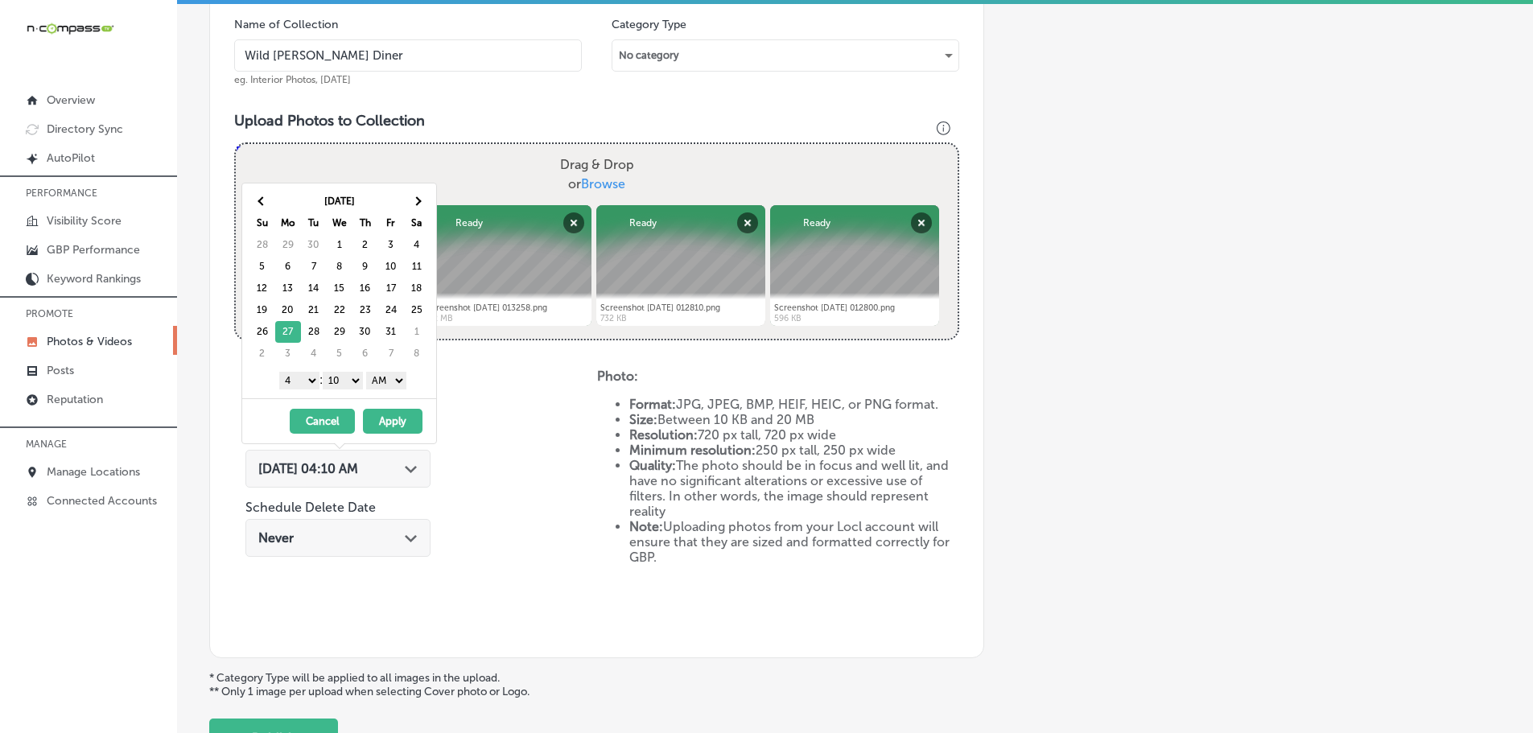
click at [295, 381] on select "1 2 3 4 5 6 7 8 9 10 11 12" at bounding box center [299, 381] width 40 height 18
click at [340, 381] on select "00 10 20 30 40 50" at bounding box center [343, 381] width 40 height 18
click at [385, 377] on select "AM PM" at bounding box center [386, 381] width 40 height 18
click at [397, 422] on button "Apply" at bounding box center [393, 421] width 60 height 25
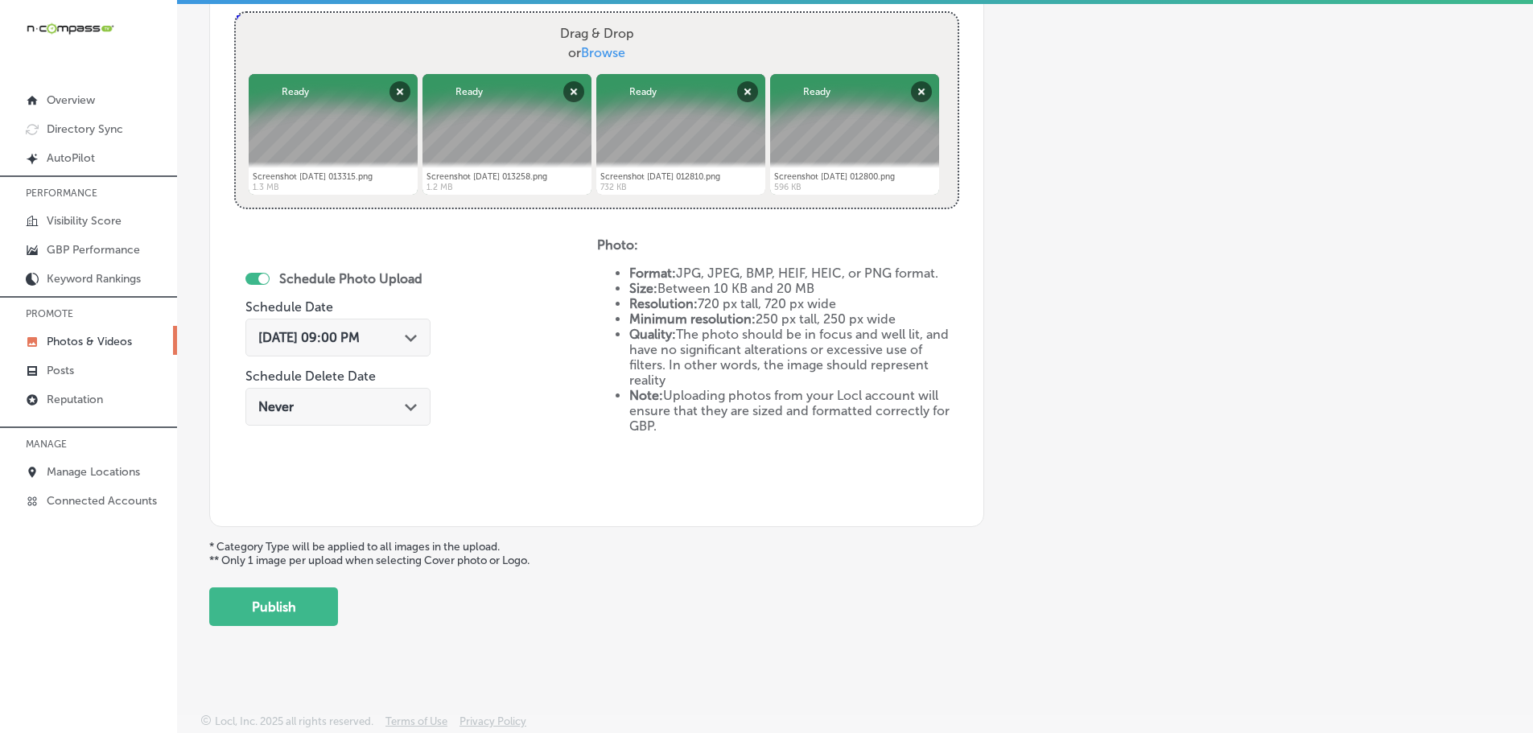
scroll to position [620, 0]
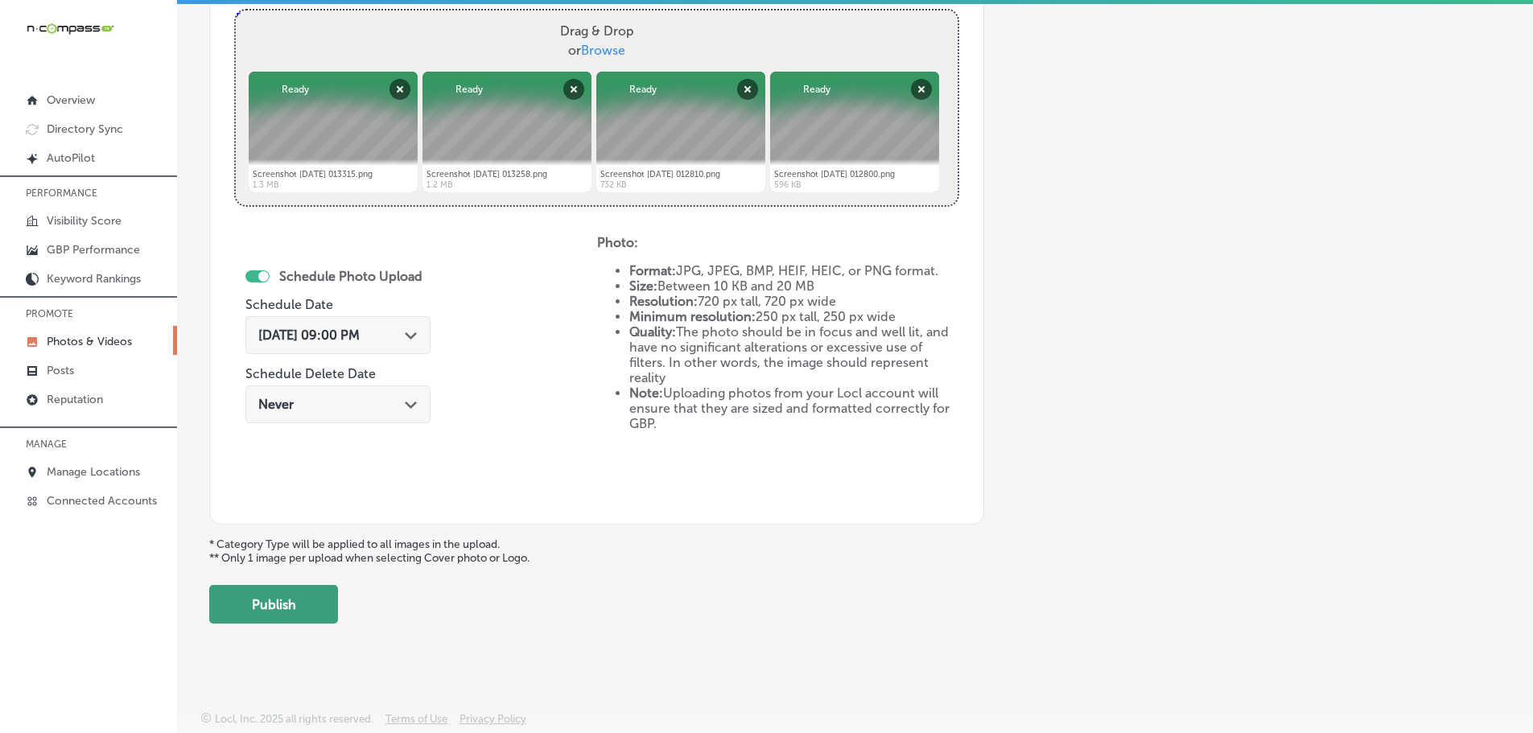
click at [299, 591] on button "Publish" at bounding box center [273, 604] width 129 height 39
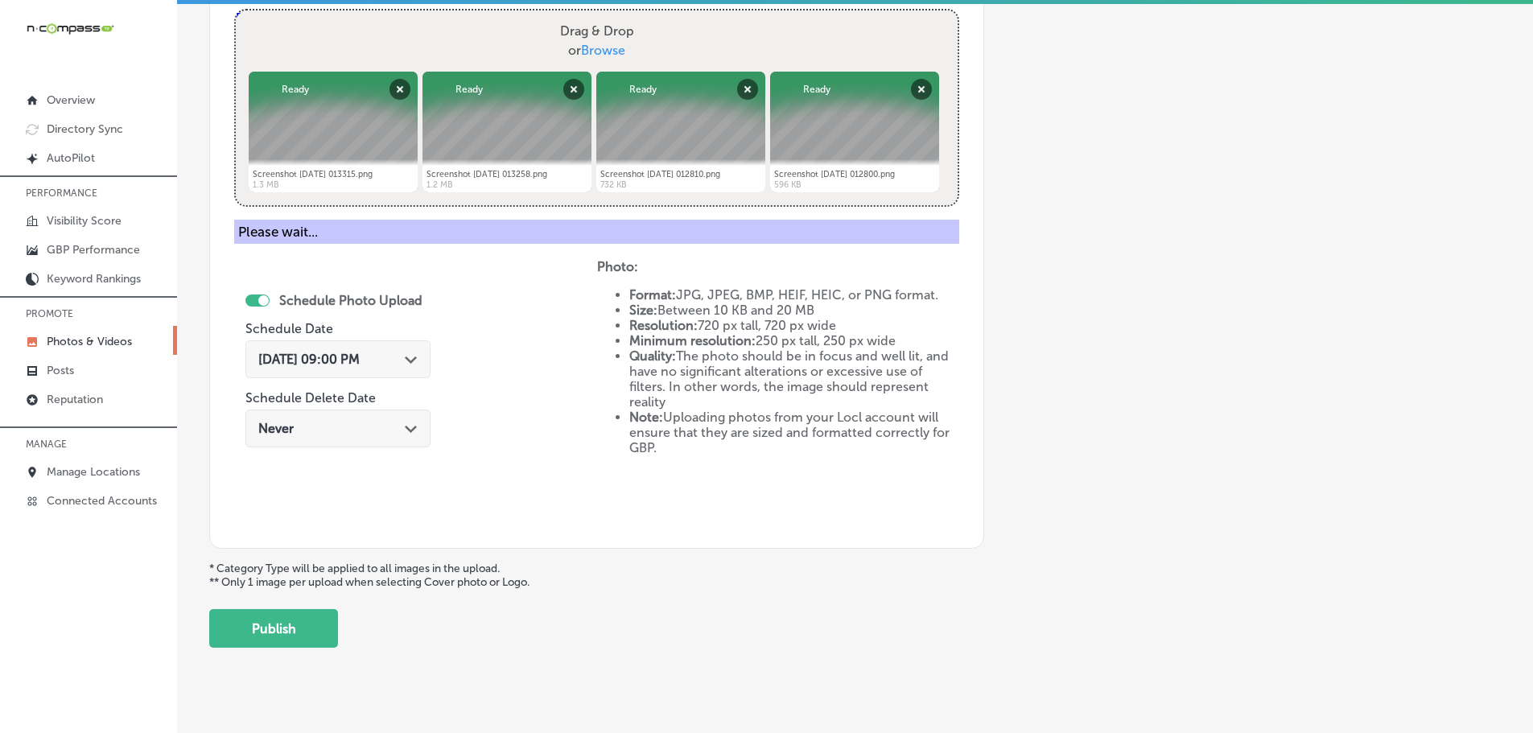
scroll to position [487, 0]
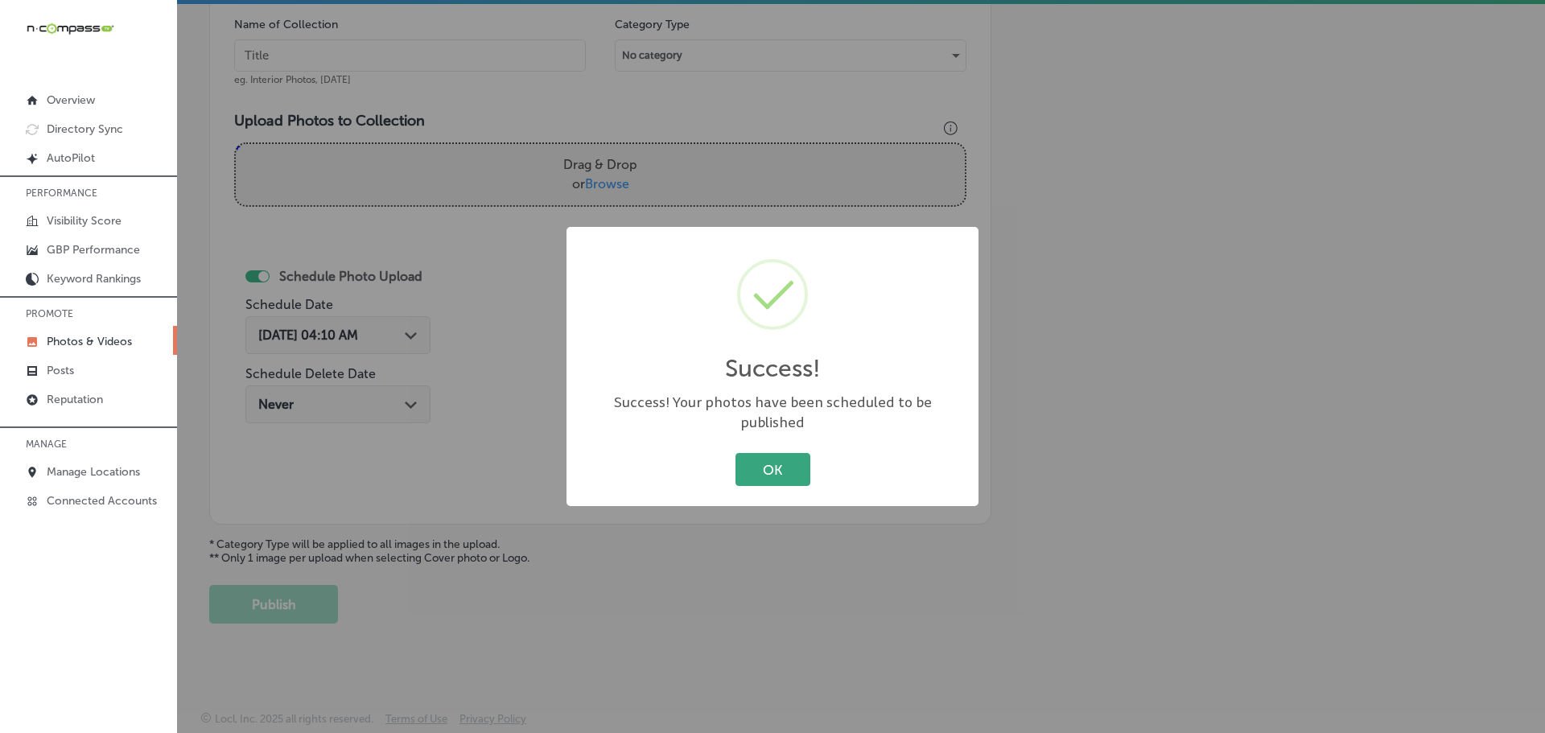
click at [769, 458] on button "OK" at bounding box center [773, 469] width 75 height 33
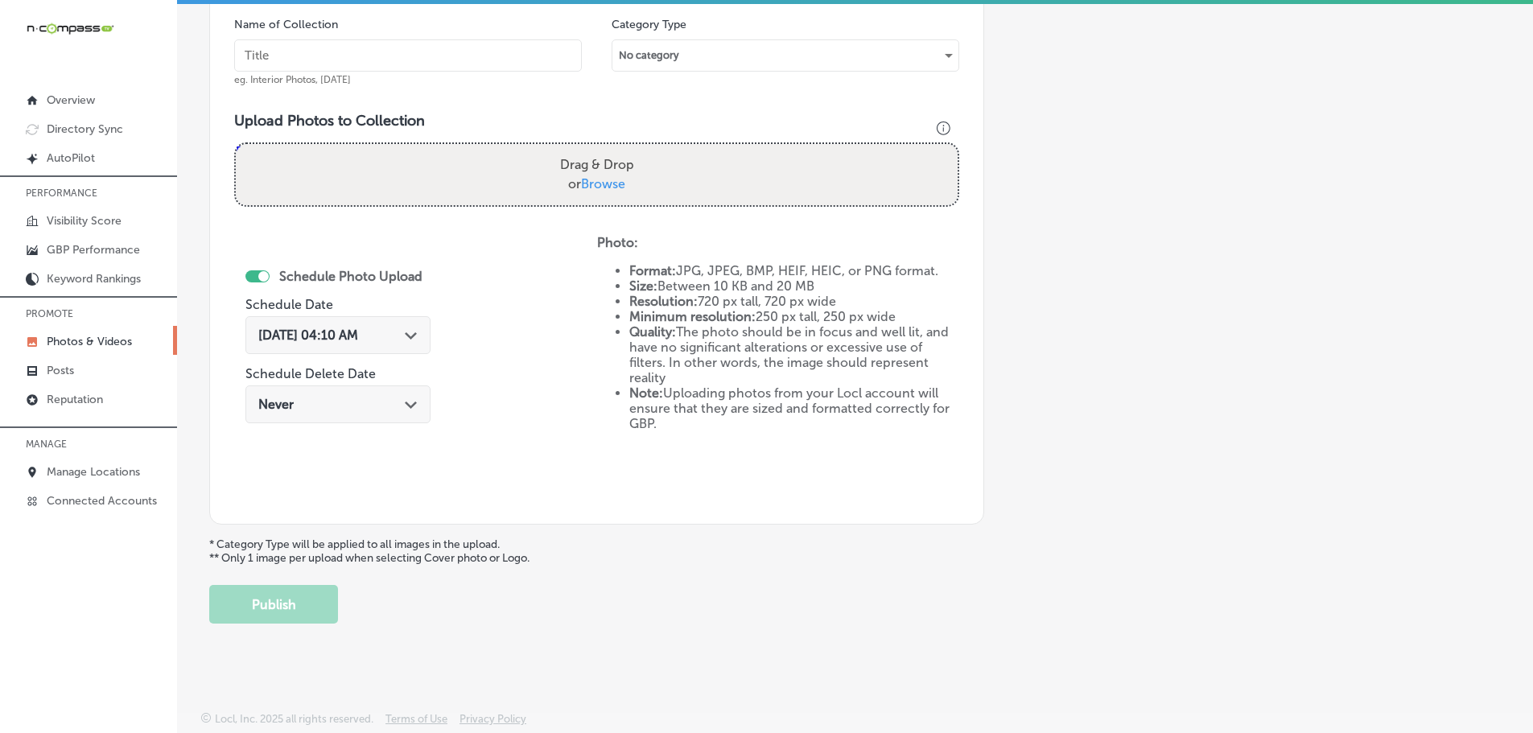
click at [600, 182] on span "Browse" at bounding box center [603, 183] width 44 height 15
click at [600, 149] on input "Drag & Drop or Browse" at bounding box center [597, 146] width 722 height 5
type input "C:\fakepath\Screenshot [DATE] 012853.png"
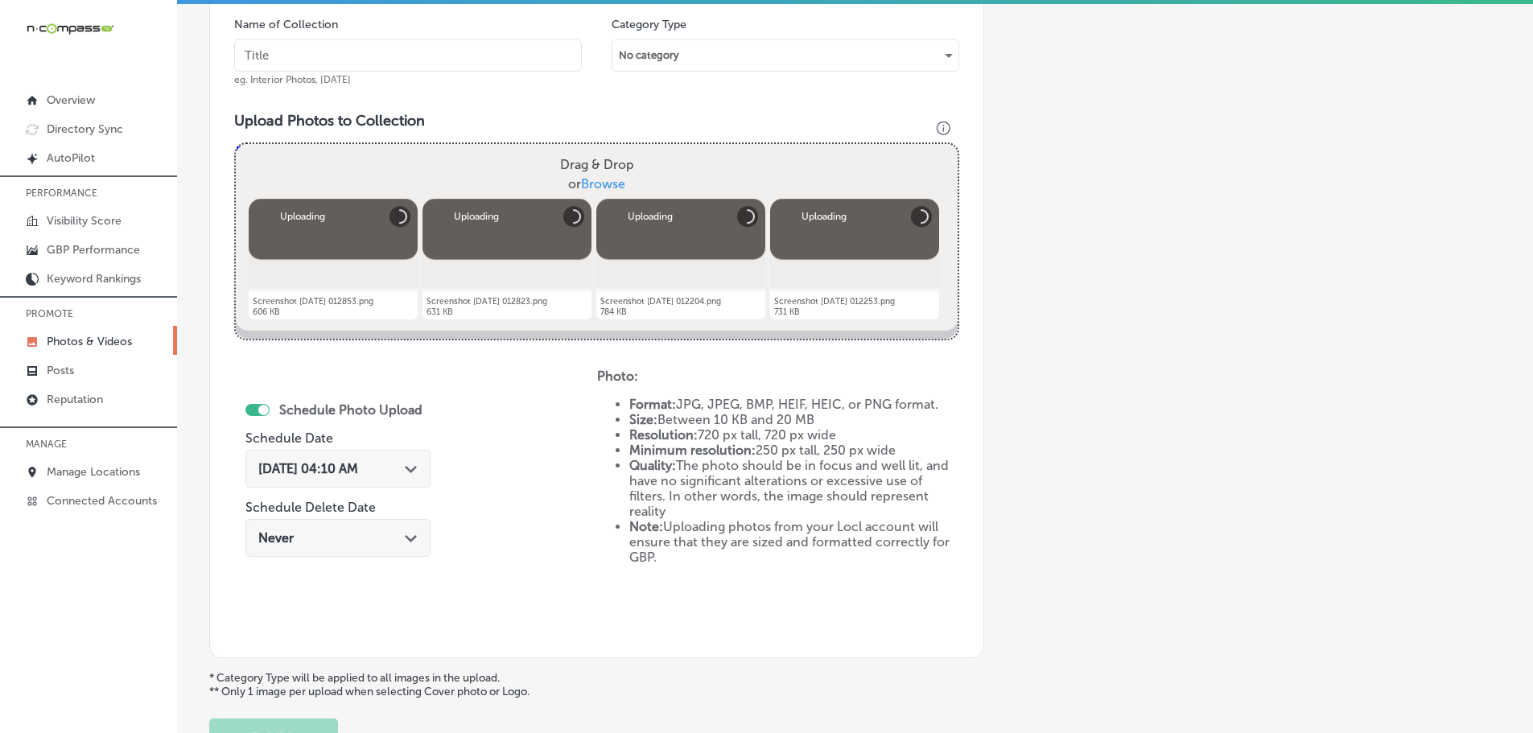
click at [346, 57] on input "text" at bounding box center [408, 55] width 348 height 32
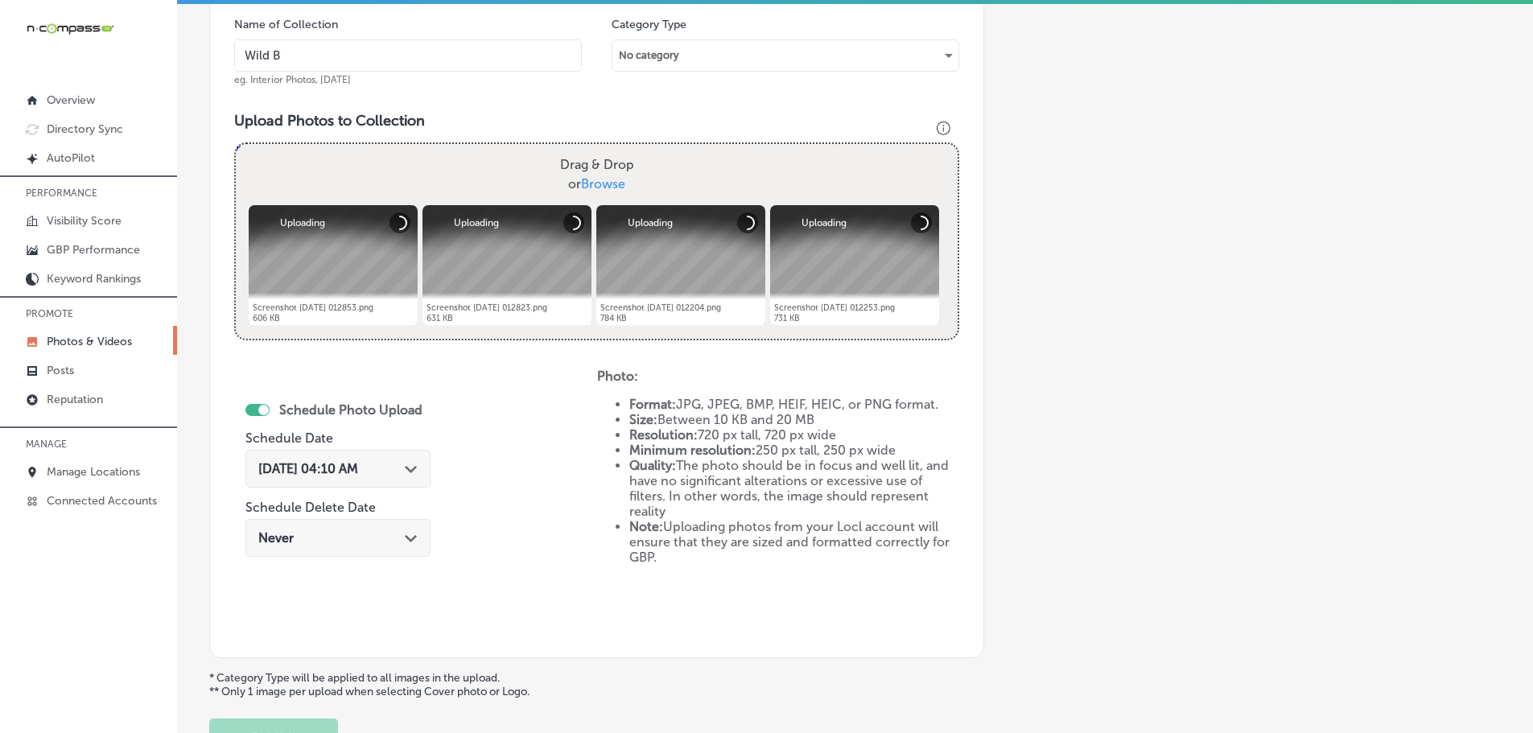
type input "Wild [PERSON_NAME] Diner"
click at [414, 469] on icon "Path Created with Sketch." at bounding box center [411, 469] width 12 height 7
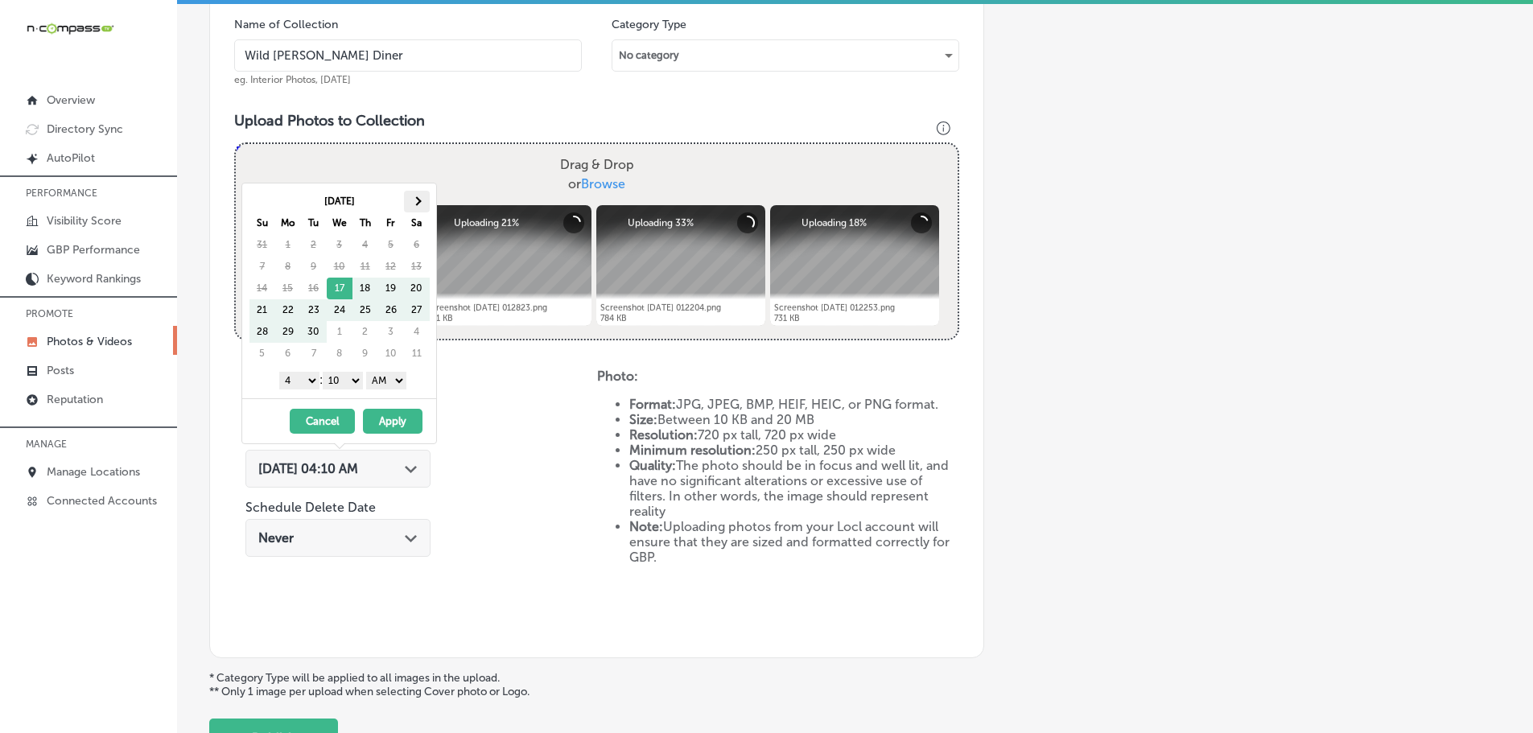
click at [412, 201] on span at bounding box center [416, 200] width 9 height 9
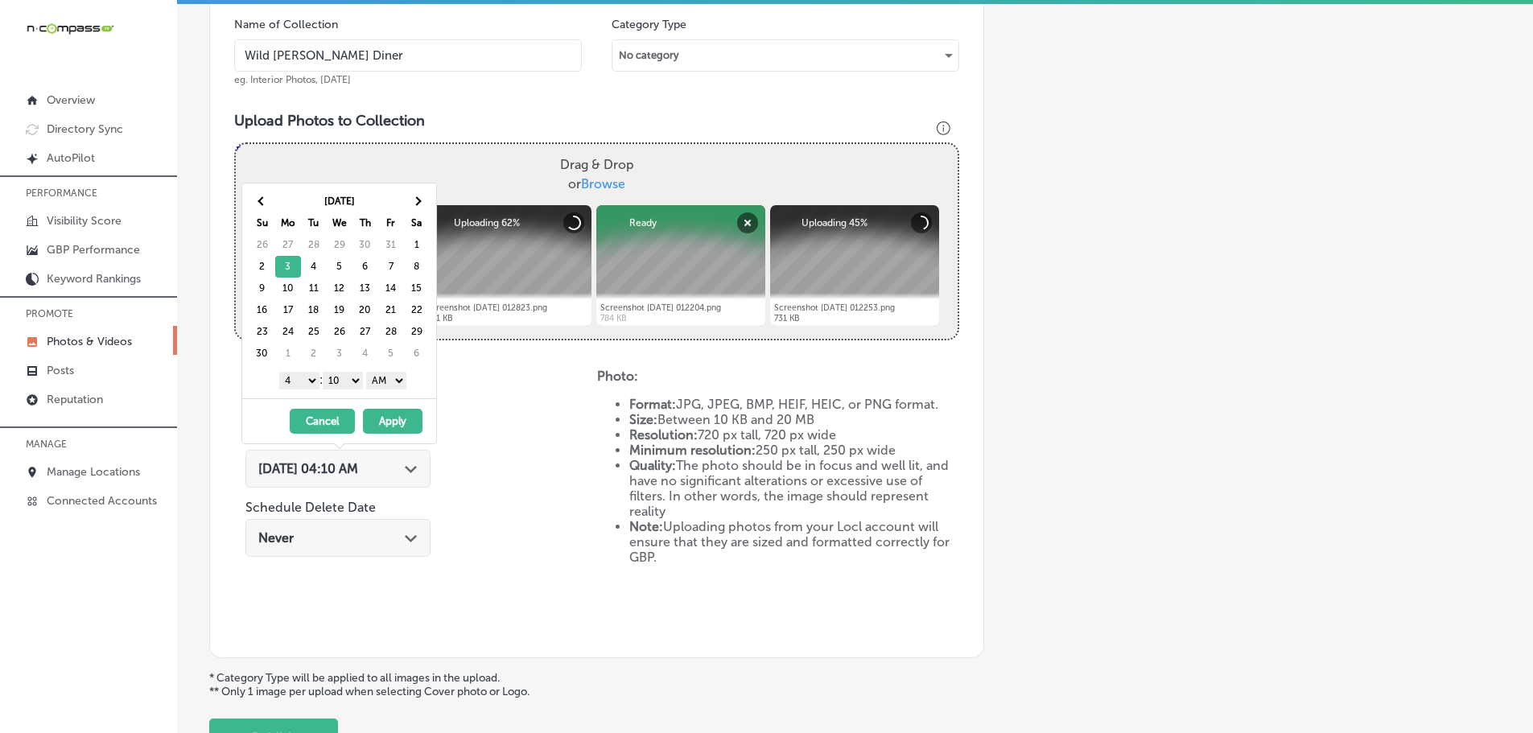
click at [296, 382] on select "1 2 3 4 5 6 7 8 9 10 11 12" at bounding box center [299, 381] width 40 height 18
click at [344, 380] on select "00 10 20 30 40 50" at bounding box center [343, 381] width 40 height 18
click at [388, 378] on select "AM PM" at bounding box center [386, 381] width 40 height 18
click at [397, 420] on button "Apply" at bounding box center [393, 421] width 60 height 25
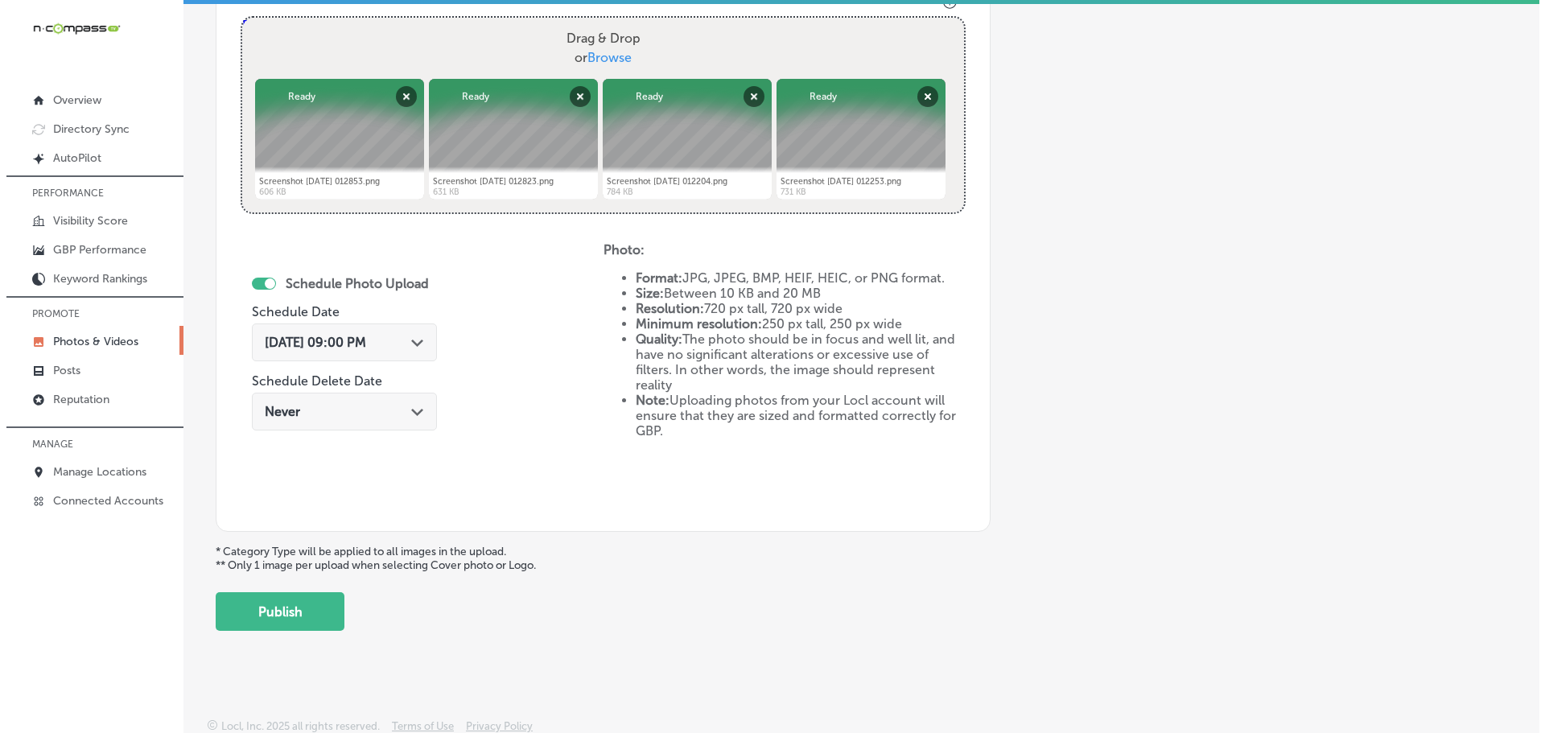
scroll to position [620, 0]
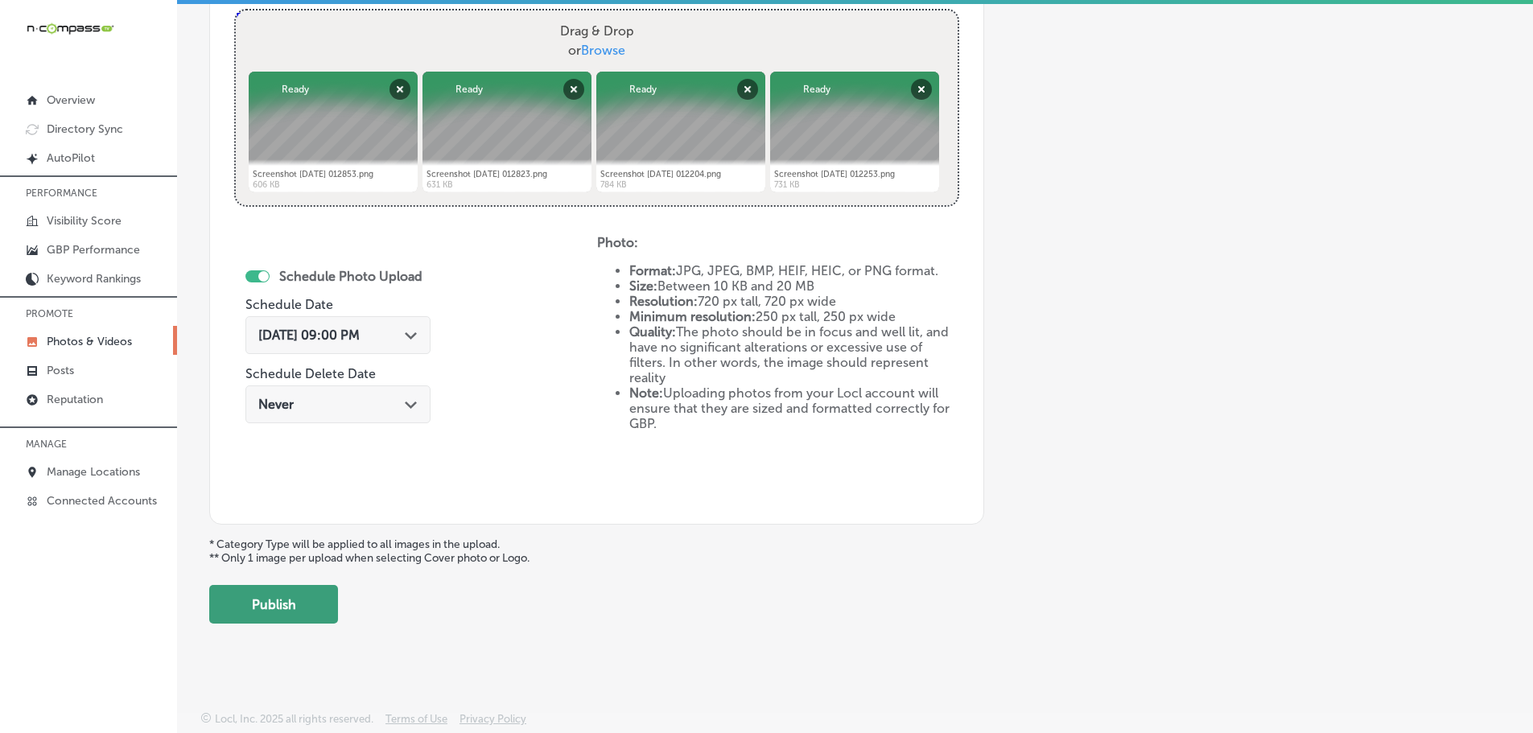
click at [296, 597] on button "Publish" at bounding box center [273, 604] width 129 height 39
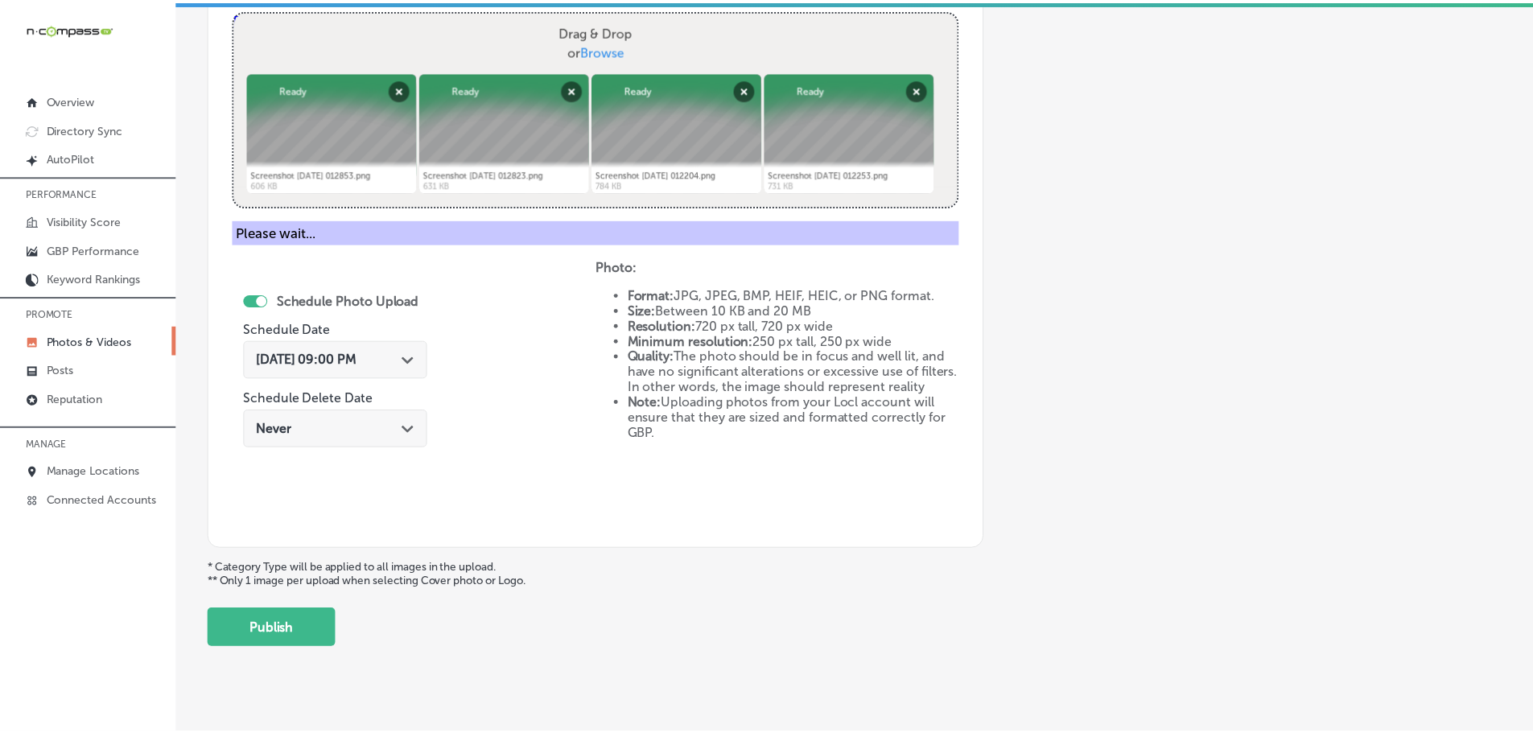
scroll to position [487, 0]
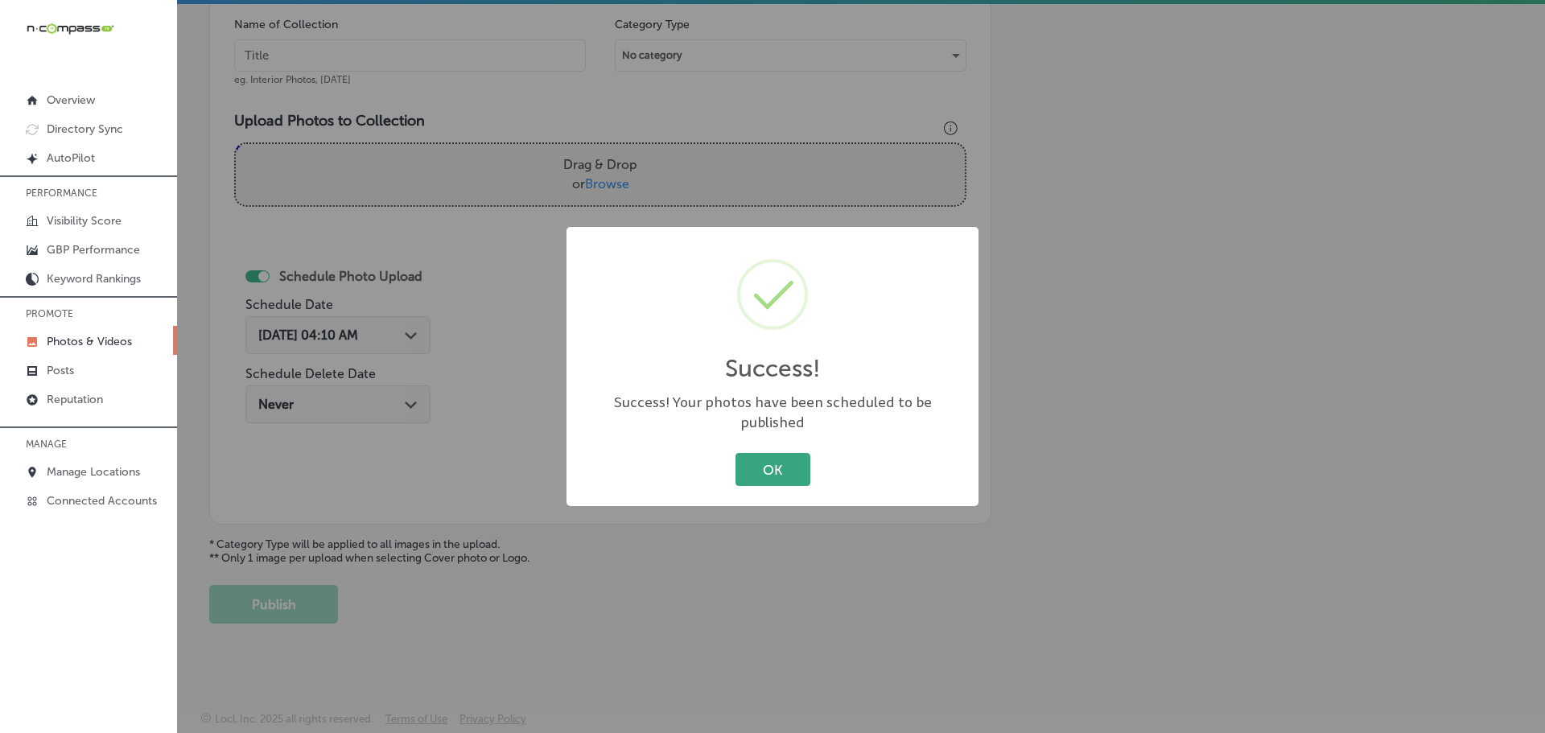
click at [783, 462] on button "OK" at bounding box center [773, 469] width 75 height 33
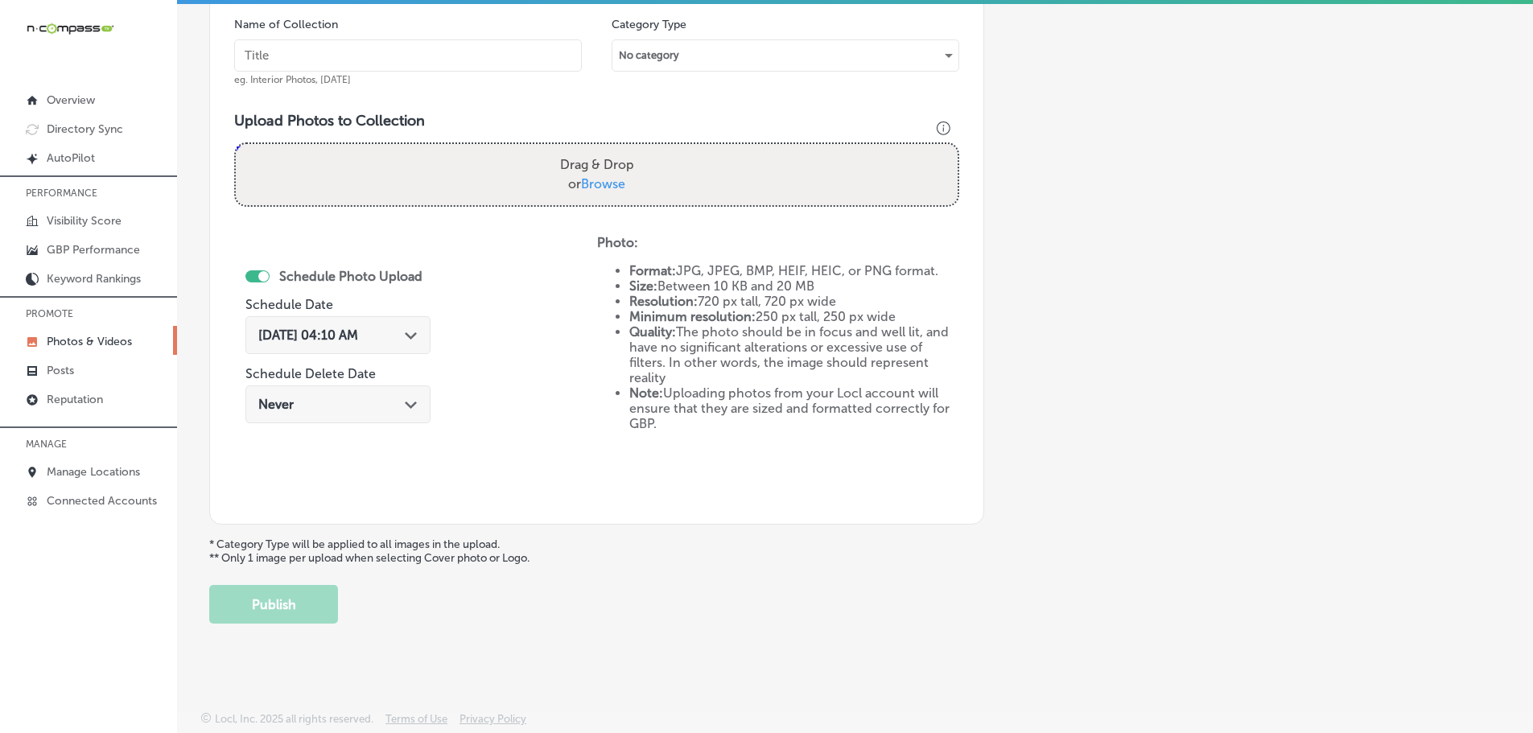
click at [611, 186] on span "Browse" at bounding box center [603, 183] width 44 height 15
click at [611, 149] on input "Drag & Drop or Browse" at bounding box center [597, 146] width 722 height 5
type input "C:\fakepath\Screenshot [DATE] 013330.png"
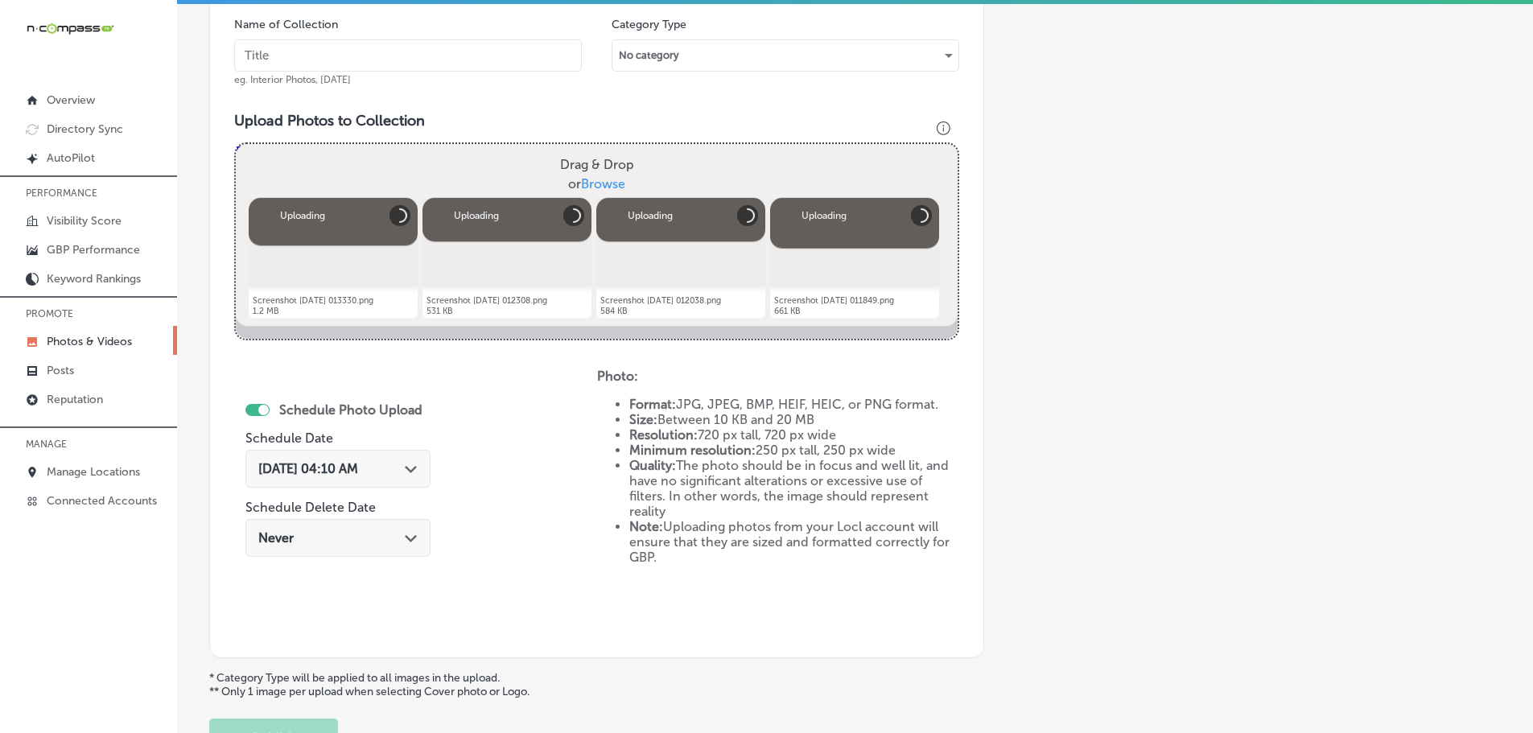
click at [375, 58] on input "text" at bounding box center [408, 55] width 348 height 32
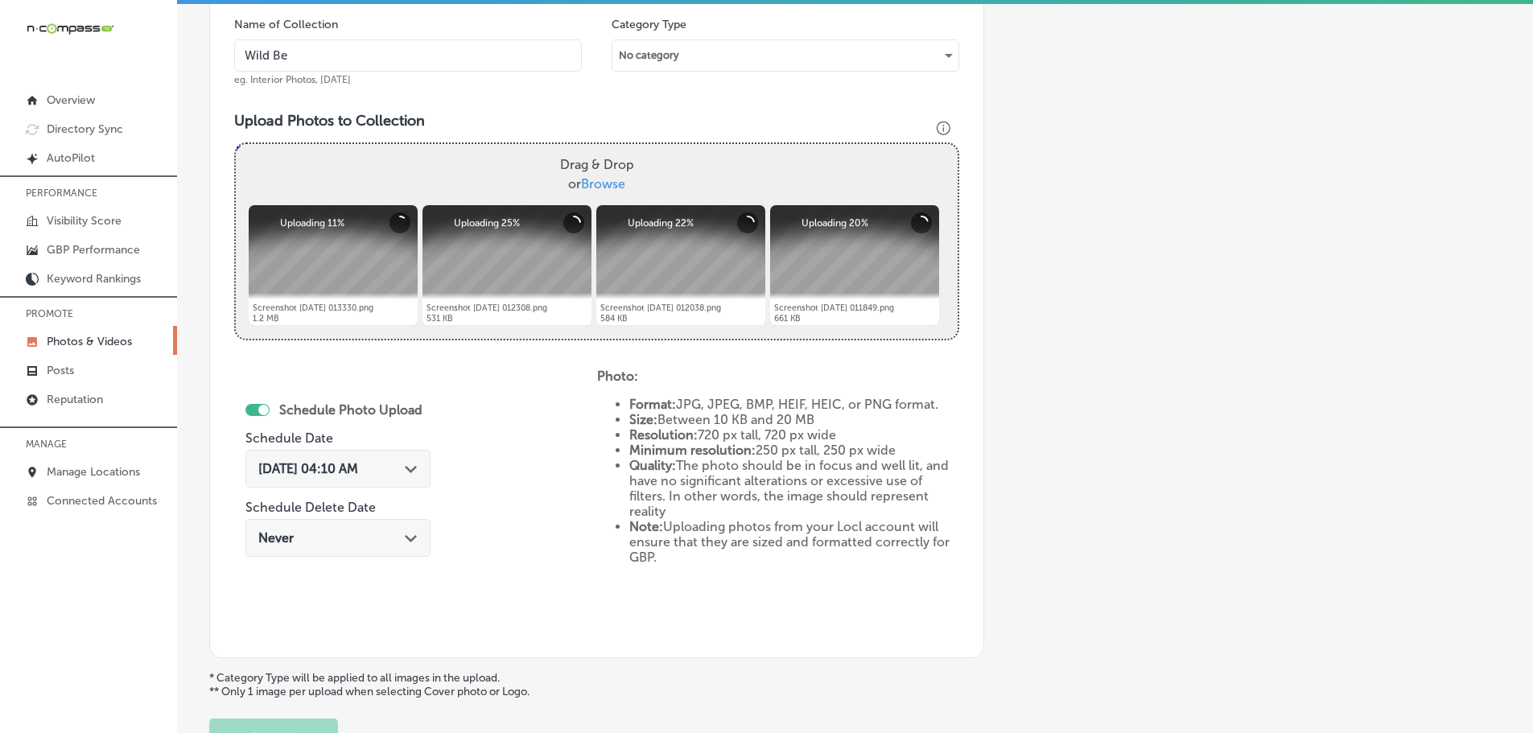
type input "Wild [PERSON_NAME] Diner"
click at [408, 469] on icon "Path Created with Sketch." at bounding box center [411, 469] width 12 height 7
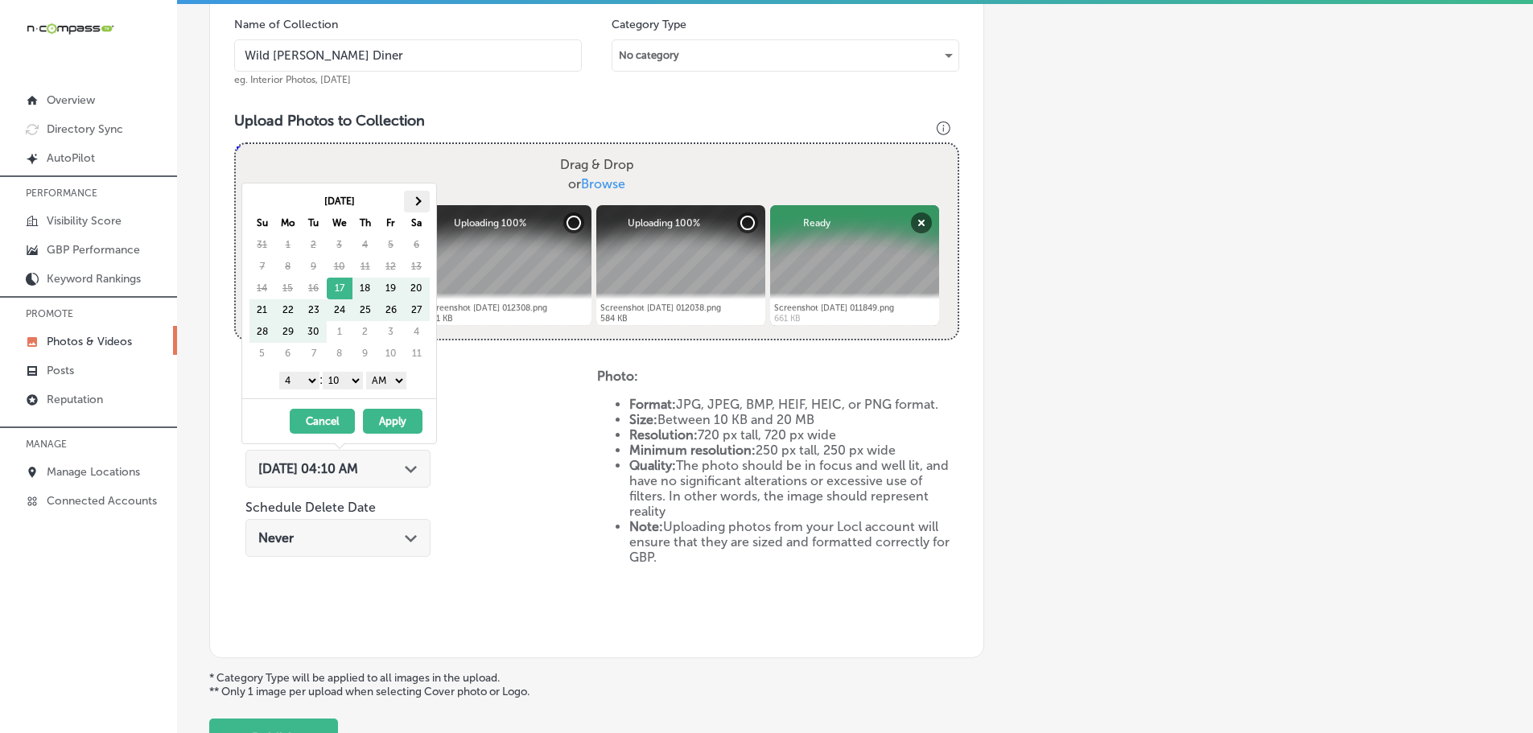
click at [417, 210] on th at bounding box center [417, 202] width 26 height 22
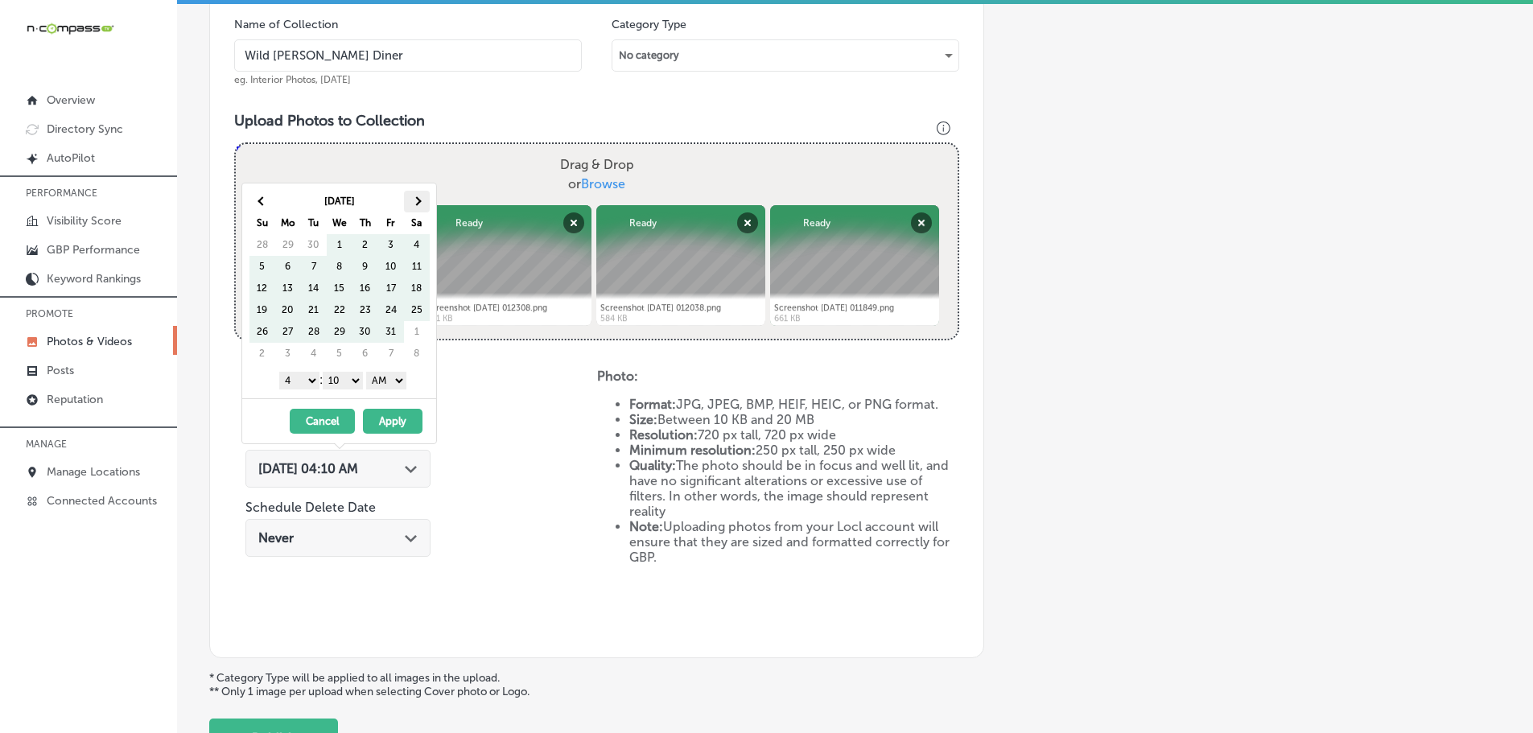
click at [420, 197] on th at bounding box center [417, 202] width 26 height 22
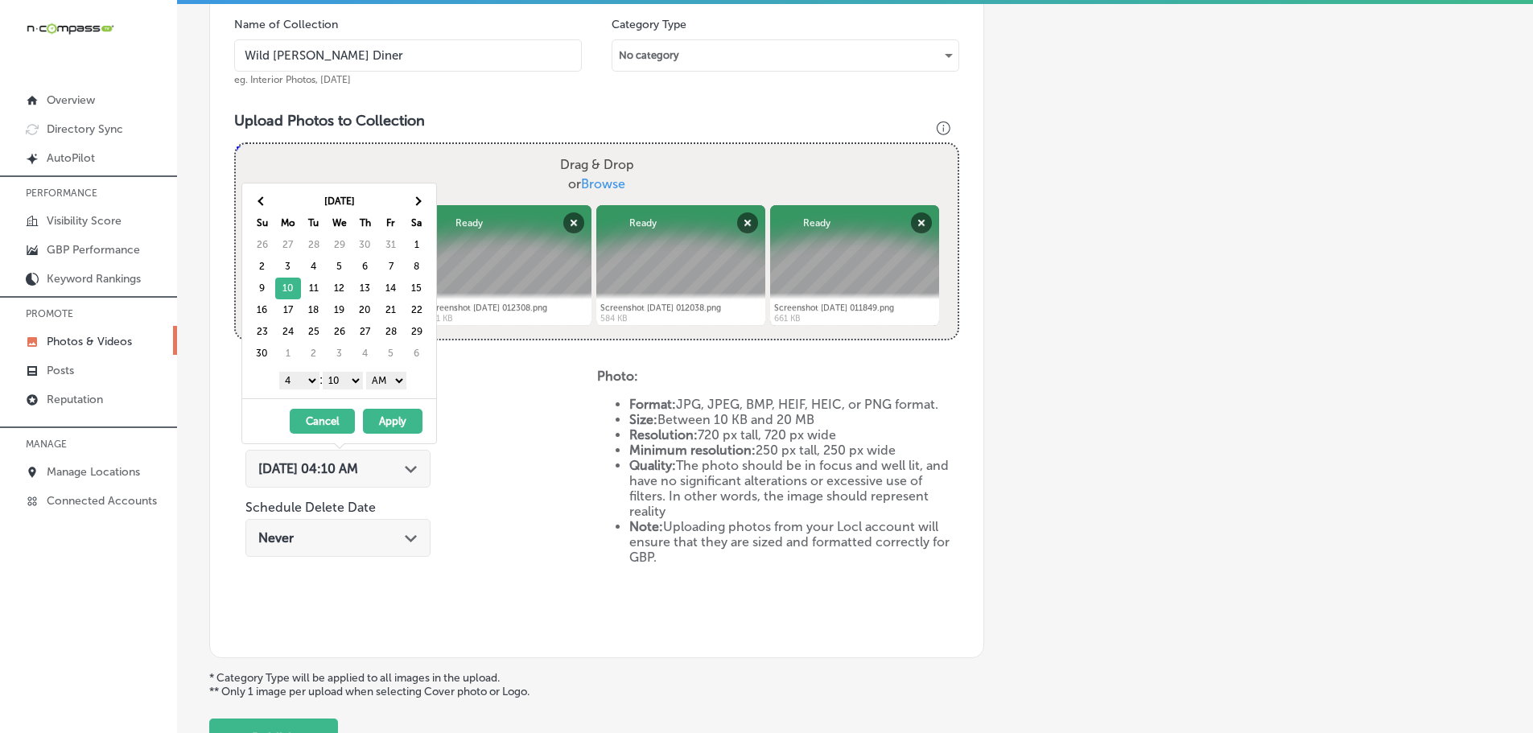
click at [293, 381] on select "1 2 3 4 5 6 7 8 9 10 11 12" at bounding box center [299, 381] width 40 height 18
click at [342, 381] on select "00 10 20 30 40 50" at bounding box center [343, 381] width 40 height 18
click at [398, 377] on select "AM PM" at bounding box center [386, 381] width 40 height 18
click at [398, 416] on button "Apply" at bounding box center [393, 421] width 60 height 25
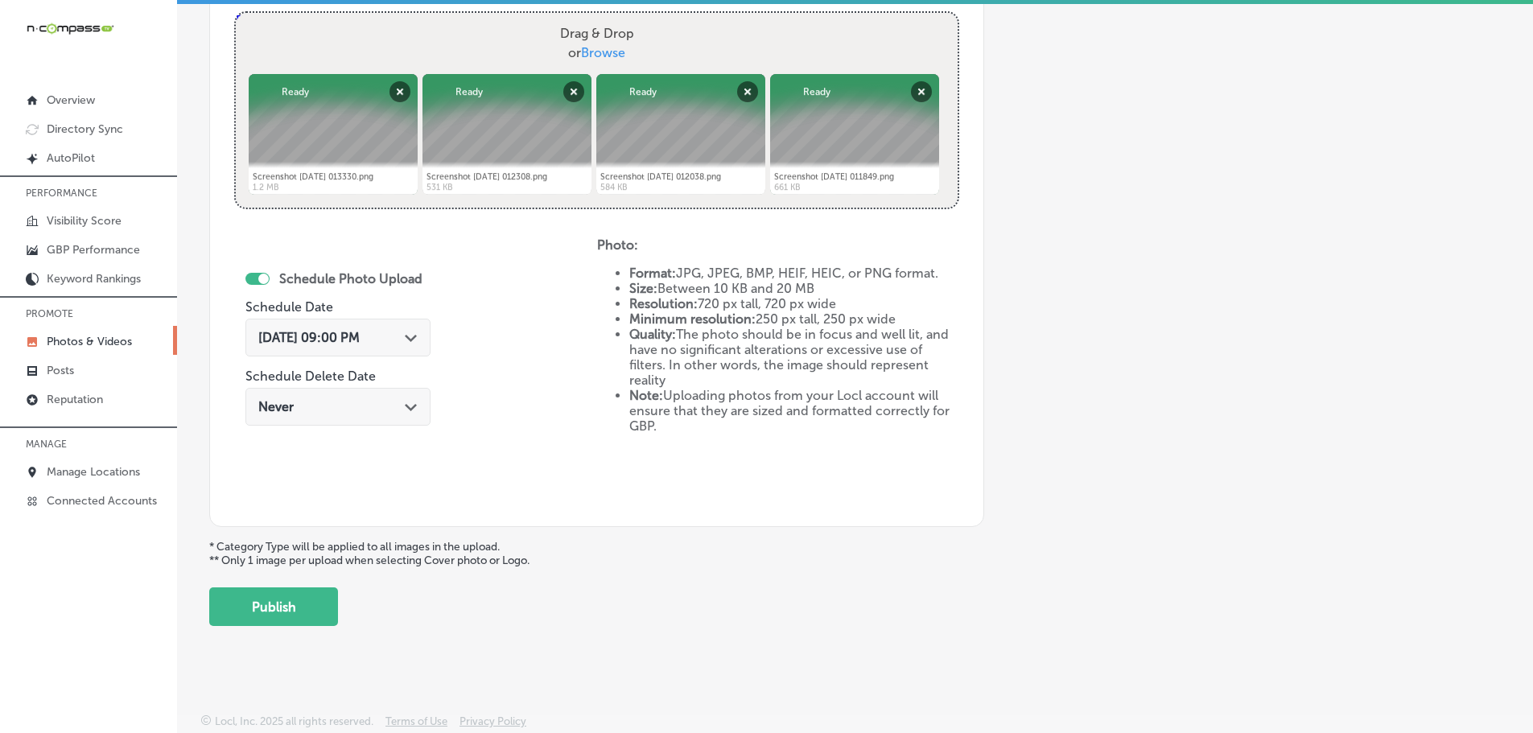
scroll to position [620, 0]
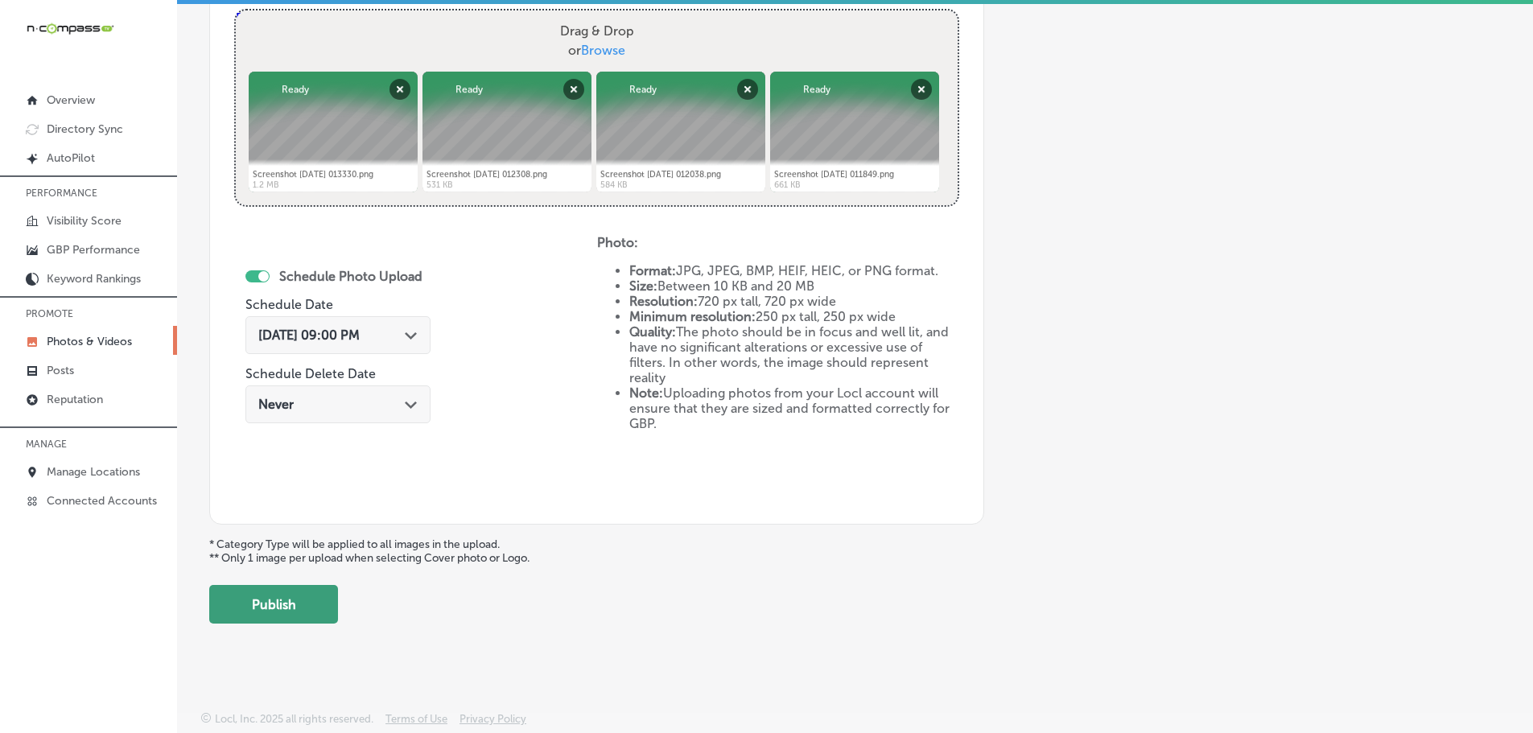
click at [284, 607] on button "Publish" at bounding box center [273, 604] width 129 height 39
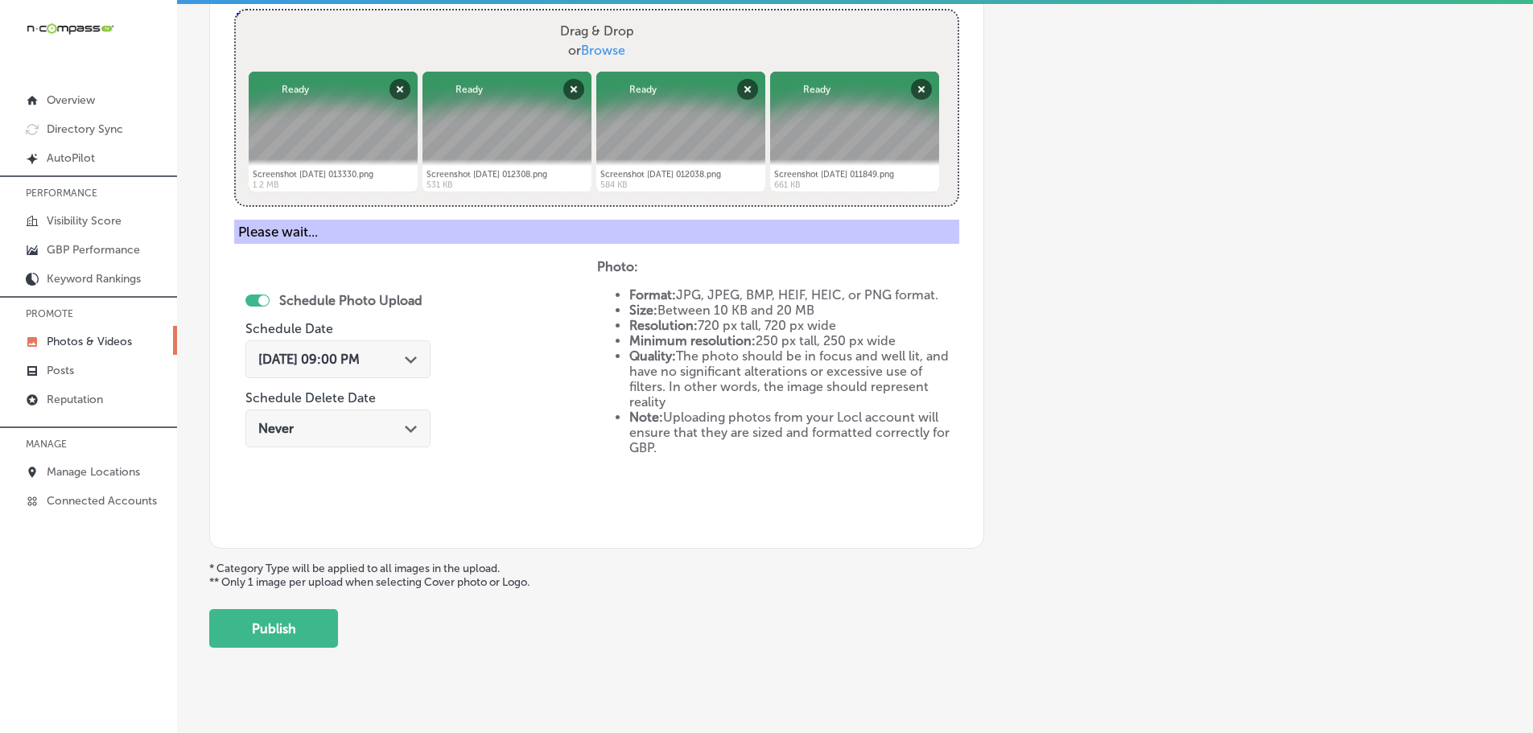
scroll to position [487, 0]
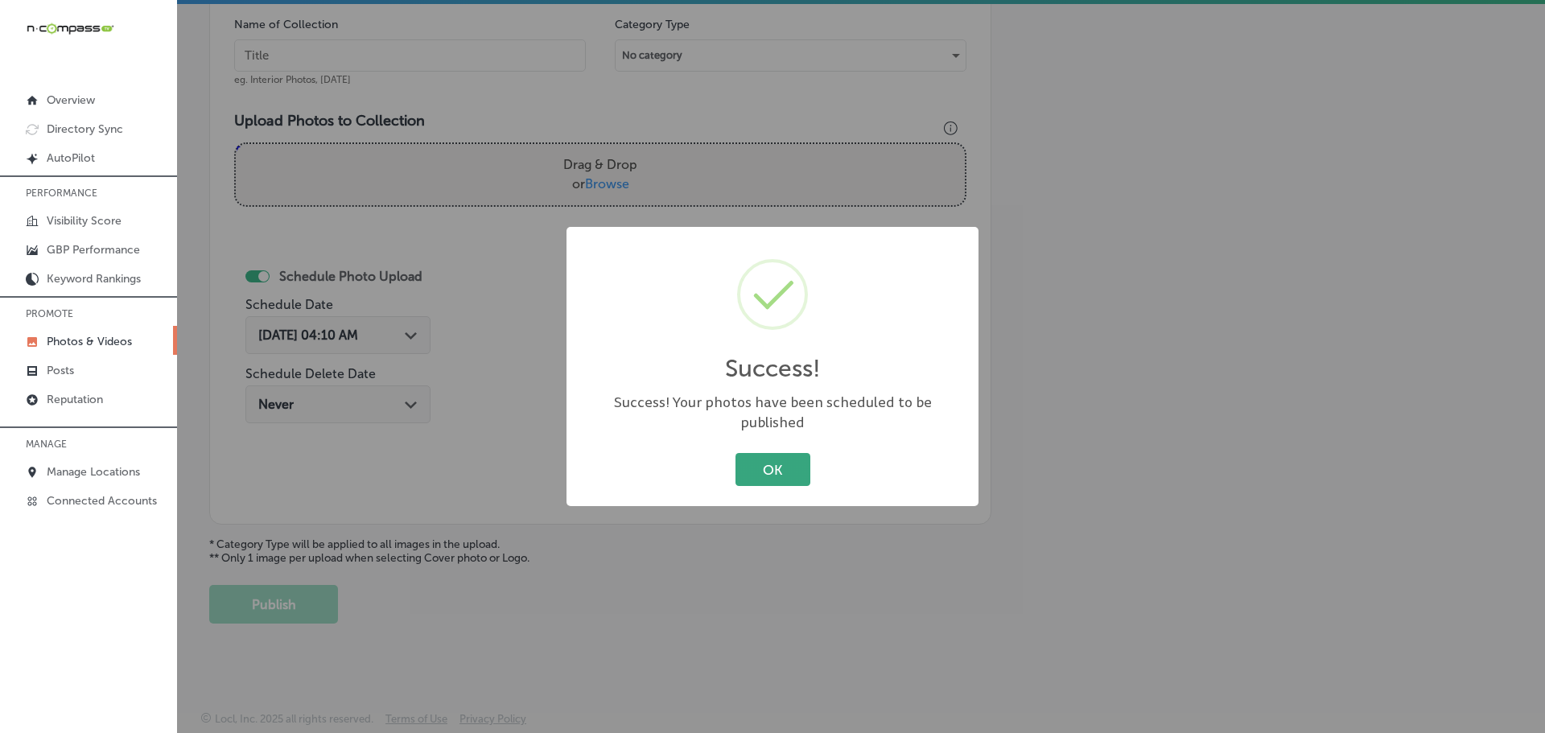
click at [759, 457] on button "OK" at bounding box center [773, 469] width 75 height 33
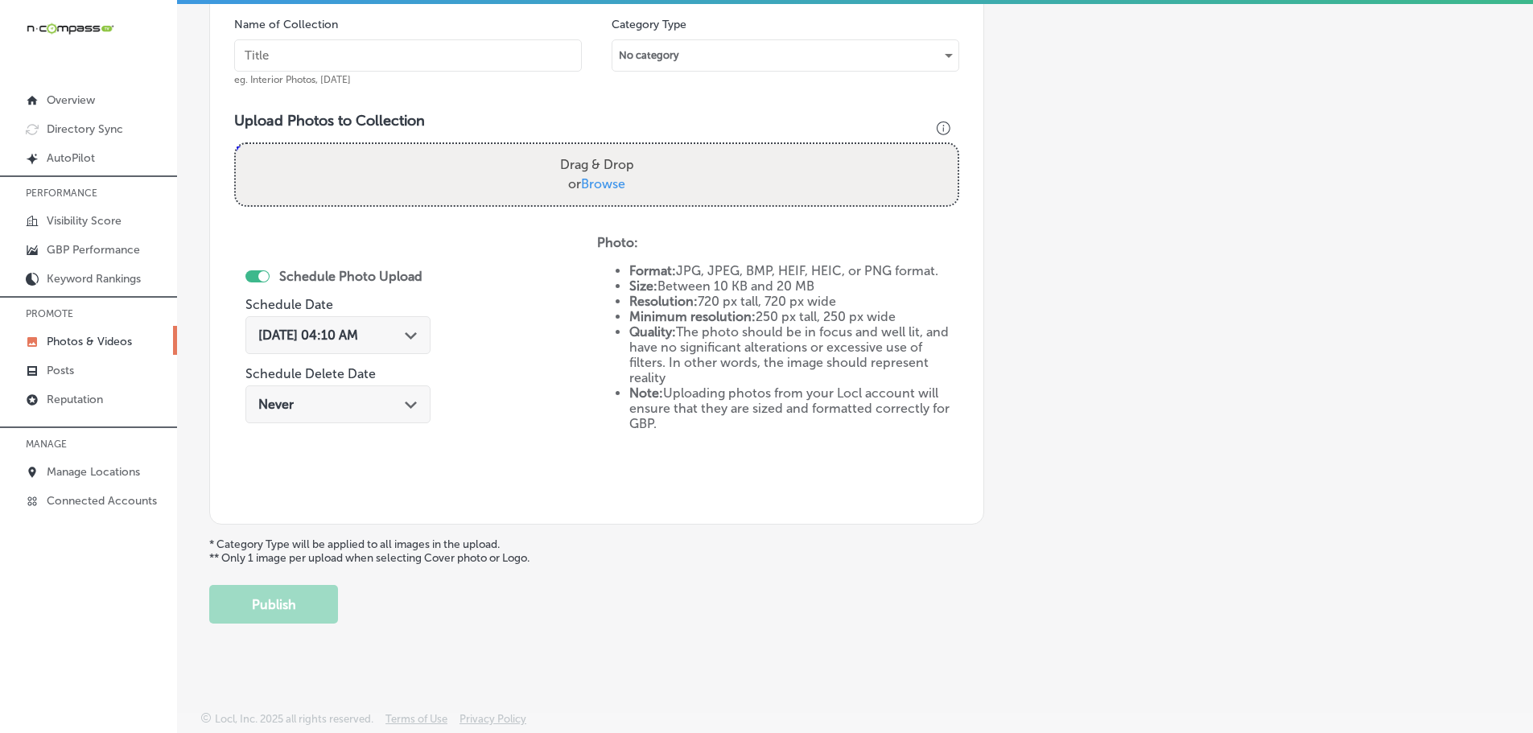
click at [608, 181] on span "Browse" at bounding box center [603, 183] width 44 height 15
click at [608, 149] on input "Drag & Drop or Browse" at bounding box center [597, 146] width 722 height 5
type input "C:\fakepath\Screenshot [DATE] 013103.png"
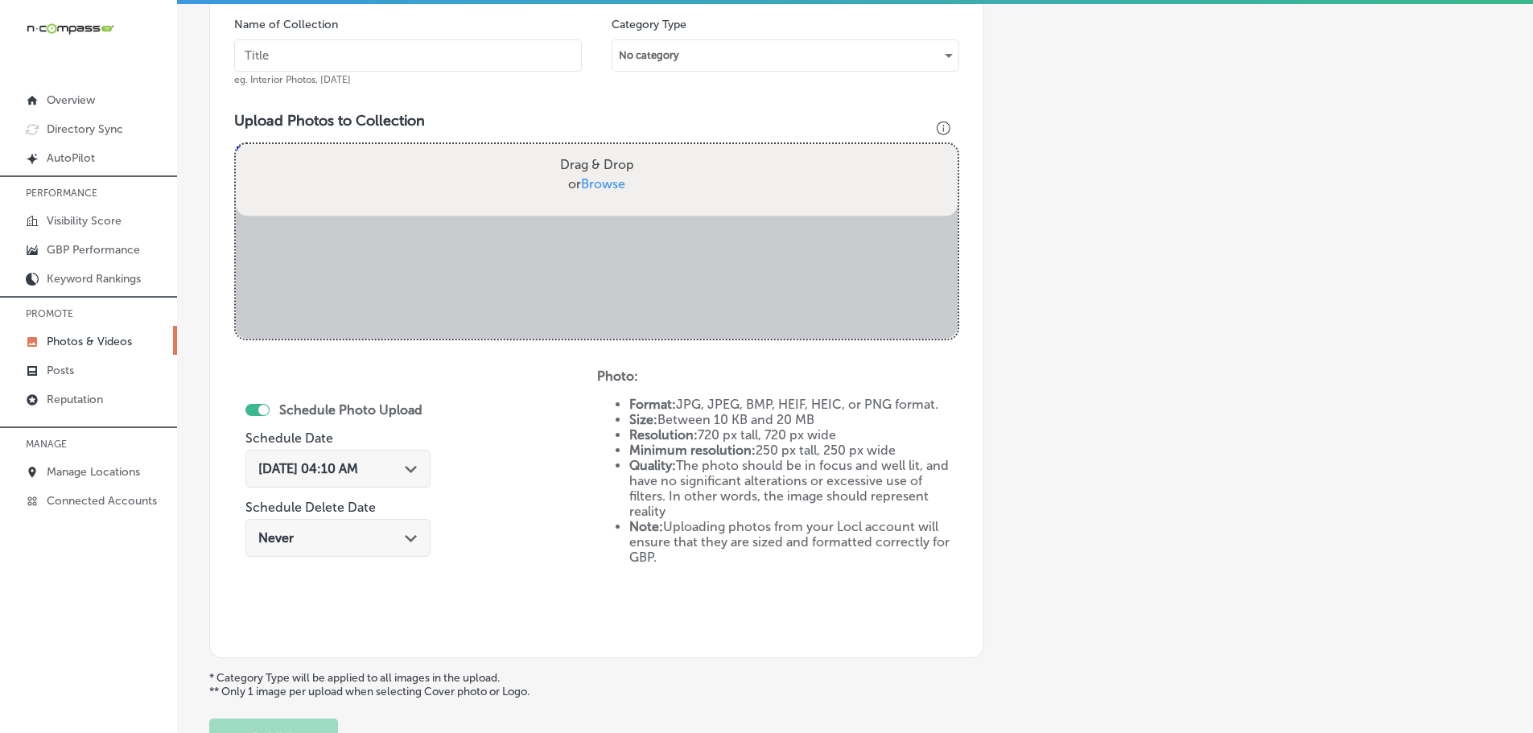
click at [415, 46] on input "text" at bounding box center [408, 55] width 348 height 32
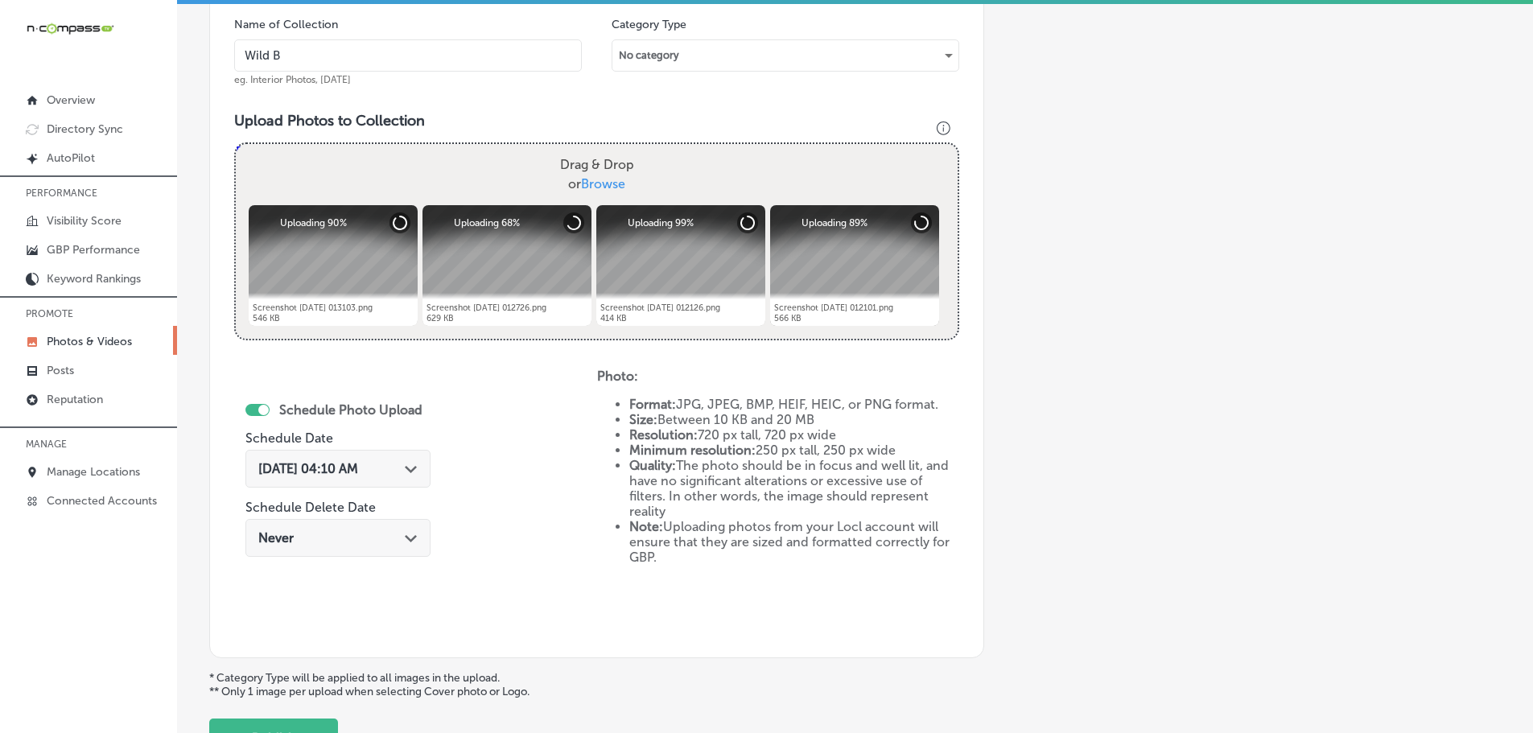
type input "Wild [PERSON_NAME] Diner"
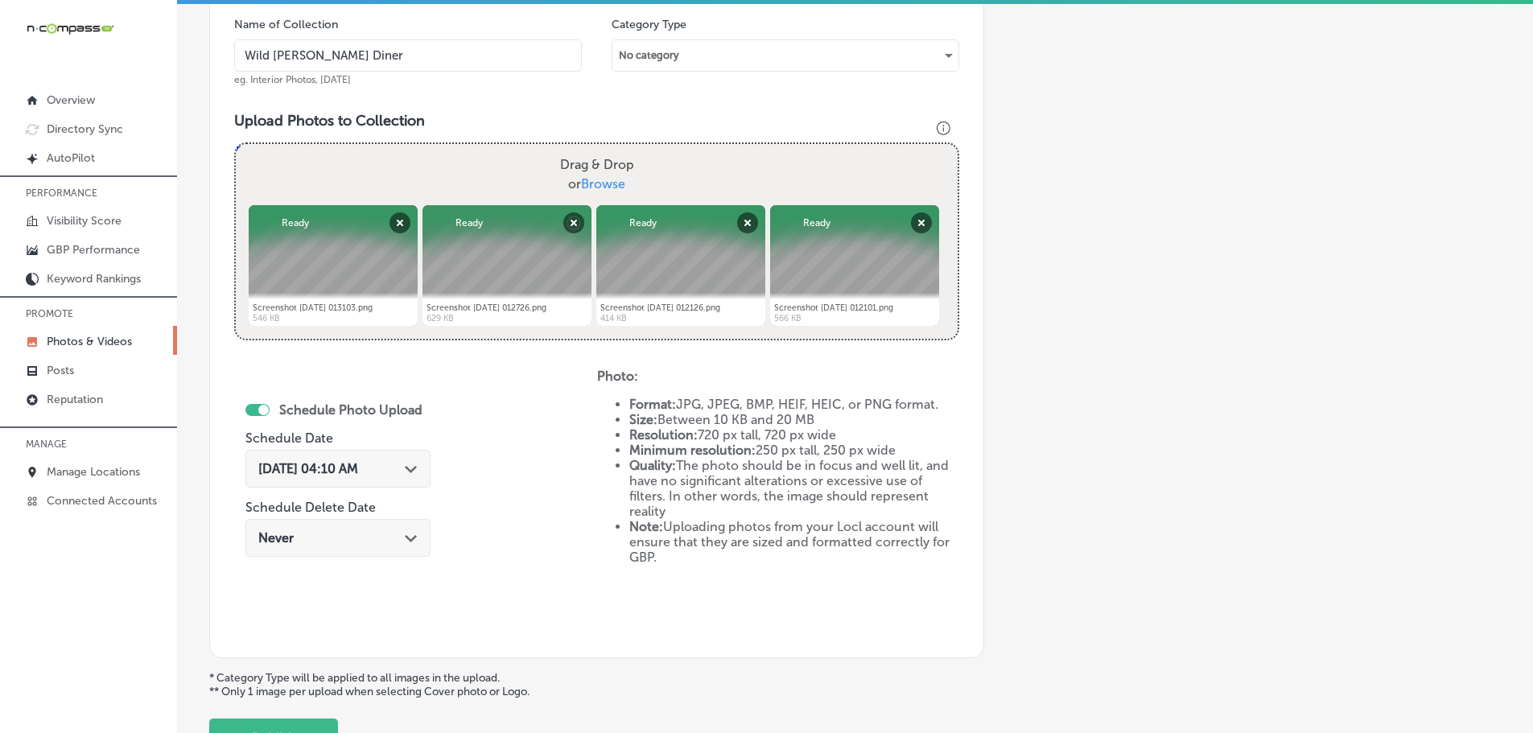
click at [407, 475] on div "[DATE] 04:10 AM Path Created with Sketch." at bounding box center [337, 468] width 159 height 15
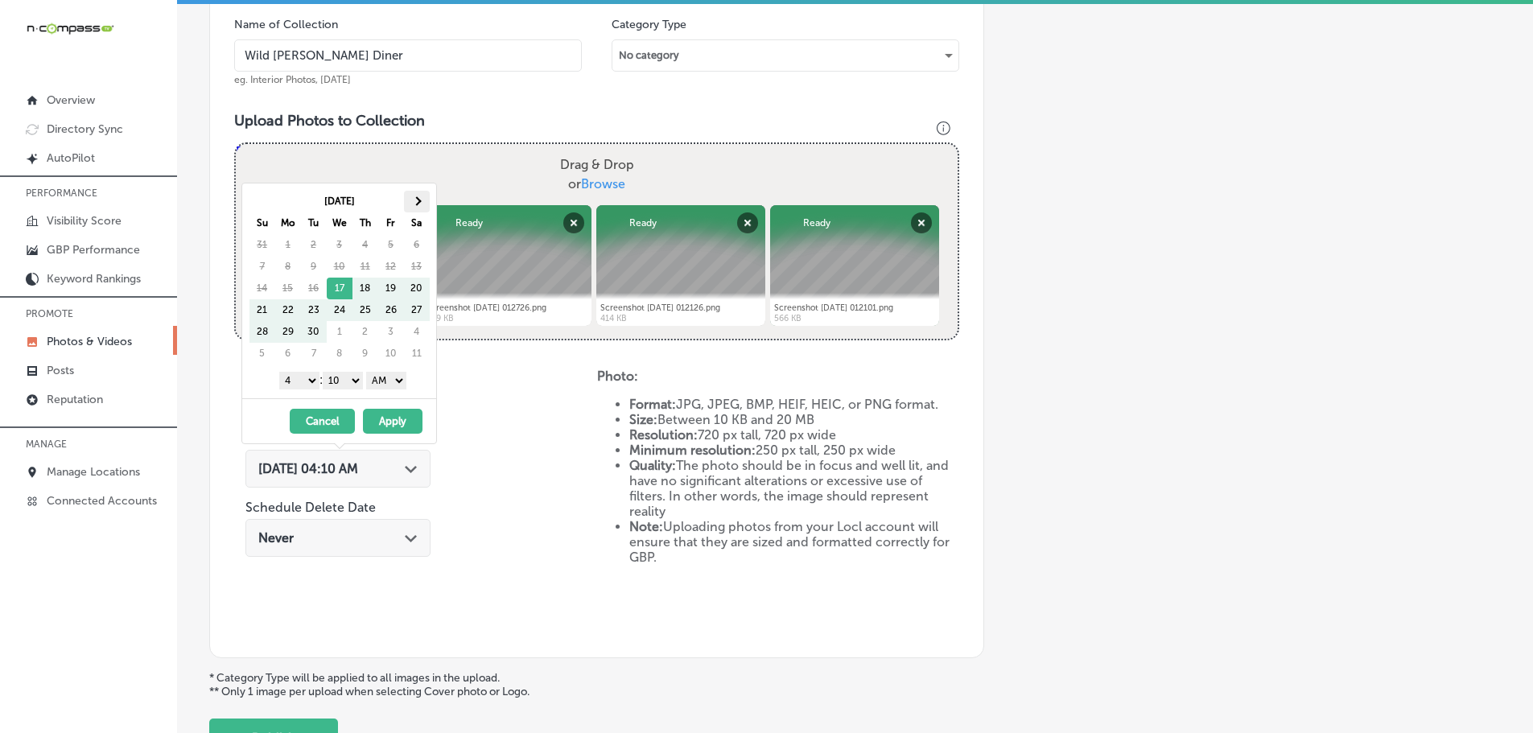
click at [420, 200] on span at bounding box center [416, 200] width 9 height 9
click at [304, 385] on select "1 2 3 4 5 6 7 8 9 10 11 12" at bounding box center [299, 381] width 40 height 18
click at [356, 379] on select "00 10 20 30 40 50" at bounding box center [343, 381] width 40 height 18
click at [382, 385] on select "AM PM" at bounding box center [386, 381] width 40 height 18
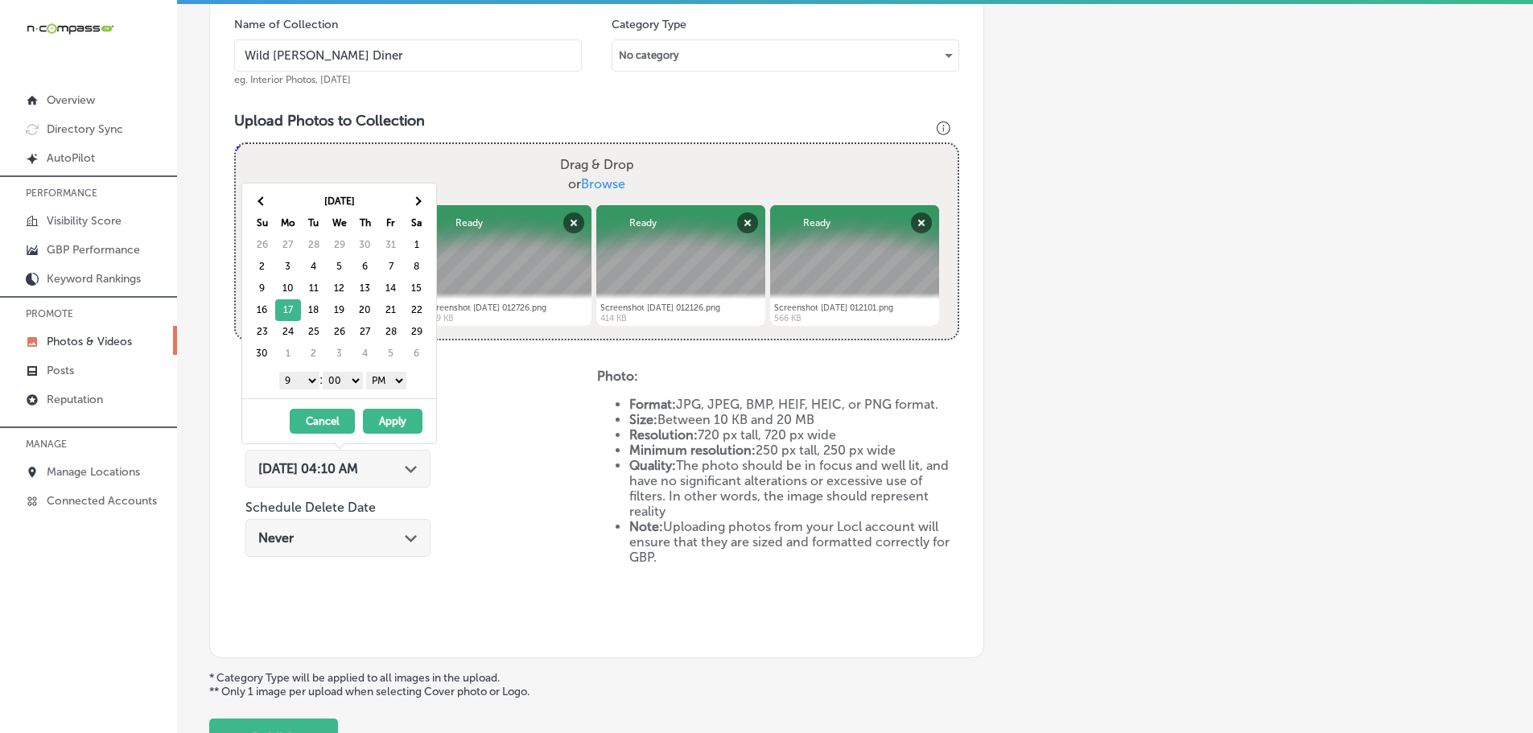
click at [399, 419] on button "Apply" at bounding box center [393, 421] width 60 height 25
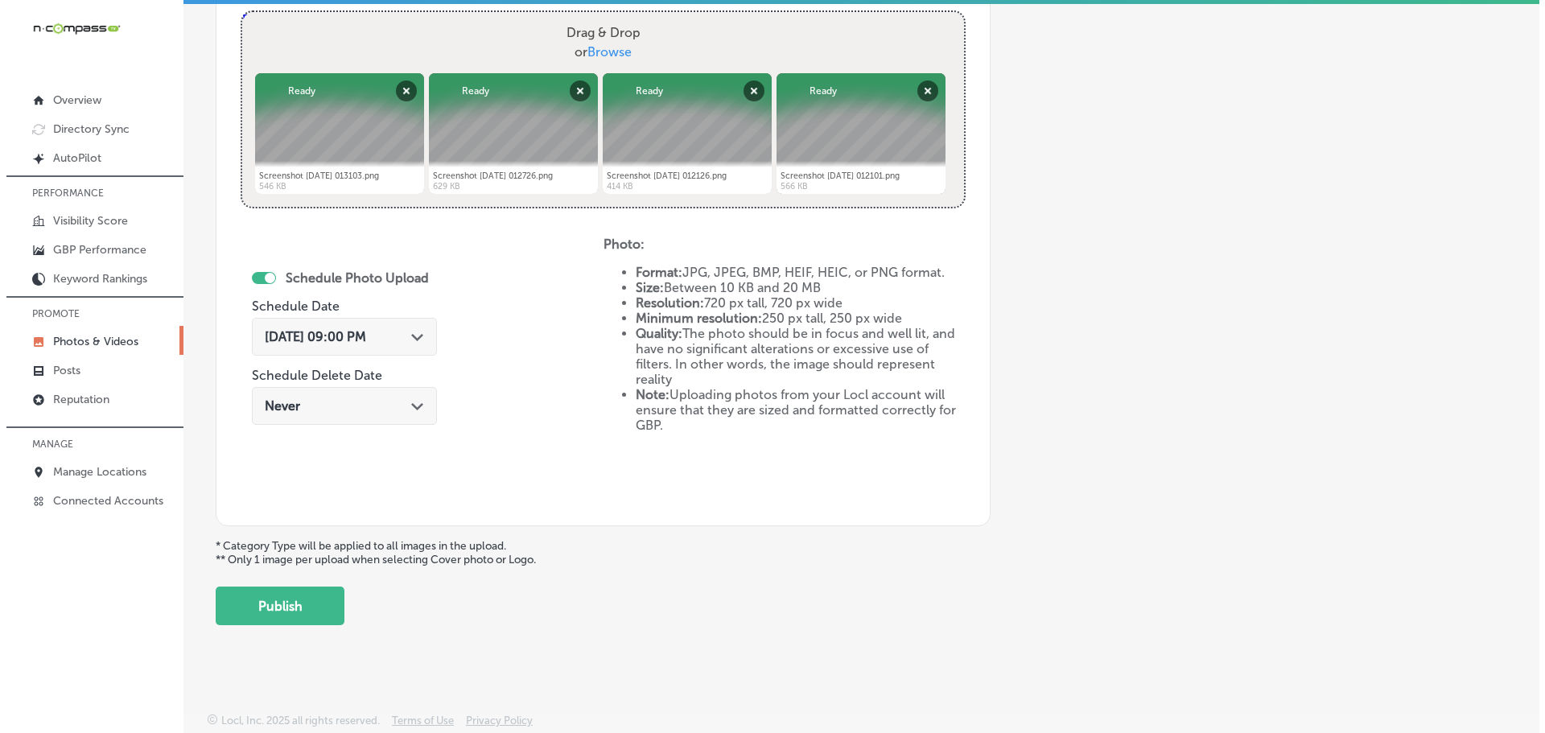
scroll to position [620, 0]
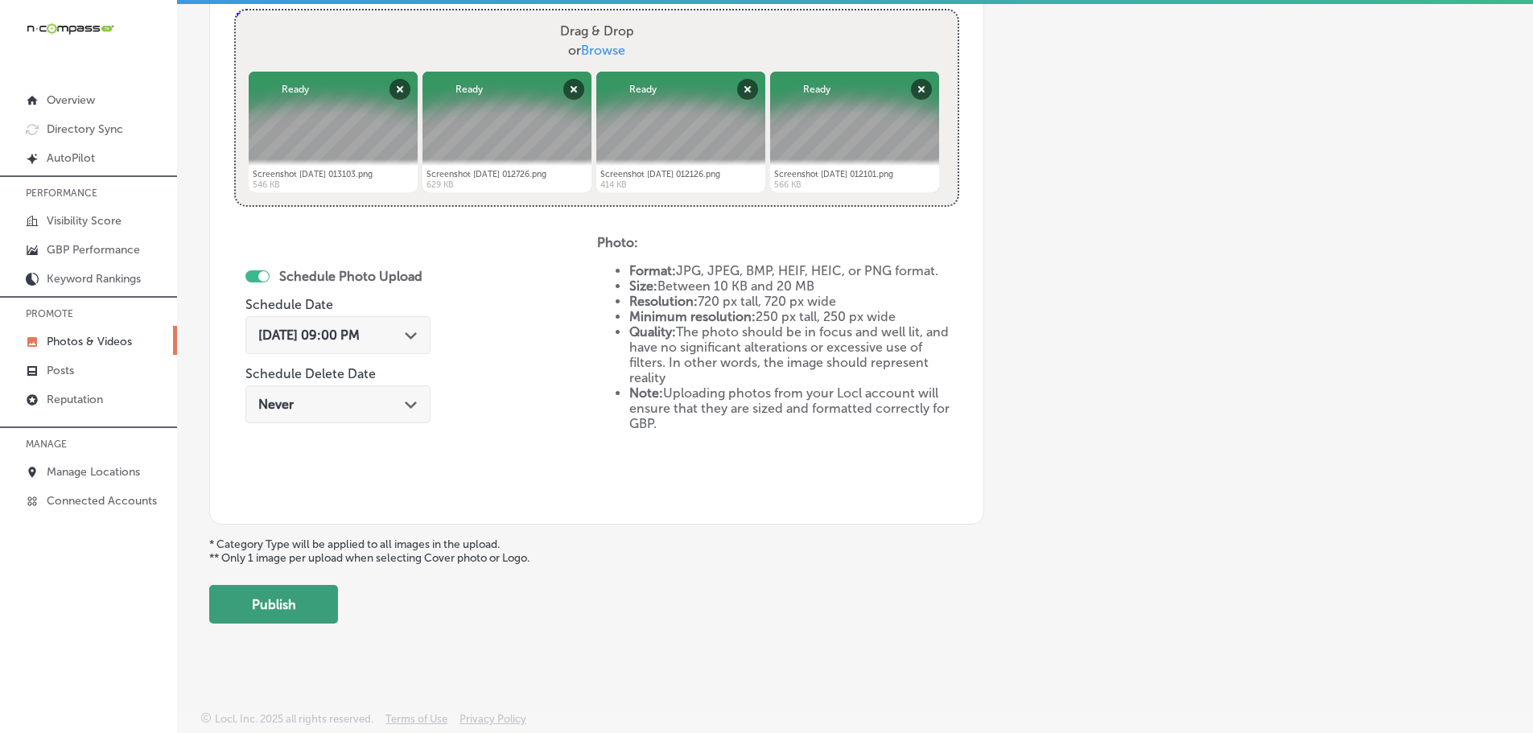
click at [287, 604] on button "Publish" at bounding box center [273, 604] width 129 height 39
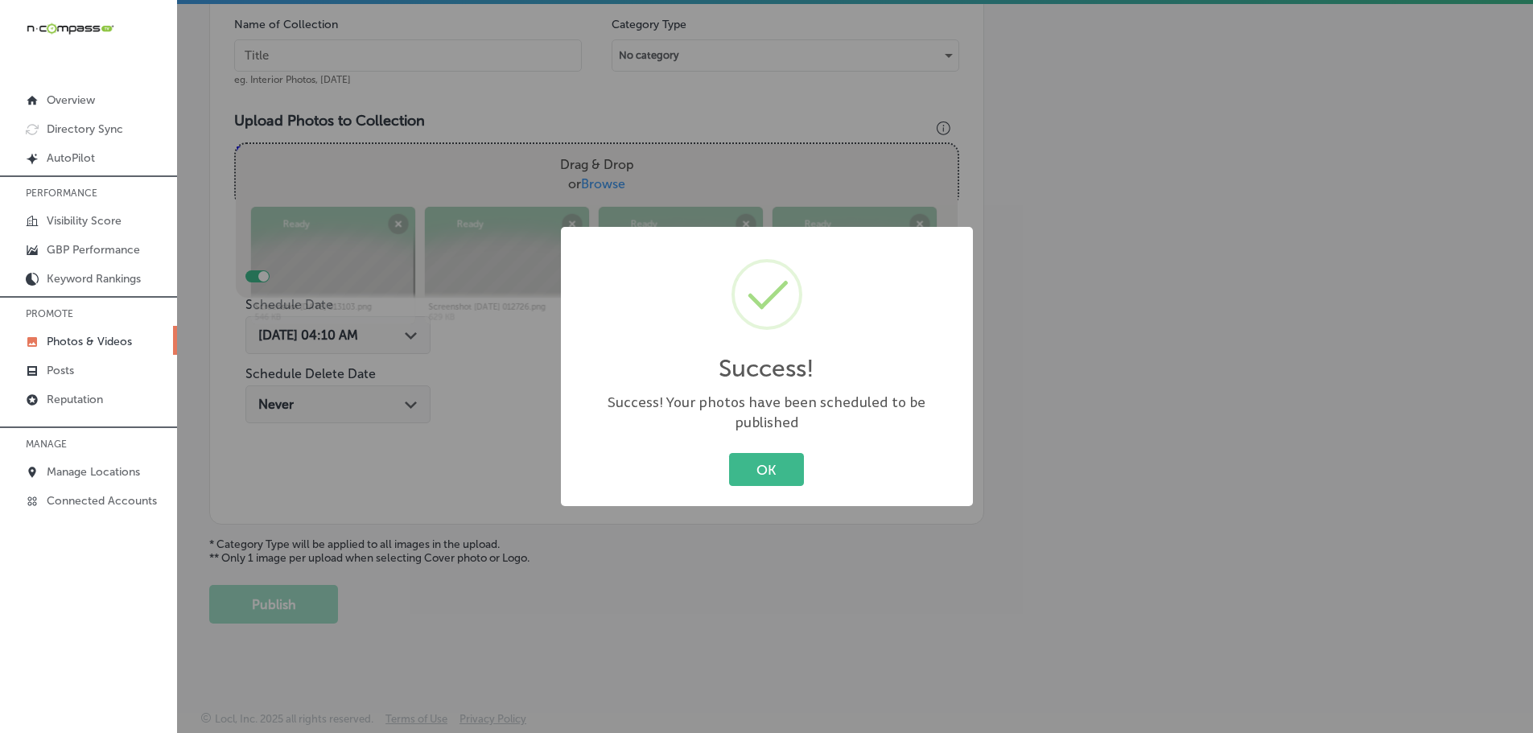
scroll to position [487, 0]
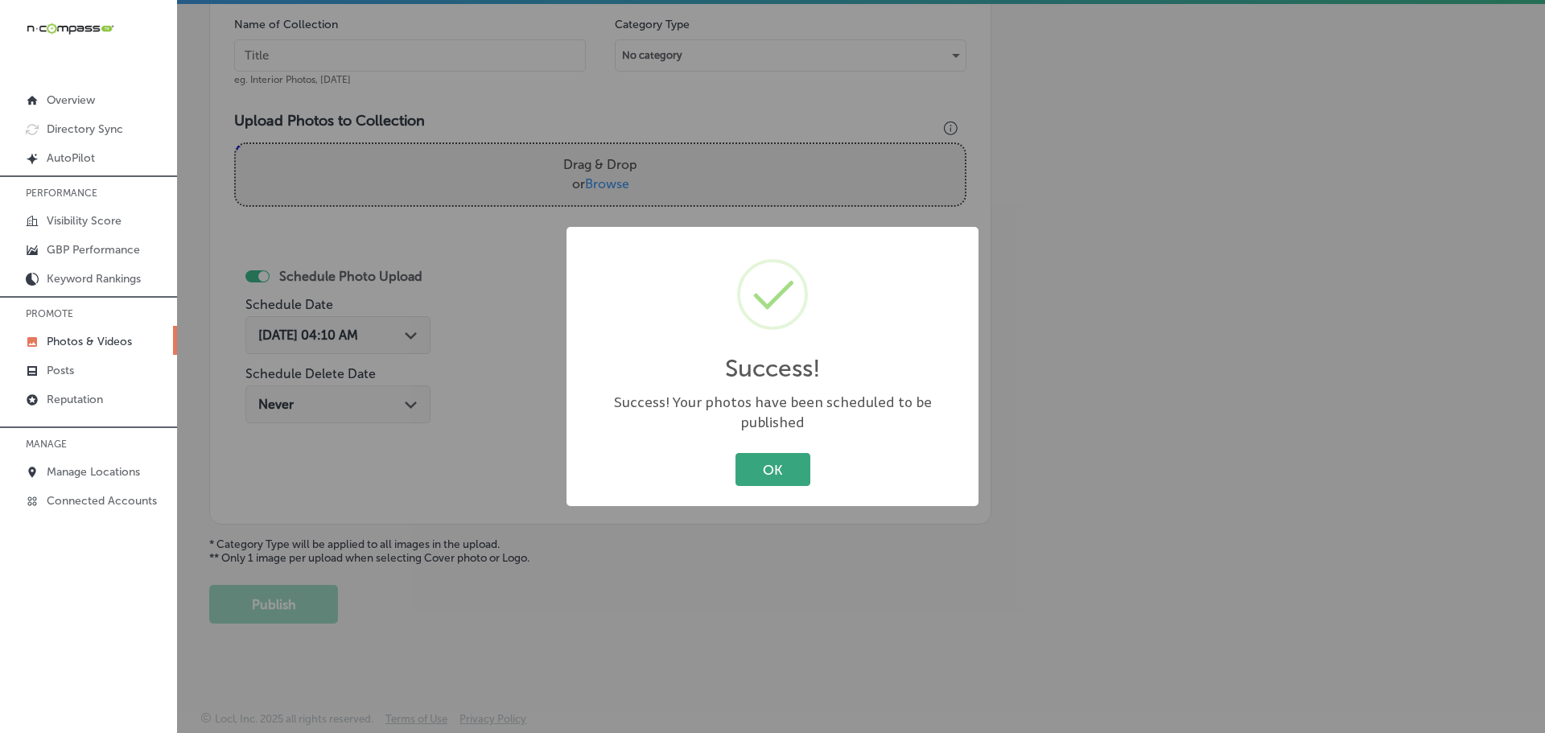
click at [768, 472] on button "OK" at bounding box center [773, 469] width 75 height 33
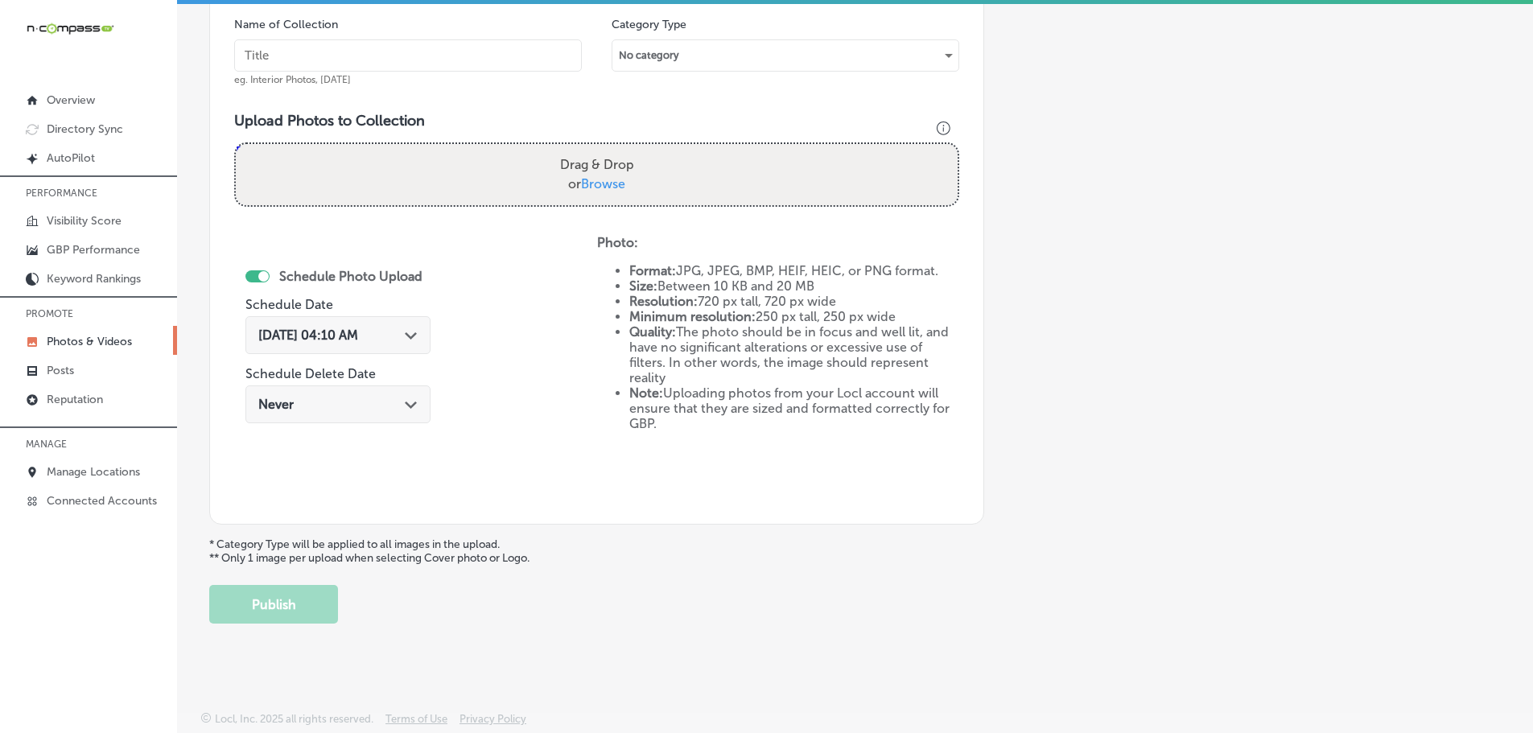
click at [624, 184] on label "Drag & Drop or Browse" at bounding box center [597, 175] width 87 height 52
click at [624, 149] on input "Drag & Drop or Browse" at bounding box center [597, 146] width 722 height 5
type input "C:\fakepath\Screenshot [DATE] 012145.png"
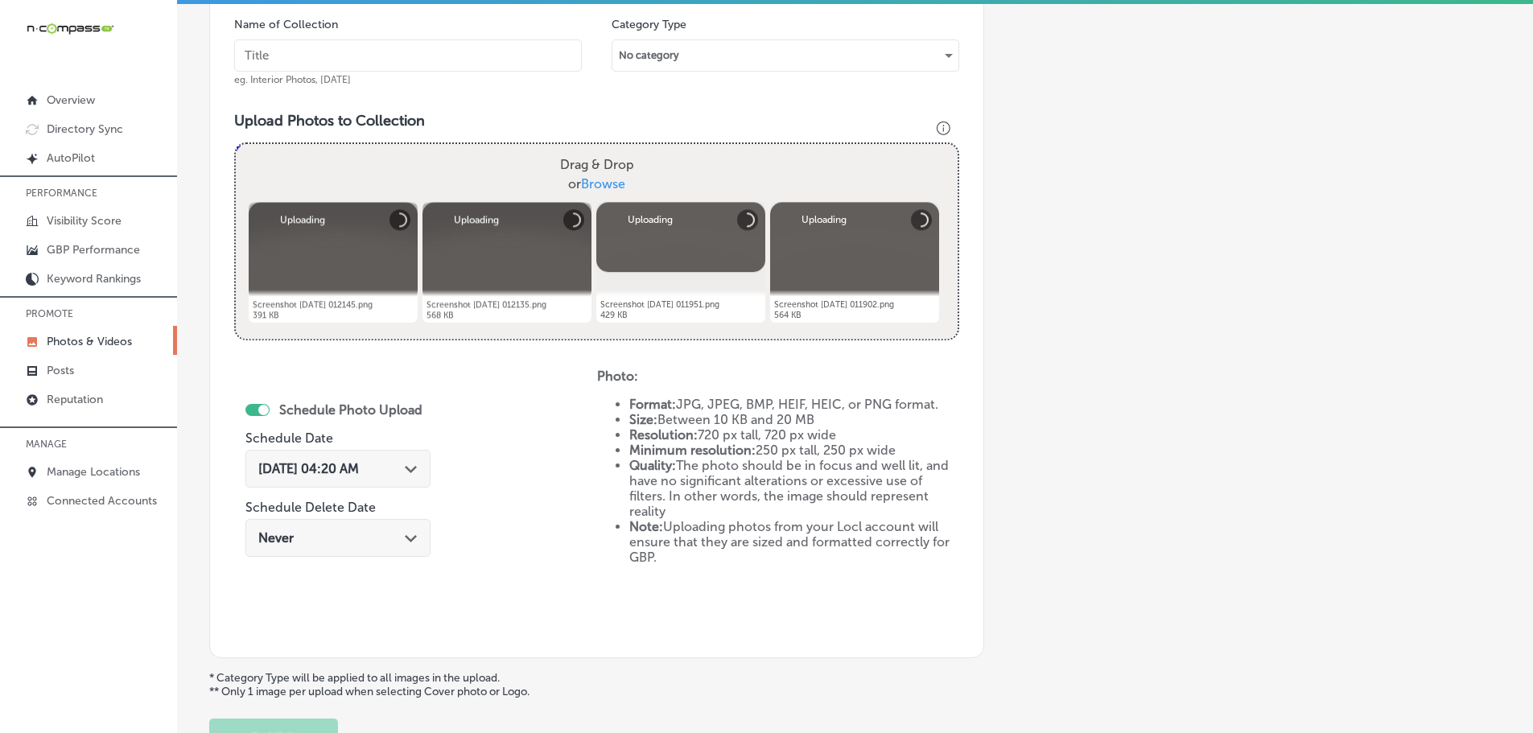
click at [400, 54] on input "text" at bounding box center [408, 55] width 348 height 32
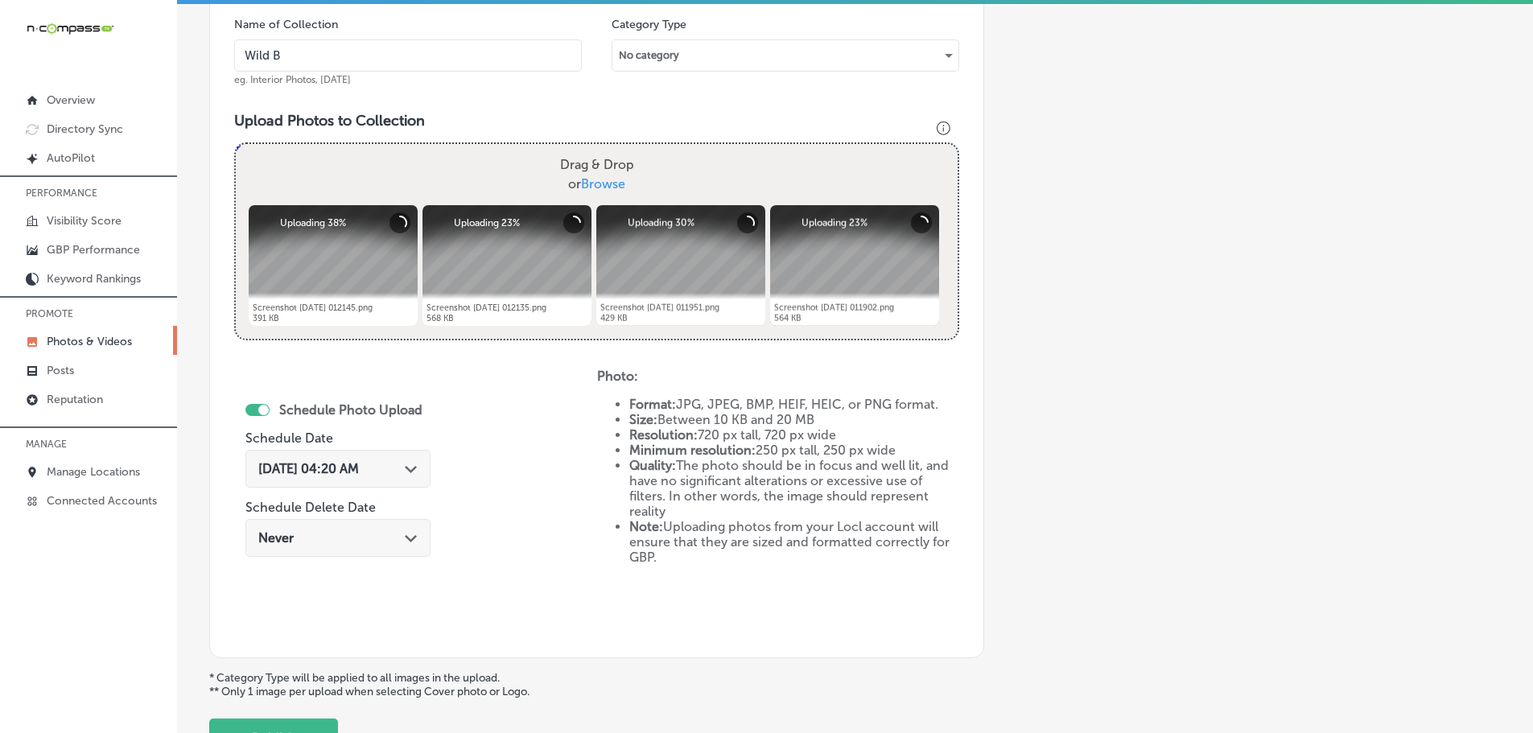
type input "Wild [PERSON_NAME] Diner"
click at [408, 468] on div "[DATE] 04:20 AM Path Created with Sketch." at bounding box center [337, 468] width 159 height 15
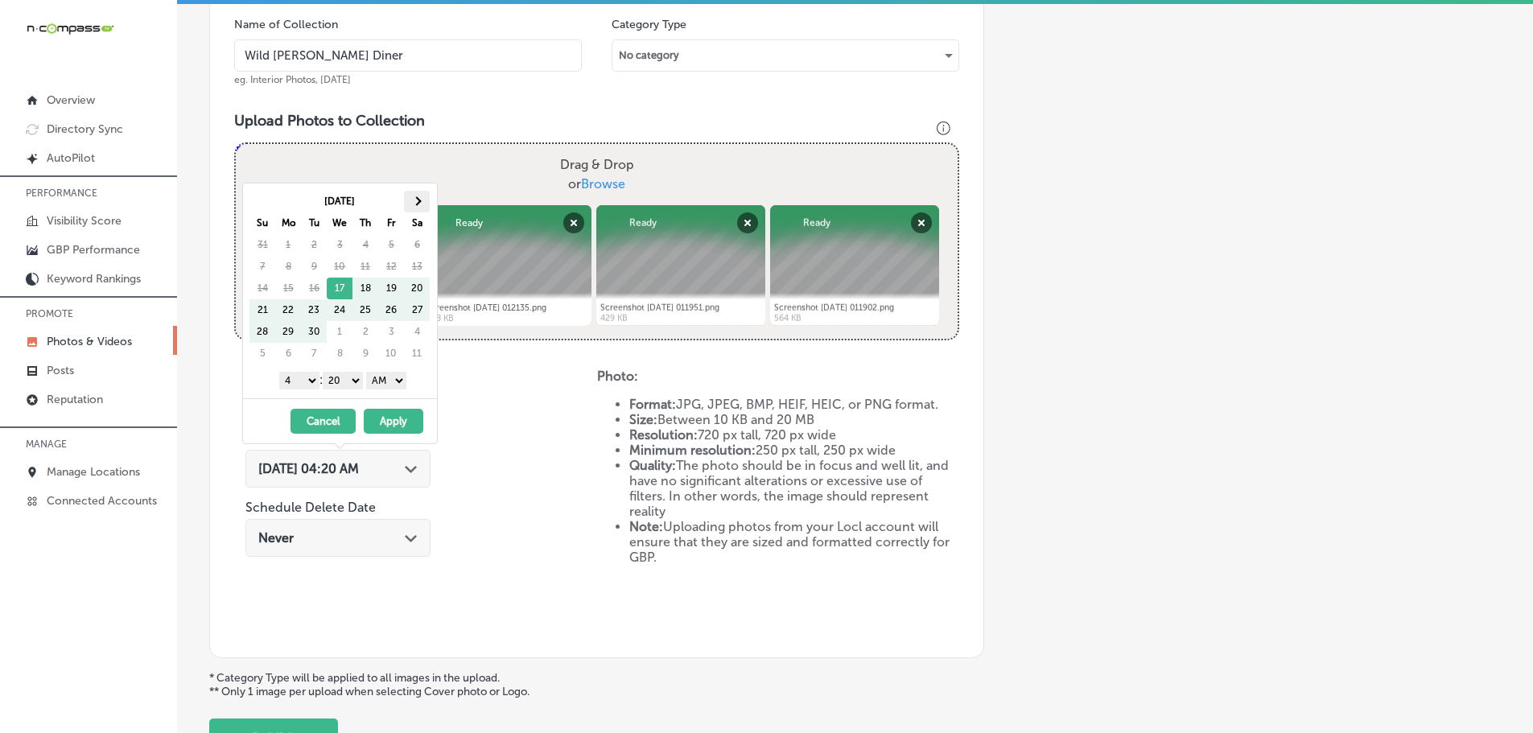
click at [425, 201] on th at bounding box center [417, 202] width 26 height 22
click at [414, 206] on th at bounding box center [417, 202] width 26 height 22
click at [298, 381] on select "1 2 3 4 5 6 7 8 9 10 11 12" at bounding box center [299, 381] width 40 height 18
click at [341, 382] on select "00 10 20 30 40 50" at bounding box center [343, 381] width 40 height 18
click at [387, 387] on select "AM PM" at bounding box center [386, 381] width 40 height 18
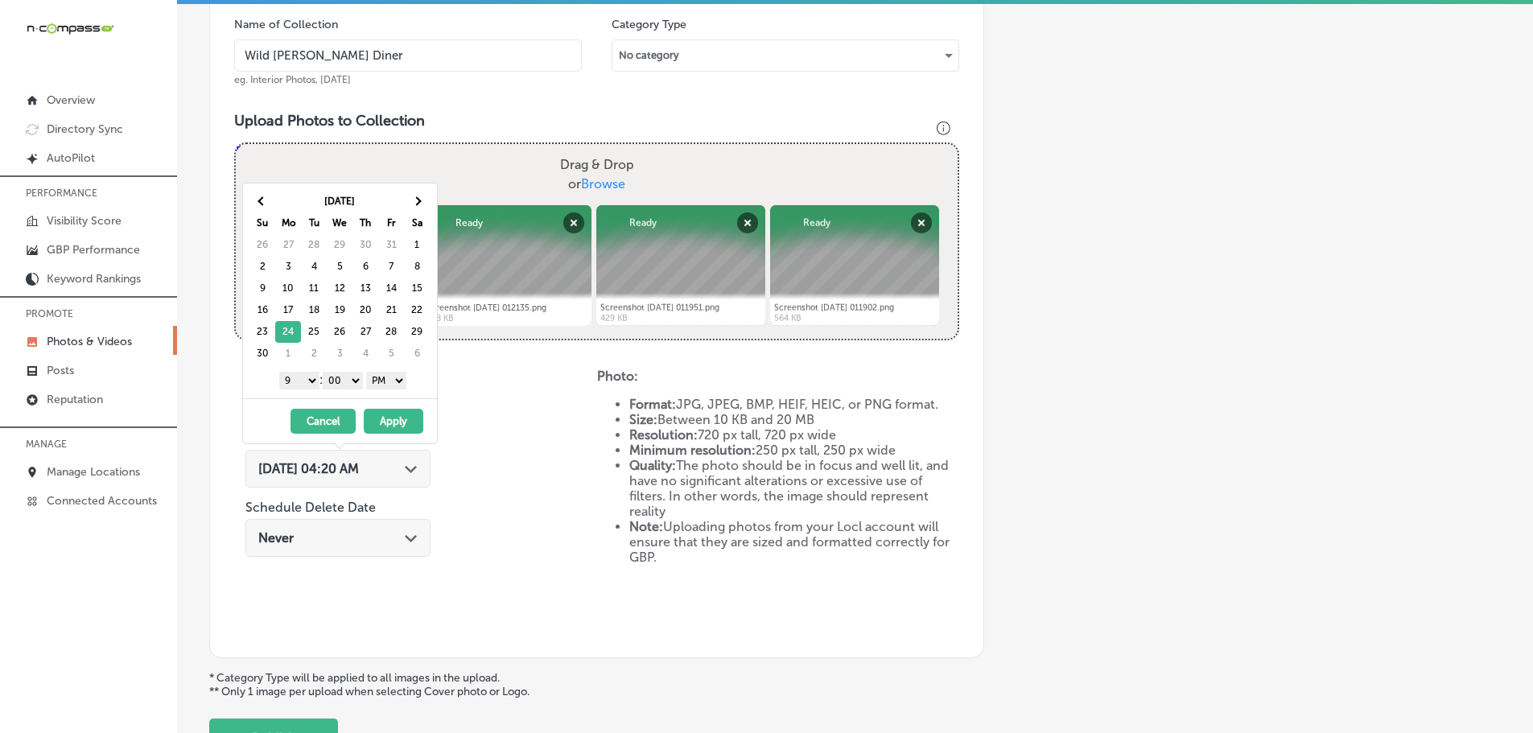
click at [394, 418] on button "Apply" at bounding box center [394, 421] width 60 height 25
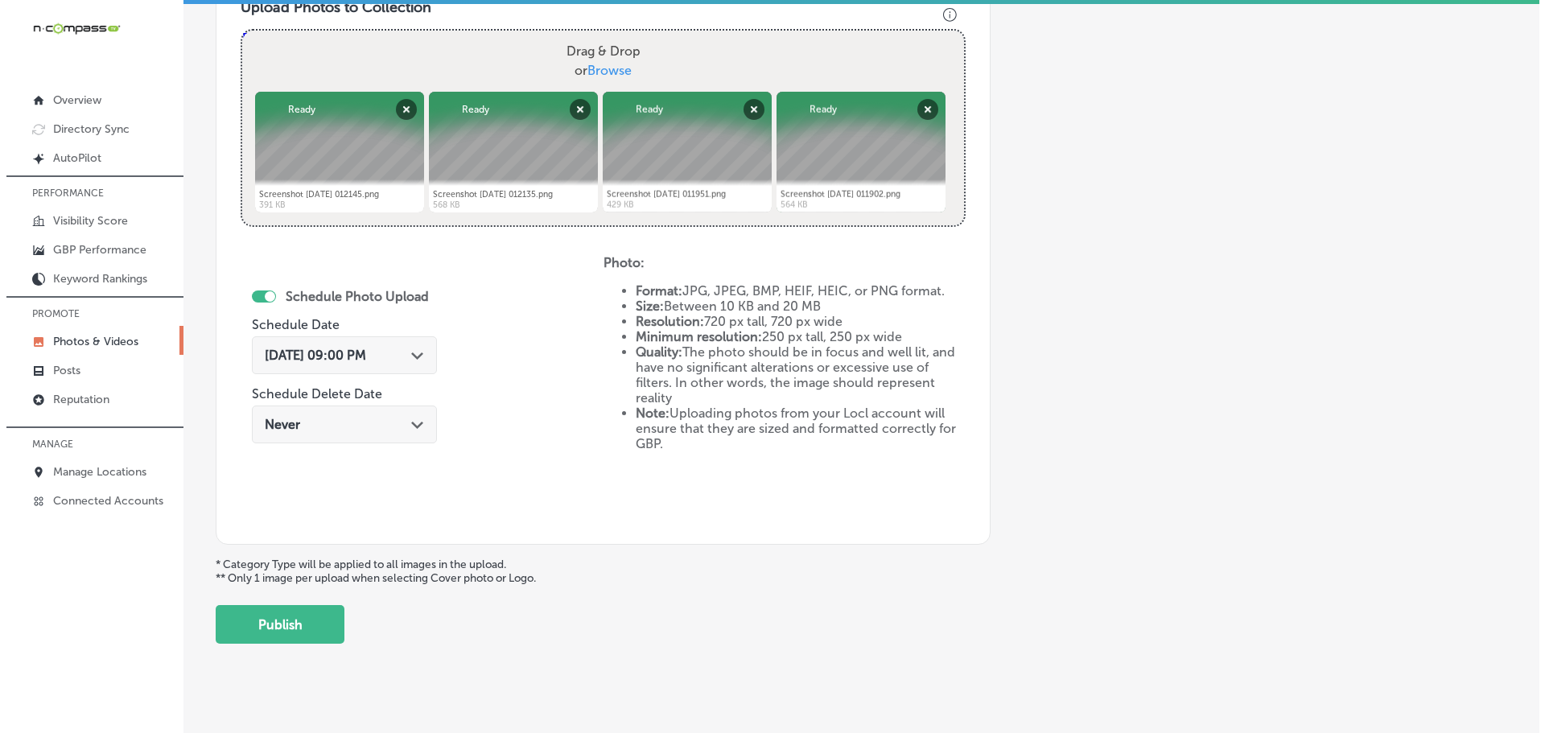
scroll to position [620, 0]
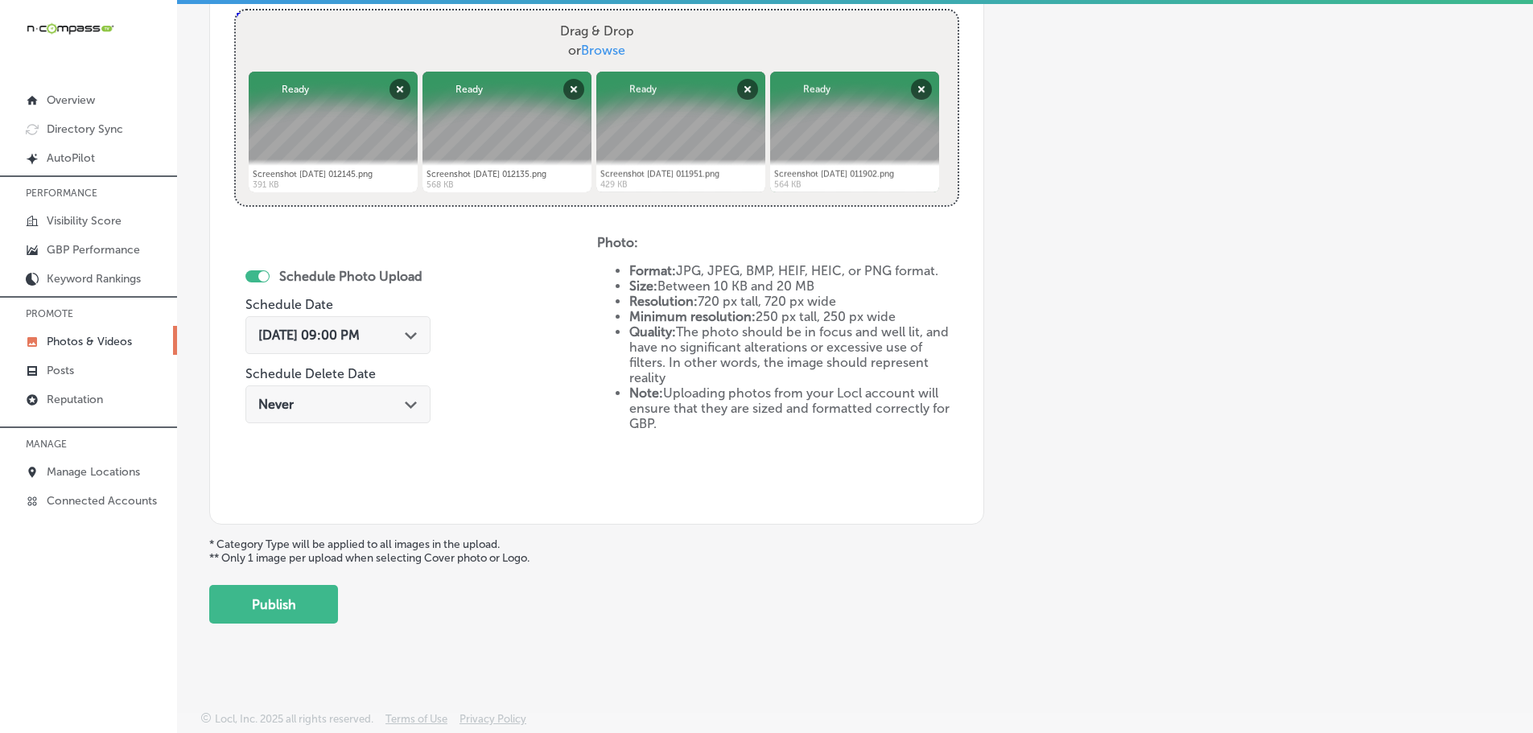
click at [290, 608] on button "Publish" at bounding box center [273, 604] width 129 height 39
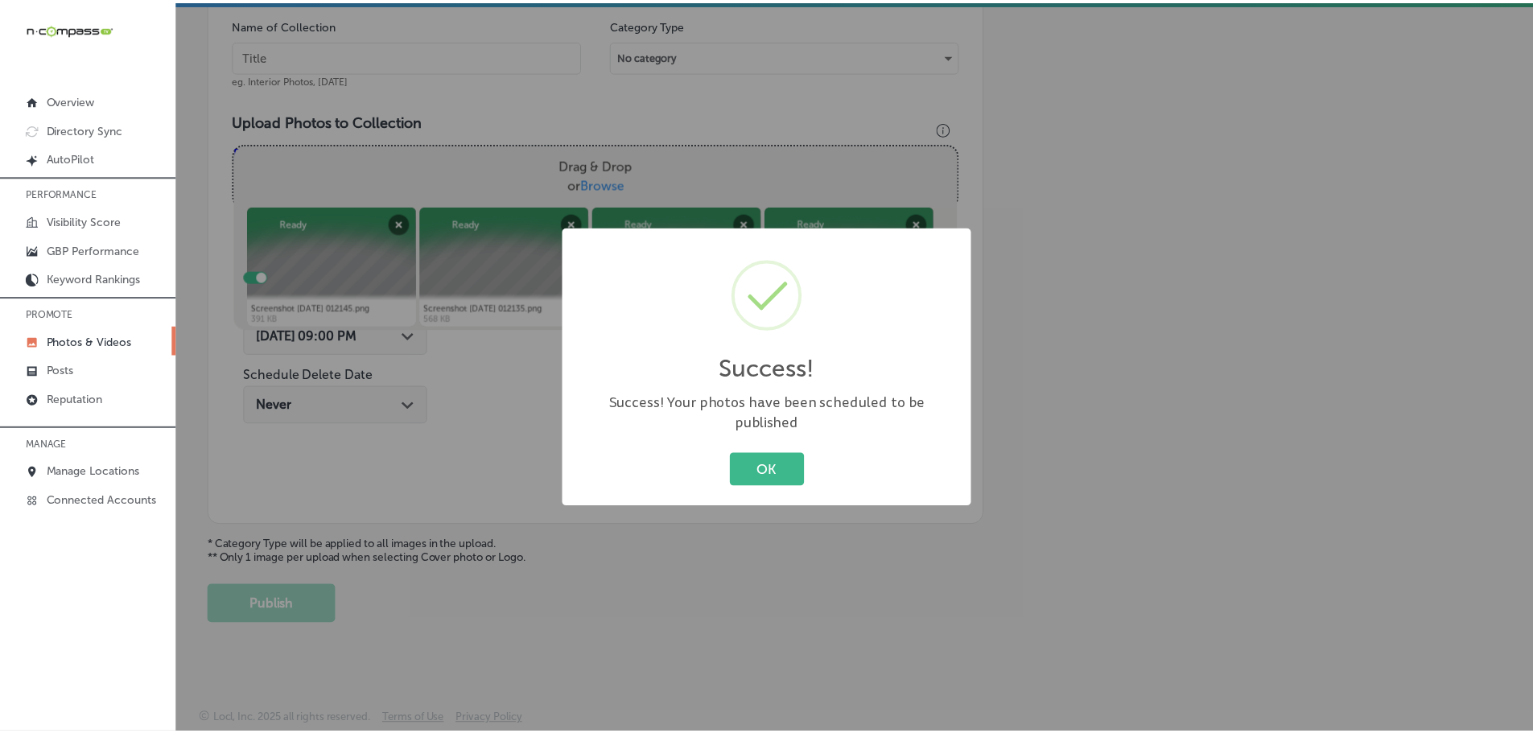
scroll to position [487, 0]
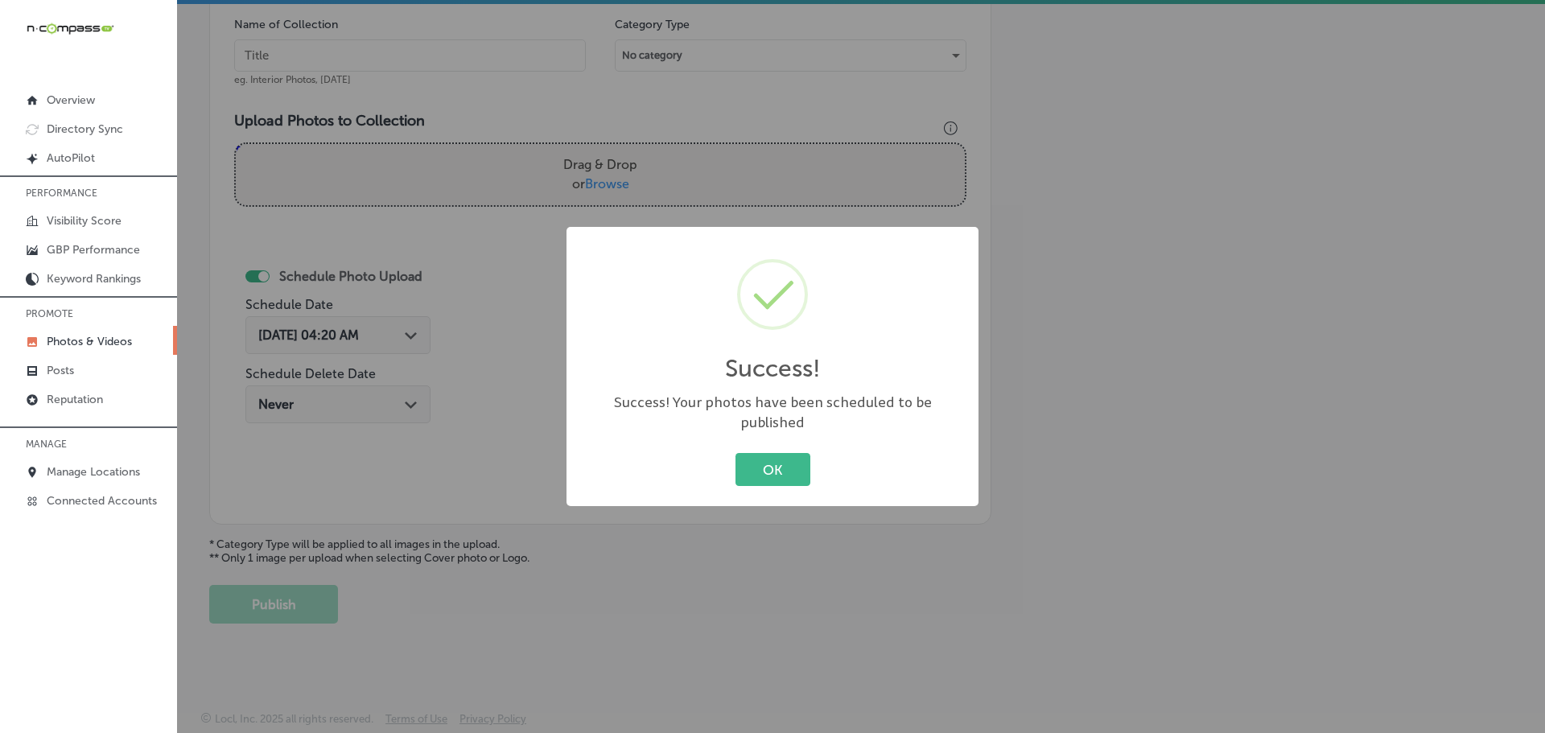
drag, startPoint x: 765, startPoint y: 467, endPoint x: 818, endPoint y: 530, distance: 82.8
click at [765, 468] on button "OK" at bounding box center [773, 469] width 75 height 33
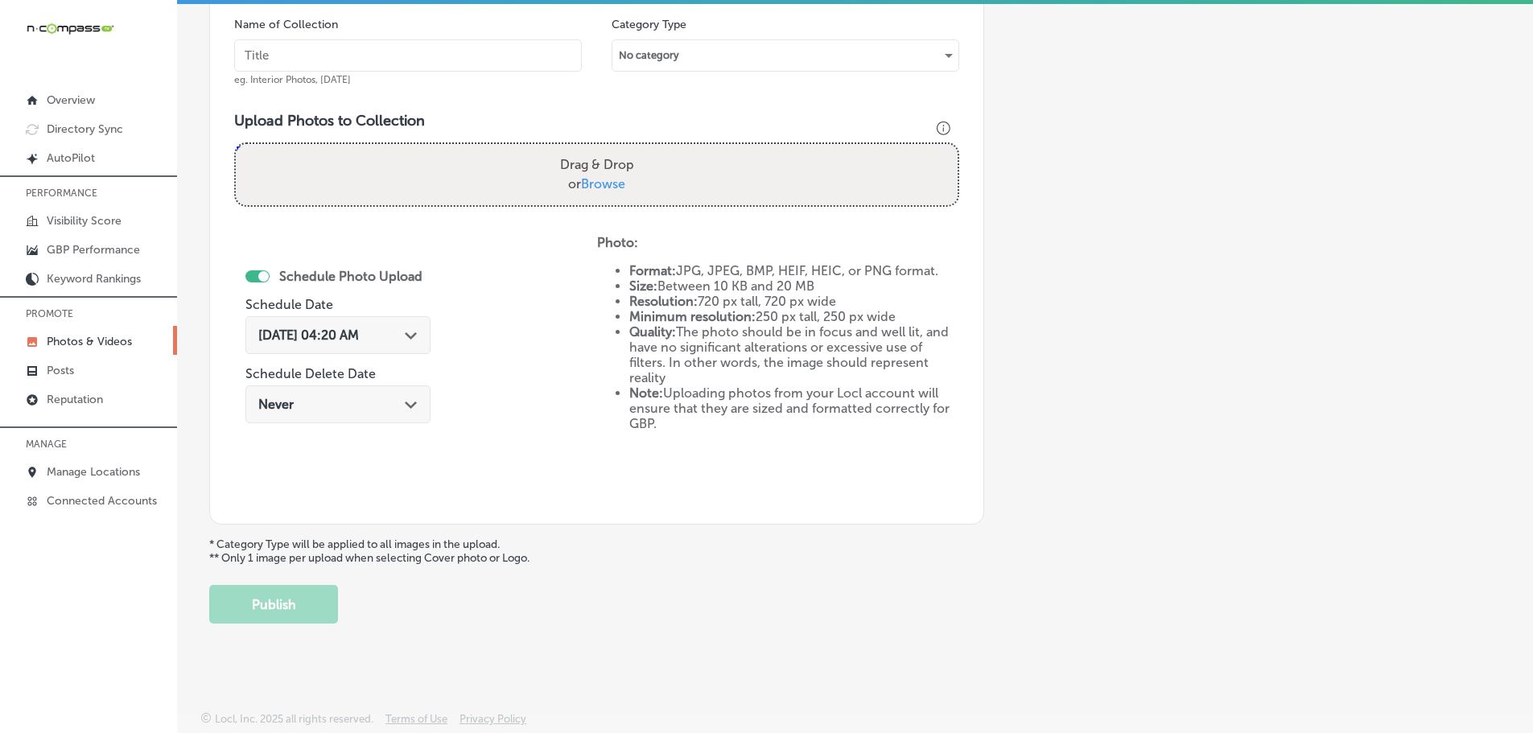
click at [602, 183] on span "Browse" at bounding box center [603, 183] width 44 height 15
click at [602, 149] on input "Drag & Drop or Browse" at bounding box center [597, 146] width 722 height 5
type input "C:\fakepath\Screenshot [DATE] 012050.png"
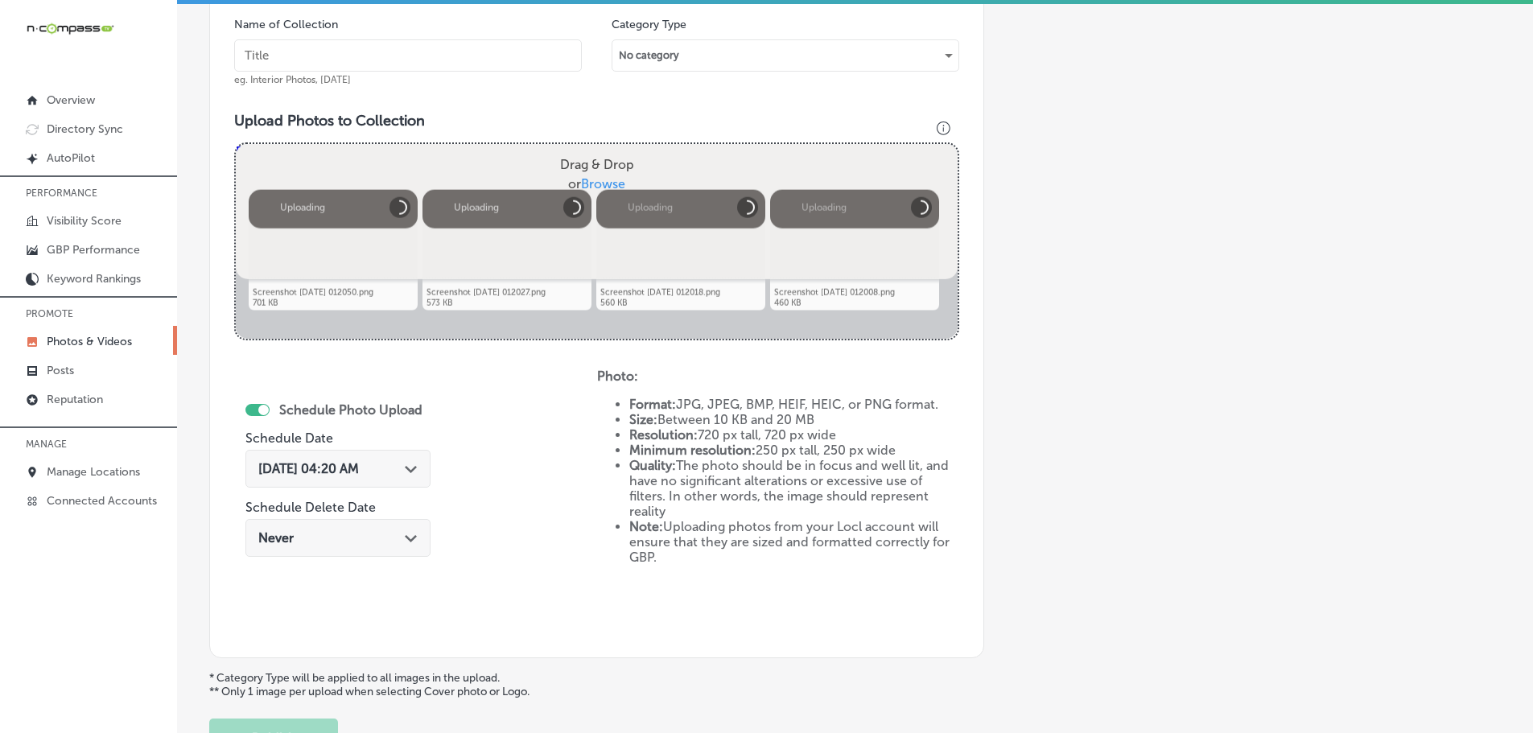
click at [390, 56] on input "text" at bounding box center [408, 55] width 348 height 32
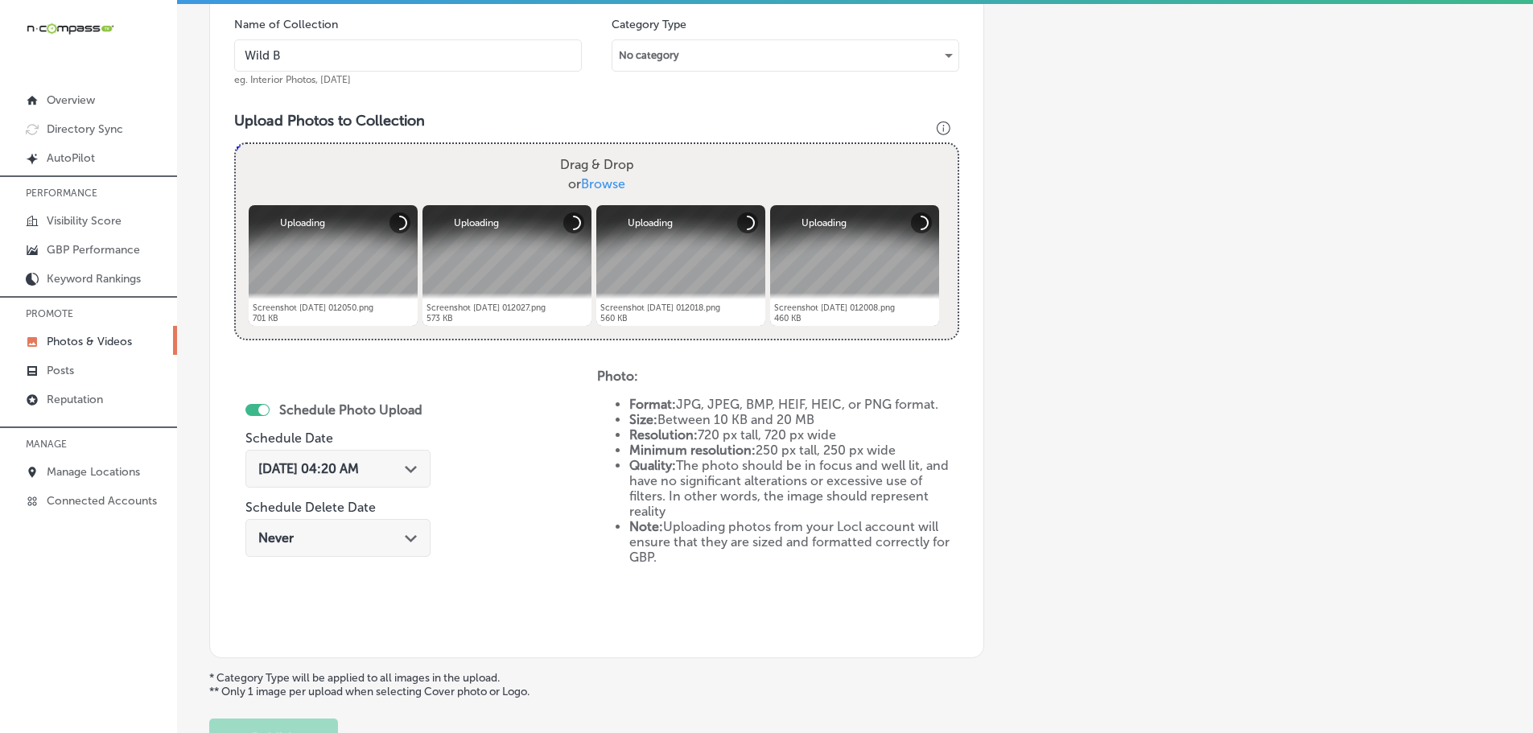
type input "Wild [PERSON_NAME] Diner"
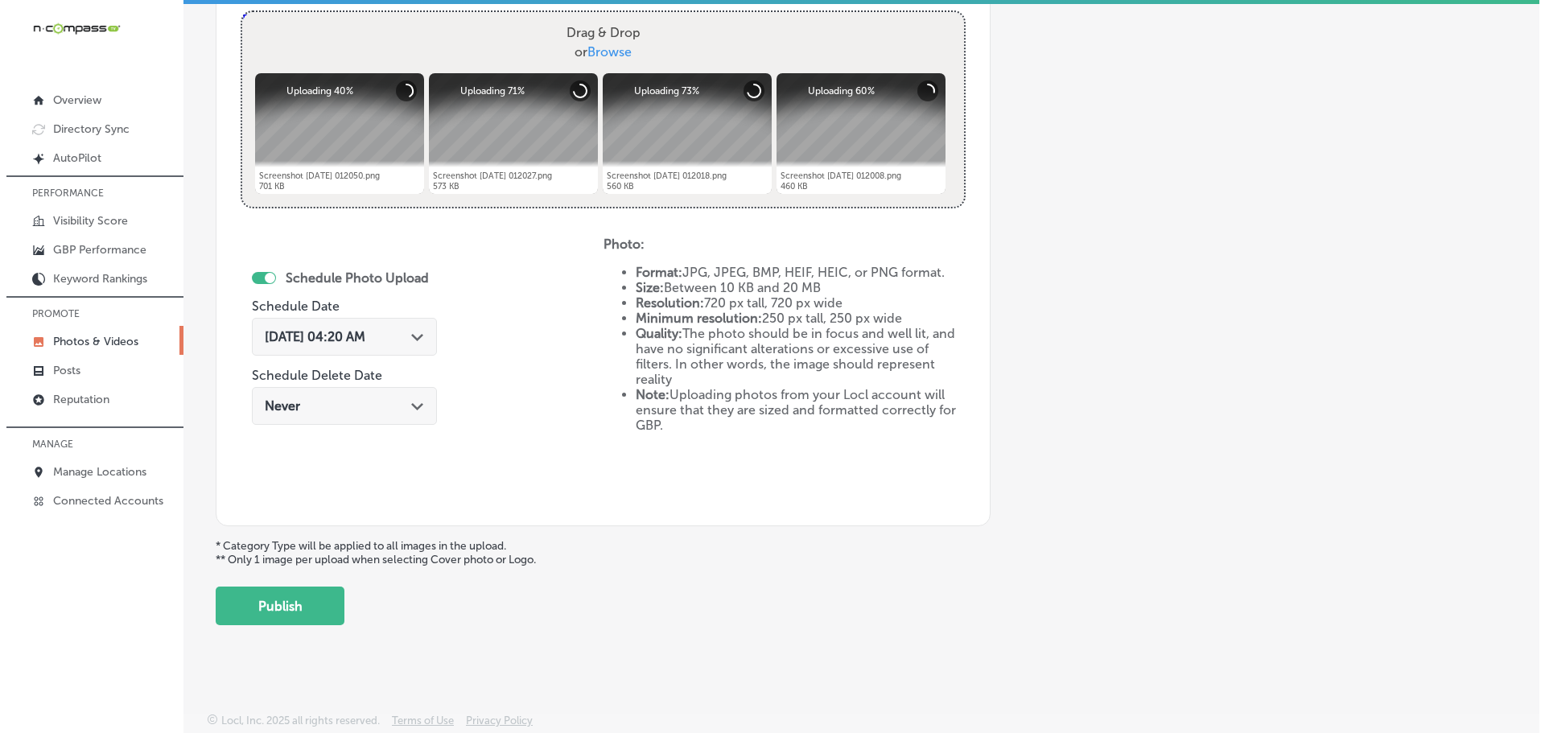
scroll to position [620, 0]
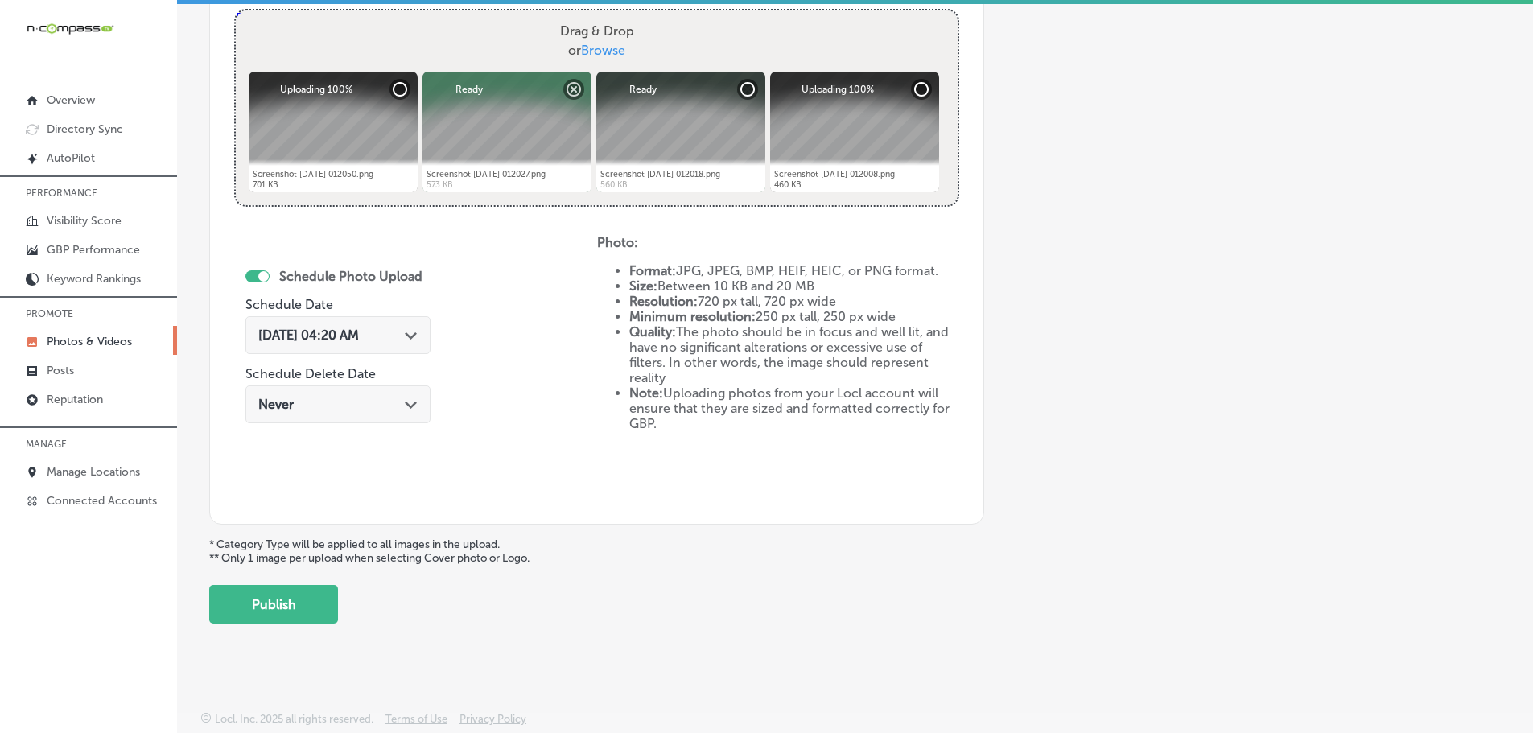
click at [409, 333] on icon "Path Created with Sketch." at bounding box center [411, 335] width 12 height 7
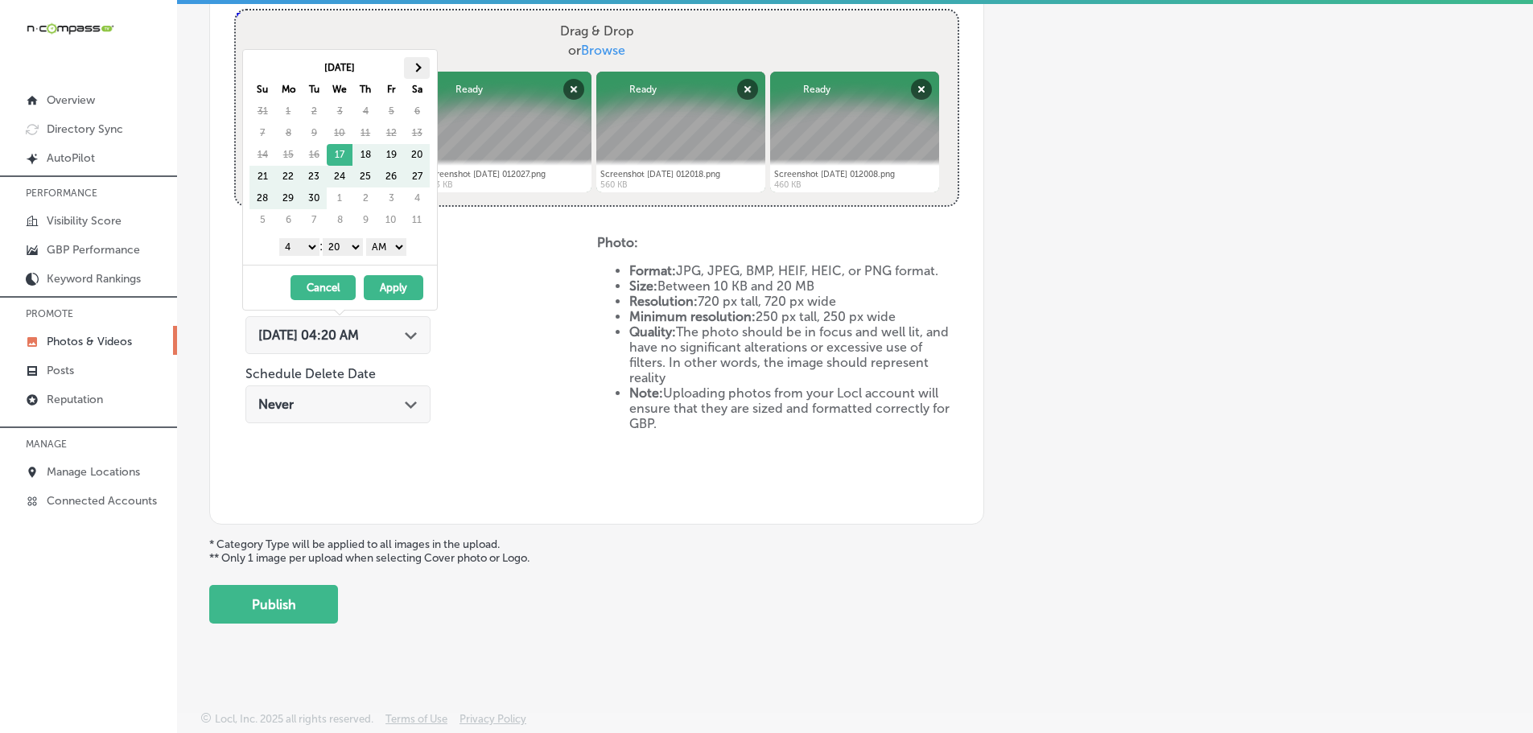
click at [411, 64] on th at bounding box center [417, 68] width 26 height 22
click at [309, 248] on select "1 2 3 4 5 6 7 8 9 10 11 12" at bounding box center [299, 247] width 40 height 18
click at [345, 248] on select "00 10 20 30 40 50" at bounding box center [343, 247] width 40 height 18
click at [394, 249] on select "AM PM" at bounding box center [386, 247] width 40 height 18
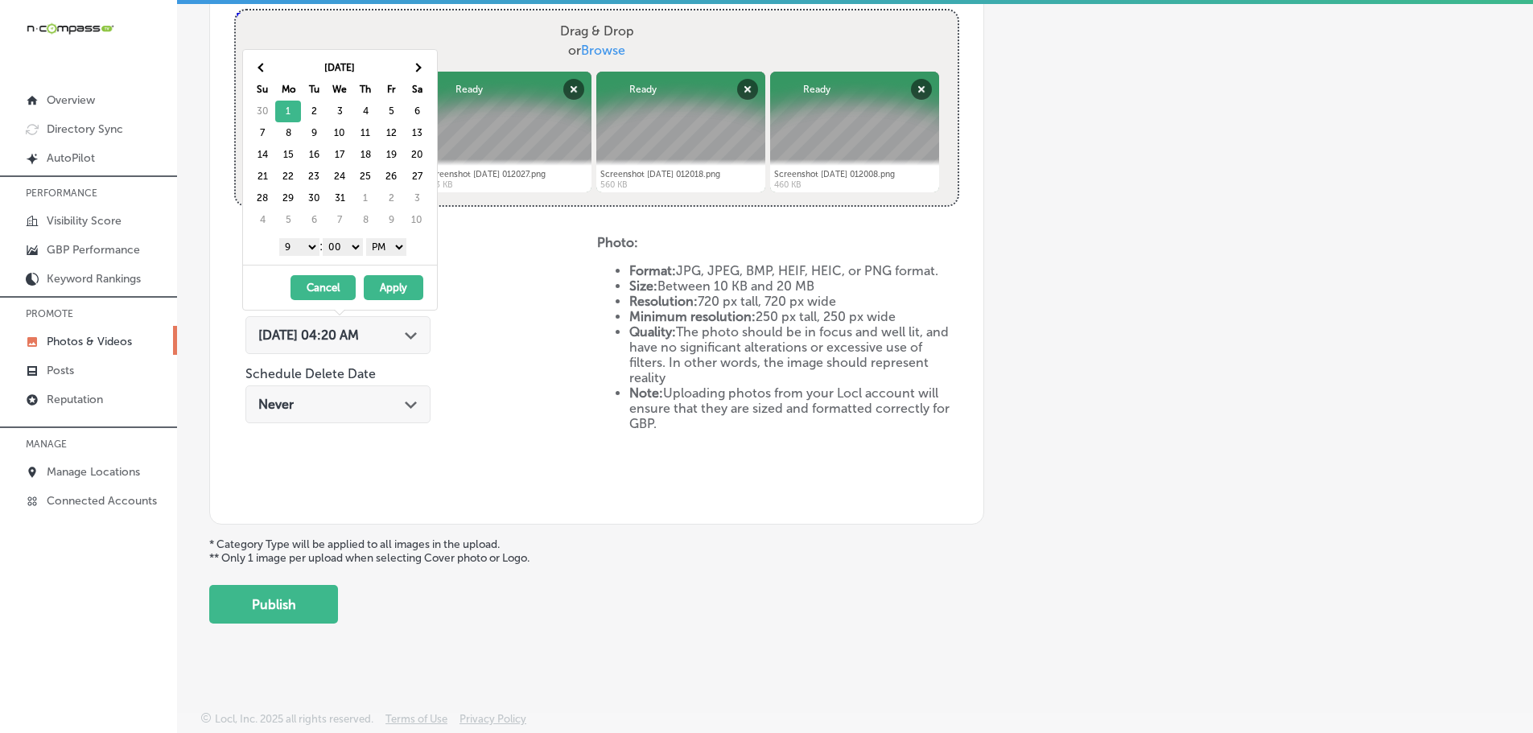
click at [402, 288] on button "Apply" at bounding box center [394, 287] width 60 height 25
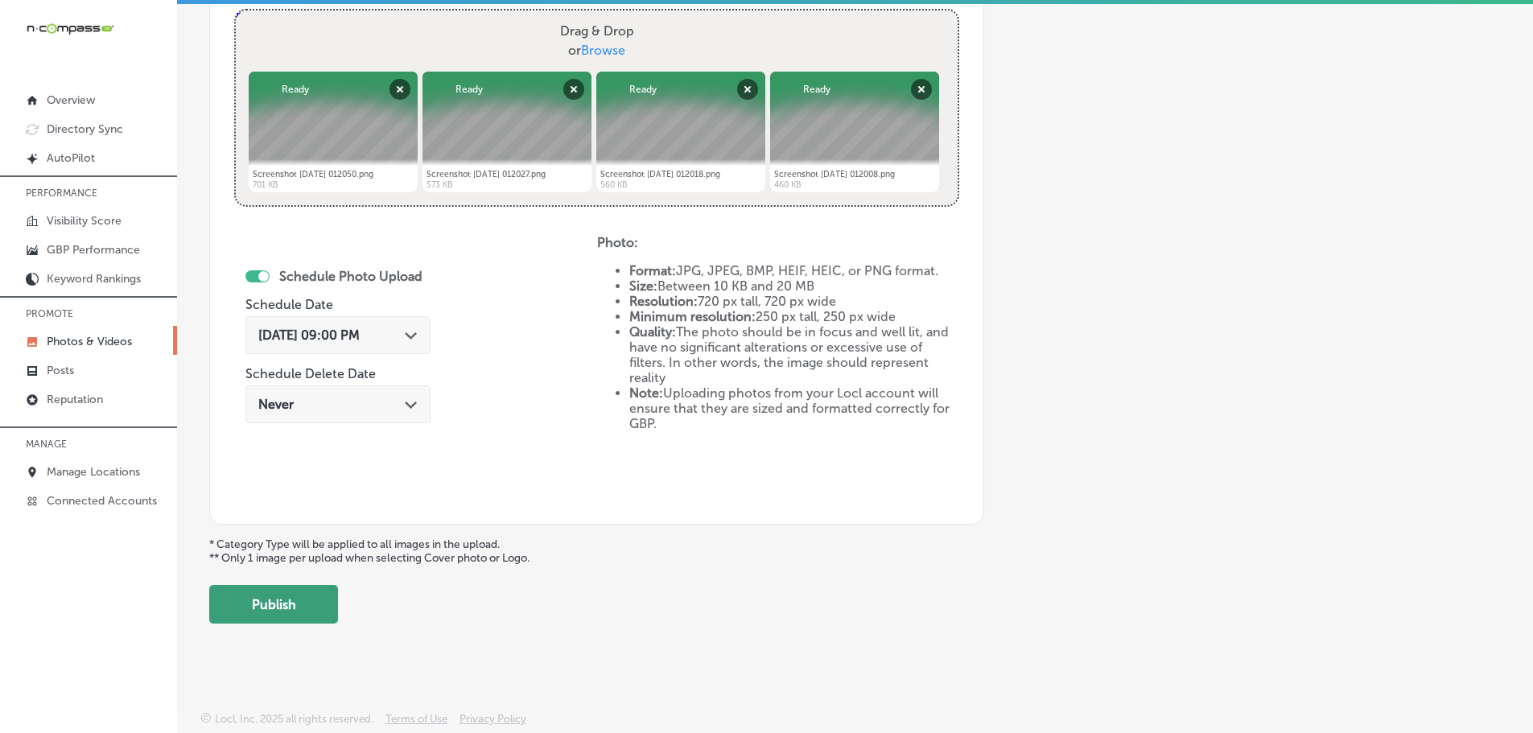
click at [282, 597] on button "Publish" at bounding box center [273, 604] width 129 height 39
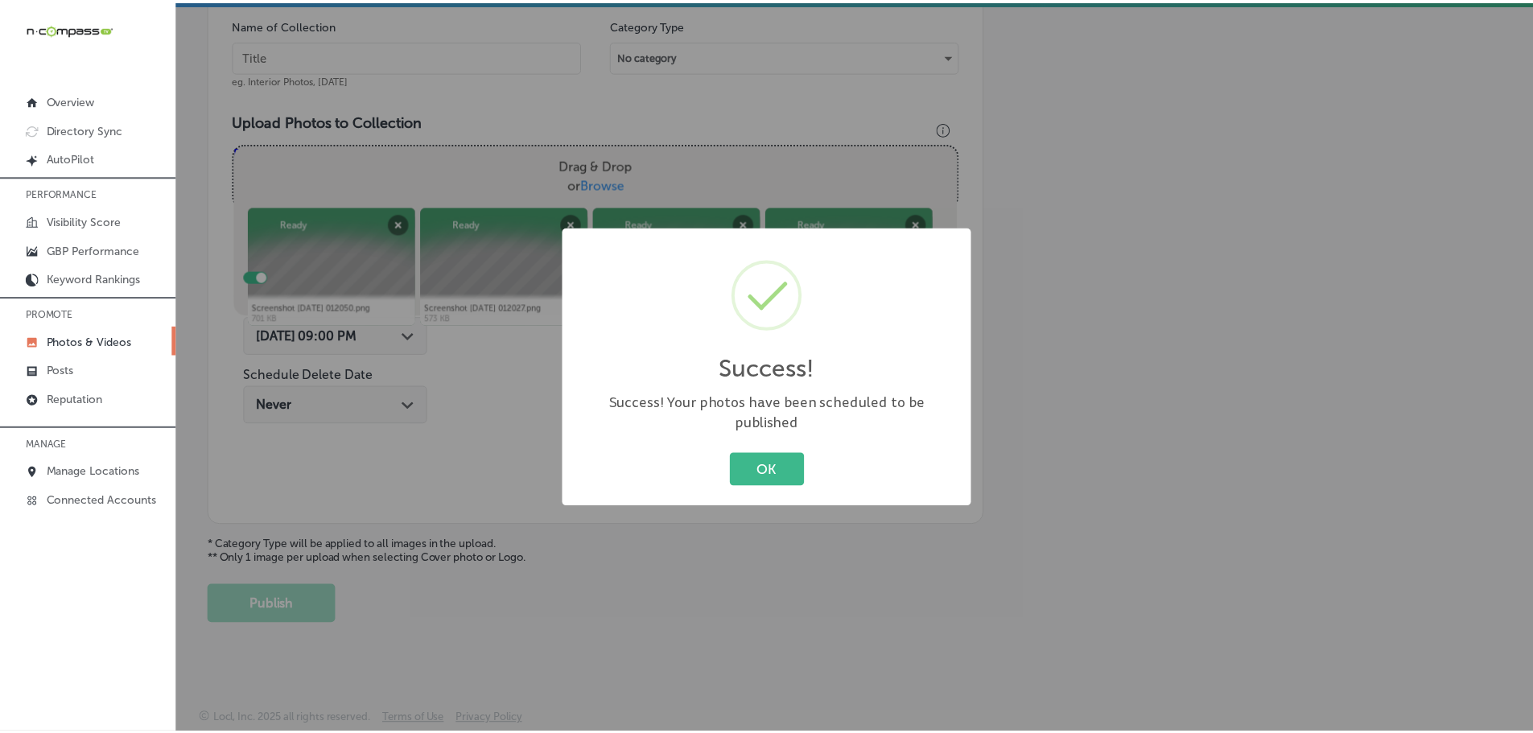
scroll to position [487, 0]
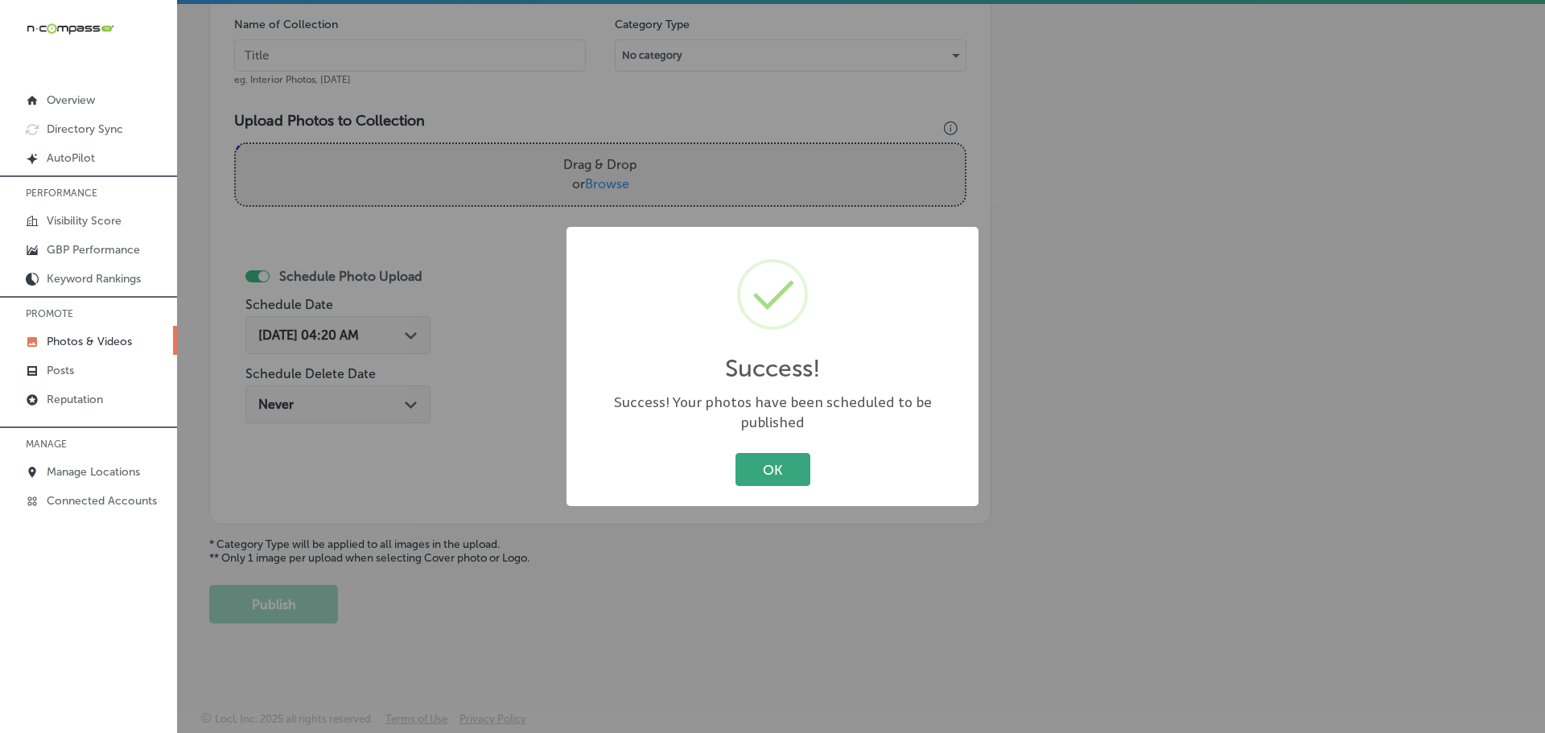
click at [757, 462] on button "OK" at bounding box center [773, 469] width 75 height 33
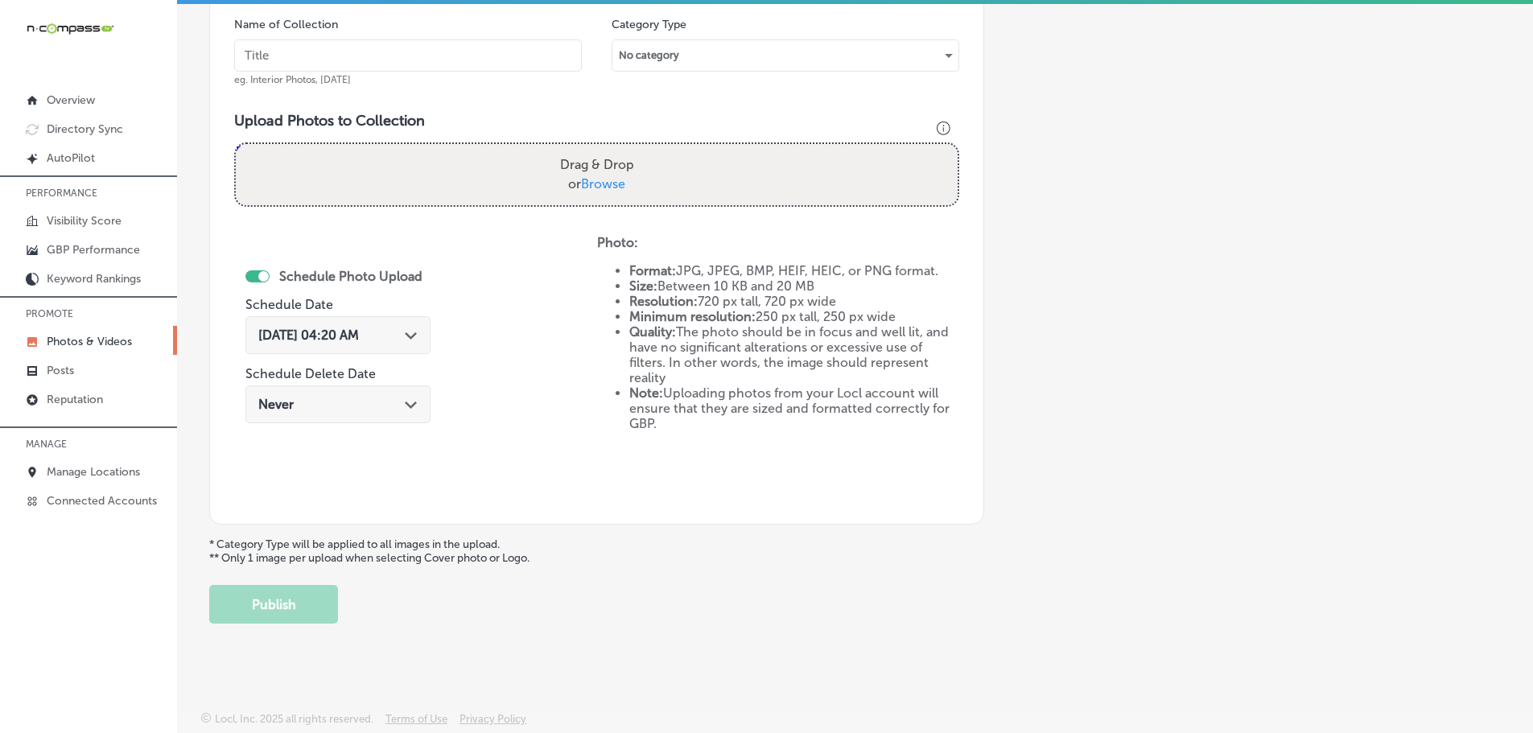
click at [587, 187] on span "Browse" at bounding box center [603, 183] width 44 height 15
click at [587, 149] on input "Drag & Drop or Browse" at bounding box center [597, 146] width 722 height 5
type input "C:\fakepath\Wild-[PERSON_NAME]-Diner-15.jpg"
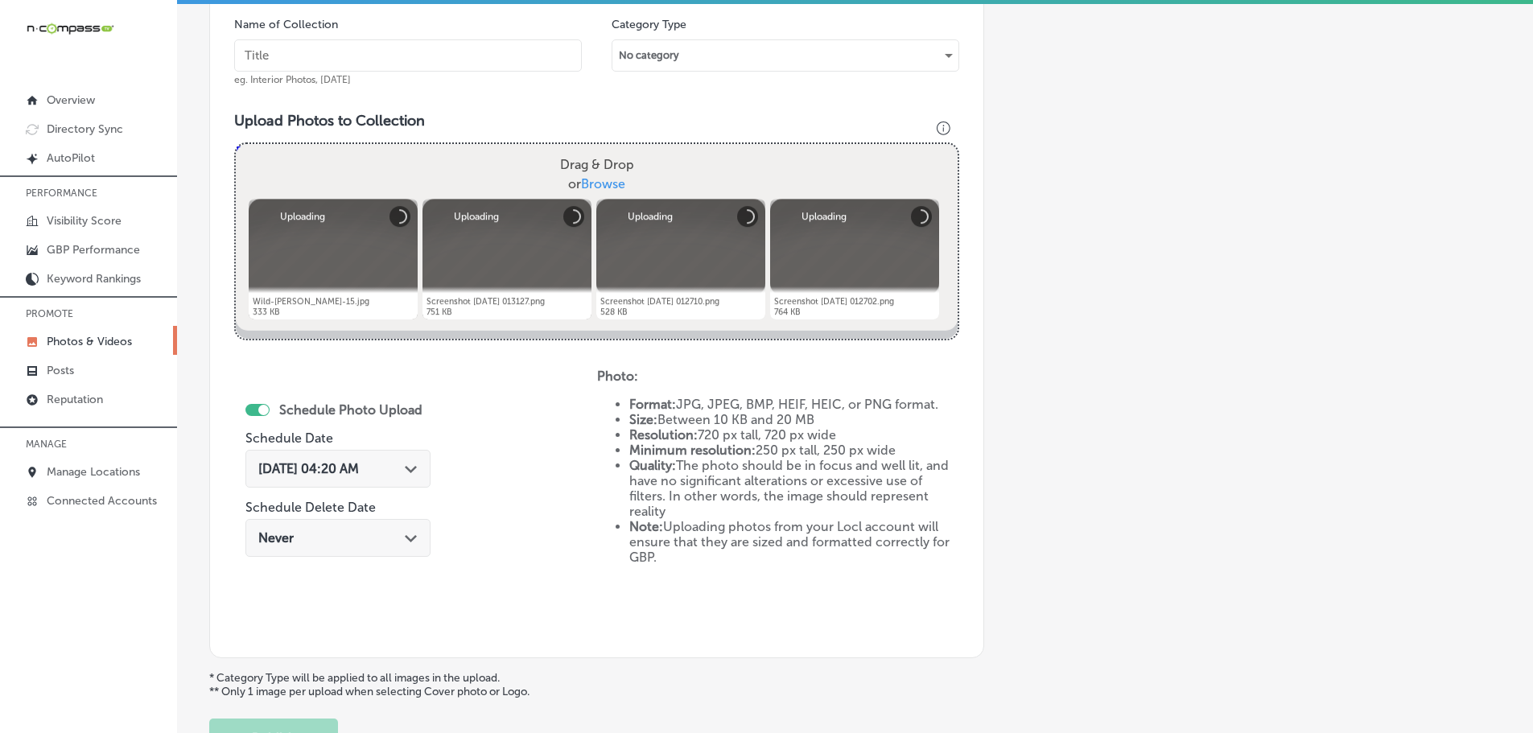
click at [418, 56] on input "text" at bounding box center [408, 55] width 348 height 32
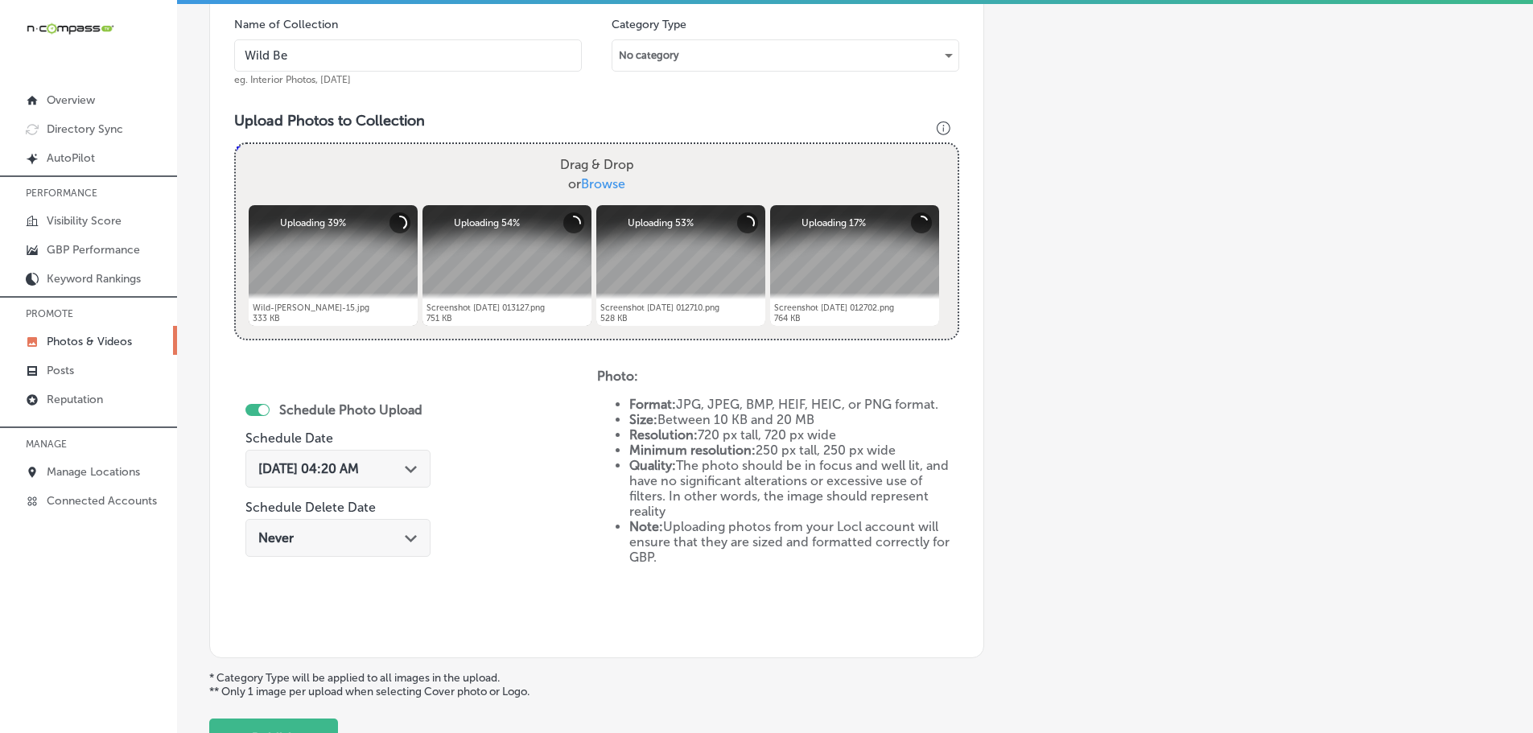
type input "Wild [PERSON_NAME] Diner"
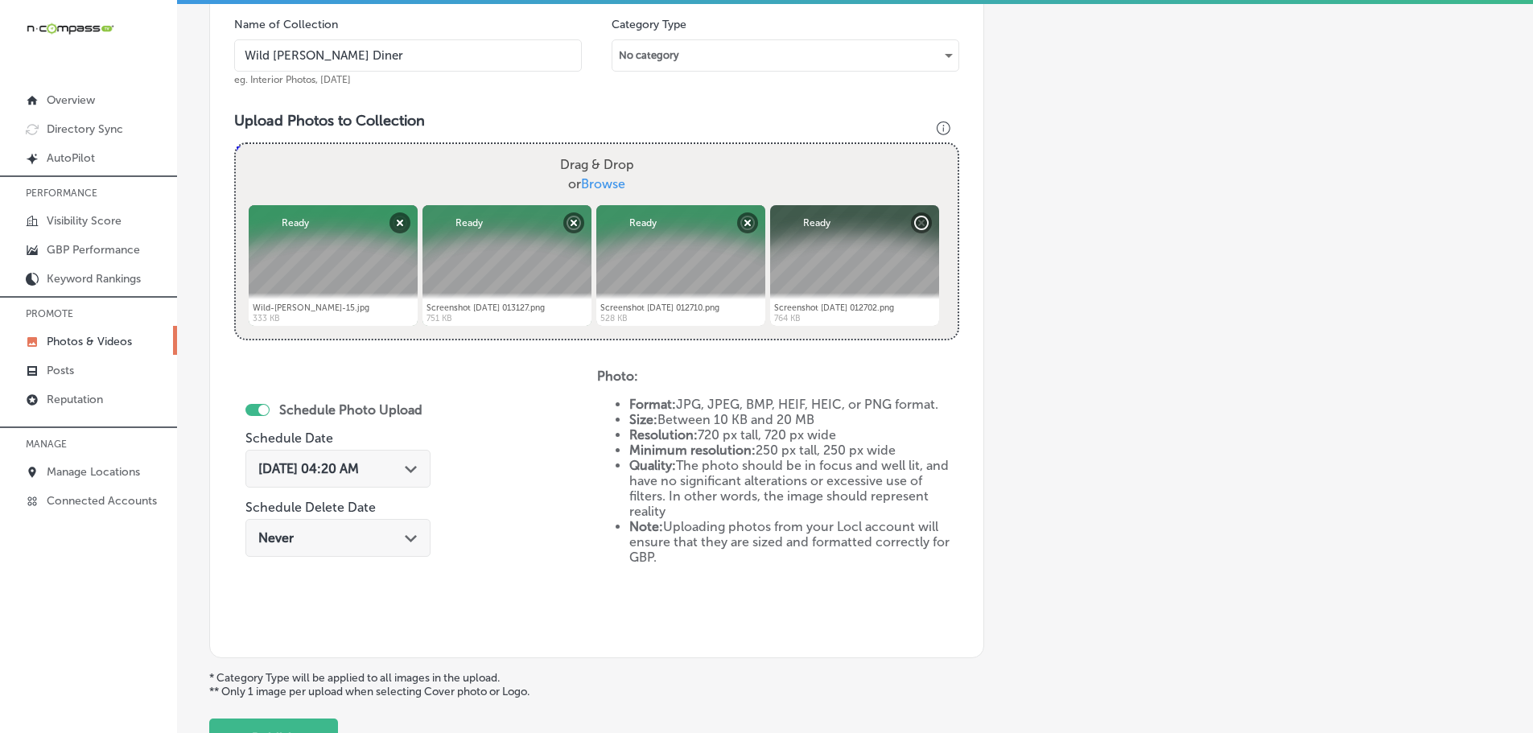
click at [407, 474] on div "[DATE] 04:20 AM Path Created with Sketch." at bounding box center [337, 468] width 159 height 15
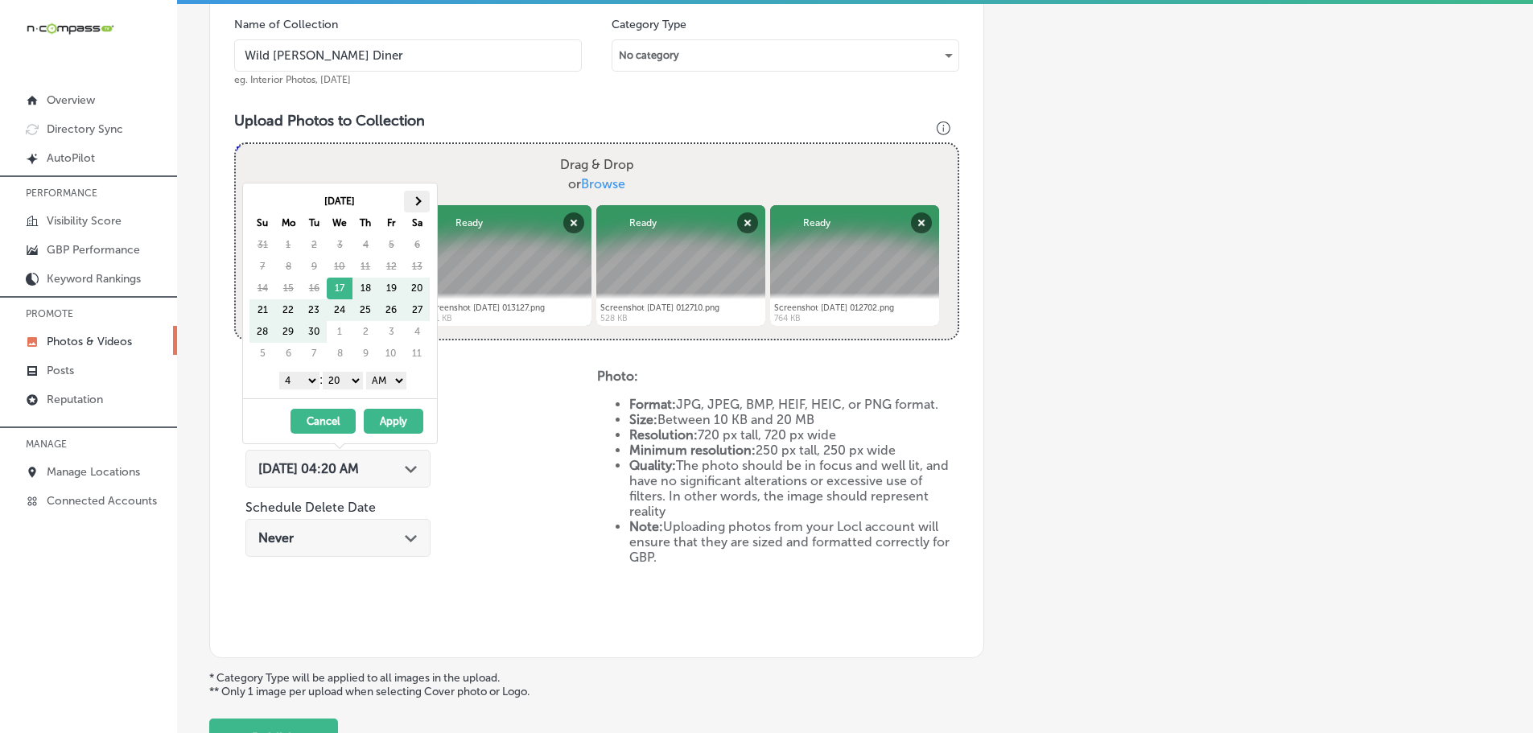
click at [418, 208] on th at bounding box center [417, 202] width 26 height 22
click at [305, 384] on select "1 2 3 4 5 6 7 8 9 10 11 12" at bounding box center [299, 381] width 40 height 18
click at [340, 379] on select "00 10 20 30 40 50" at bounding box center [343, 381] width 40 height 18
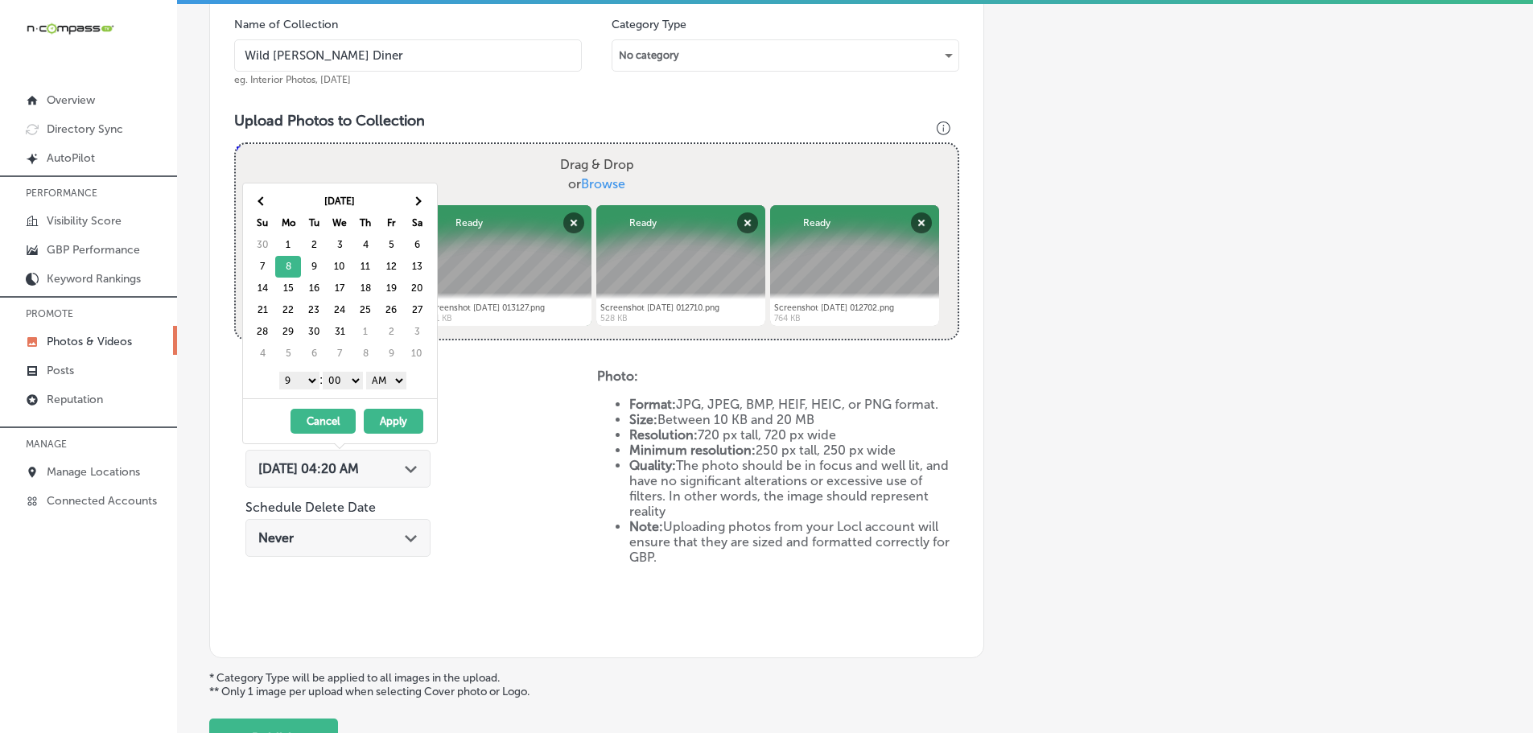
drag, startPoint x: 368, startPoint y: 390, endPoint x: 387, endPoint y: 385, distance: 19.9
click at [387, 385] on select "AM PM" at bounding box center [386, 381] width 40 height 18
click at [397, 420] on button "Apply" at bounding box center [394, 421] width 60 height 25
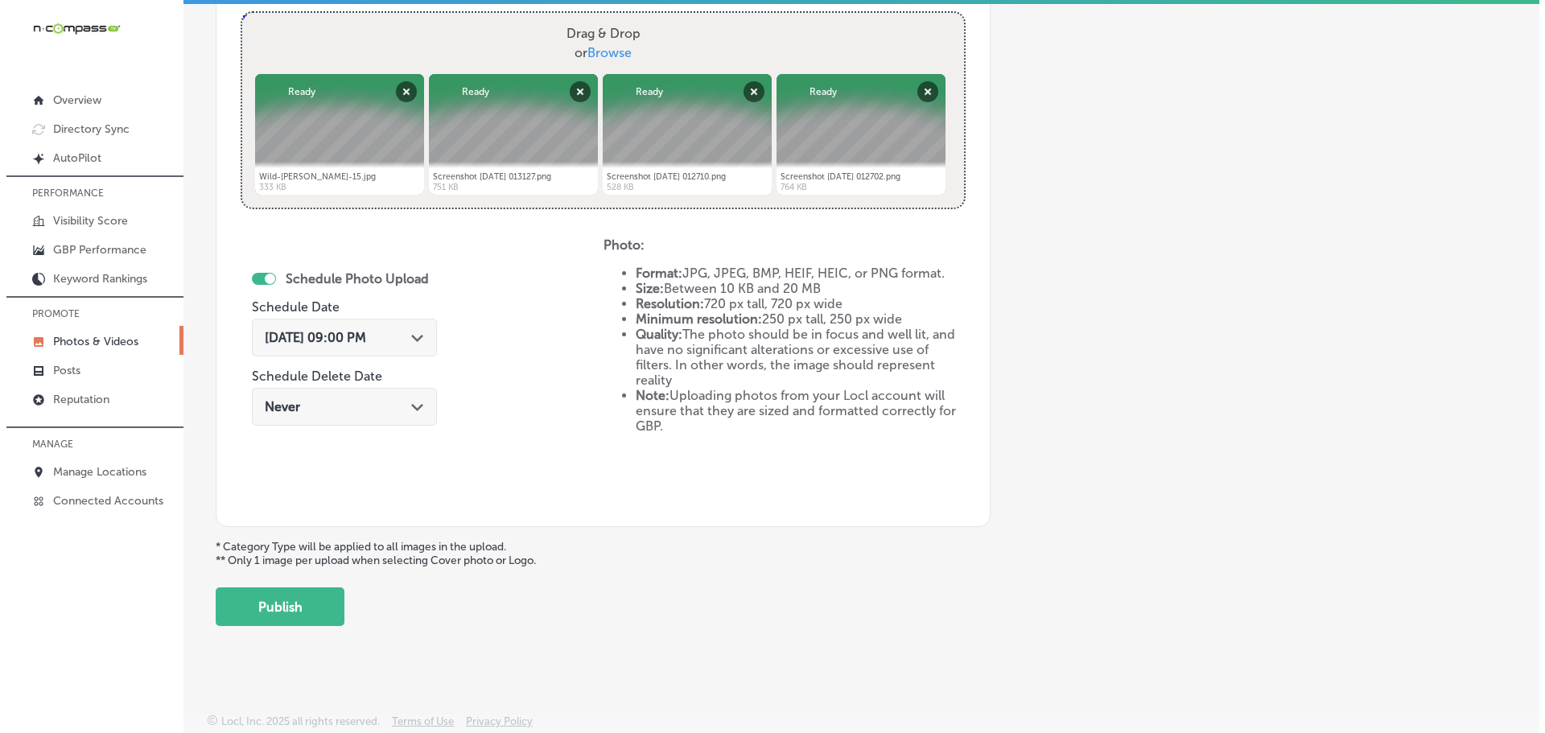
scroll to position [620, 0]
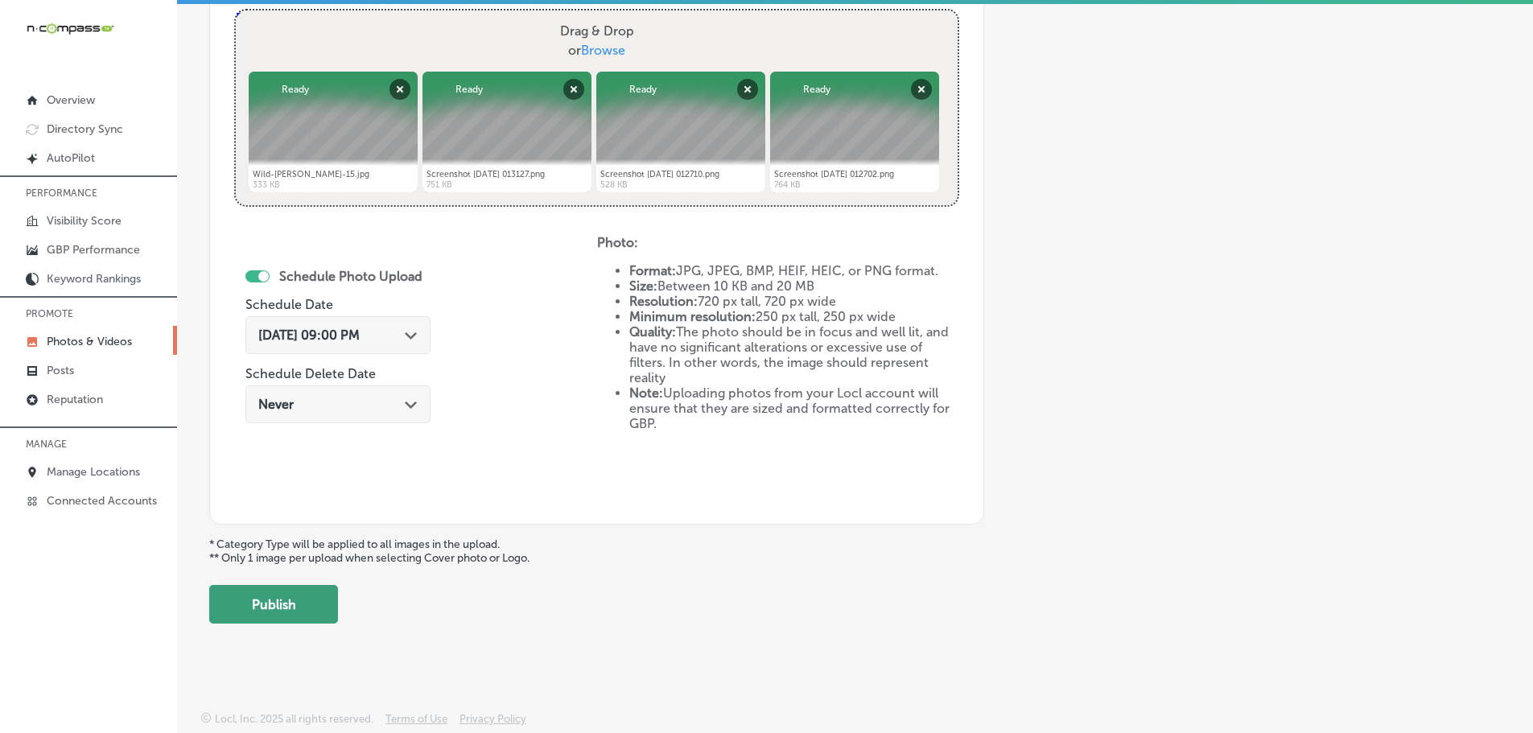
click at [276, 608] on button "Publish" at bounding box center [273, 604] width 129 height 39
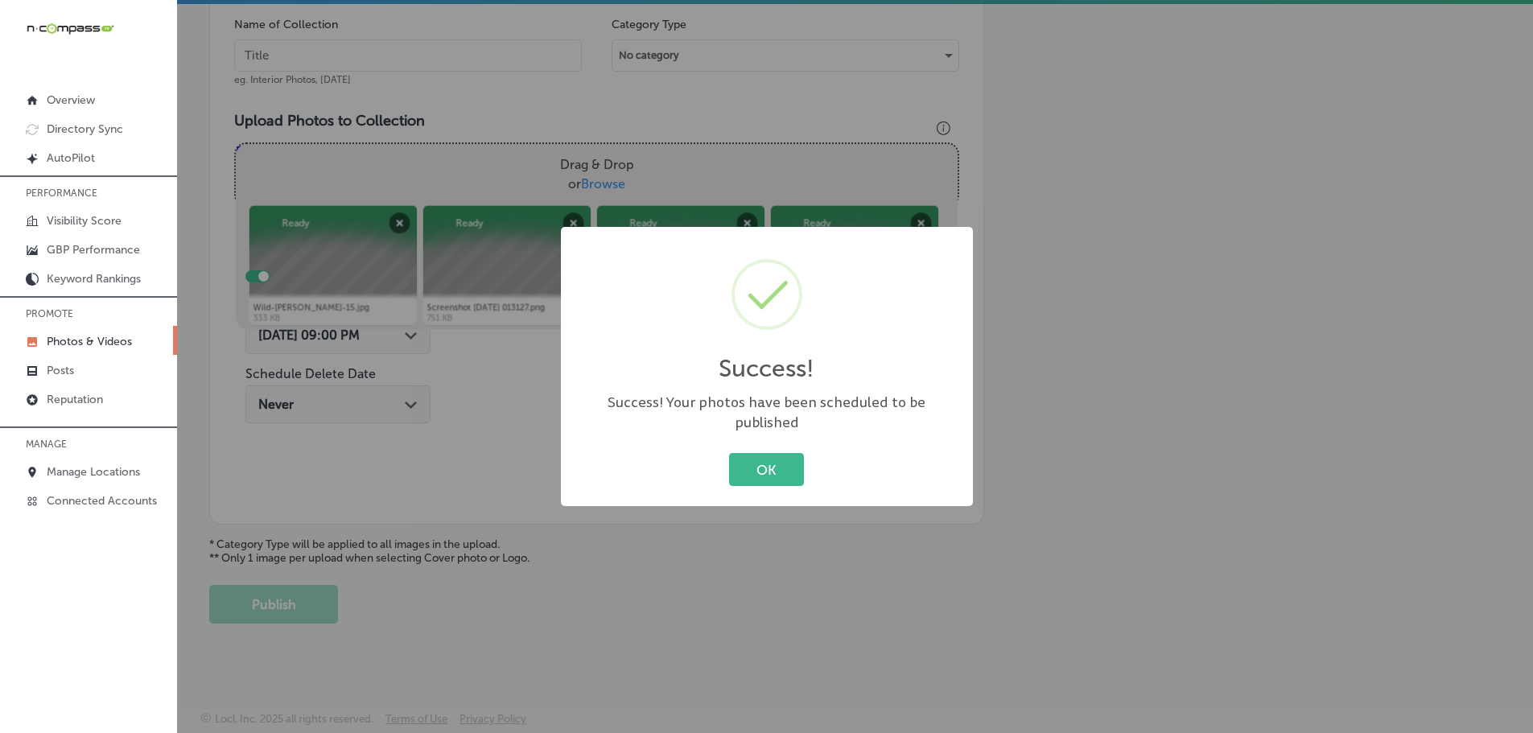
scroll to position [487, 0]
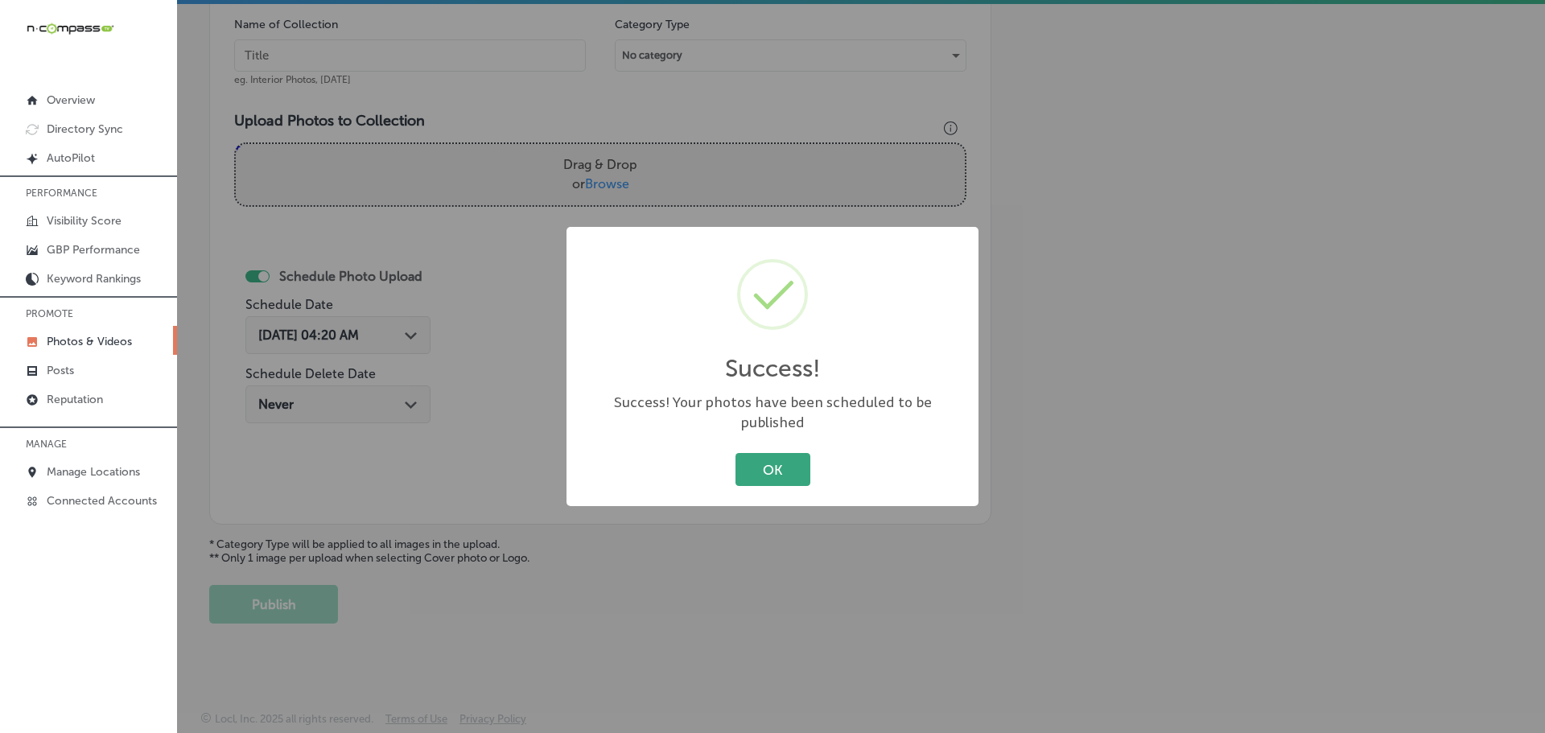
click at [766, 469] on button "OK" at bounding box center [773, 469] width 75 height 33
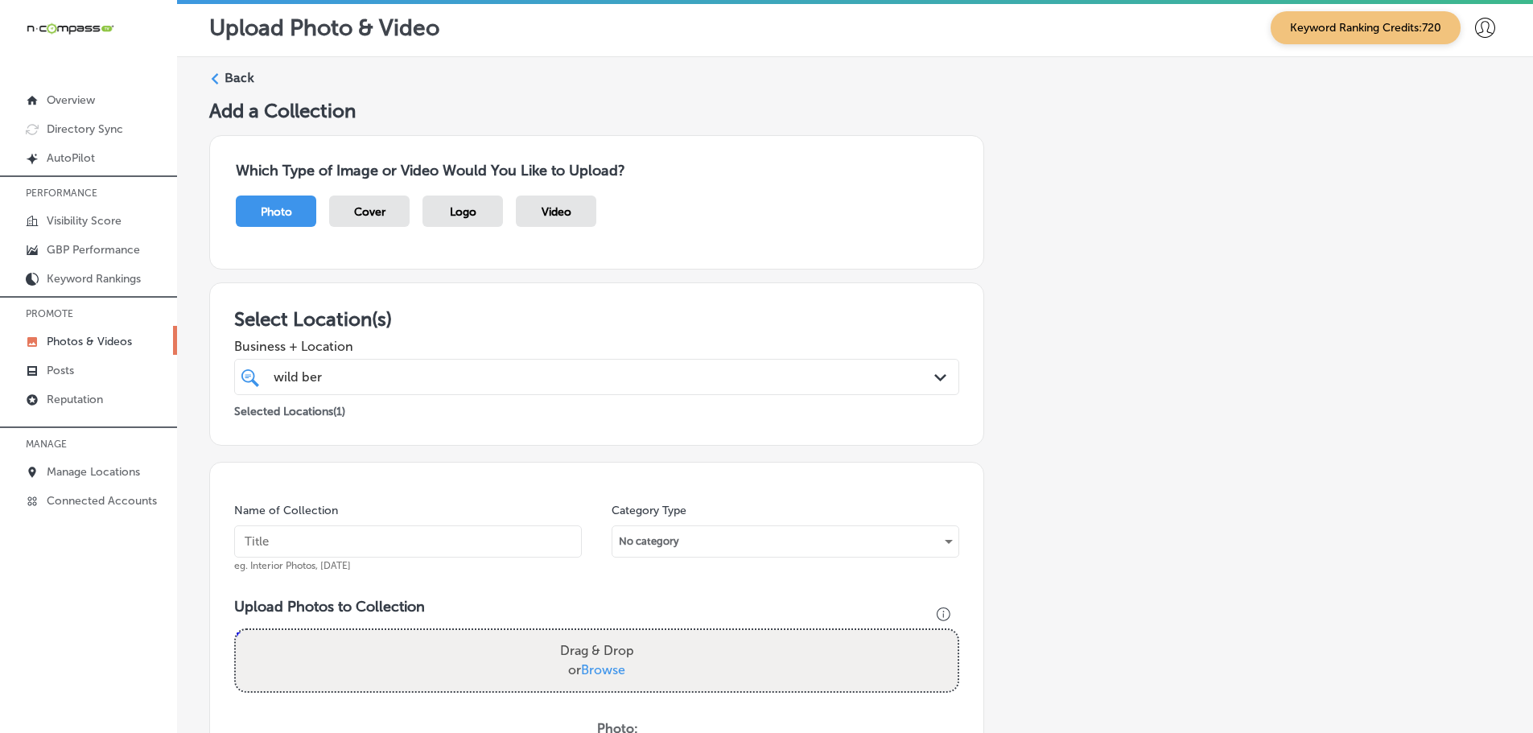
scroll to position [0, 0]
click at [213, 80] on polygon at bounding box center [215, 79] width 7 height 11
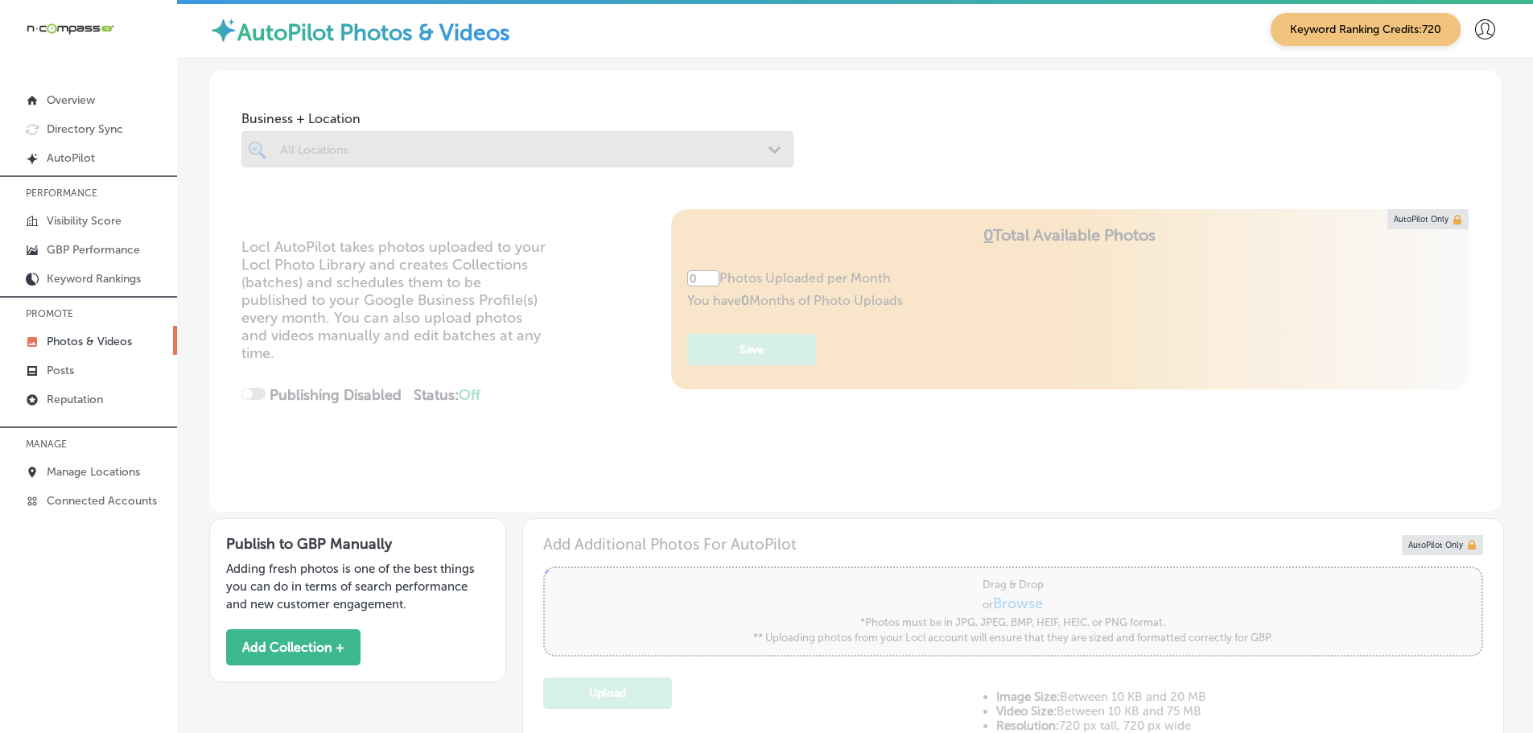
type input "5"
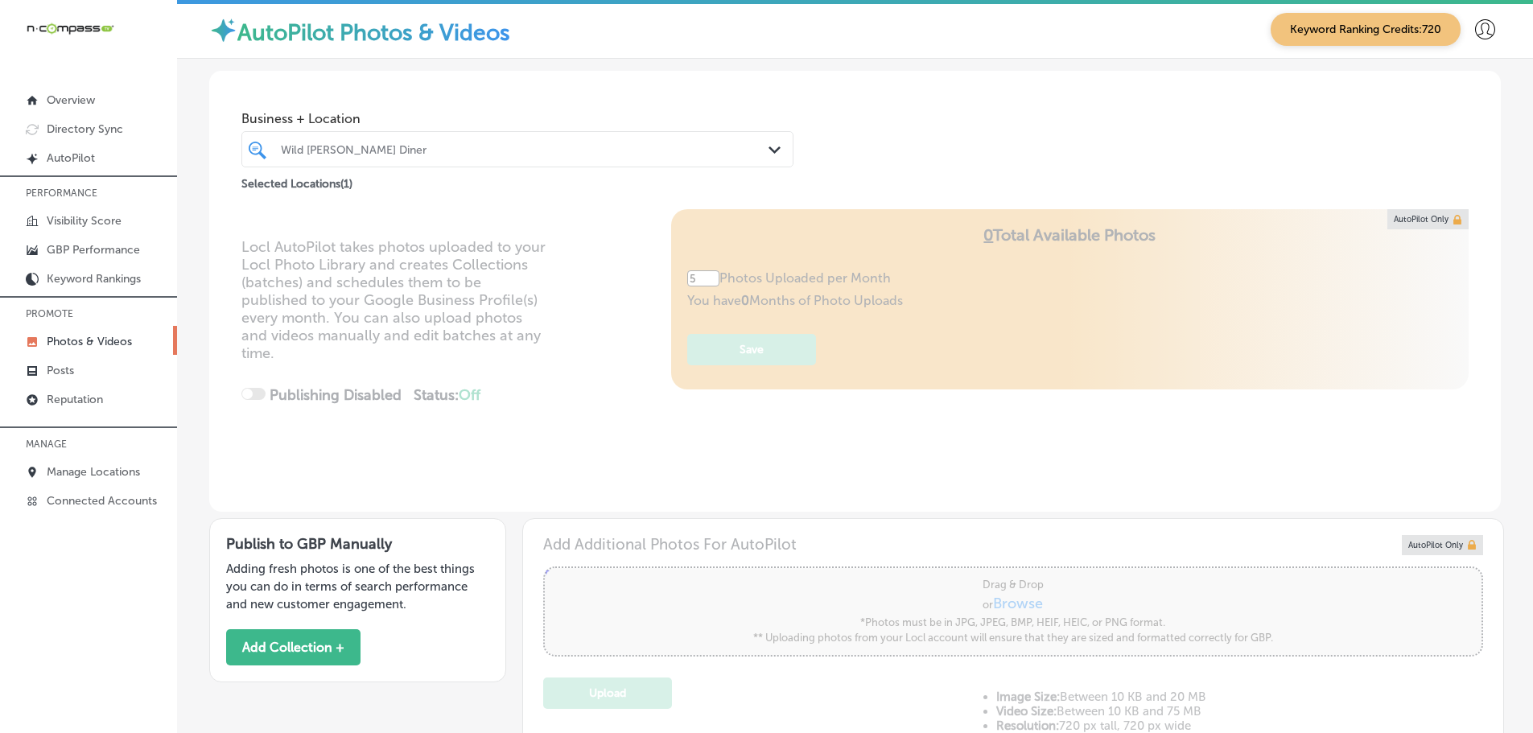
click at [465, 161] on div "Wild [PERSON_NAME] Diner" at bounding box center [517, 149] width 489 height 25
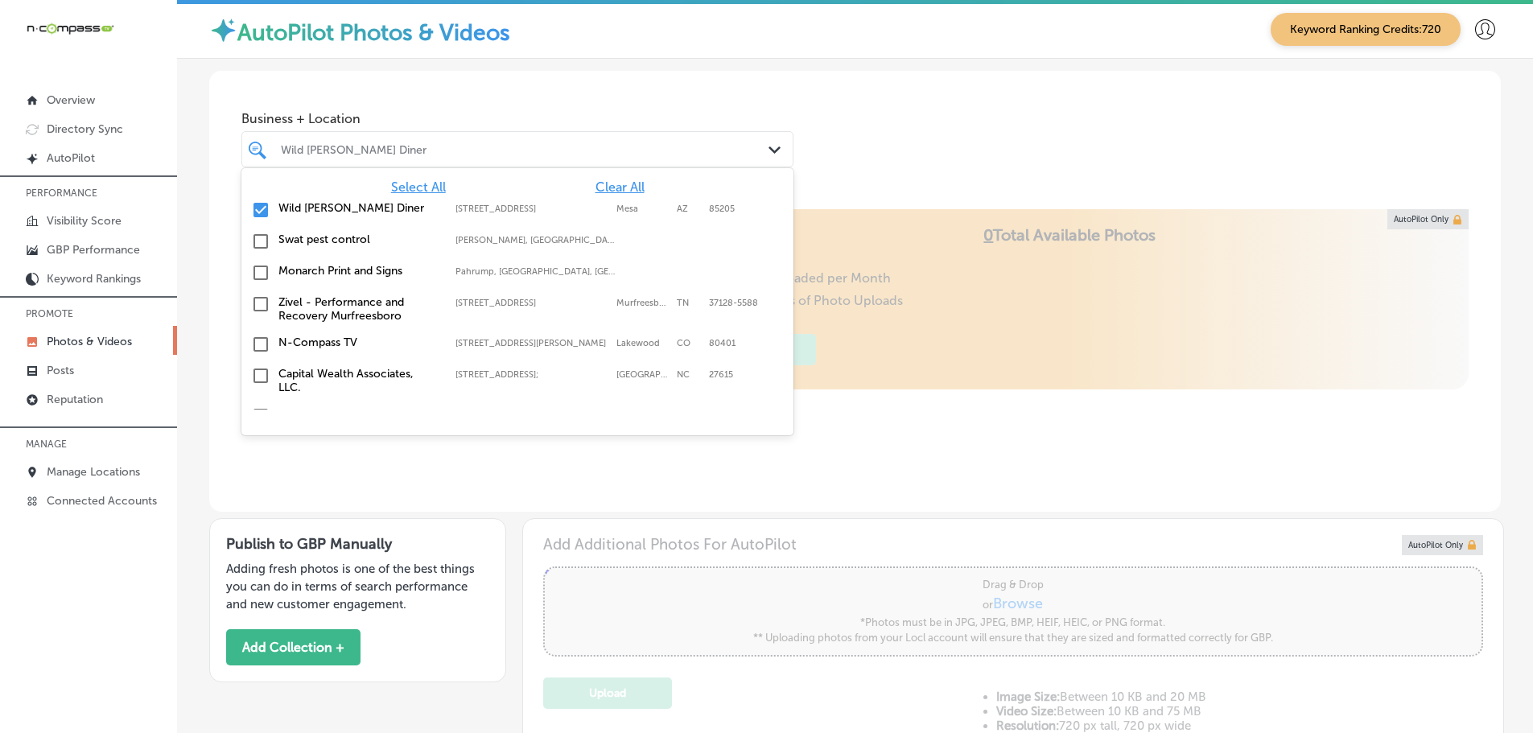
click at [604, 188] on span "Clear All" at bounding box center [620, 186] width 49 height 15
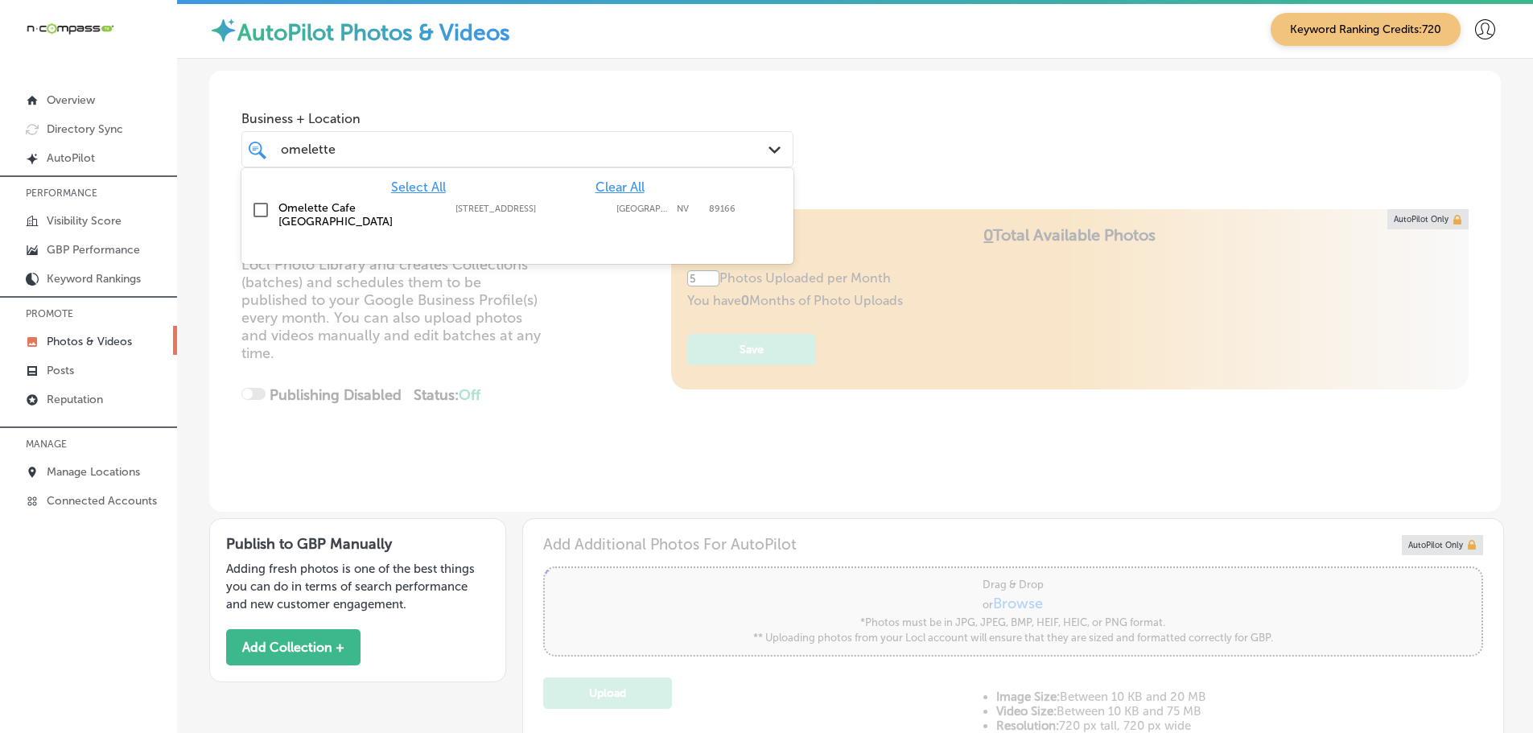
click at [534, 208] on label "[STREET_ADDRESS]" at bounding box center [531, 209] width 153 height 10
type input "omelette"
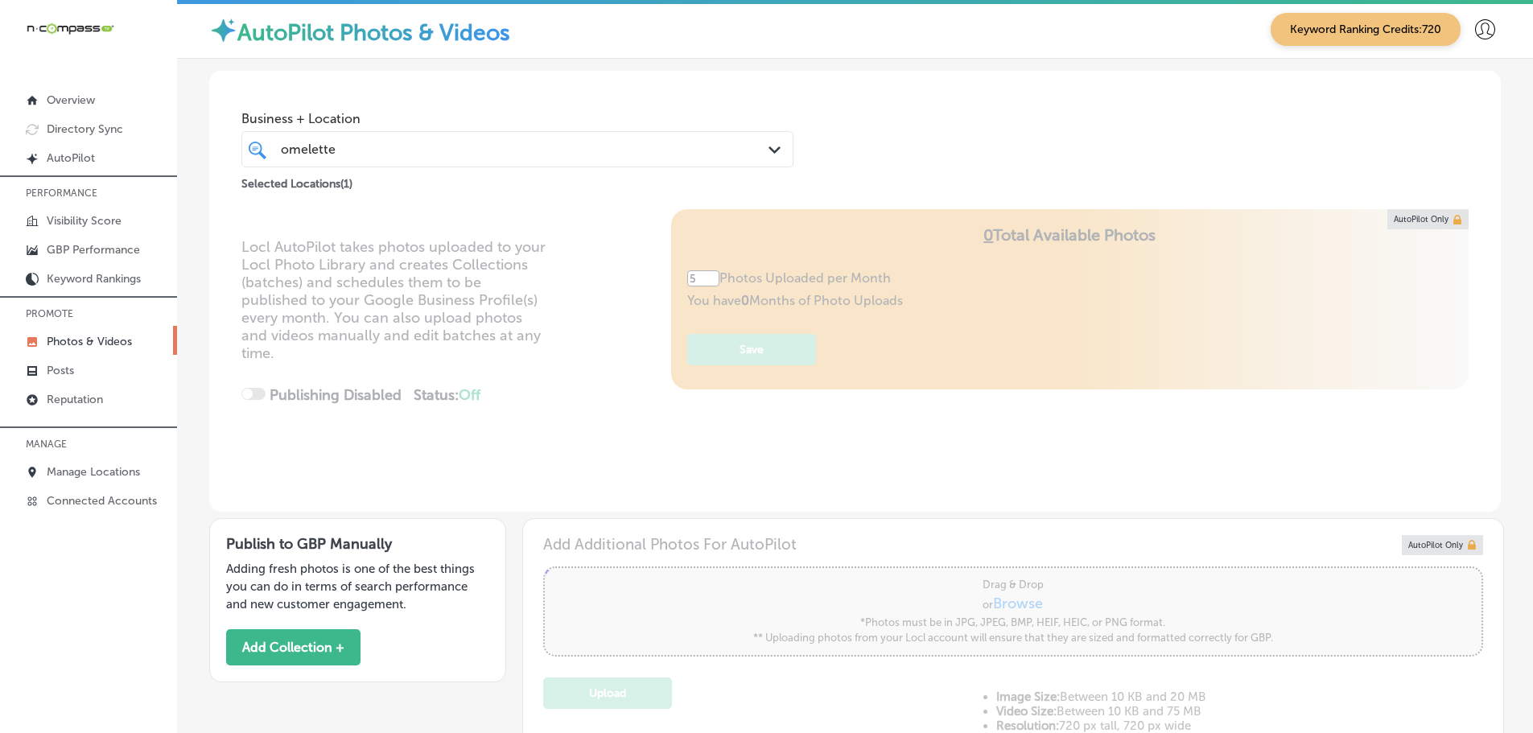
click at [912, 172] on div "Business + Location omelette omelette Path Created with Sketch. Selected Locati…" at bounding box center [855, 132] width 1292 height 122
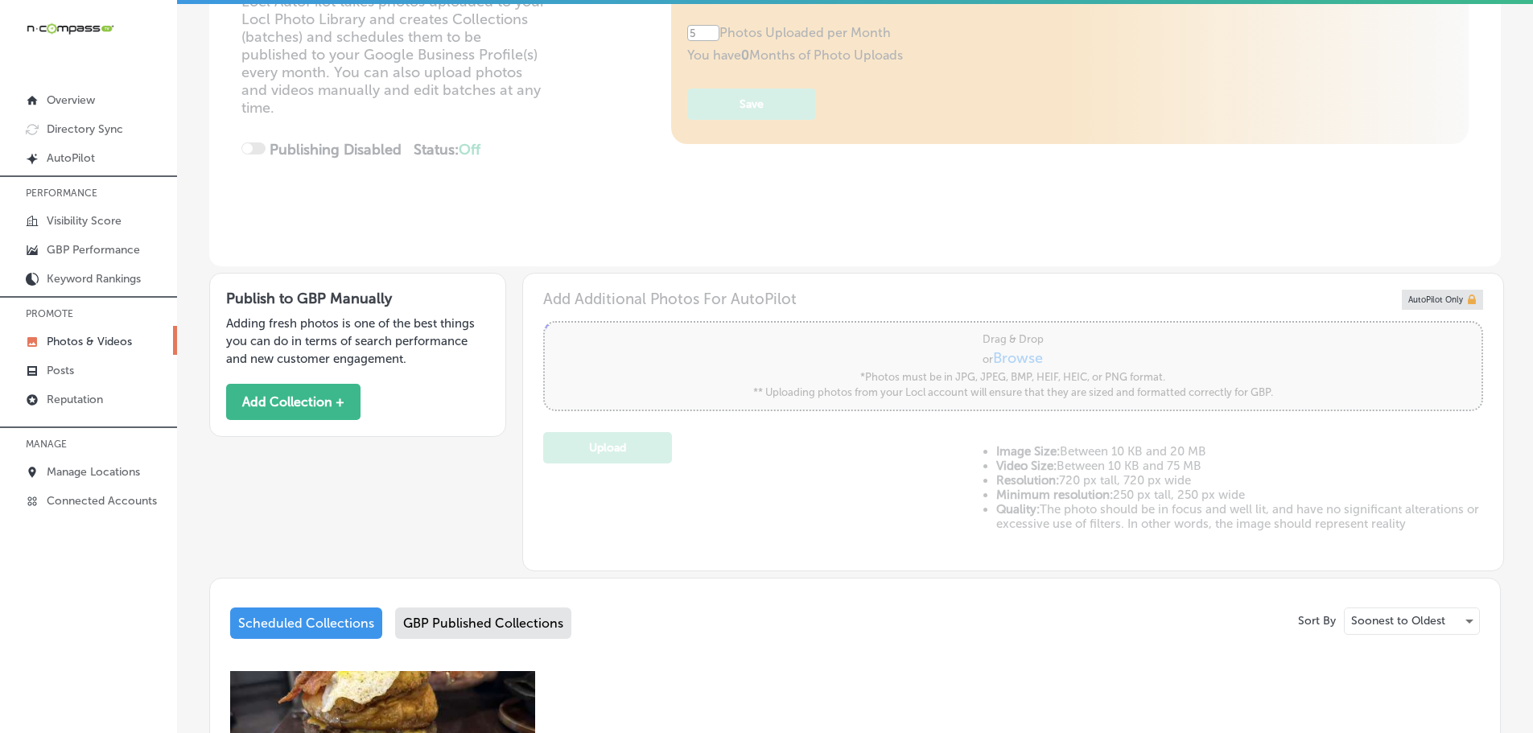
scroll to position [241, 0]
